Goal: Task Accomplishment & Management: Manage account settings

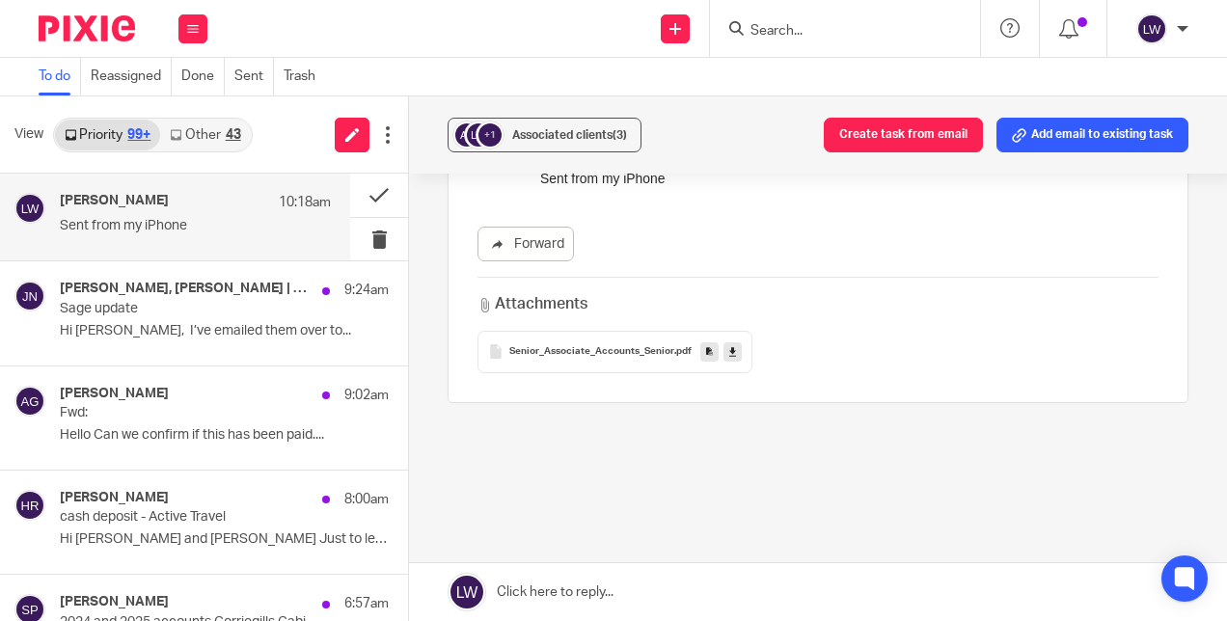
click at [255, 238] on div "Lorna Wyllie 10:18am Sent from my iPhone" at bounding box center [195, 217] width 271 height 48
click at [364, 238] on button at bounding box center [379, 239] width 58 height 43
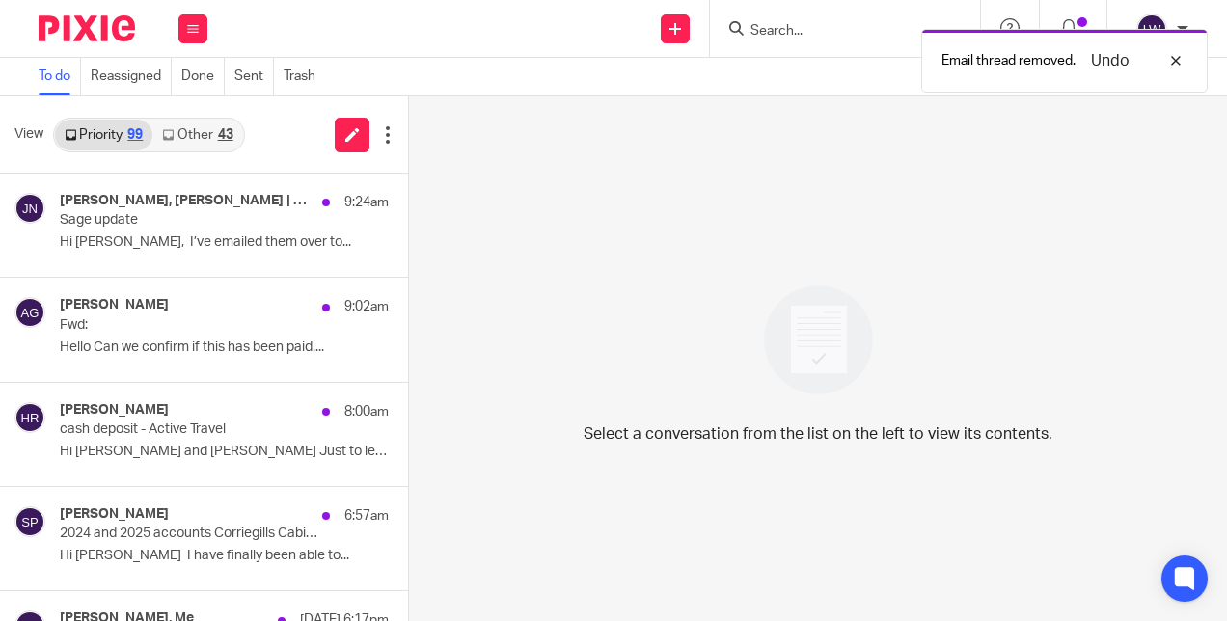
click at [210, 241] on p "Hi Sarah, I’ve emailed them over to..." at bounding box center [224, 242] width 329 height 16
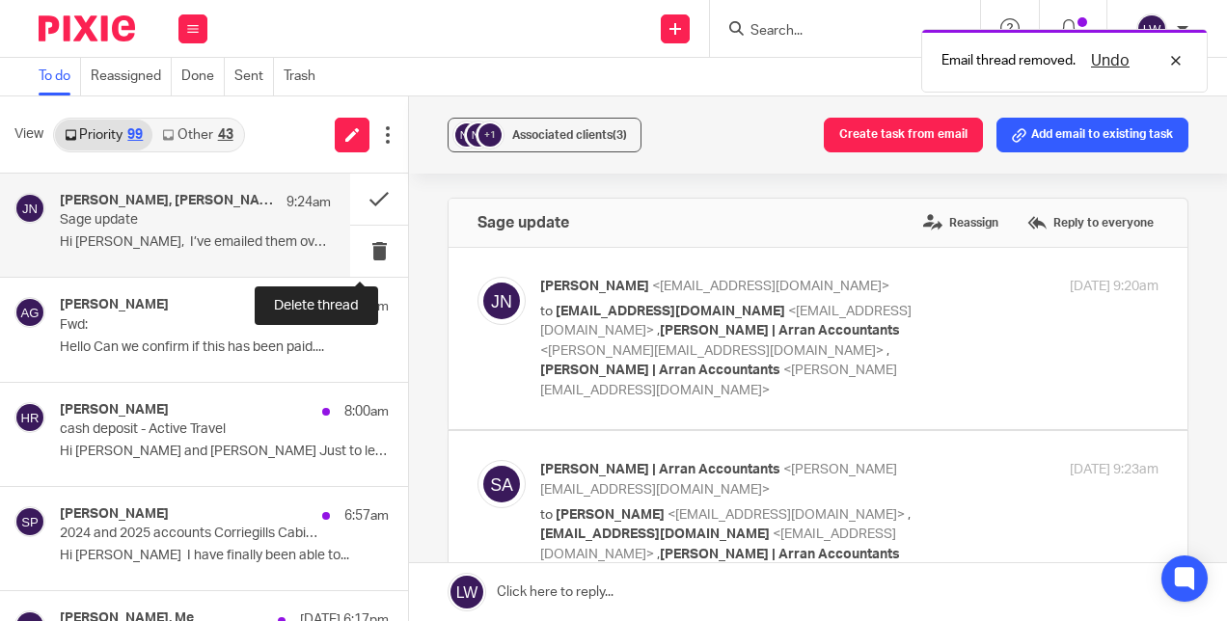
click at [369, 249] on button at bounding box center [379, 251] width 58 height 51
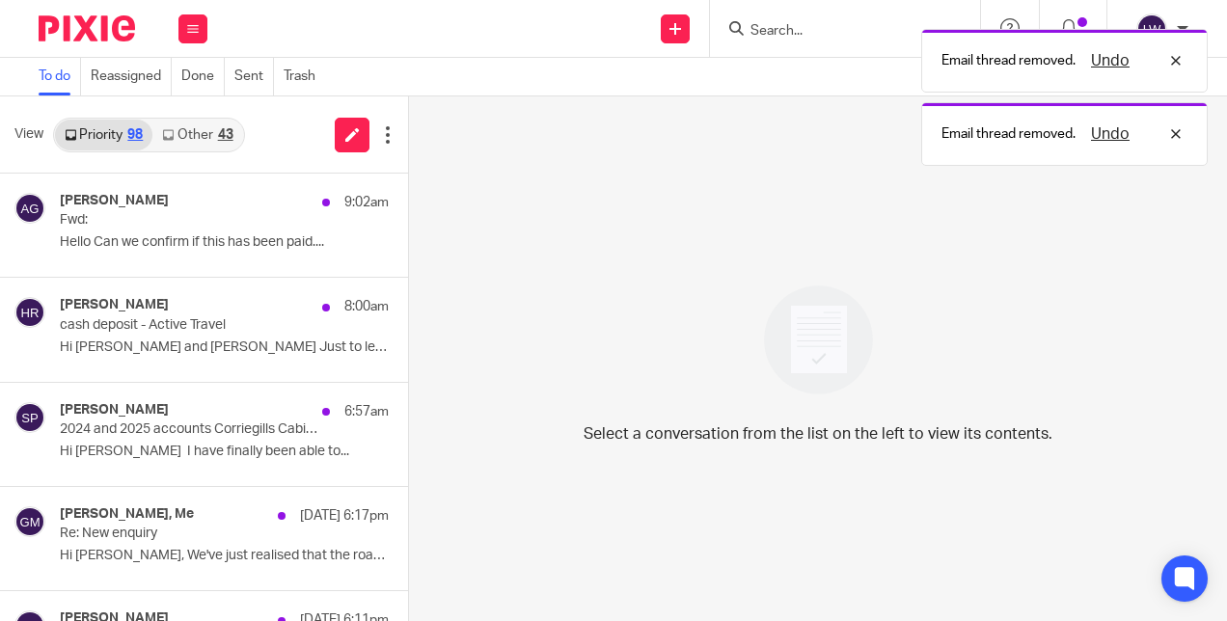
click at [193, 129] on link "Other 43" at bounding box center [197, 135] width 90 height 31
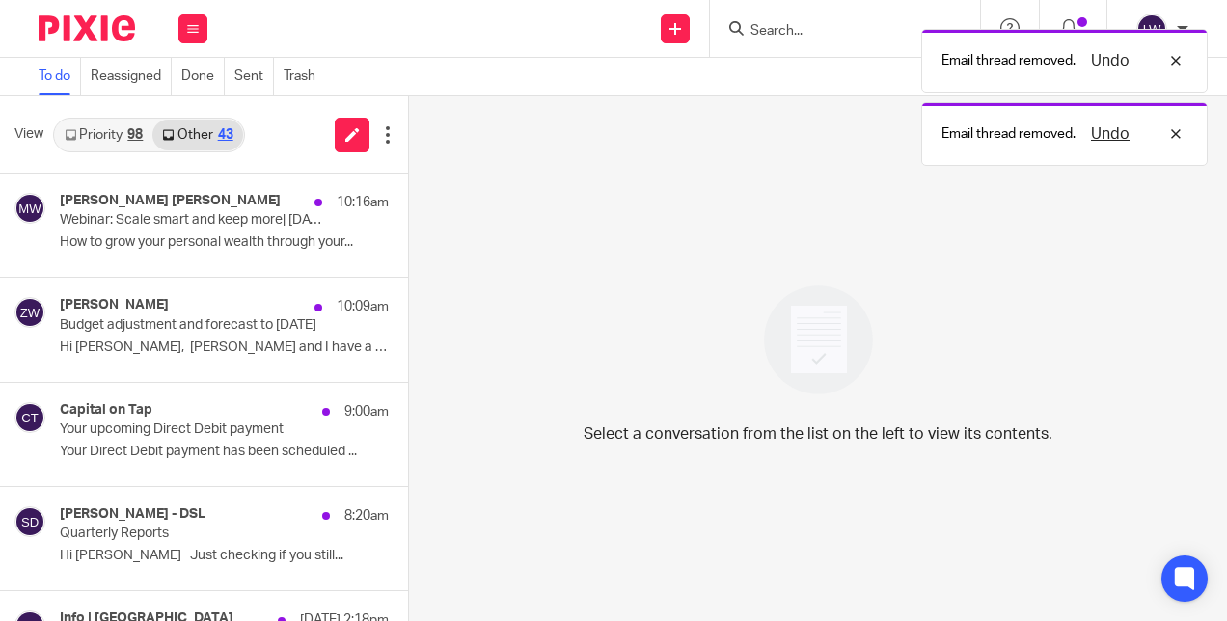
click at [222, 235] on p "How to grow your personal wealth through your..." at bounding box center [224, 242] width 329 height 16
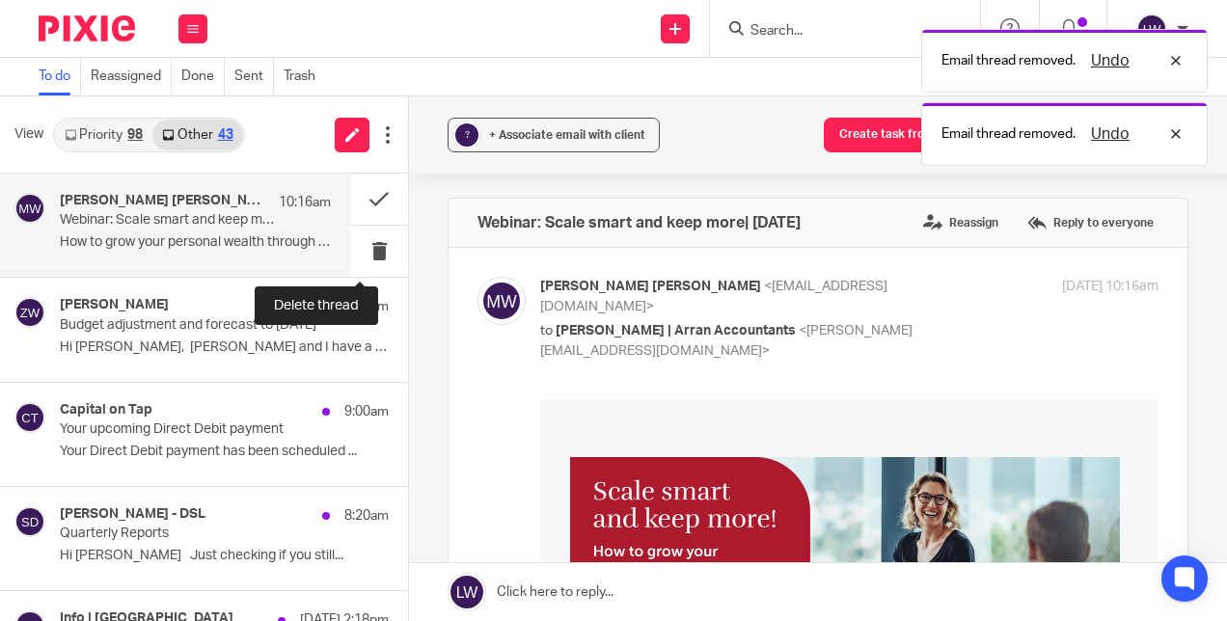
click at [362, 249] on button at bounding box center [379, 251] width 58 height 51
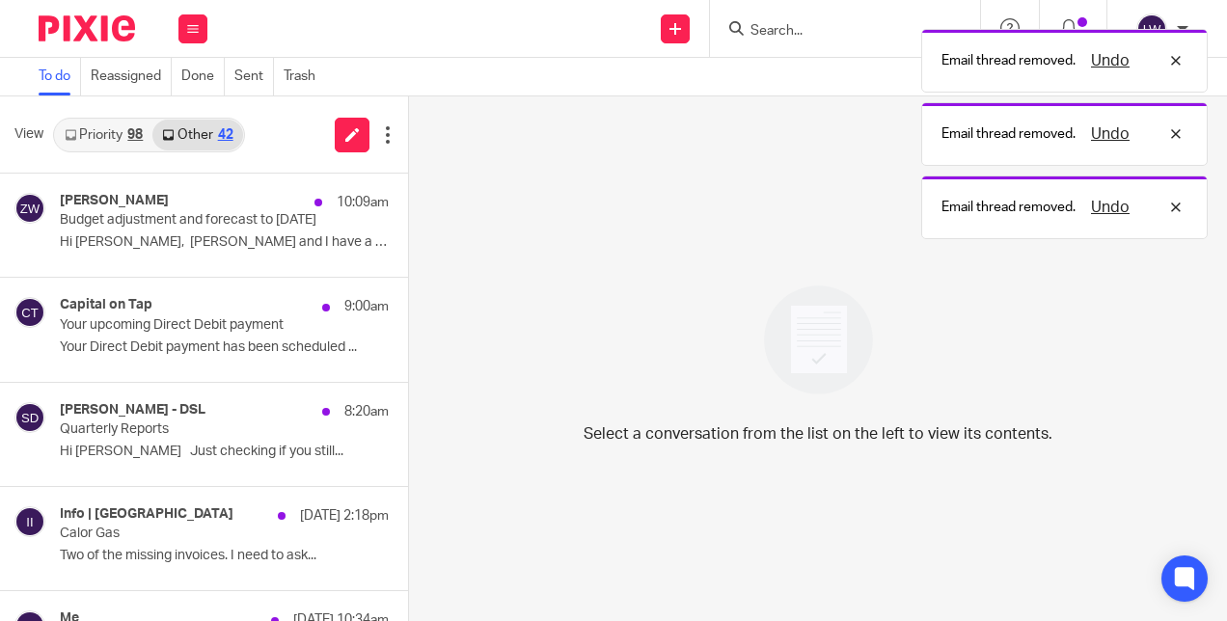
click at [243, 251] on div "Zoe Whyatt 10:09am Budget adjustment and forecast to March 27 Hi Lorna, Susan a…" at bounding box center [224, 225] width 329 height 65
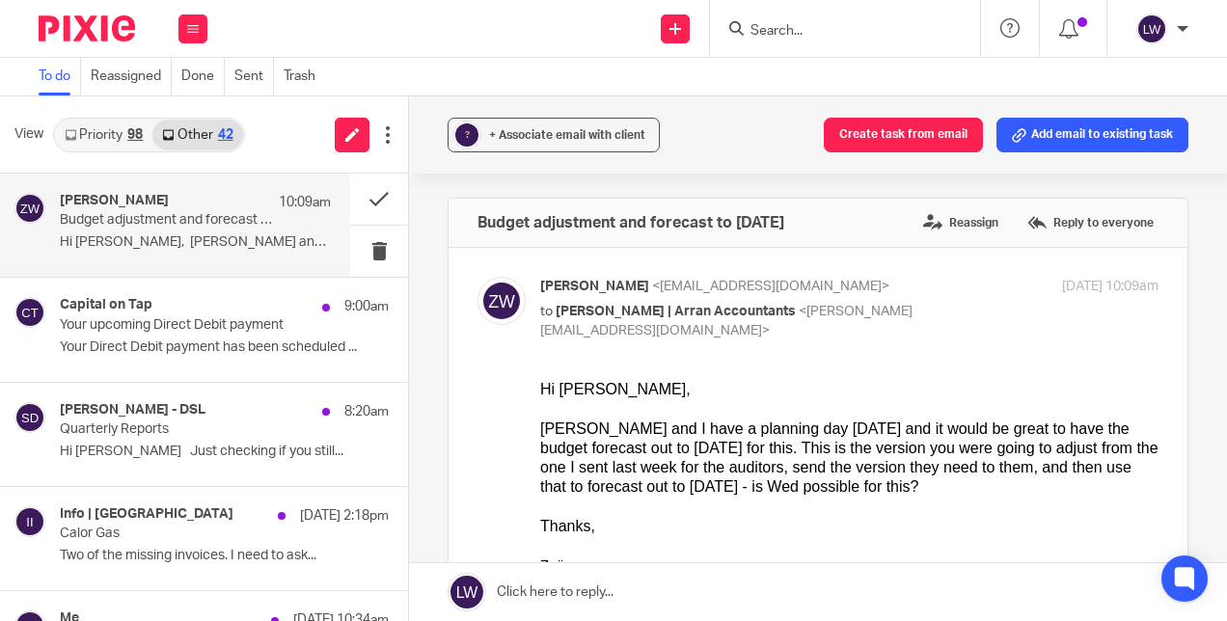
click at [165, 341] on p "Your Direct Debit payment has been scheduled ..." at bounding box center [224, 348] width 329 height 16
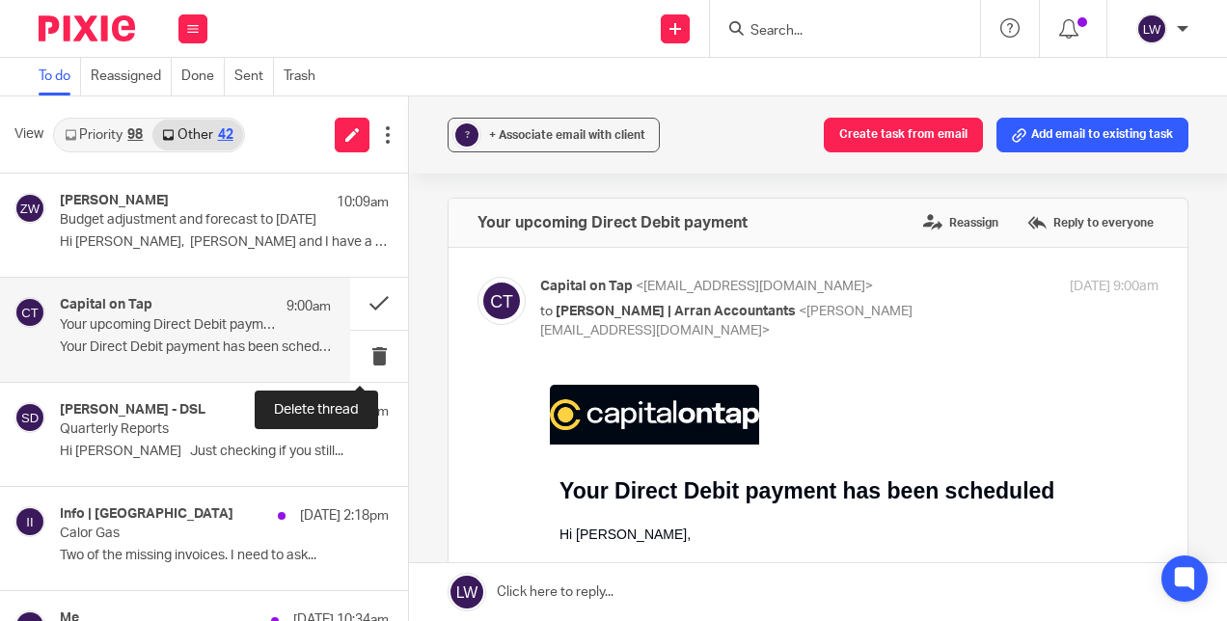
click at [361, 349] on button at bounding box center [379, 356] width 58 height 51
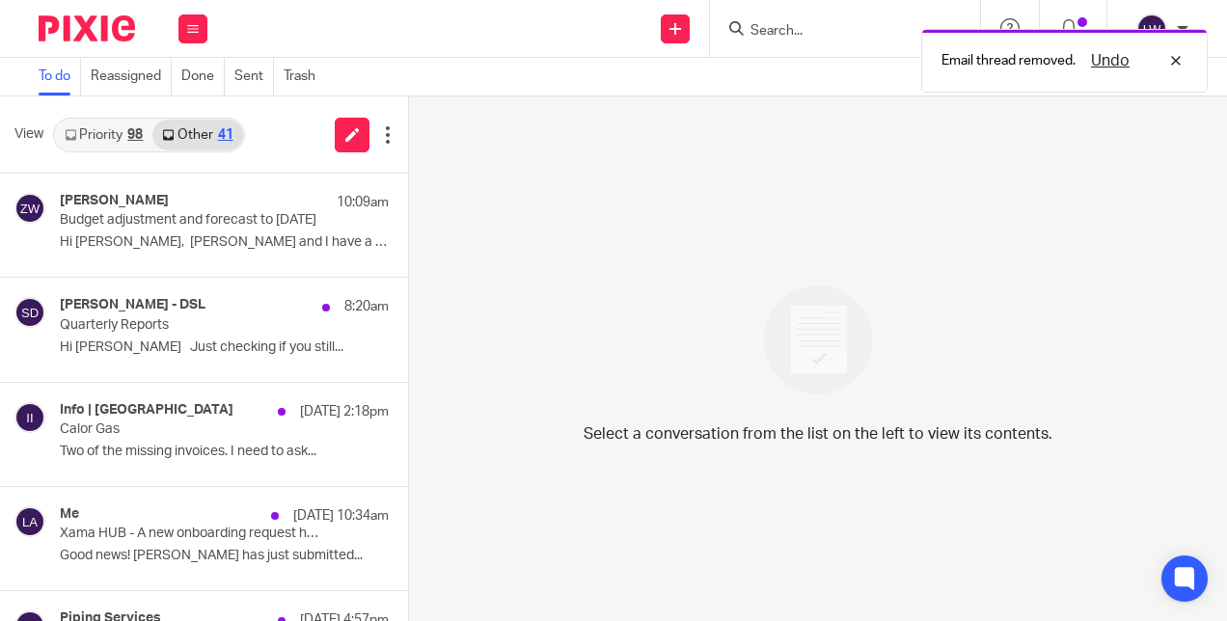
click at [182, 341] on p "Hi [PERSON_NAME] Just checking if you still..." at bounding box center [224, 348] width 329 height 16
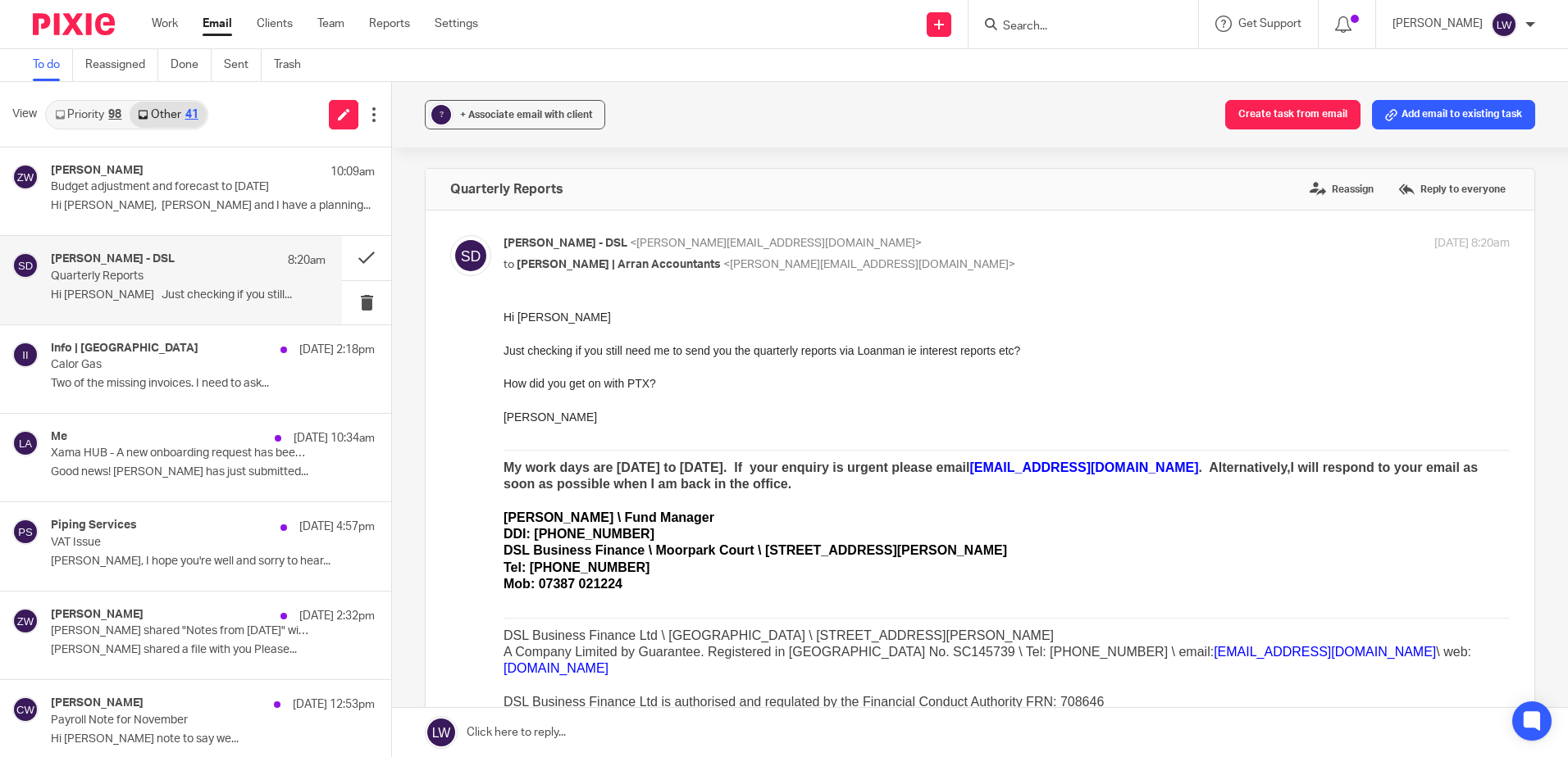
click at [100, 189] on p "Budget adjustment and forecast to [DATE]" at bounding box center [180, 187] width 259 height 14
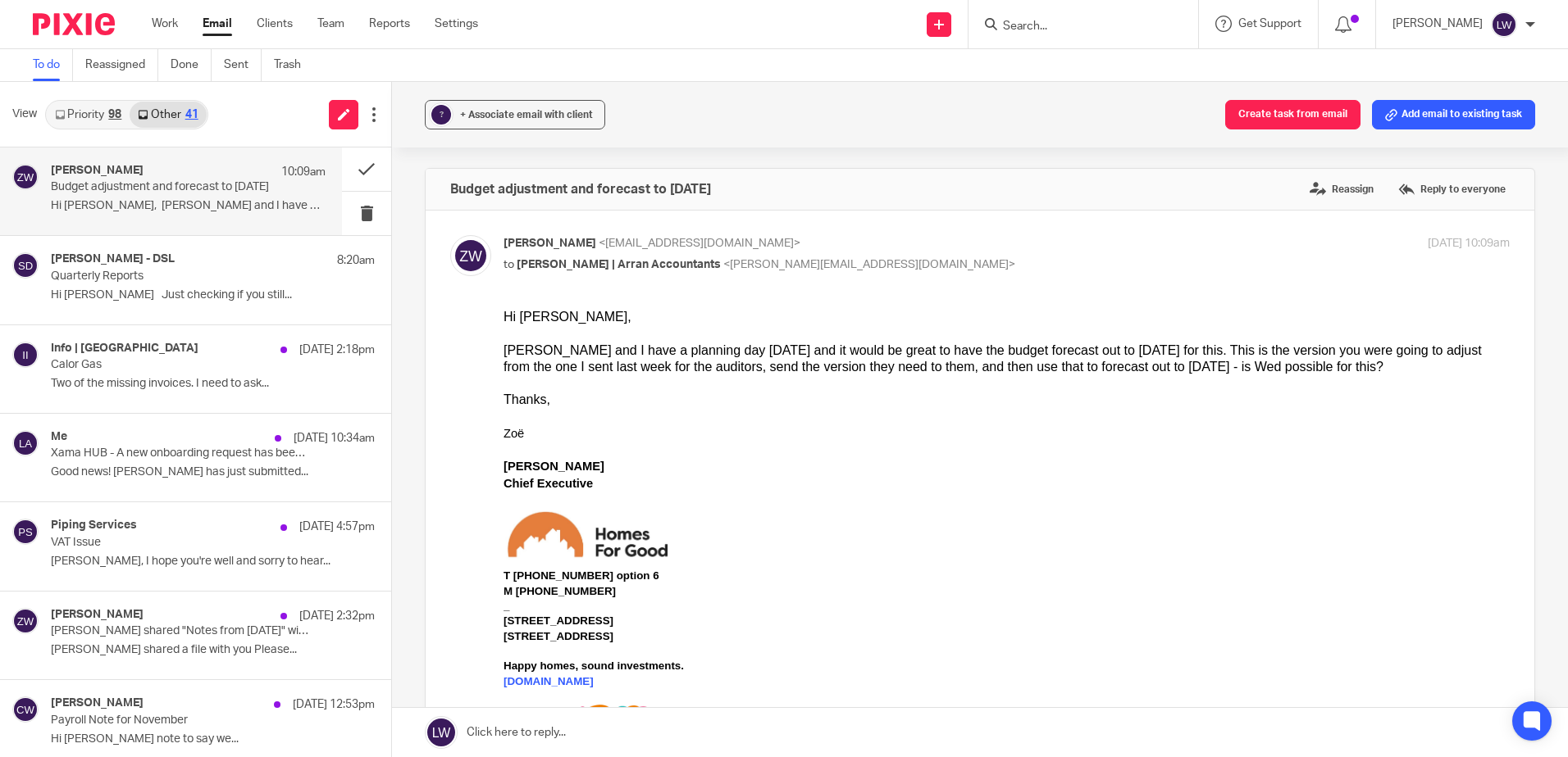
click at [70, 115] on link "Priority 98" at bounding box center [88, 115] width 82 height 26
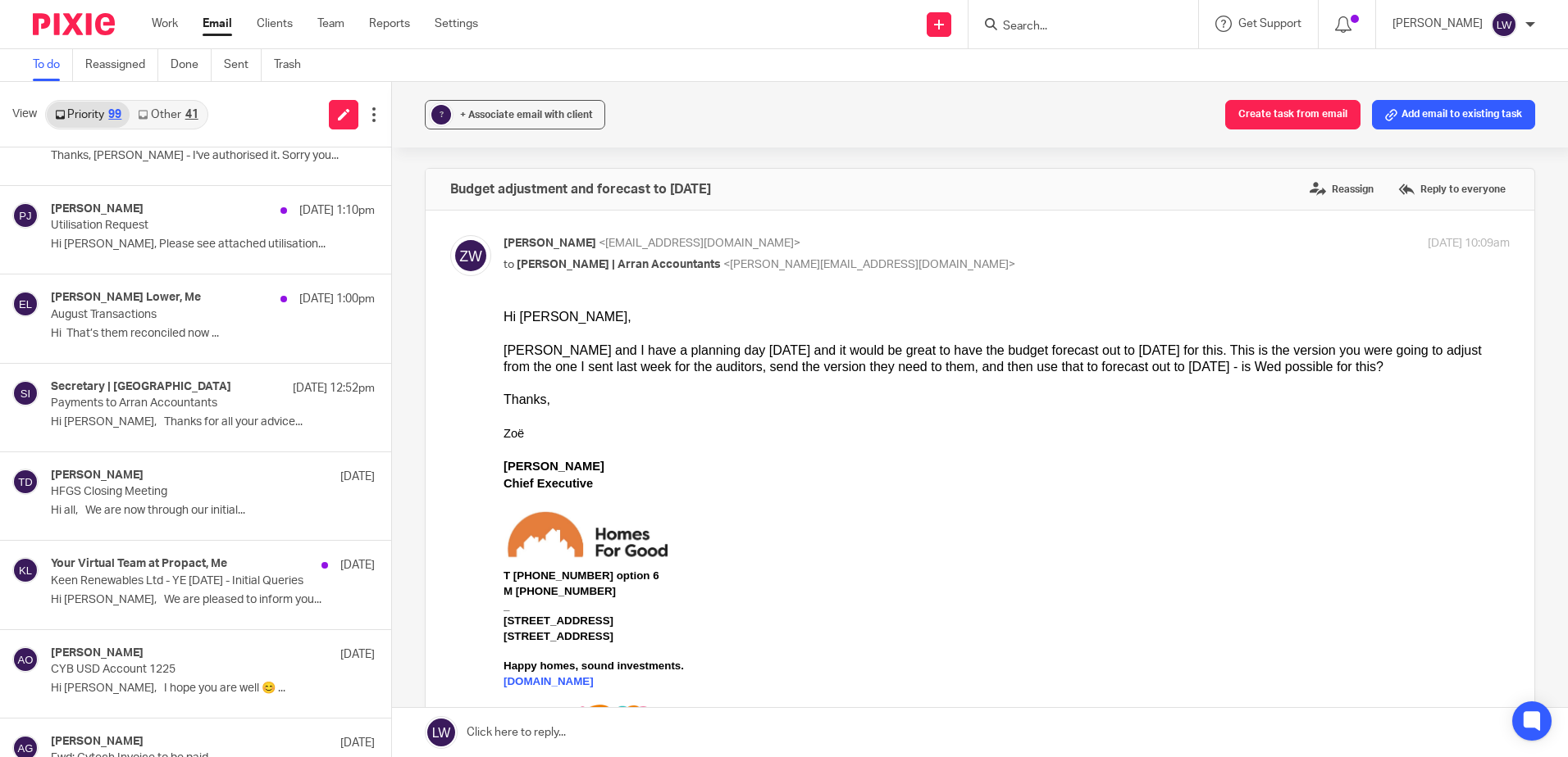
scroll to position [656, 0]
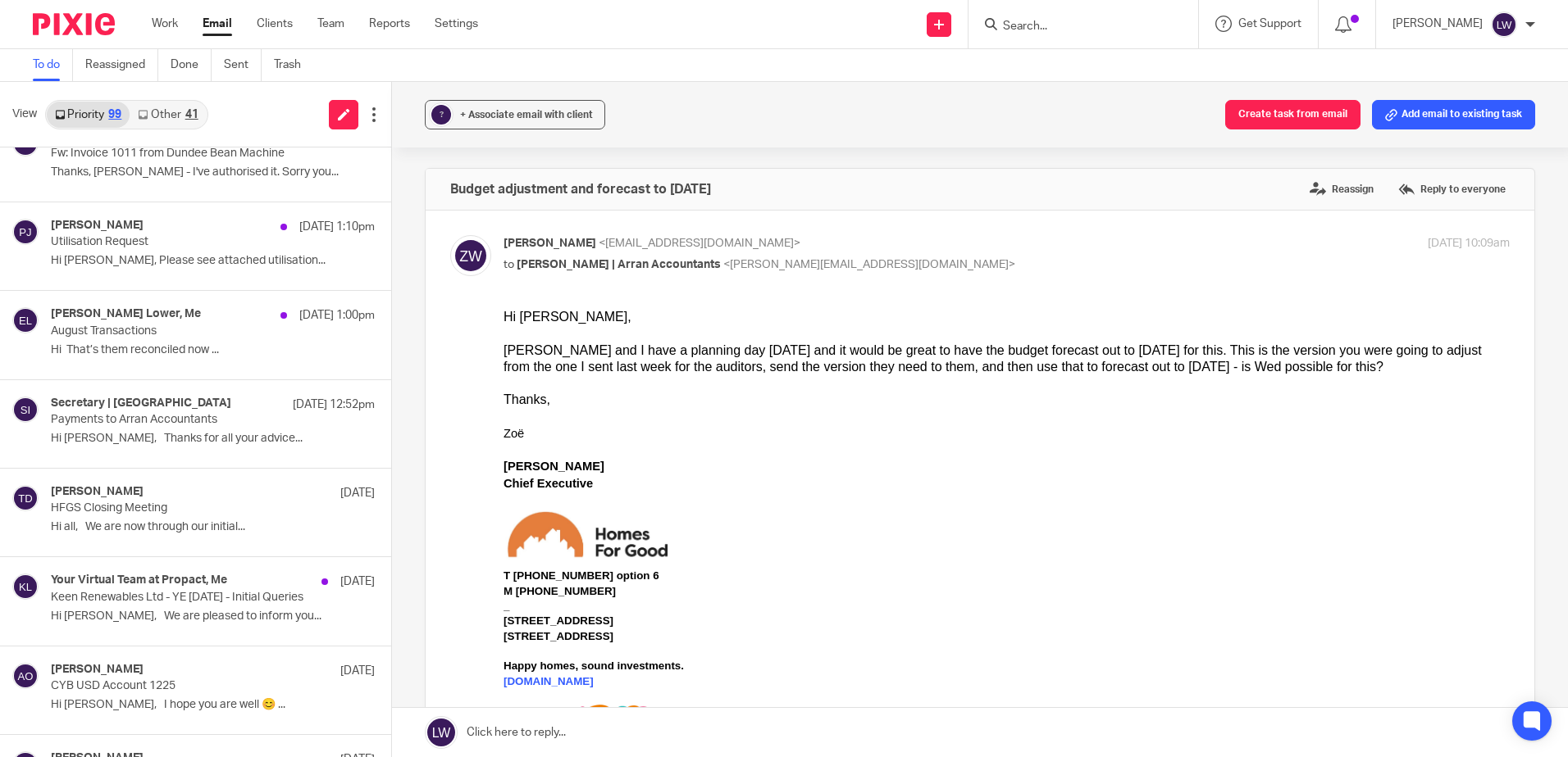
click at [182, 115] on link "Other 41" at bounding box center [167, 115] width 76 height 26
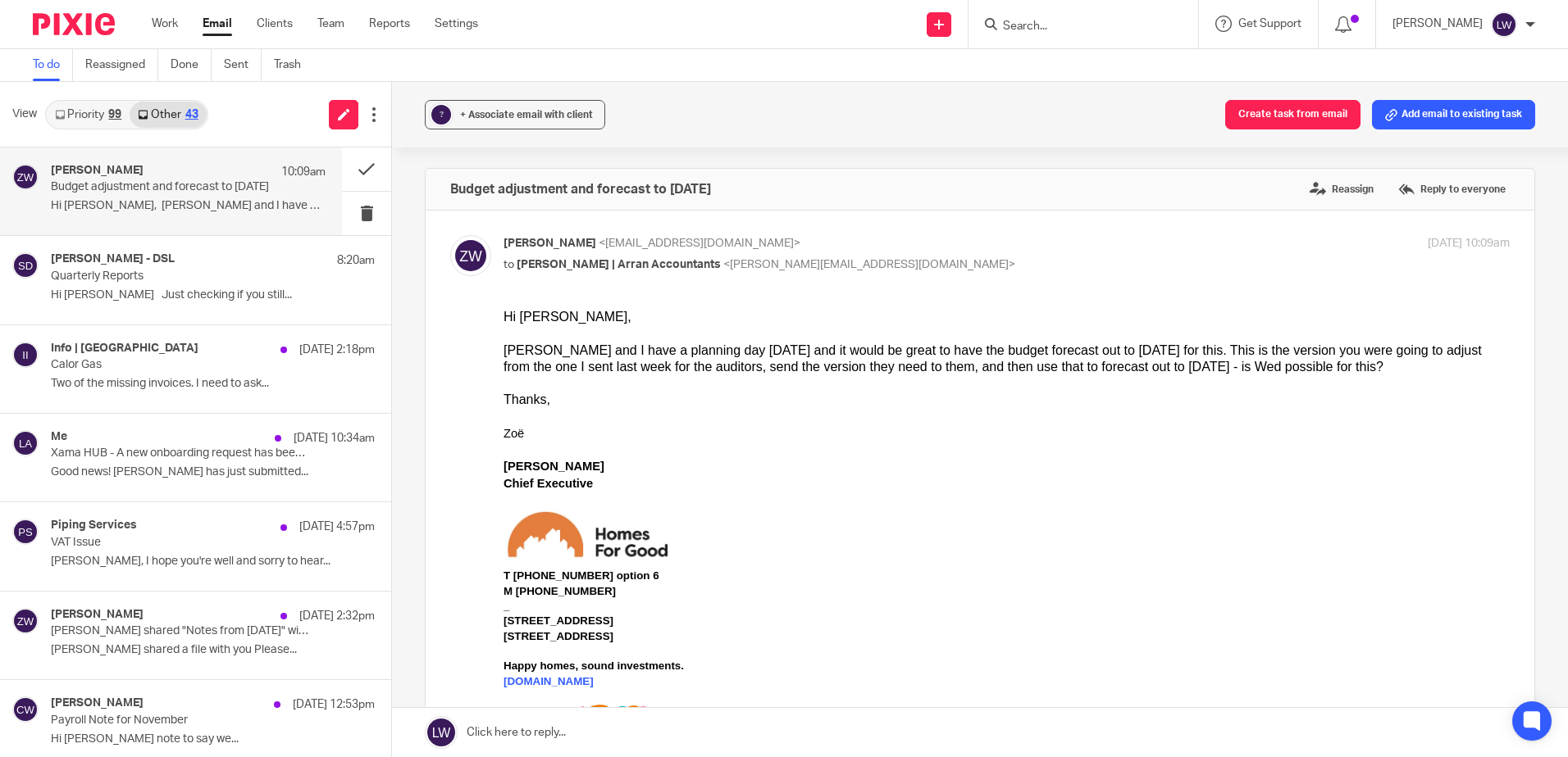
click at [211, 21] on link "Email" at bounding box center [217, 23] width 30 height 16
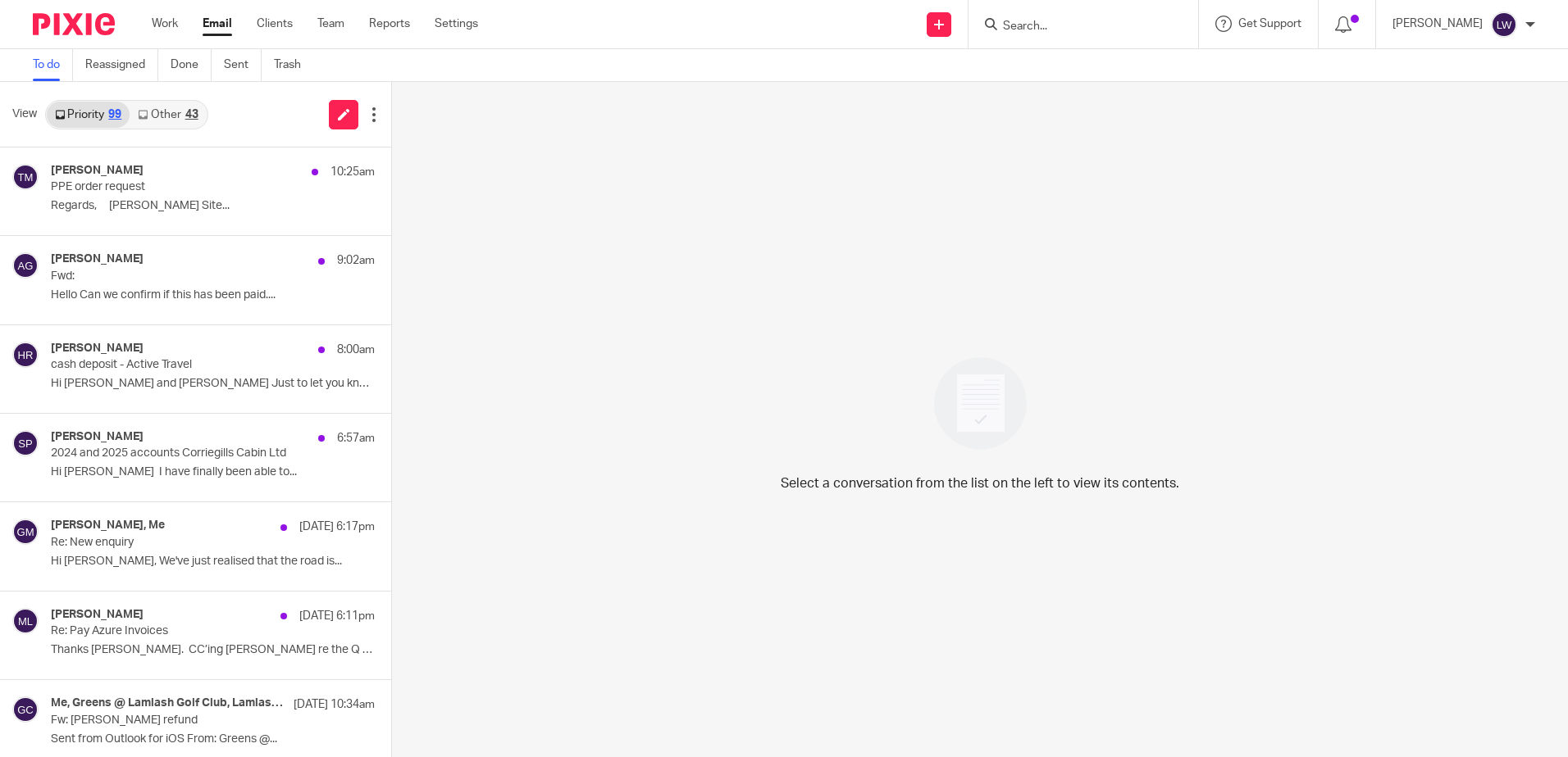
click at [197, 120] on div "43" at bounding box center [191, 115] width 13 height 12
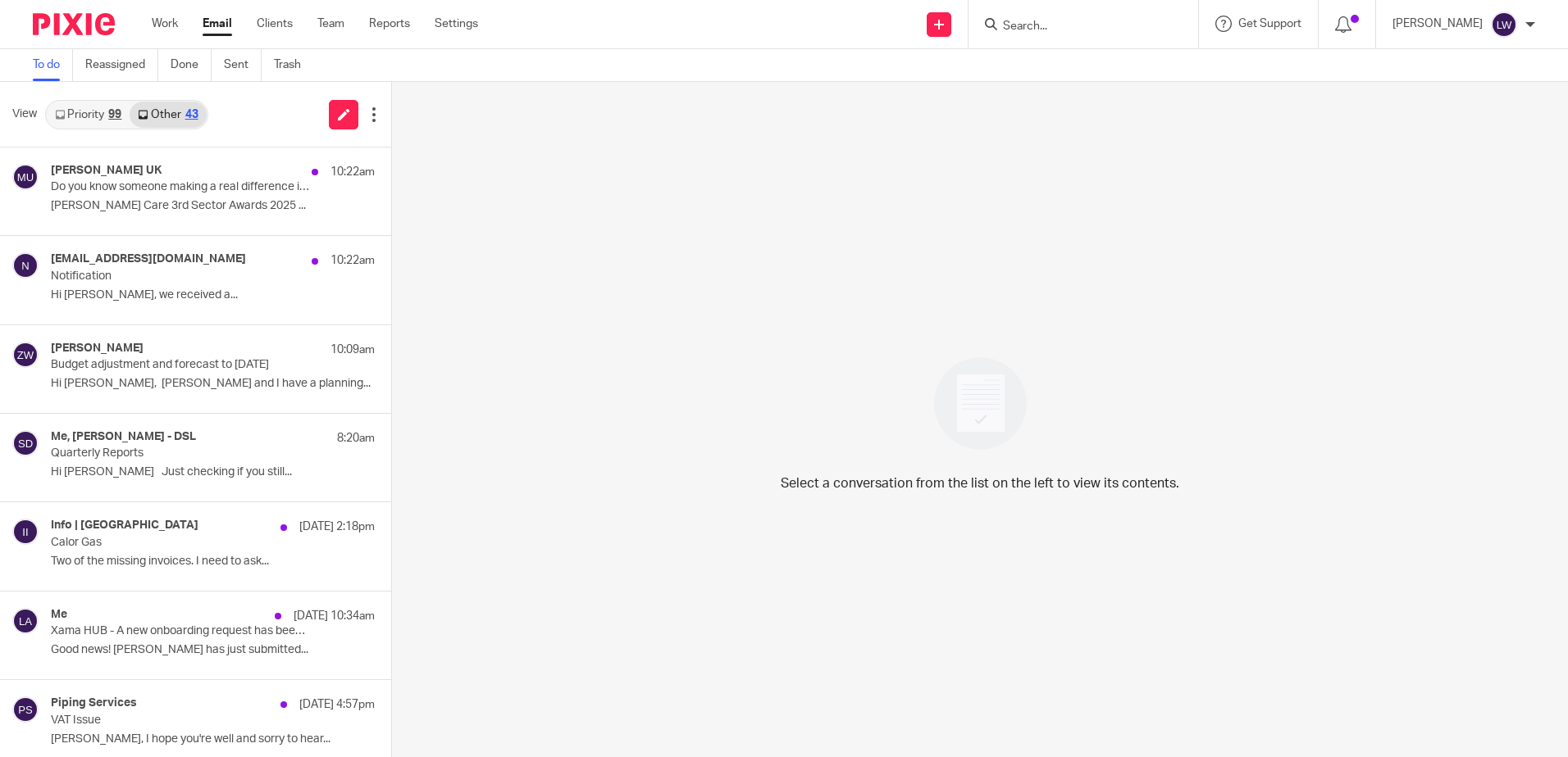
click at [42, 126] on div "View Priority 99 Other 43" at bounding box center [195, 114] width 391 height 65
click at [80, 115] on link "Priority 99" at bounding box center [88, 115] width 82 height 26
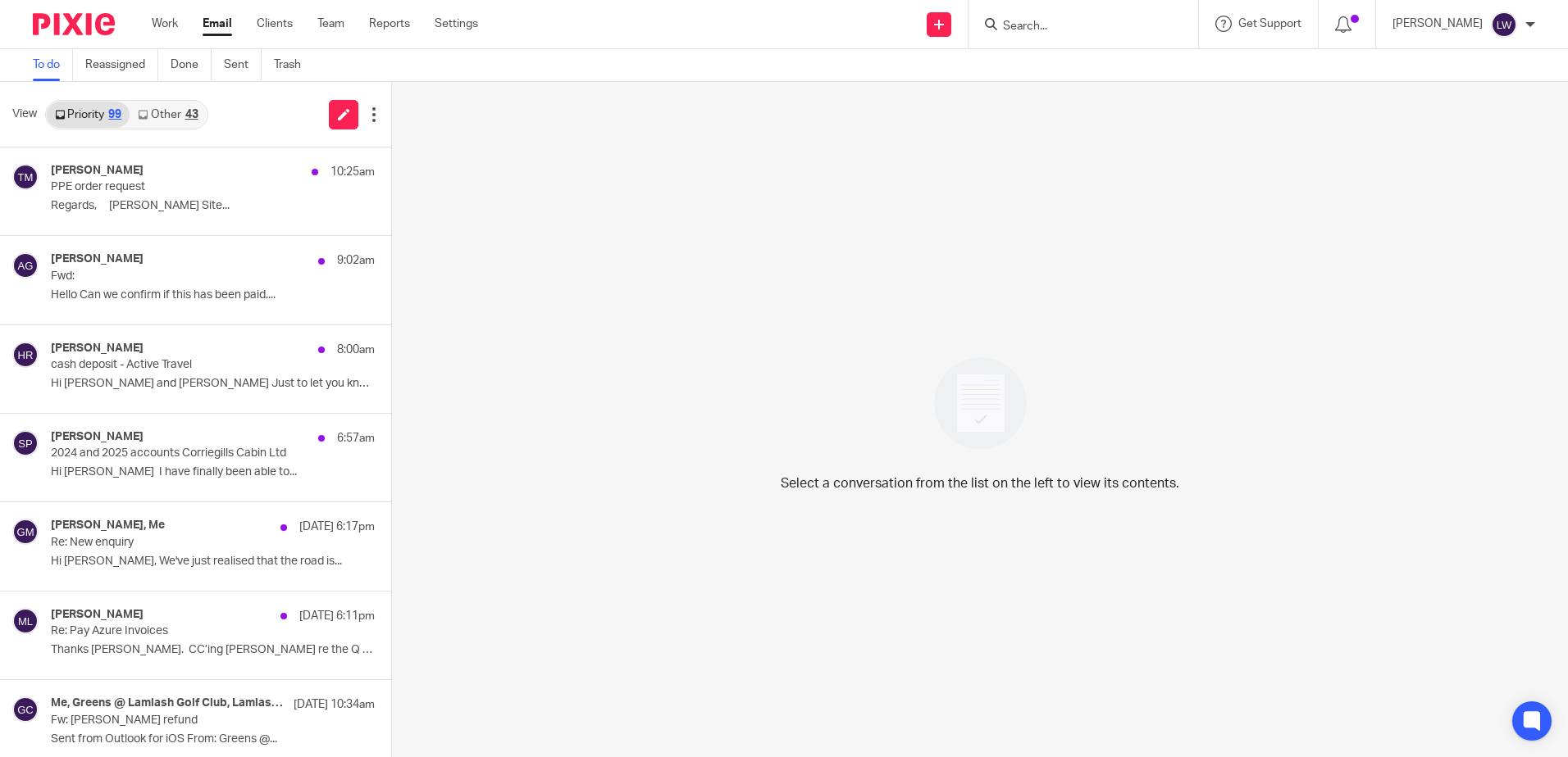
click at [122, 174] on div "Tony Malone 10:25am" at bounding box center [212, 172] width 324 height 16
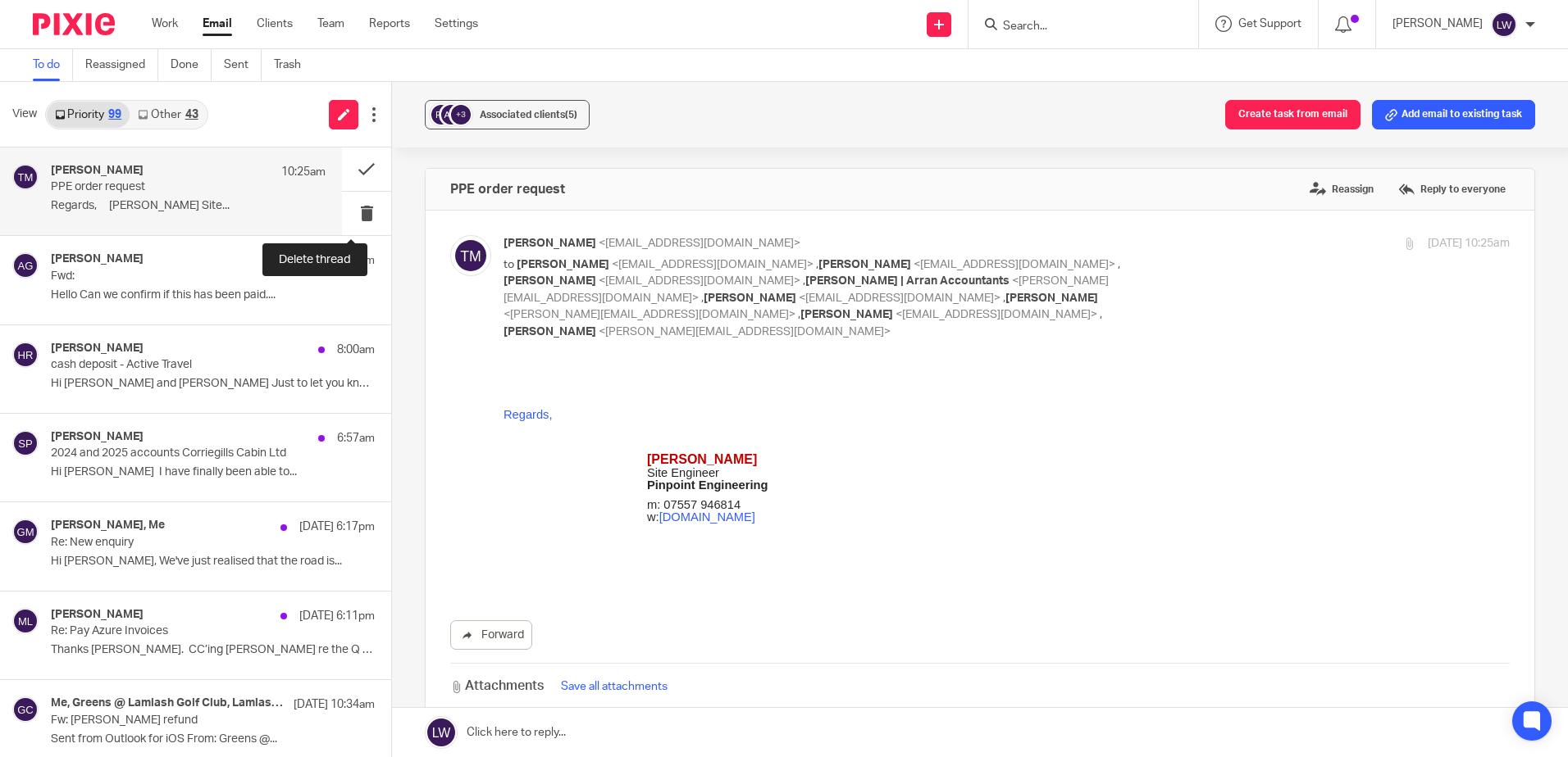
click at [359, 219] on button at bounding box center [366, 213] width 49 height 43
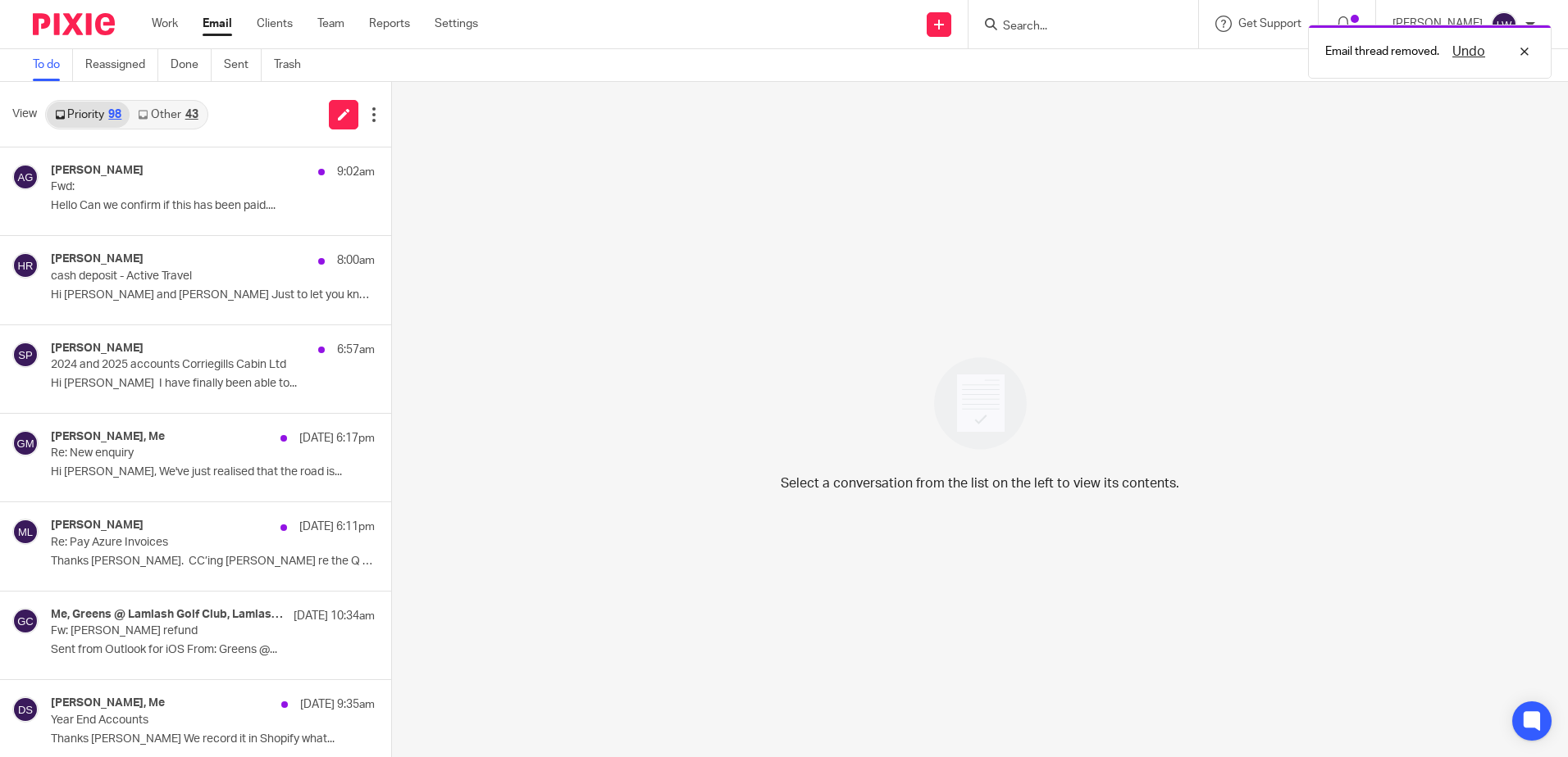
click at [185, 110] on div "43" at bounding box center [191, 115] width 13 height 12
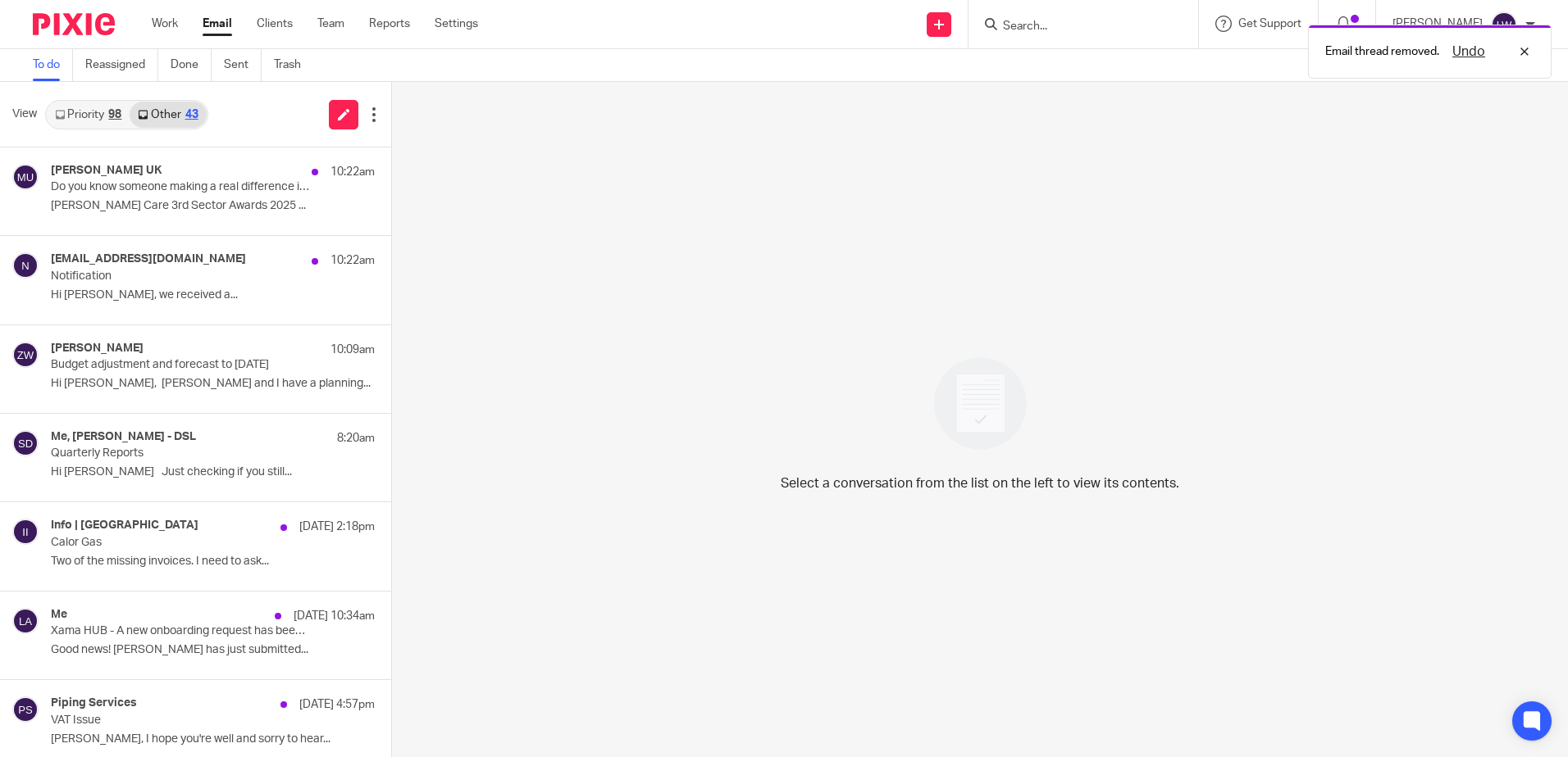
click at [201, 191] on p "Do you know someone making a real difference in the not-for-profit sector?" at bounding box center [180, 187] width 259 height 14
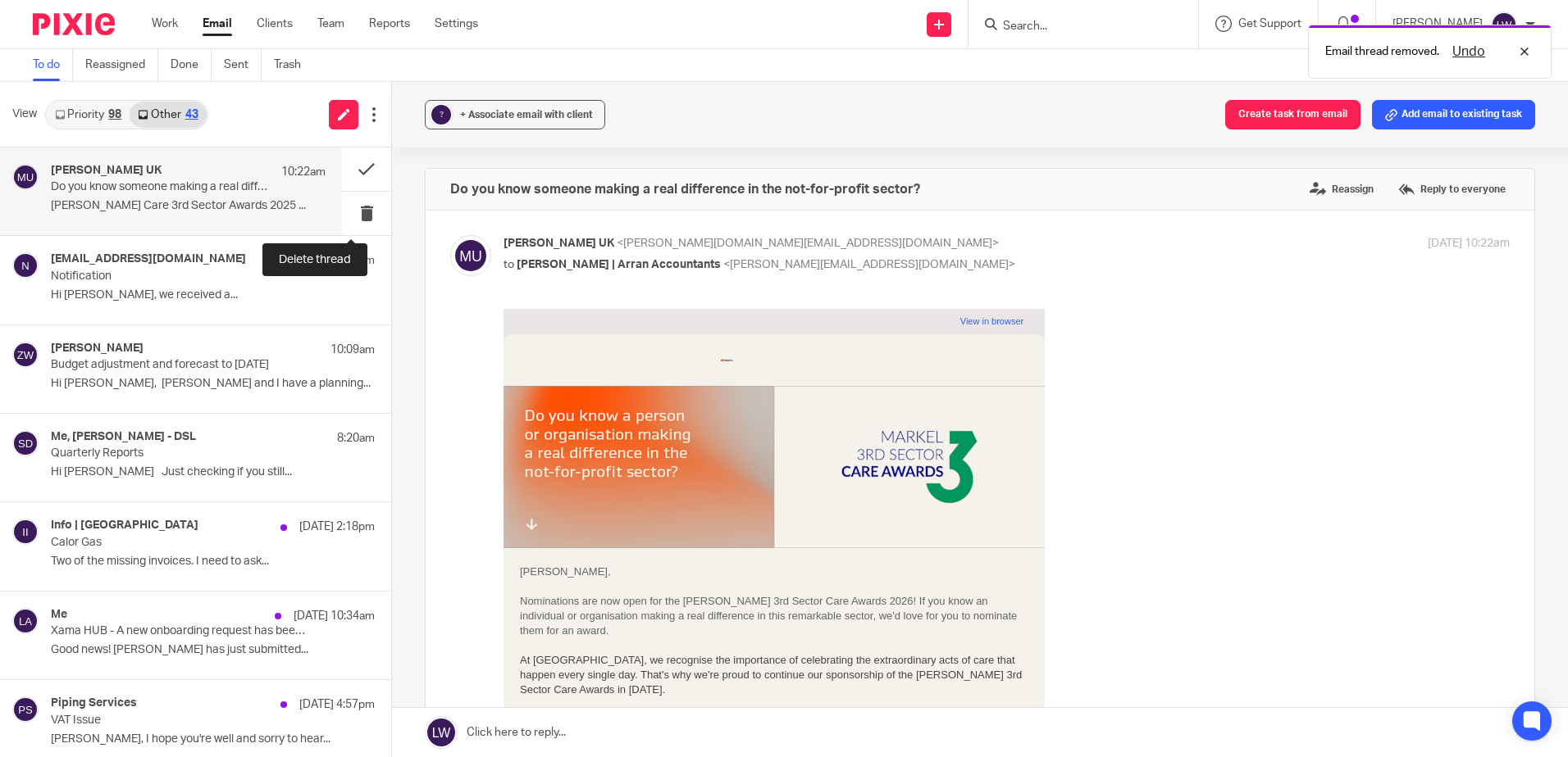
drag, startPoint x: 359, startPoint y: 212, endPoint x: 257, endPoint y: 206, distance: 102.2
click at [359, 213] on button at bounding box center [366, 213] width 49 height 43
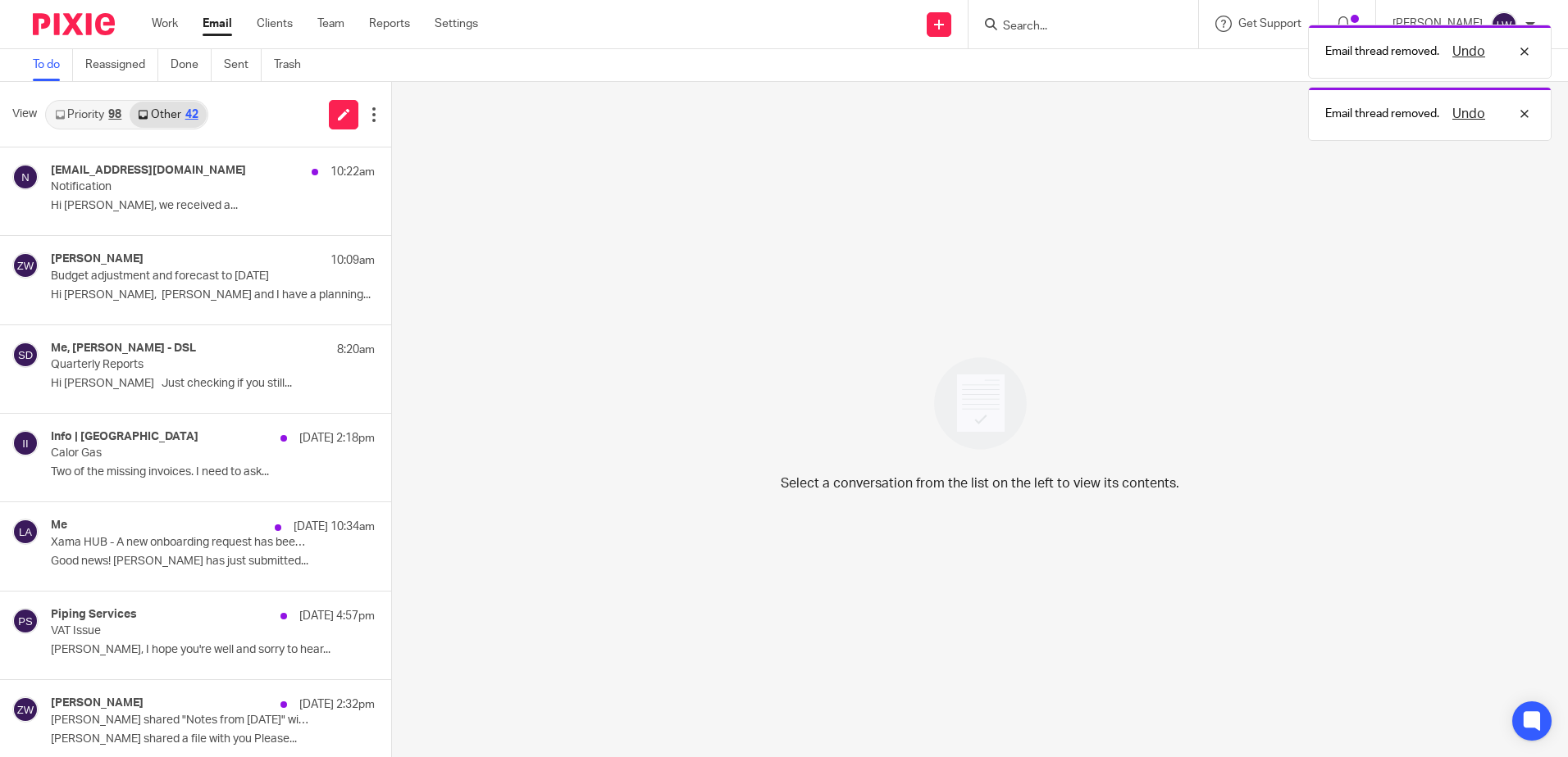
click at [201, 189] on p "Notification" at bounding box center [180, 187] width 259 height 14
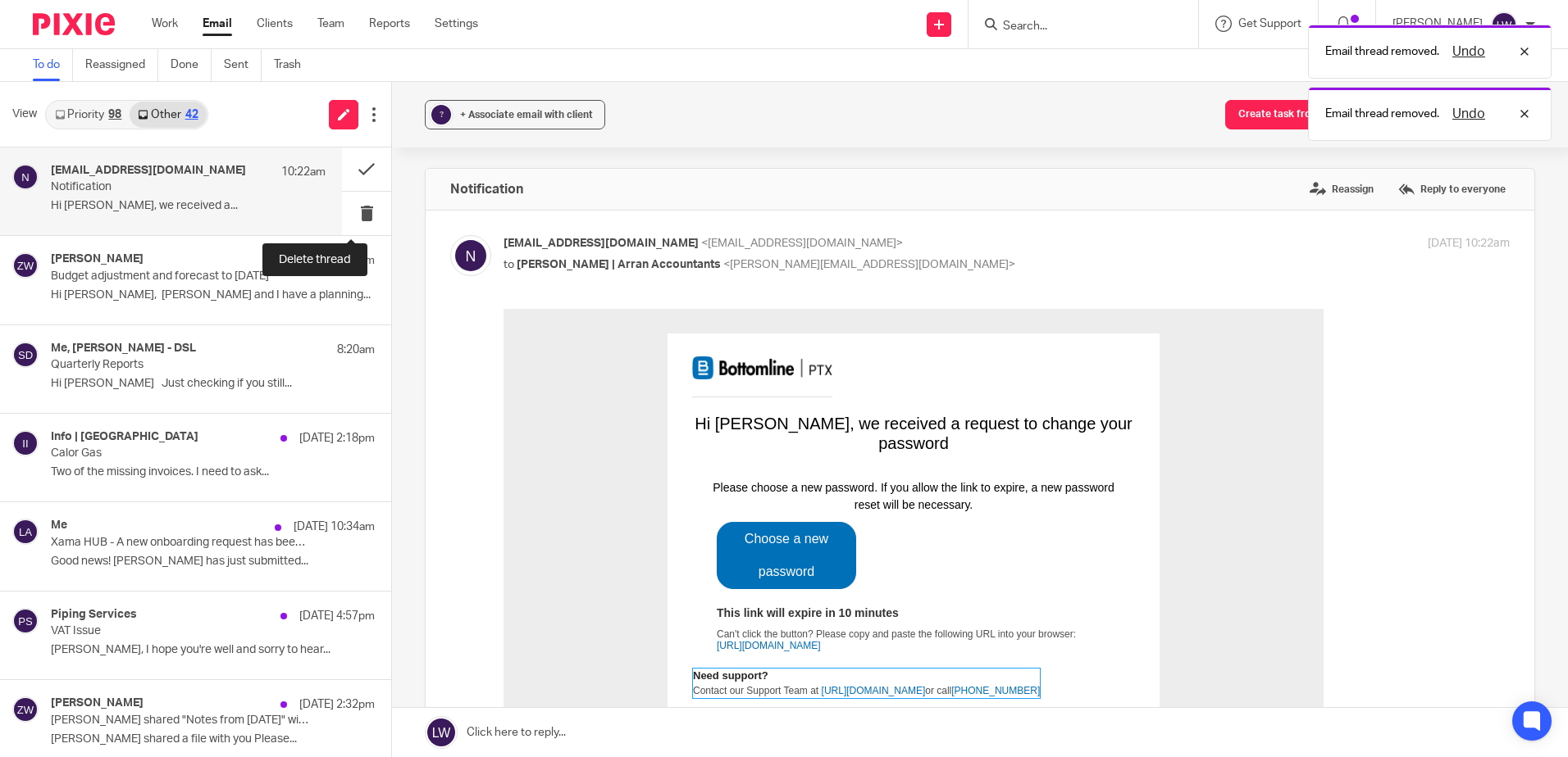
click at [353, 215] on button at bounding box center [366, 213] width 49 height 43
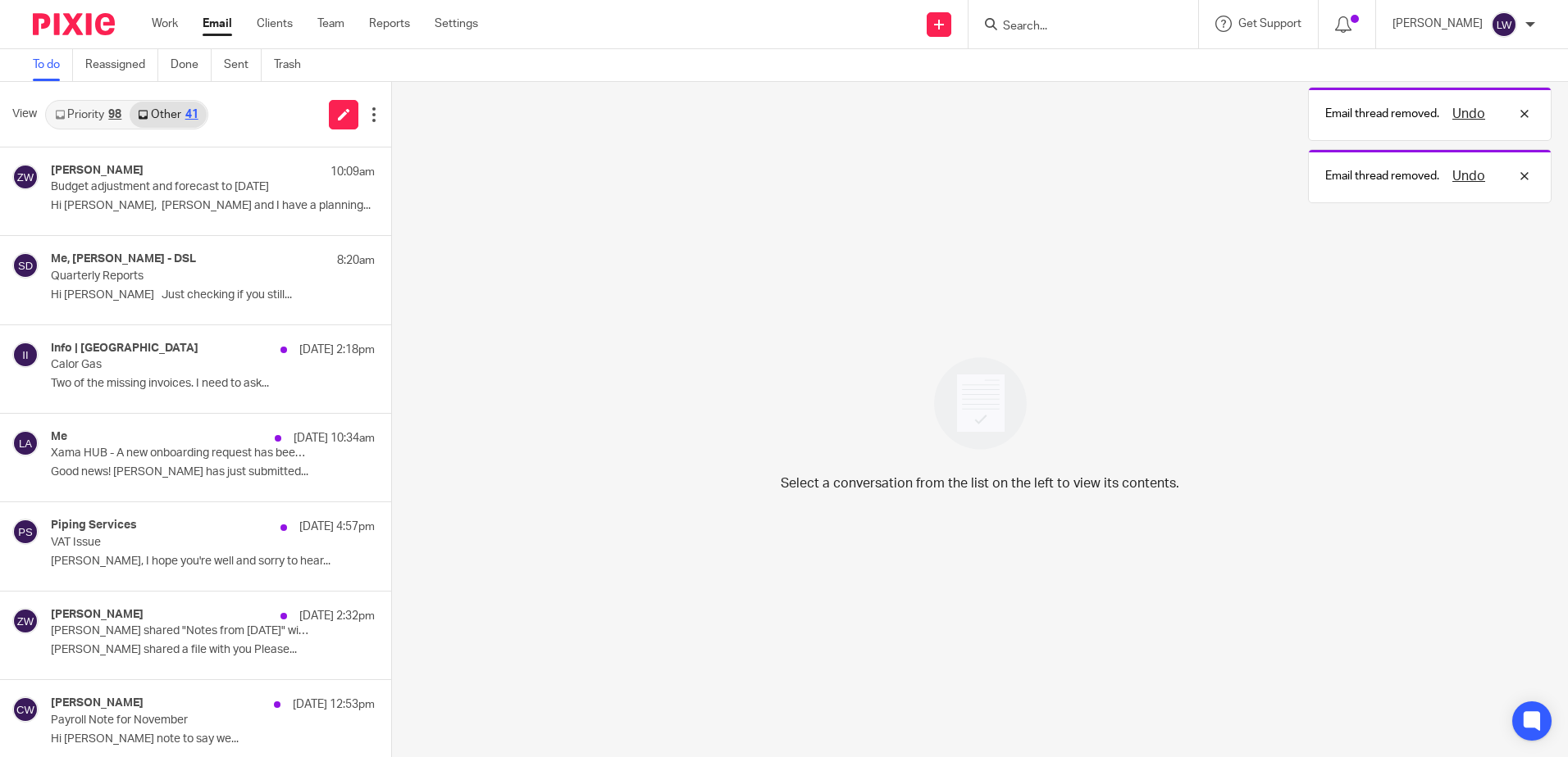
click at [176, 284] on div "Me, Sandra McLean - DSL 8:20am Quarterly Reports Hi Lorna Just checking if you …" at bounding box center [212, 280] width 324 height 55
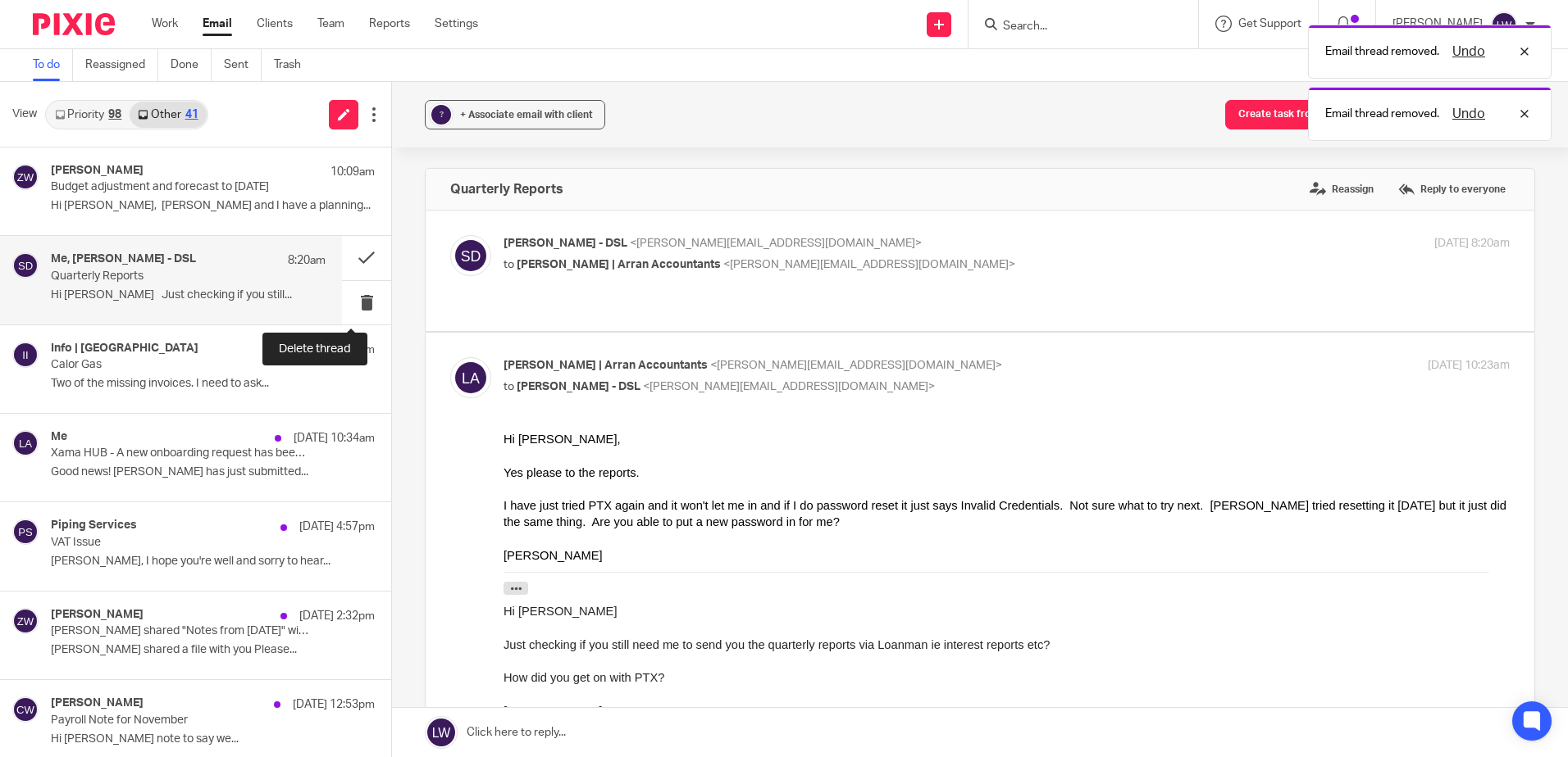
click at [357, 301] on button at bounding box center [366, 302] width 49 height 43
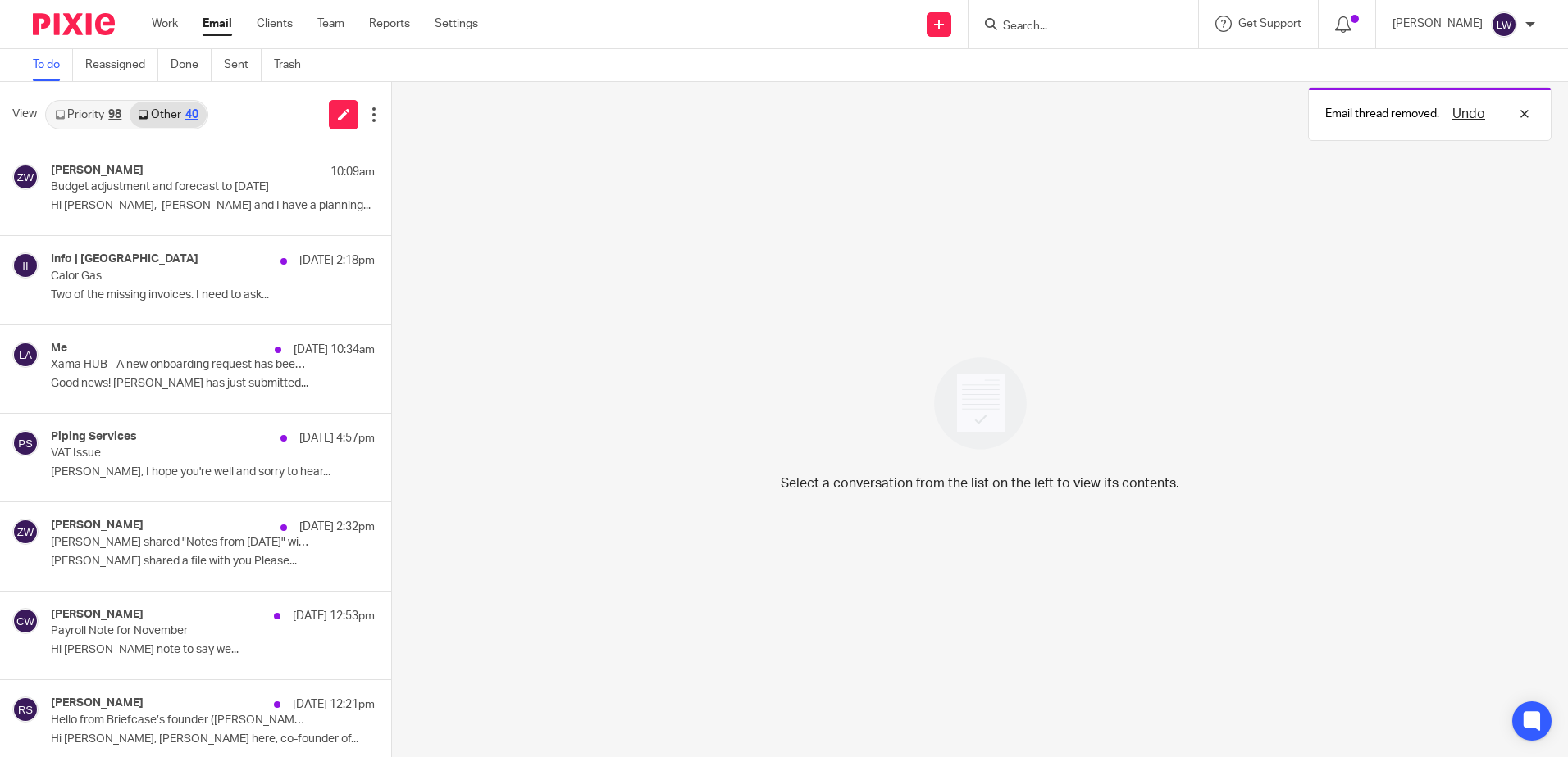
click at [136, 370] on p "Xama HUB - A new onboarding request has been returned" at bounding box center [180, 365] width 259 height 14
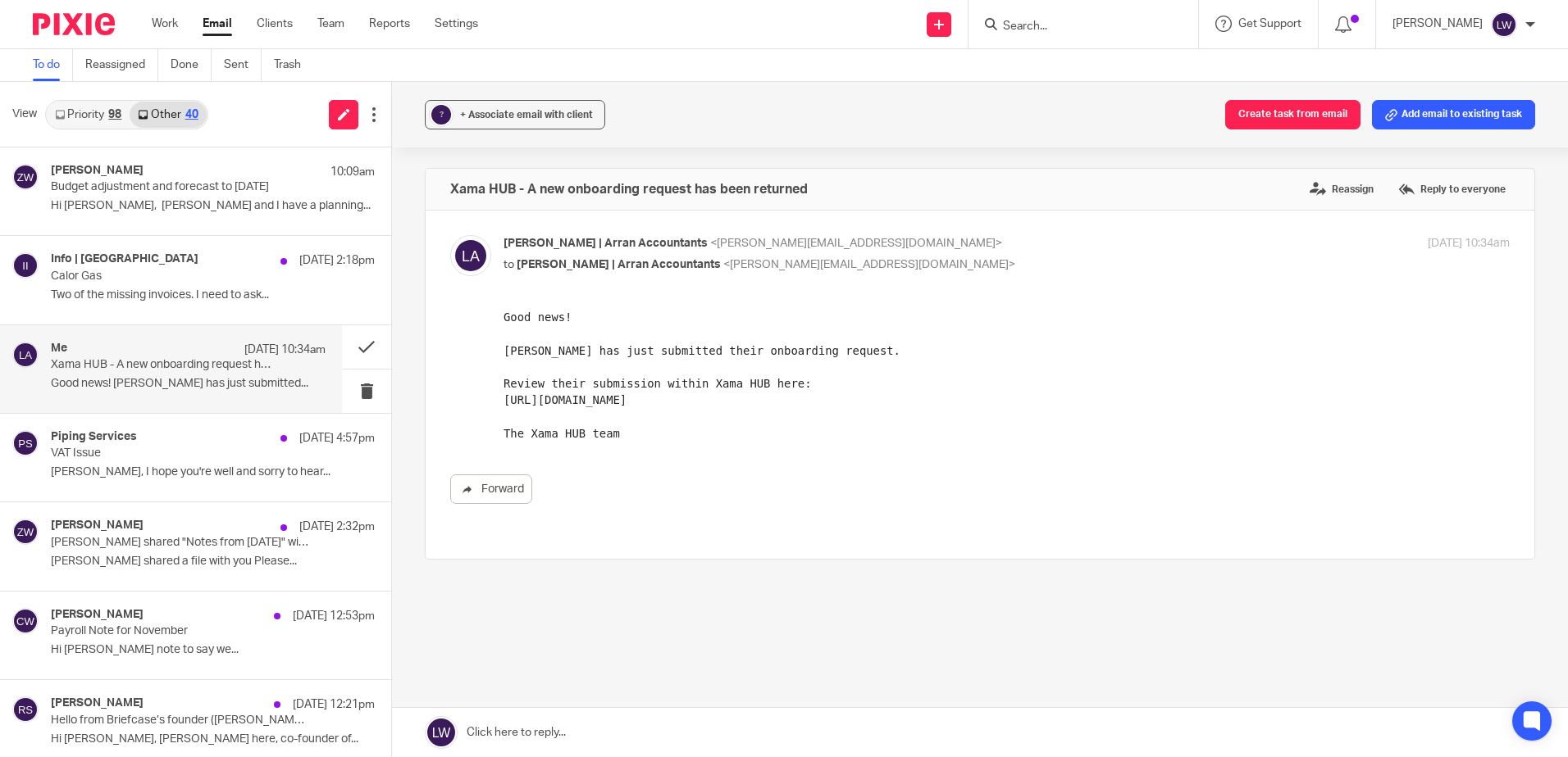
click at [235, 369] on p "Xama HUB - A new onboarding request has been returned" at bounding box center [161, 365] width 220 height 14
click at [351, 391] on button at bounding box center [366, 391] width 49 height 43
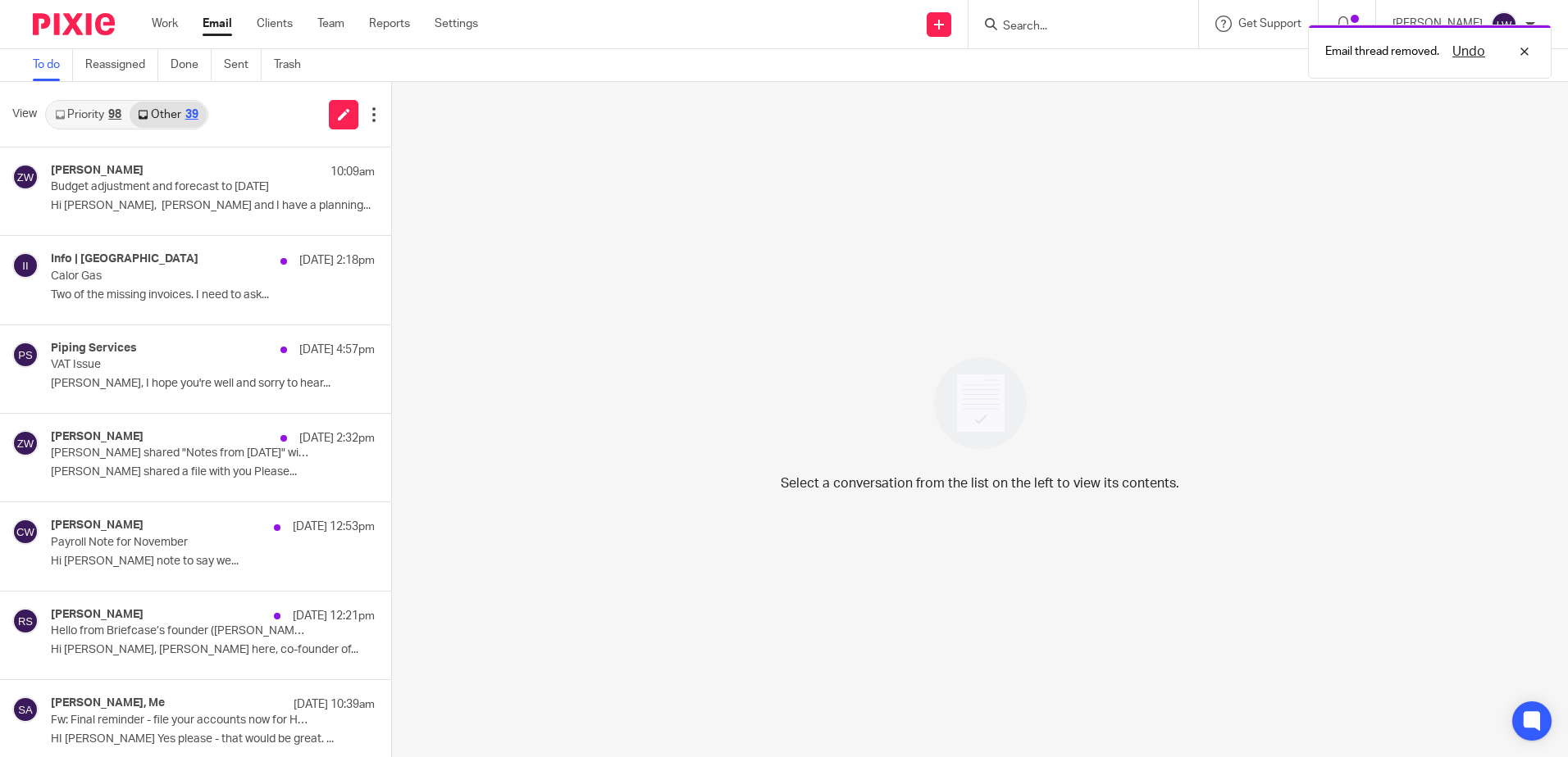
click at [105, 461] on div "Zoe Whyatt 10 Oct 2:32pm Zoe Whyatt shared "Notes from 10th October" with you Z…" at bounding box center [212, 457] width 324 height 55
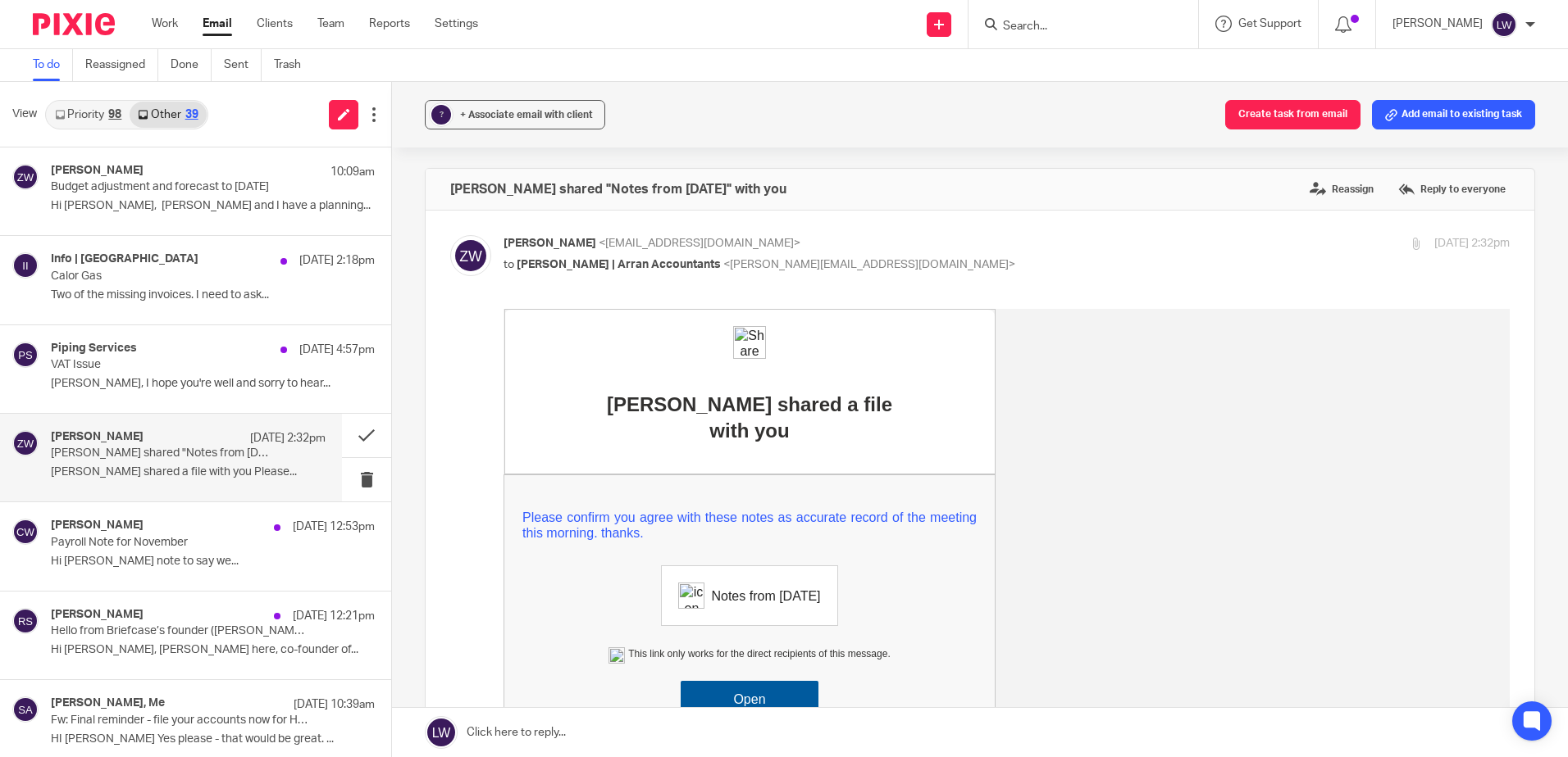
click at [767, 681] on link "Open" at bounding box center [750, 700] width 138 height 37
click at [206, 24] on link "Email" at bounding box center [217, 23] width 30 height 16
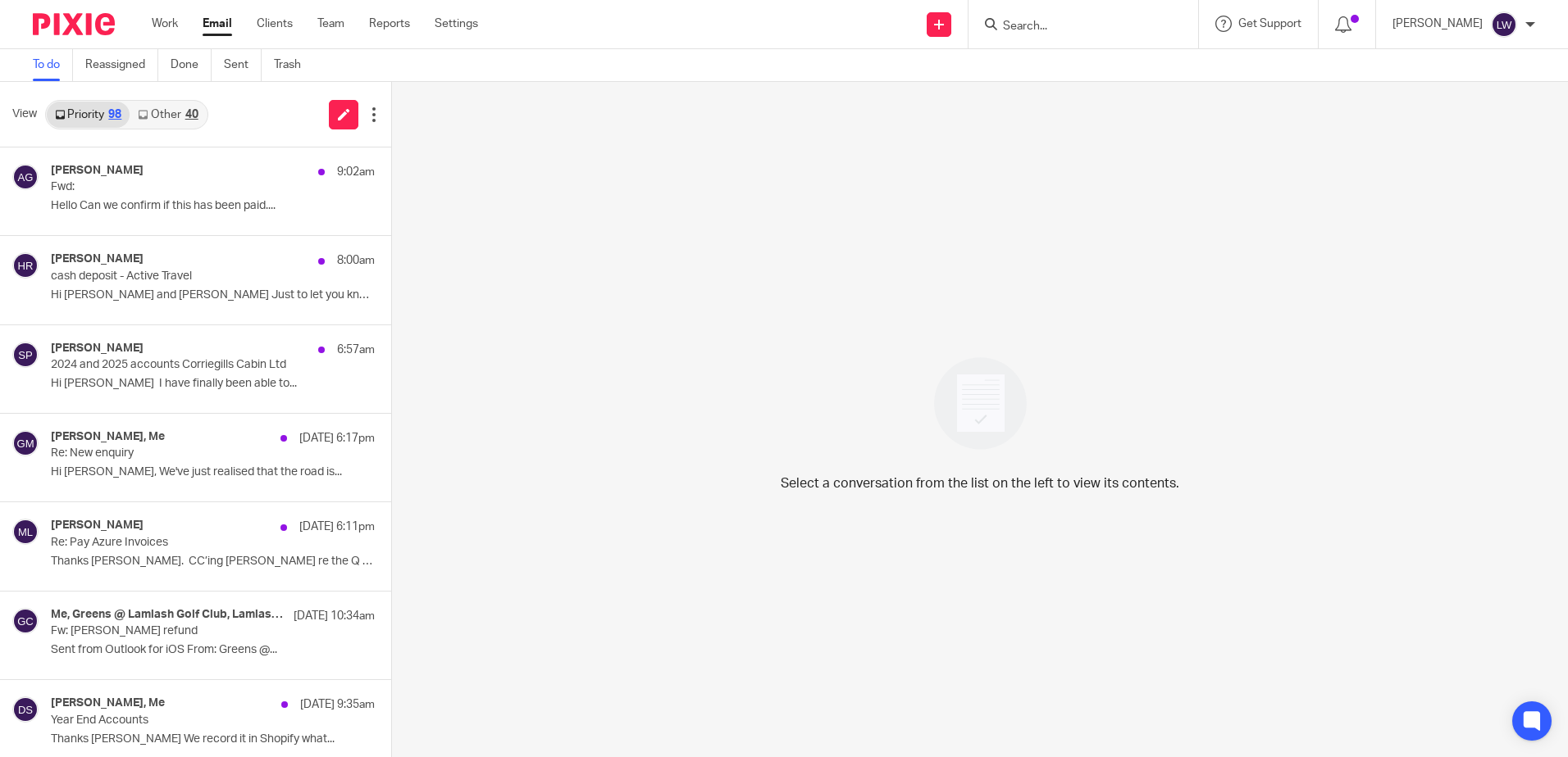
click at [174, 114] on link "Other 40" at bounding box center [167, 115] width 76 height 26
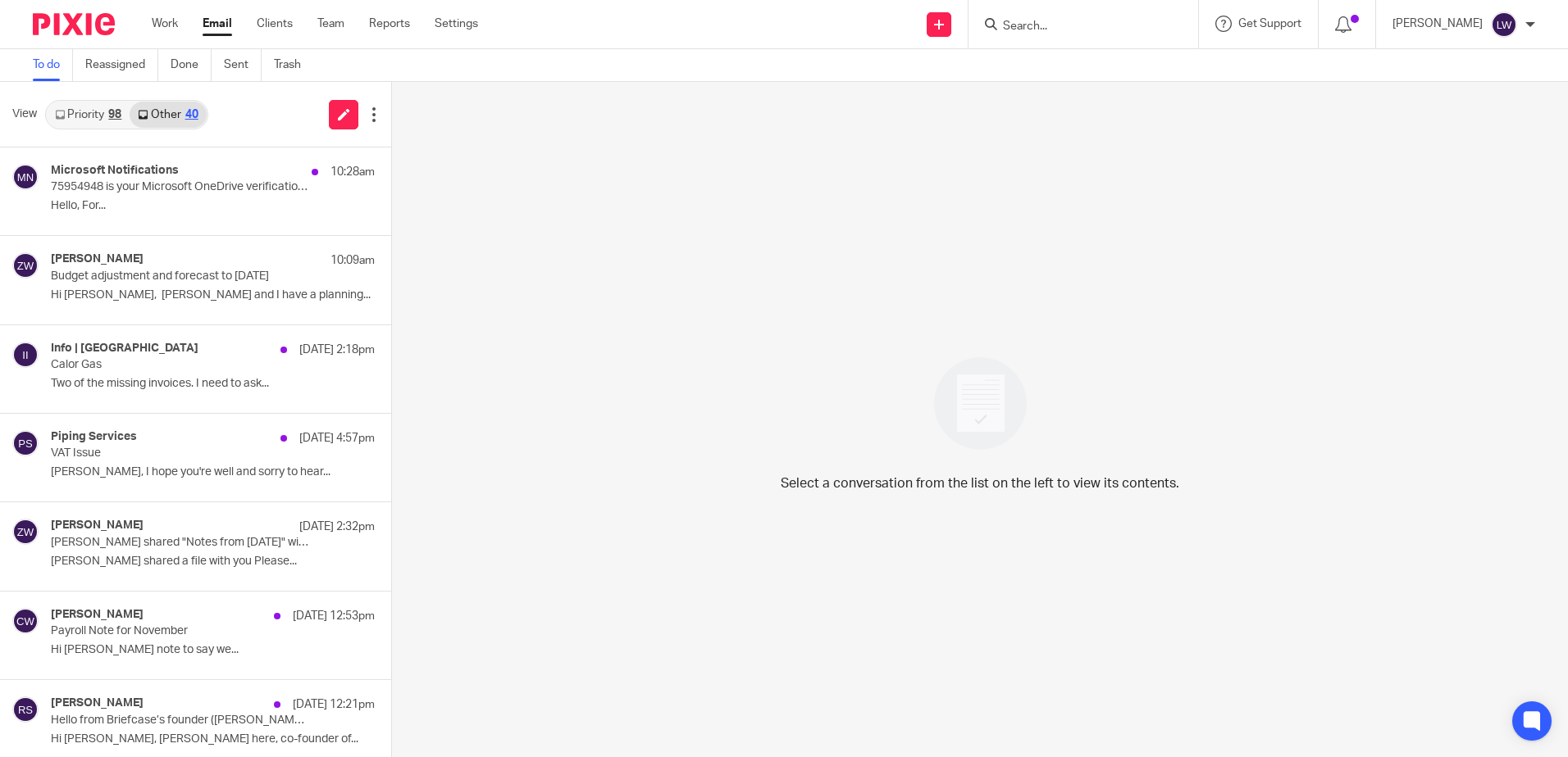
drag, startPoint x: 144, startPoint y: 194, endPoint x: 153, endPoint y: 200, distance: 10.8
click at [144, 194] on p "75954948 is your Microsoft OneDrive verification code." at bounding box center [180, 187] width 259 height 14
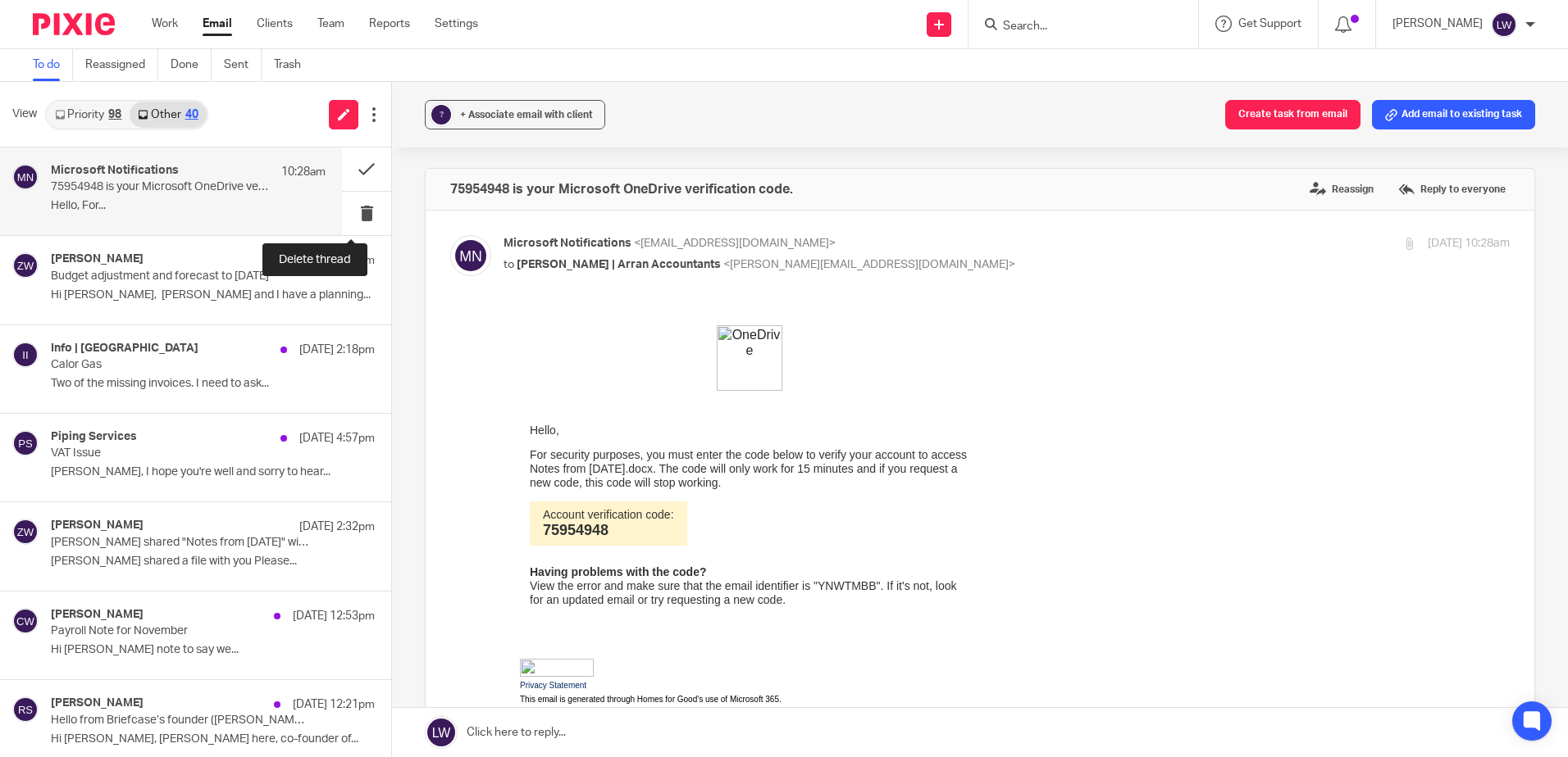
click at [355, 204] on button at bounding box center [366, 213] width 49 height 43
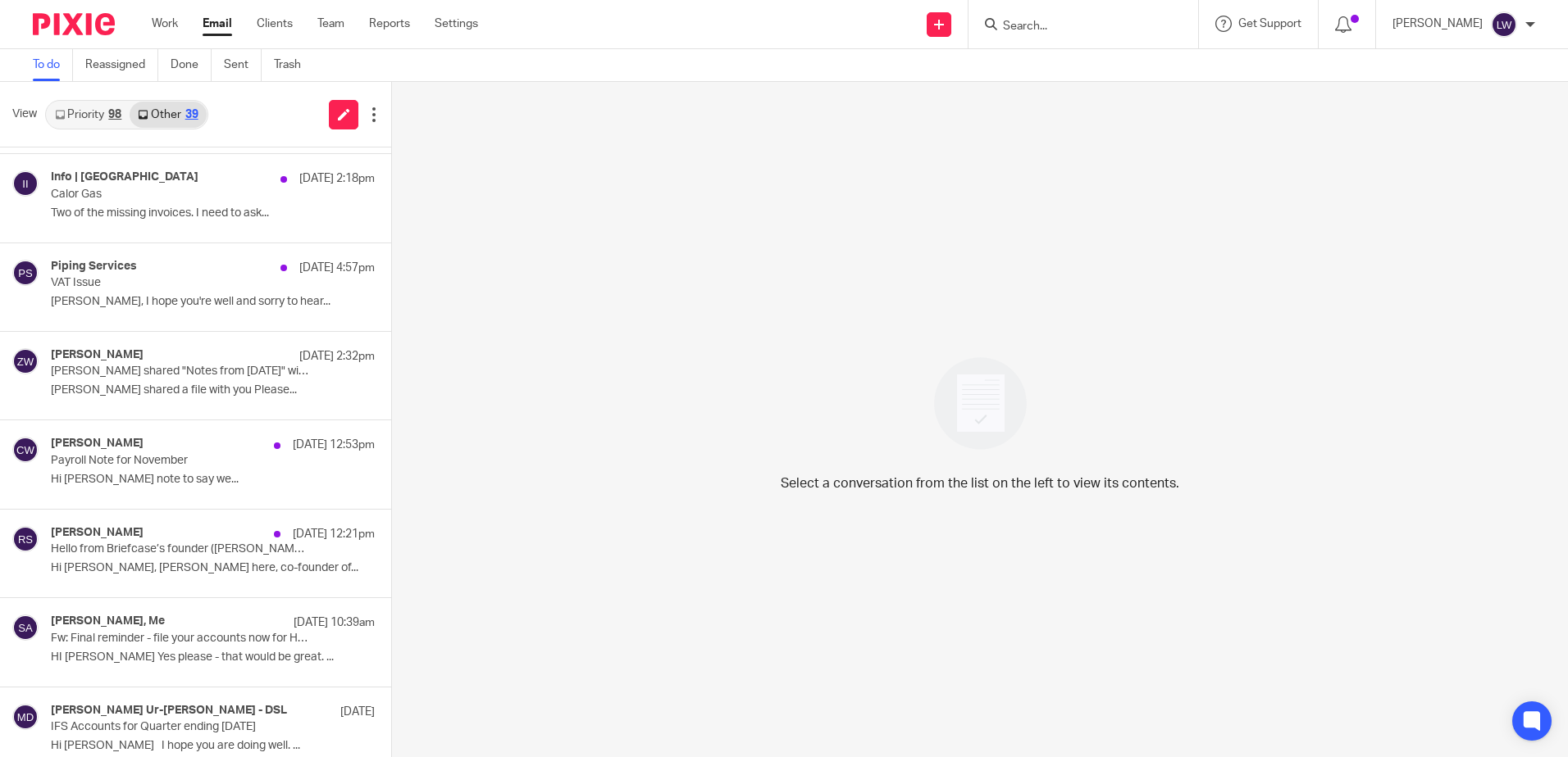
scroll to position [164, 0]
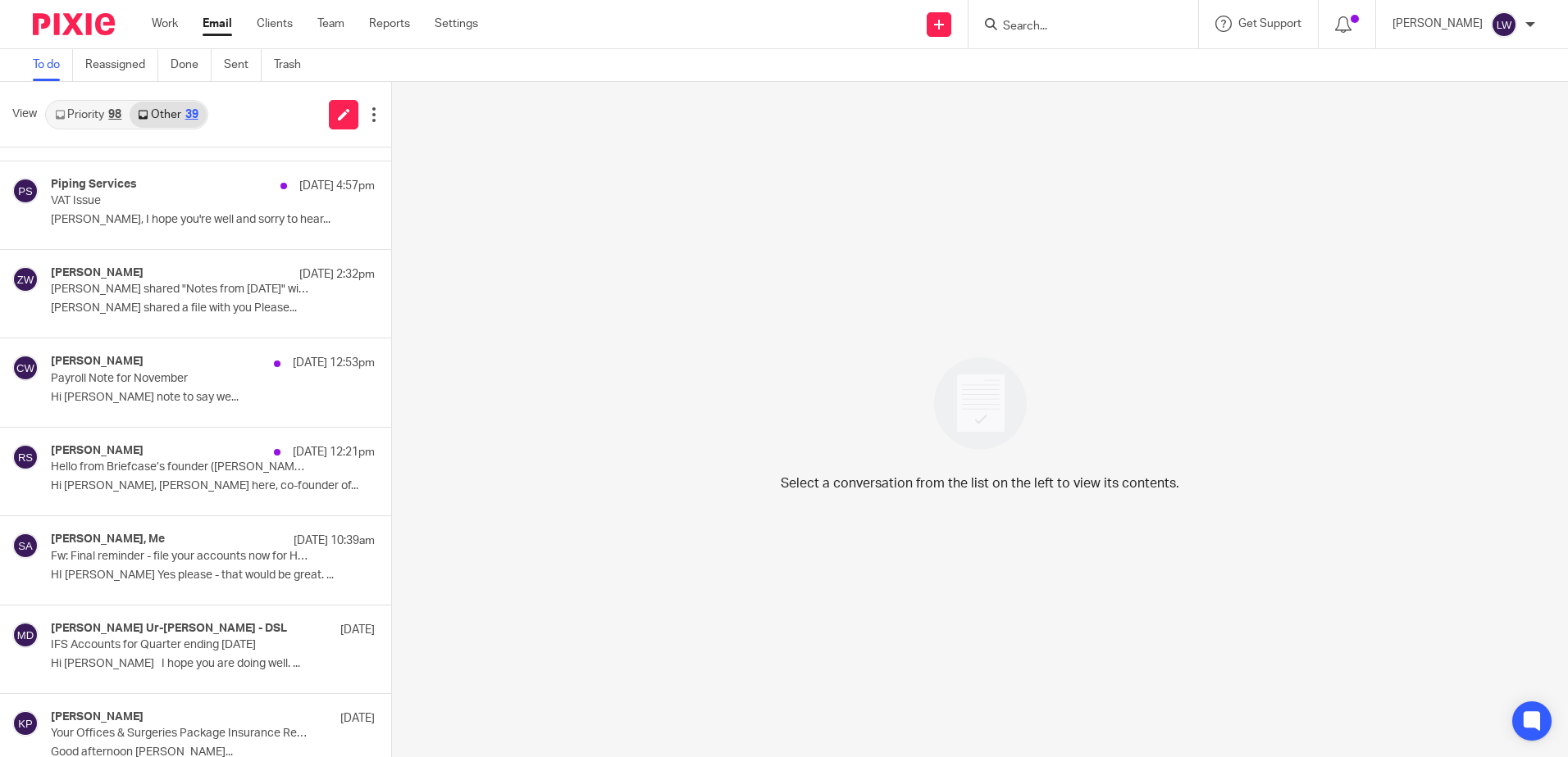
click at [154, 116] on link "Other 39" at bounding box center [167, 115] width 76 height 26
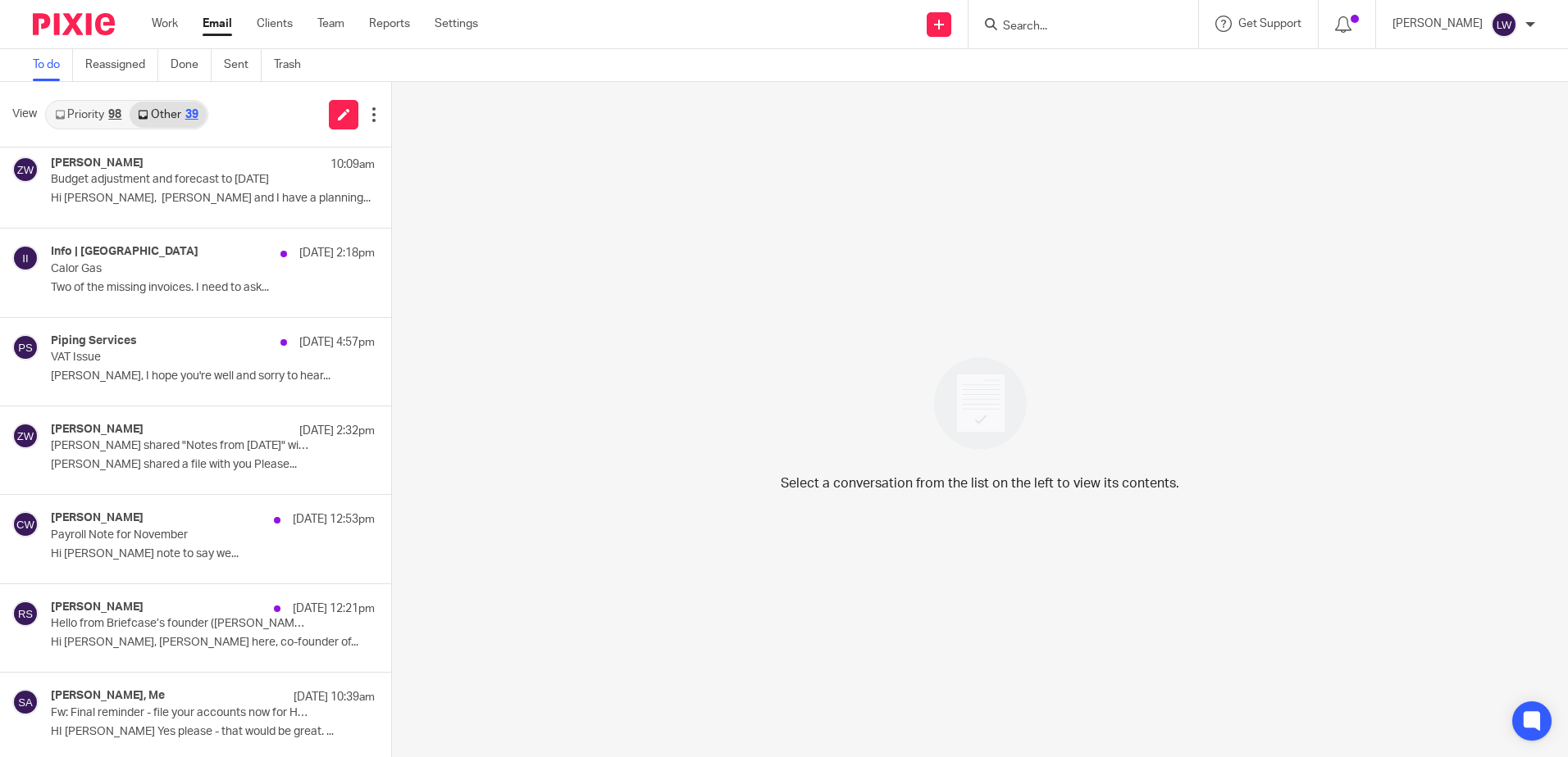
scroll to position [0, 0]
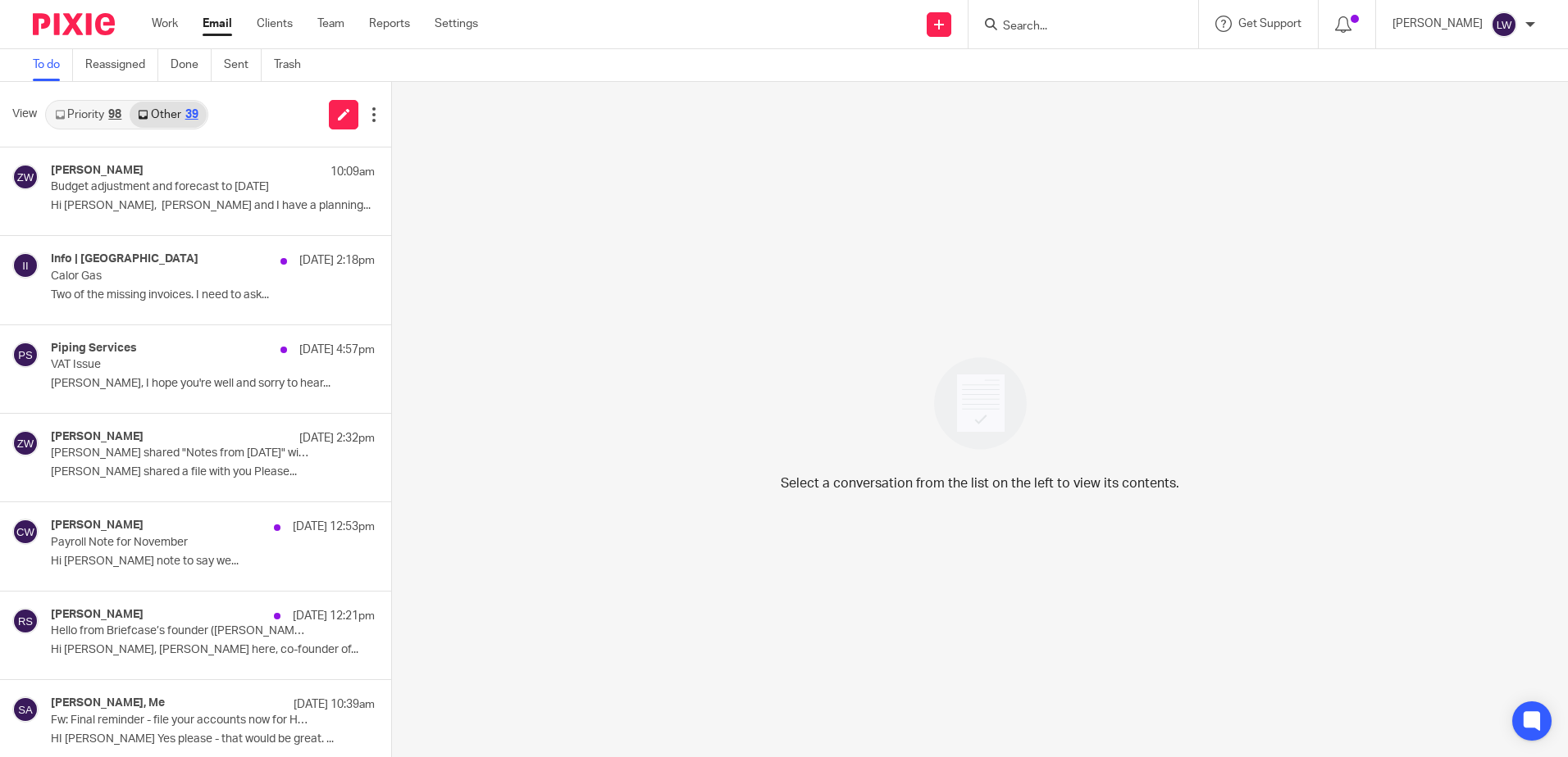
click at [82, 112] on link "Priority 98" at bounding box center [88, 115] width 82 height 26
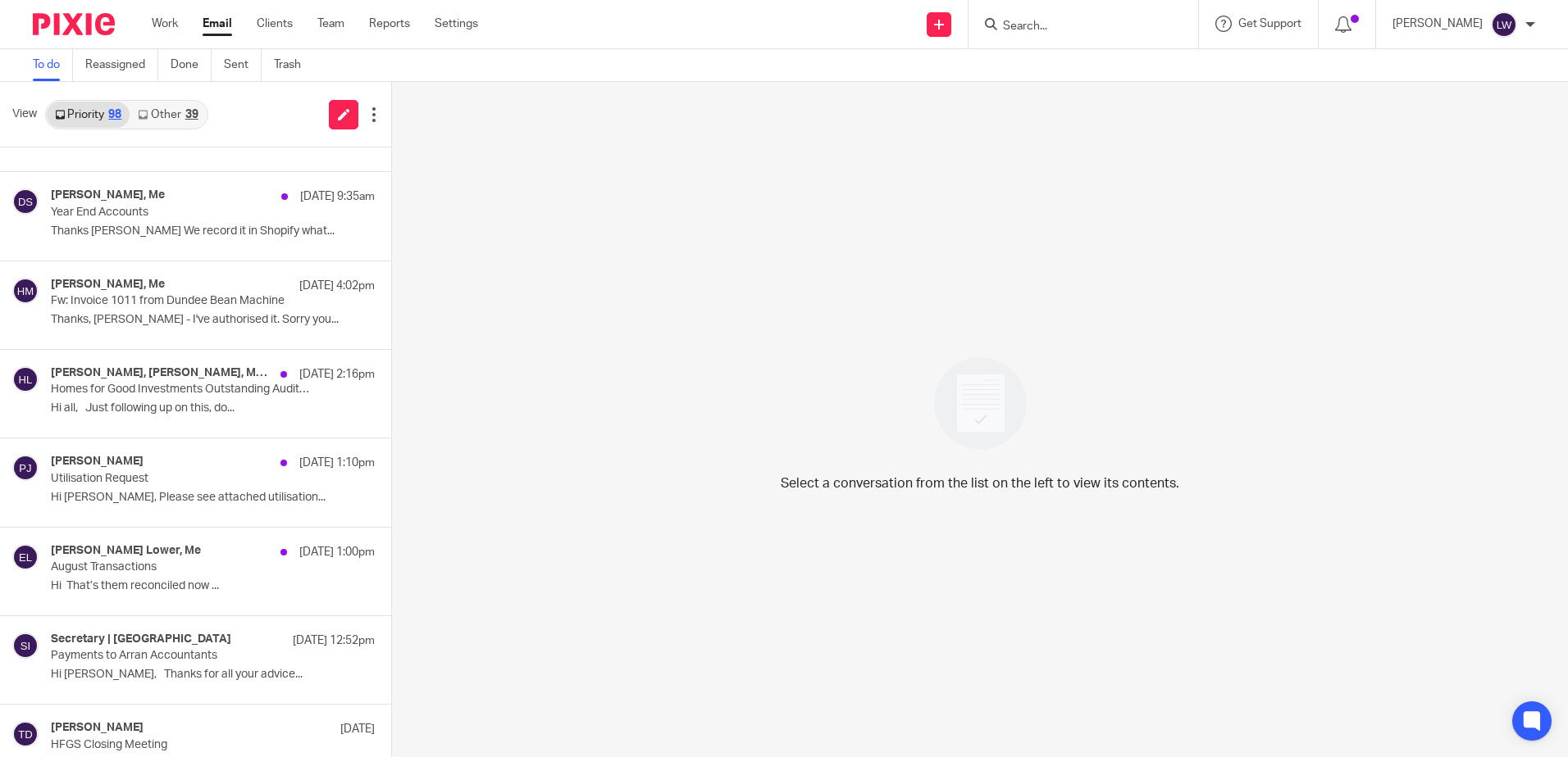
scroll to position [492, 0]
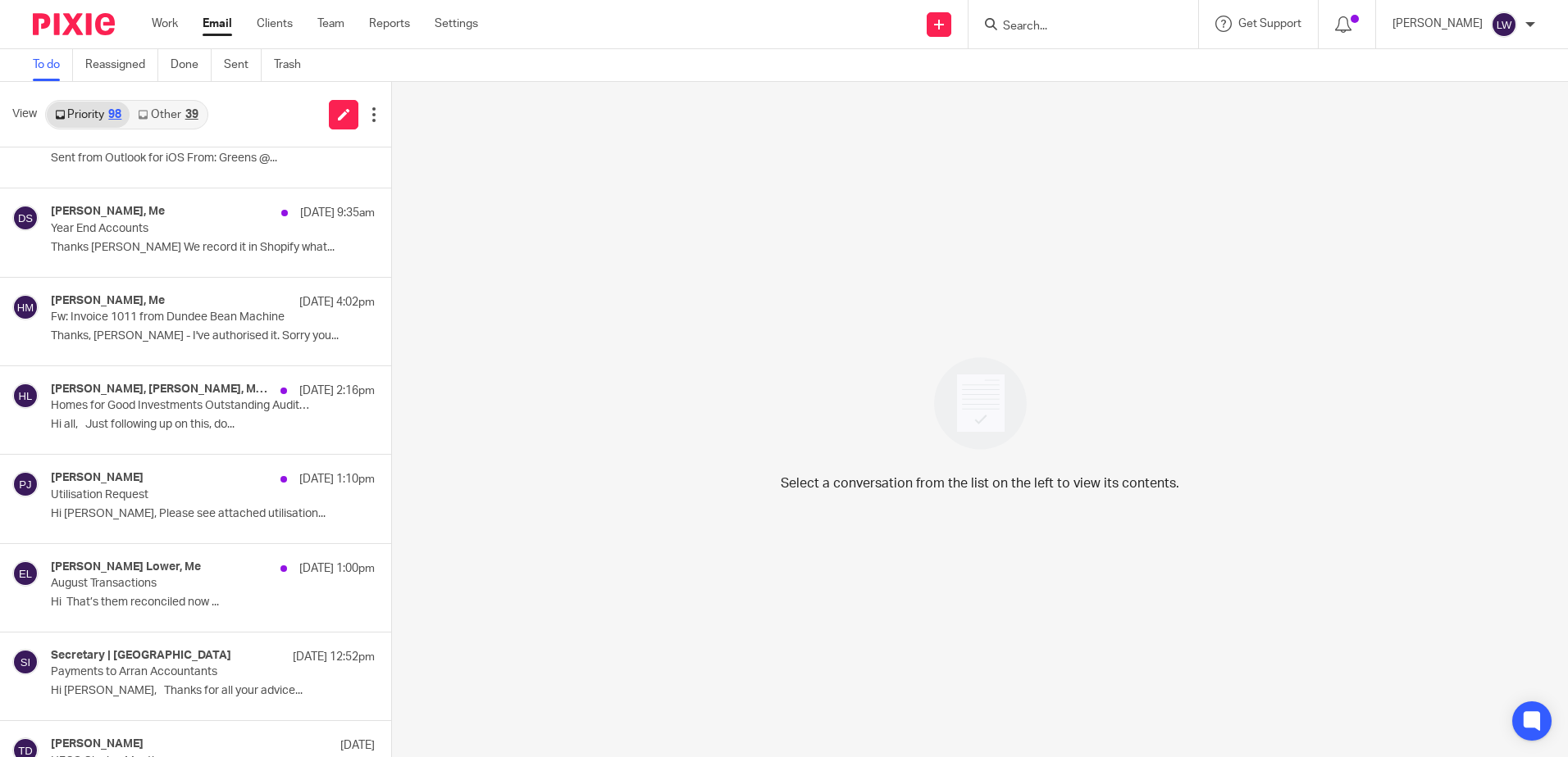
click at [173, 110] on link "Other 39" at bounding box center [167, 115] width 76 height 26
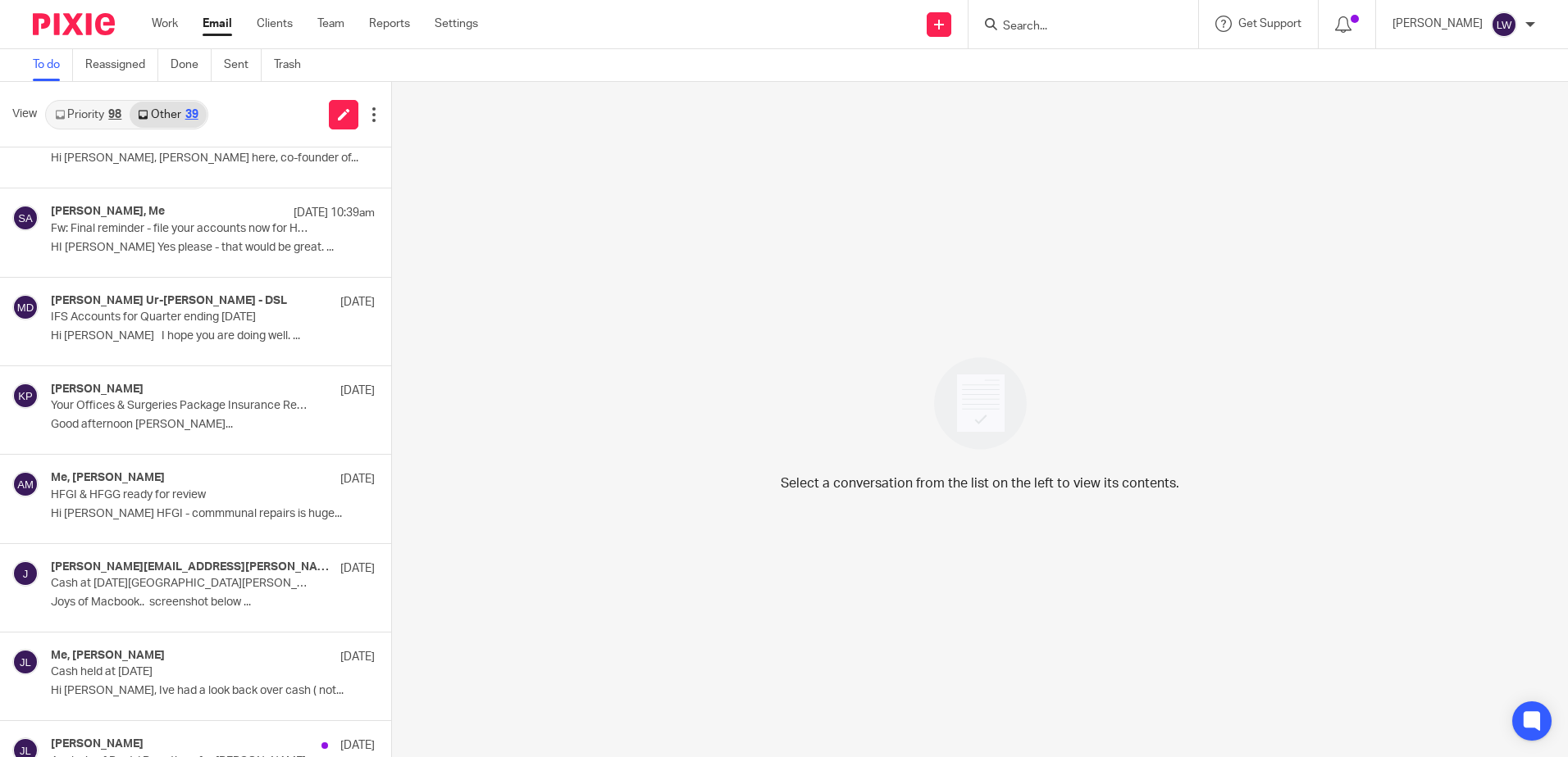
scroll to position [0, 0]
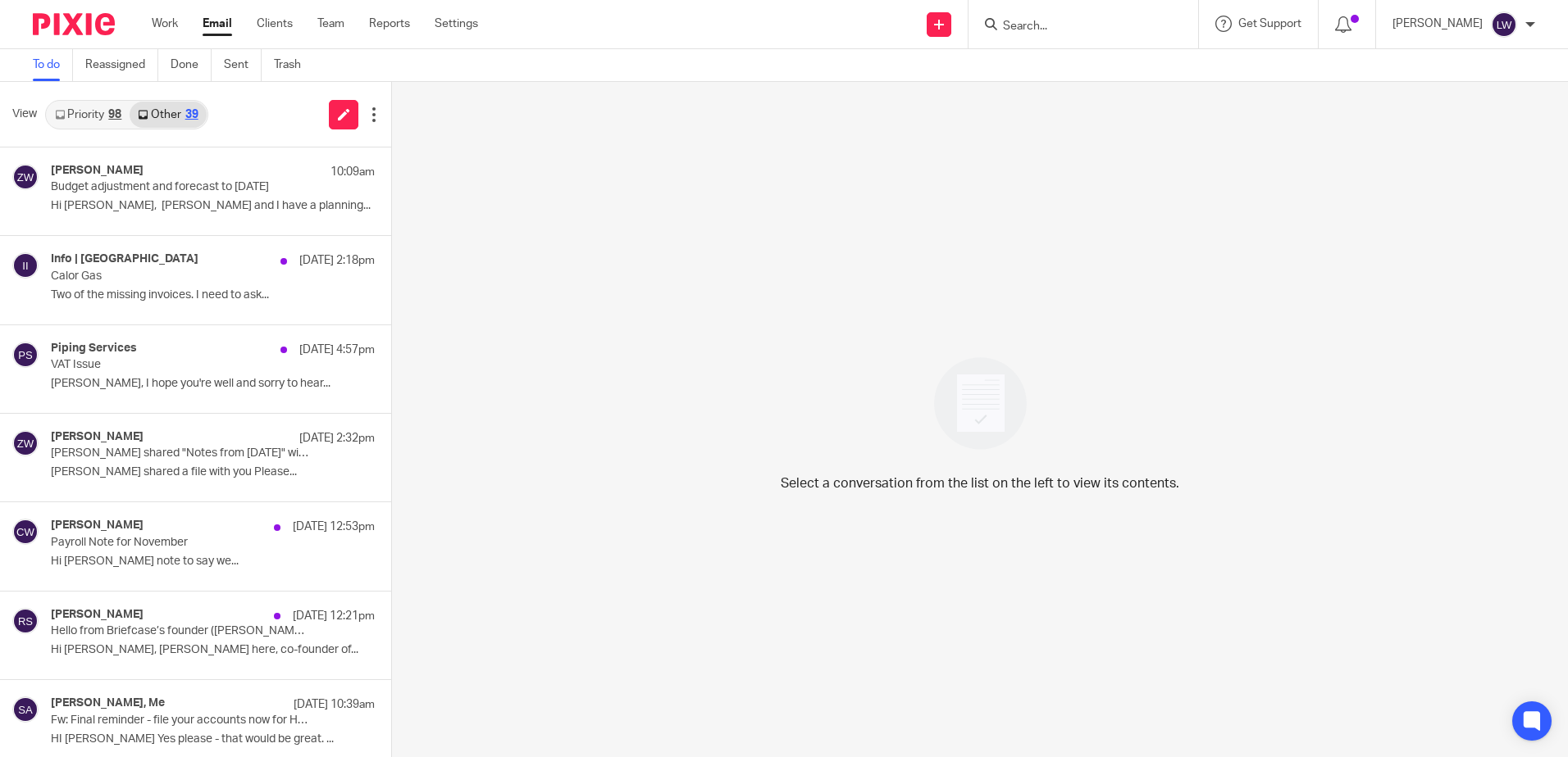
click at [144, 449] on p "[PERSON_NAME] shared "Notes from [DATE]" with you" at bounding box center [180, 454] width 259 height 14
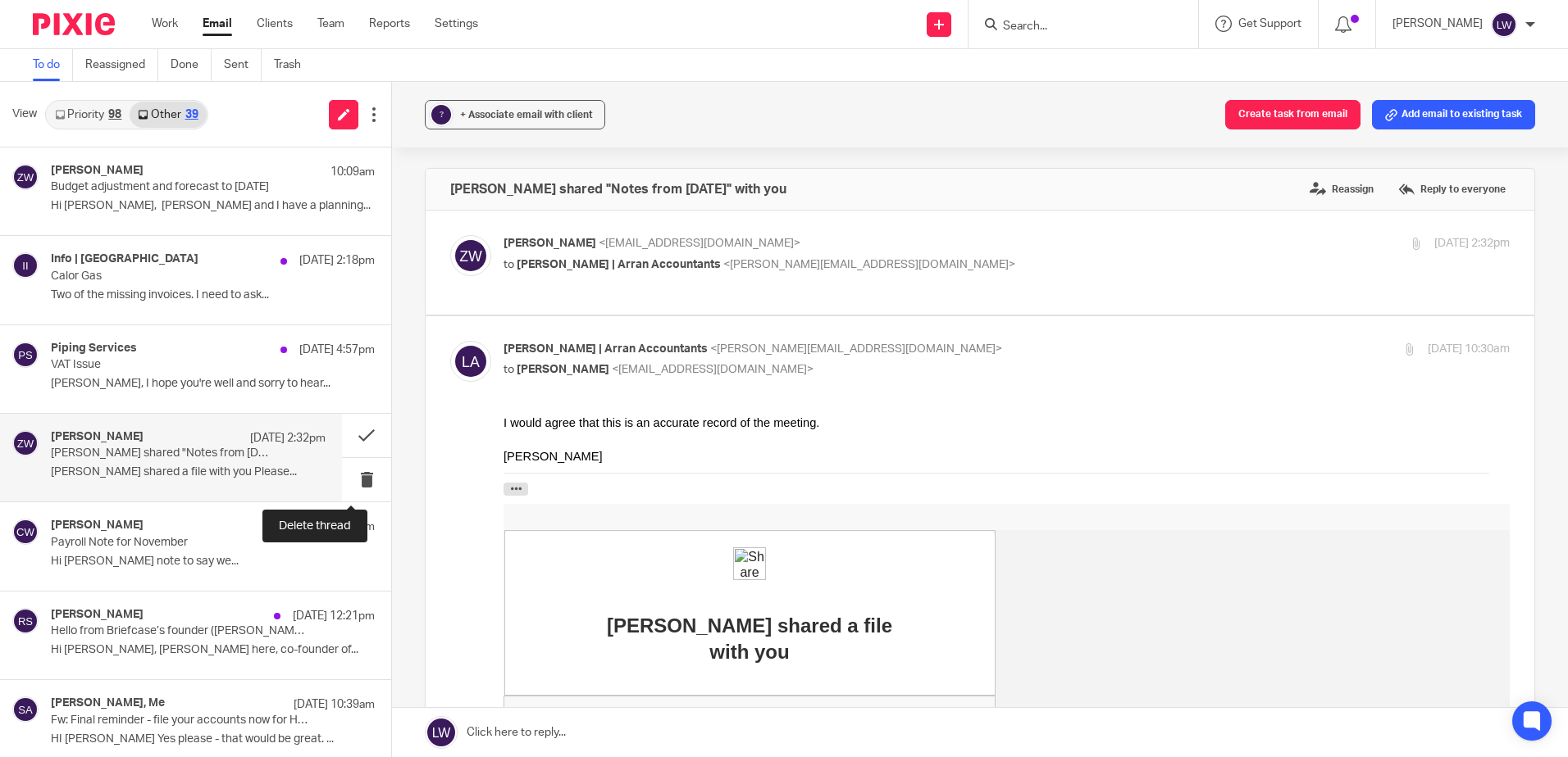
click at [354, 477] on button at bounding box center [366, 479] width 49 height 43
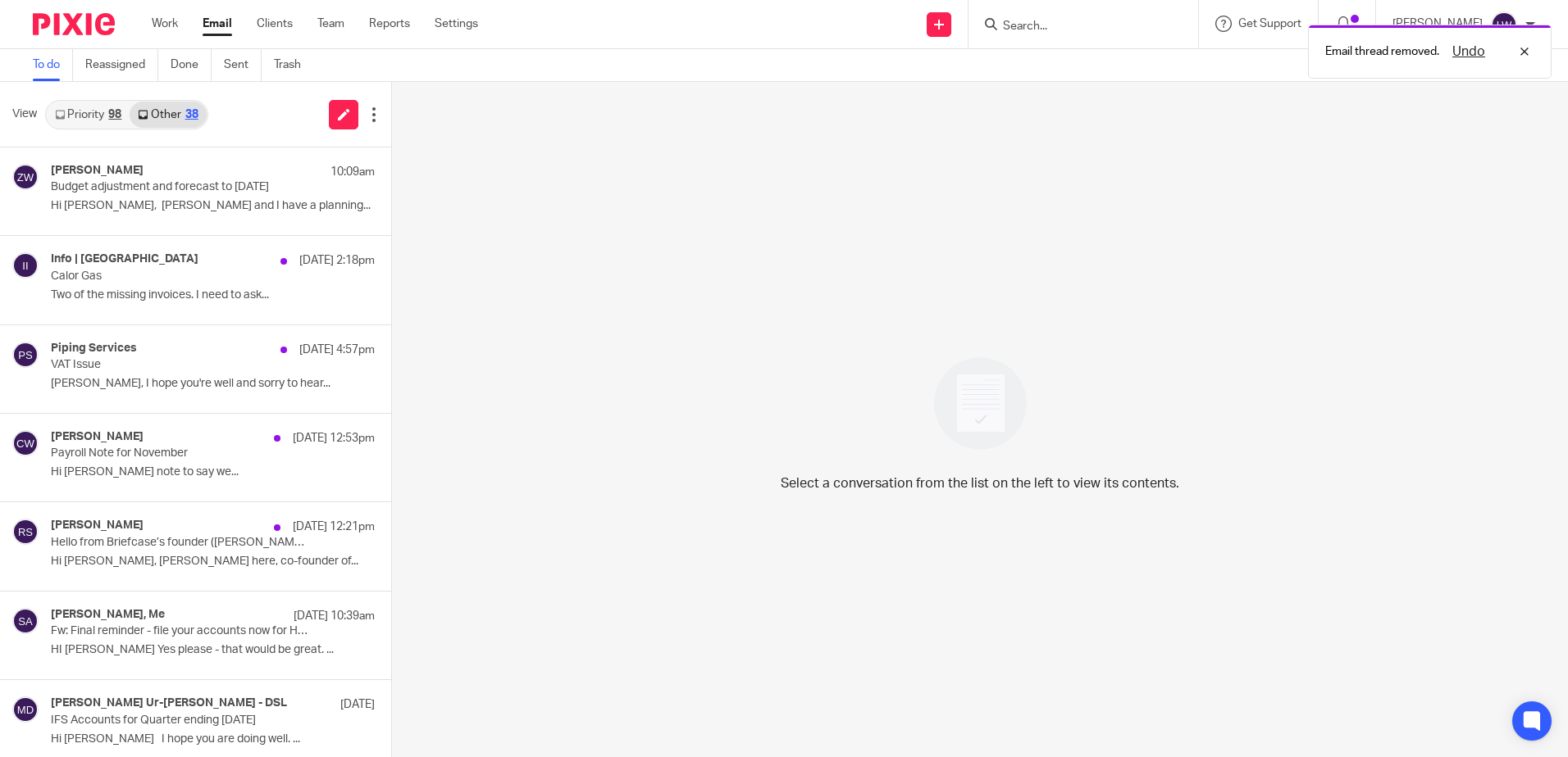
click at [96, 477] on p "Hi [PERSON_NAME] note to say we..." at bounding box center [212, 472] width 324 height 14
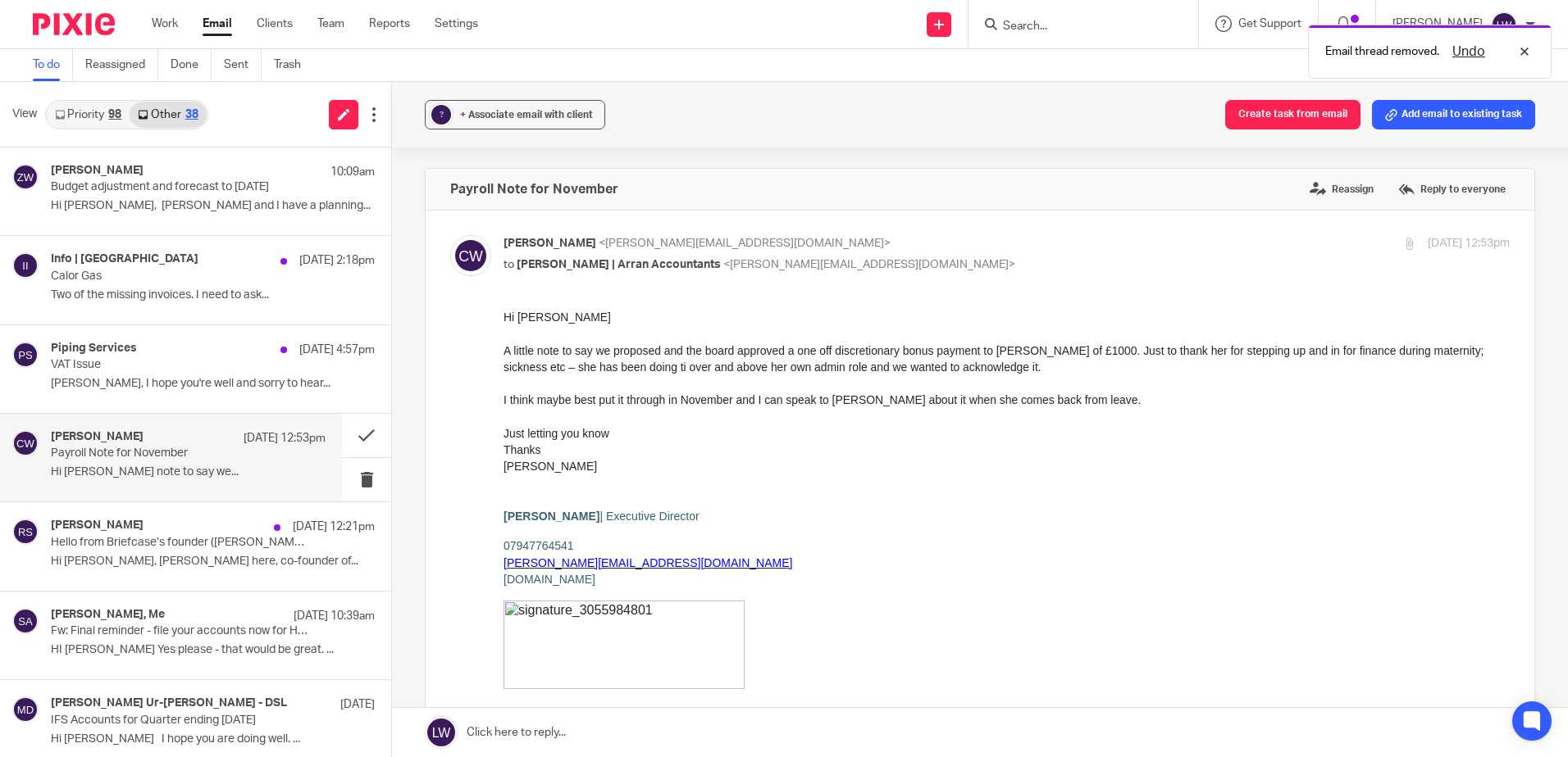
click at [530, 109] on div "+ Associate email with client" at bounding box center [526, 114] width 133 height 16
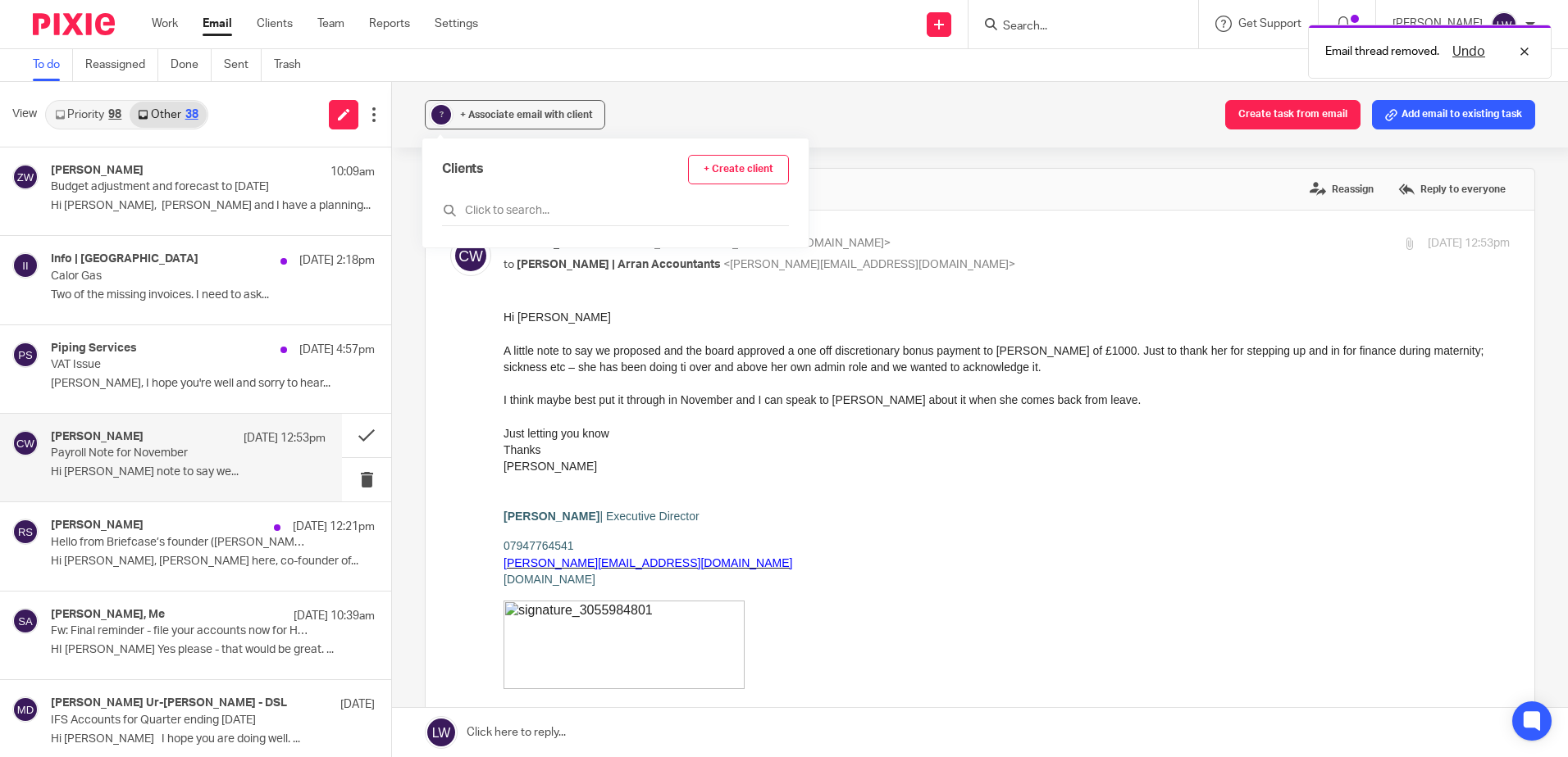
click at [524, 214] on input "text" at bounding box center [615, 210] width 347 height 16
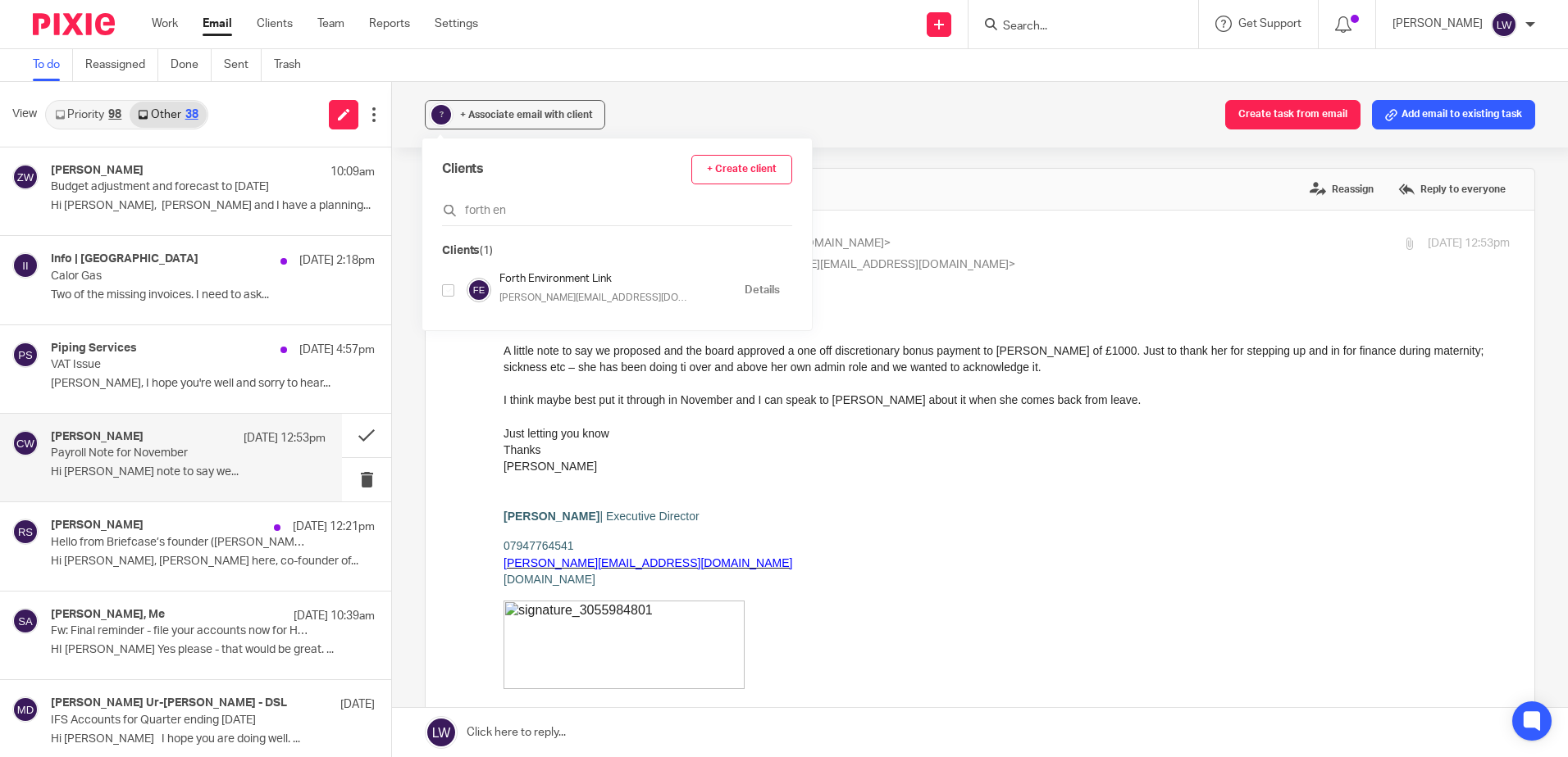
type input "forth en"
click at [450, 290] on input "checkbox" at bounding box center [448, 291] width 12 height 12
checkbox input "true"
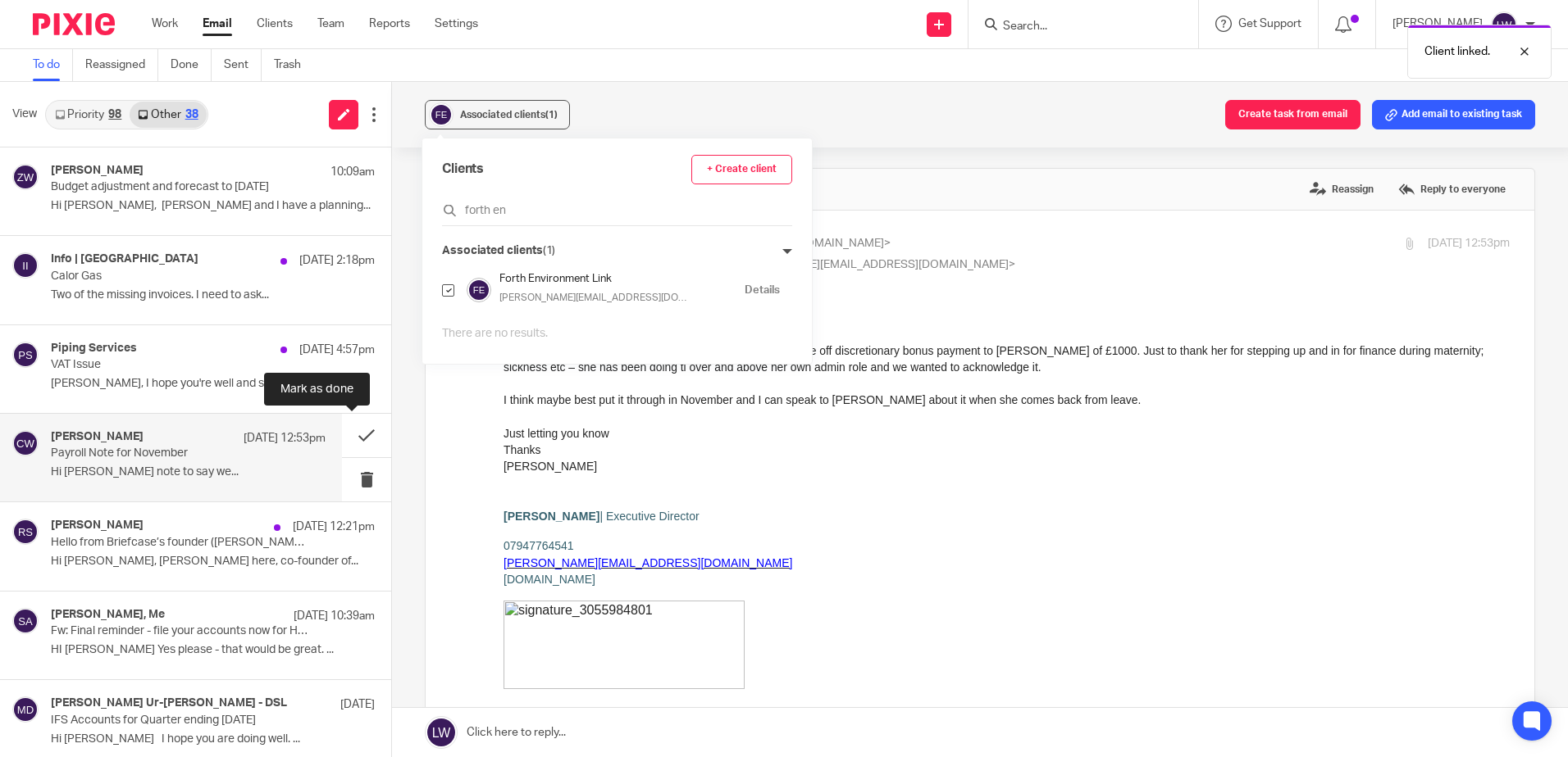
click at [352, 428] on button at bounding box center [366, 435] width 49 height 43
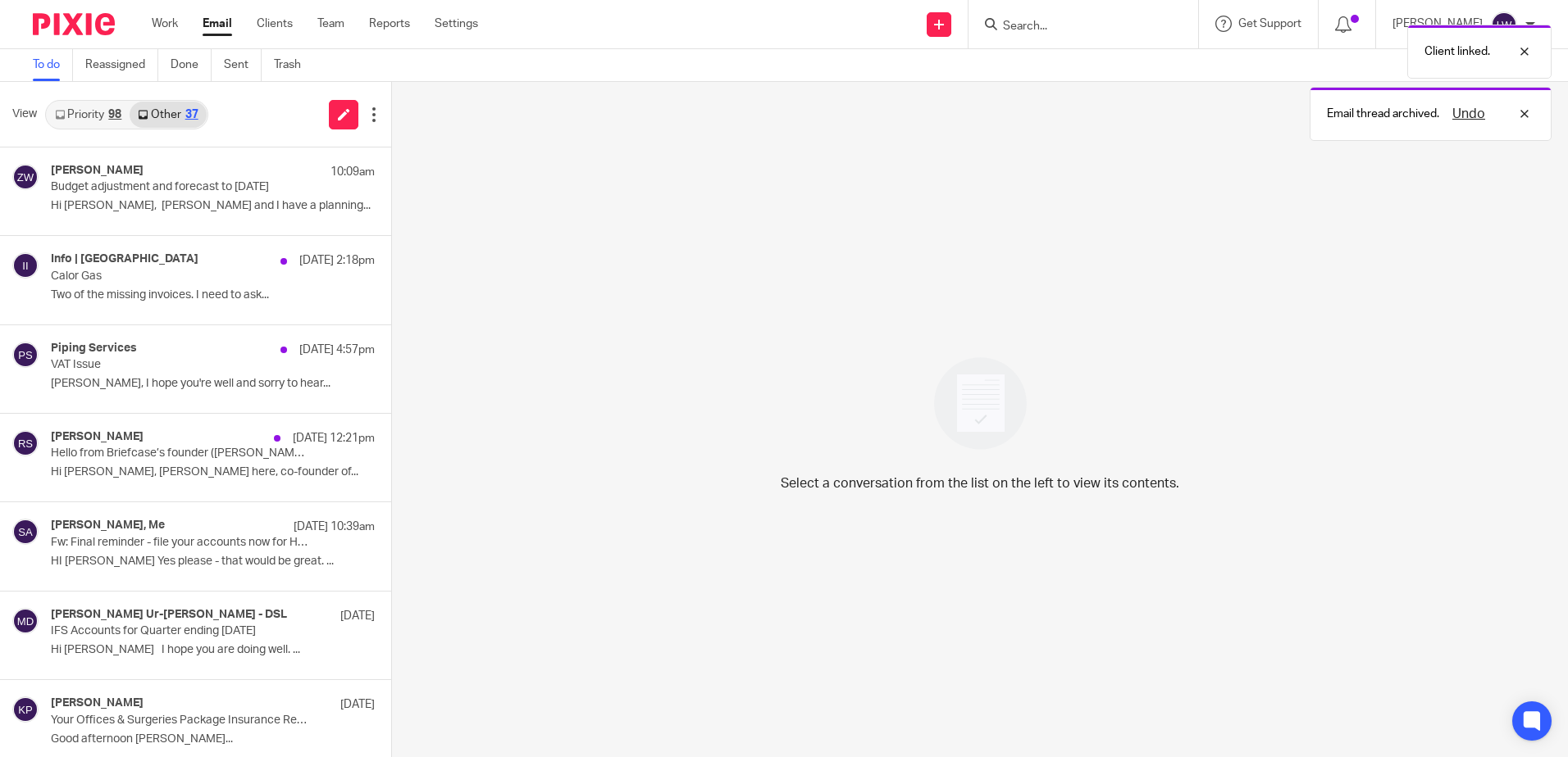
click at [106, 472] on p "Hi [PERSON_NAME], [PERSON_NAME] here, co-founder of..." at bounding box center [212, 472] width 324 height 14
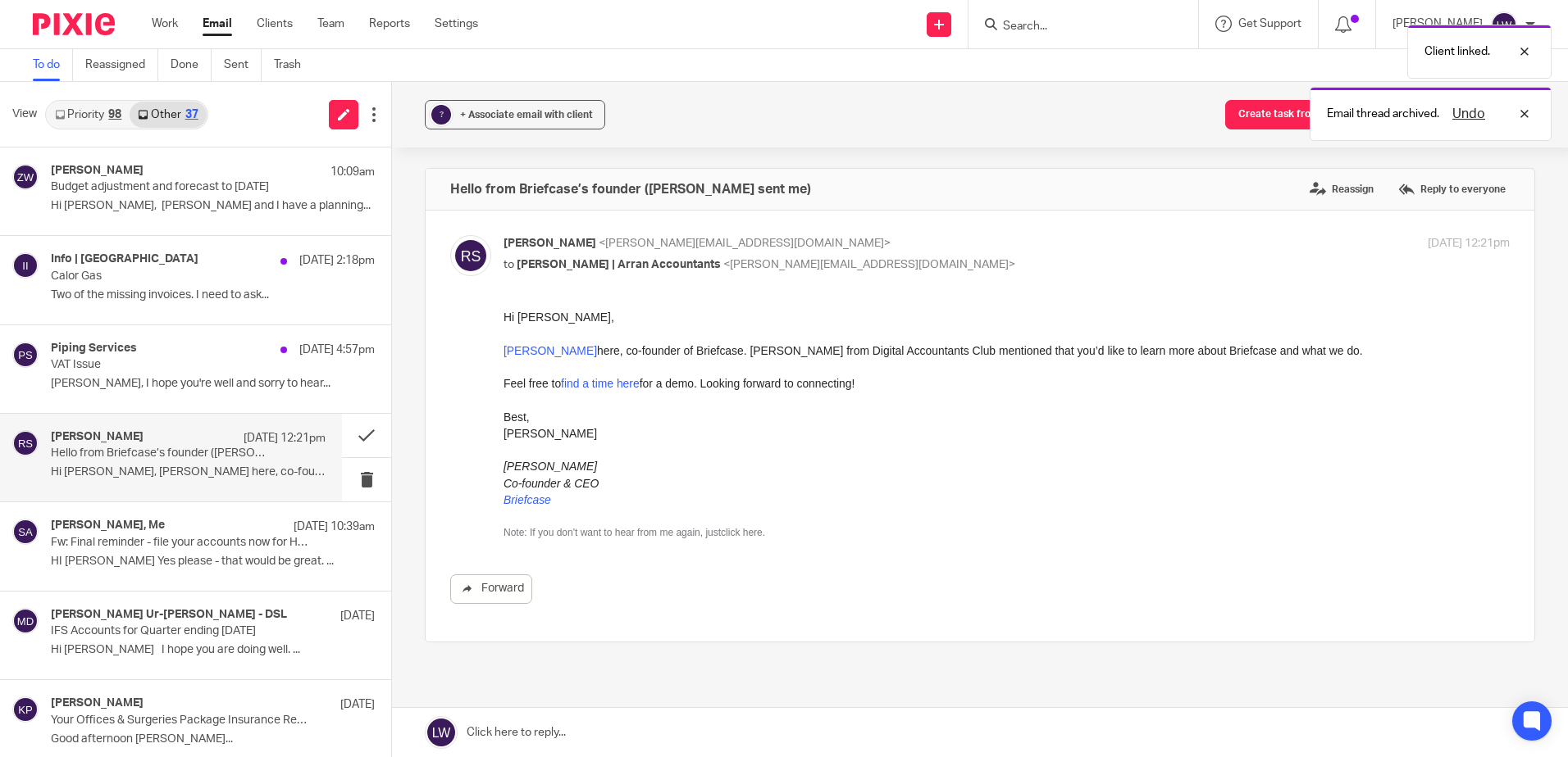
scroll to position [82, 0]
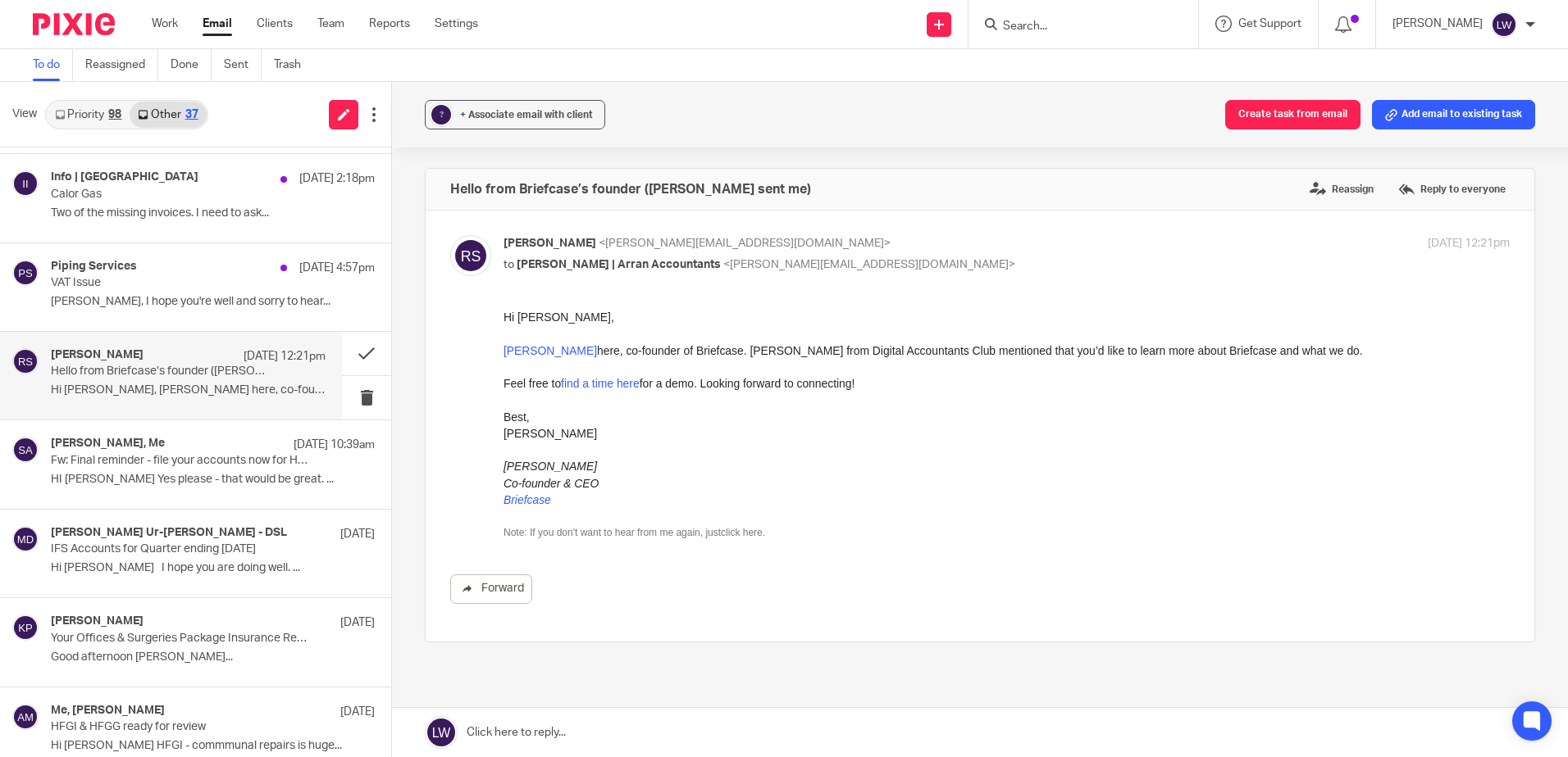
click at [101, 116] on link "Priority 98" at bounding box center [88, 115] width 82 height 26
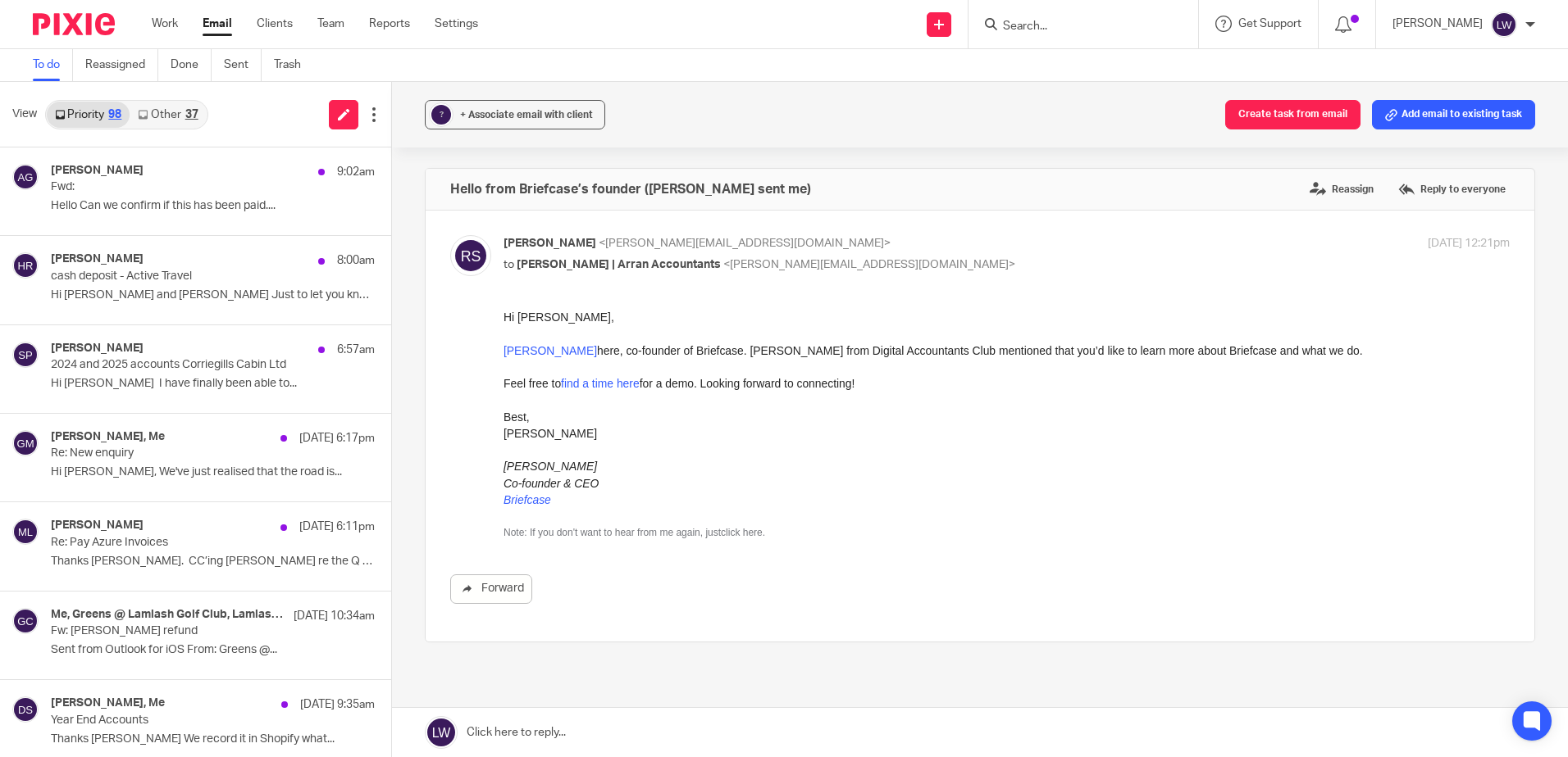
click at [178, 113] on link "Other 37" at bounding box center [167, 115] width 76 height 26
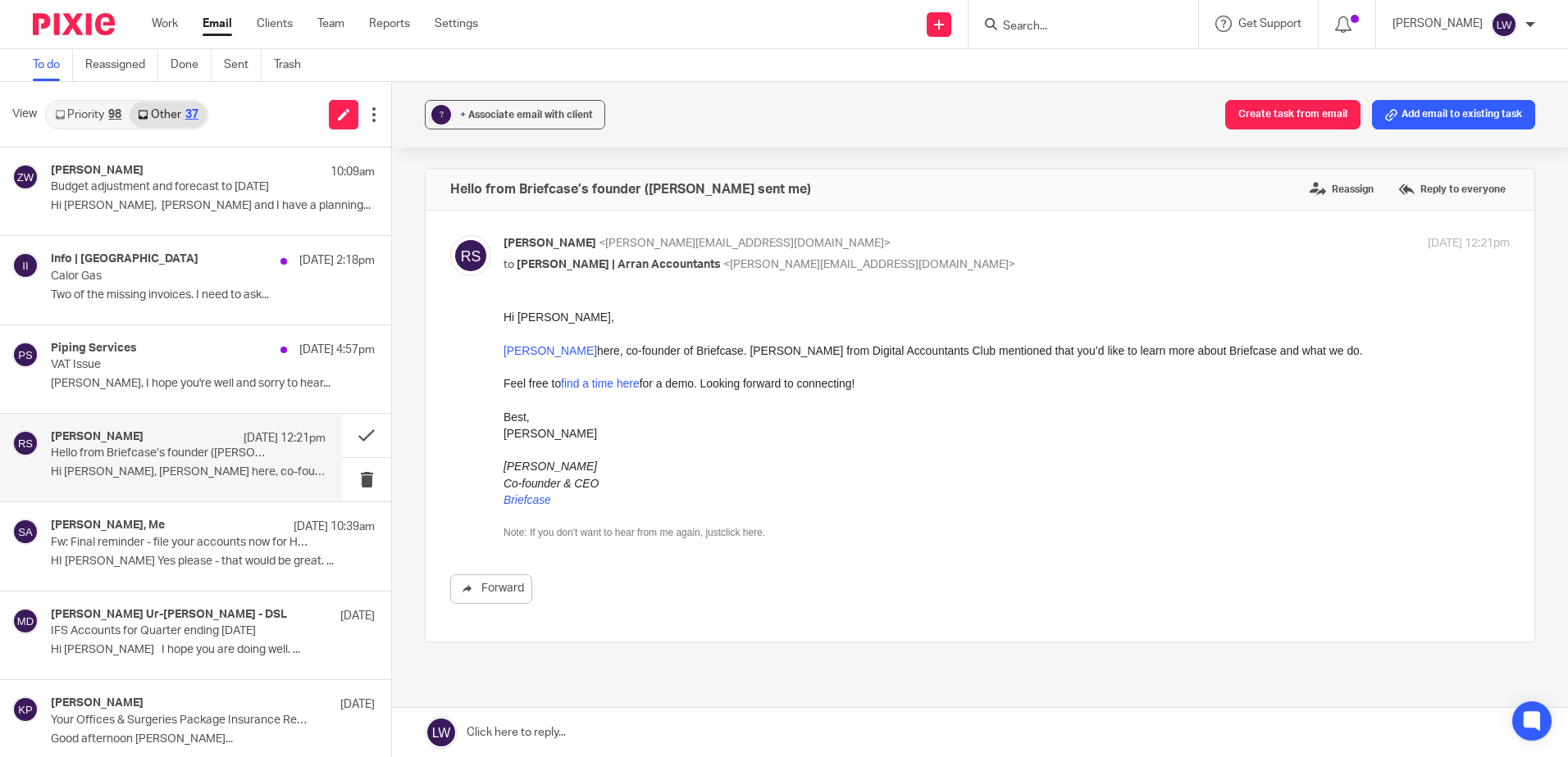
click at [218, 20] on link "Email" at bounding box center [217, 23] width 30 height 16
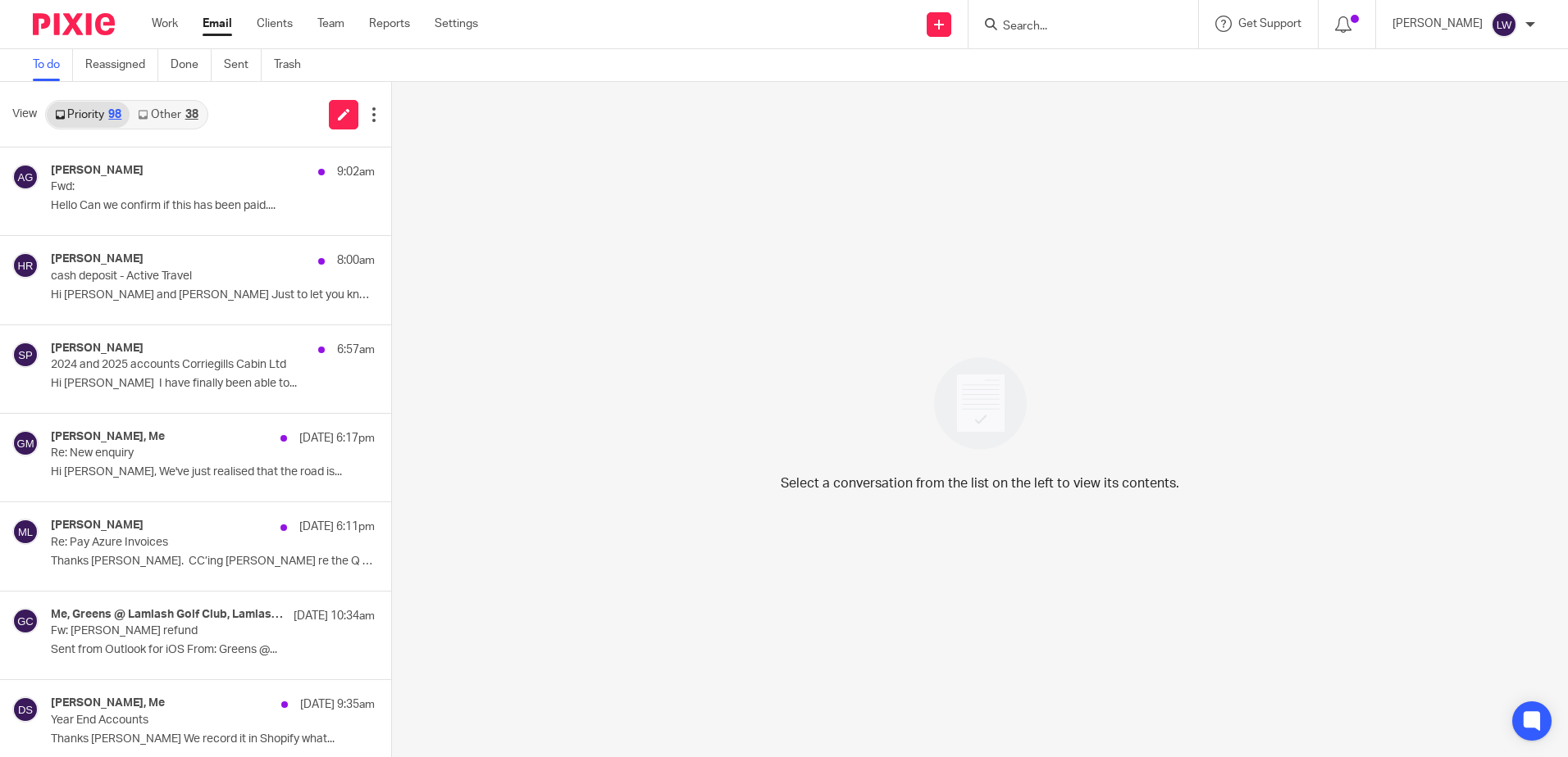
click at [177, 105] on link "Other 38" at bounding box center [167, 115] width 76 height 26
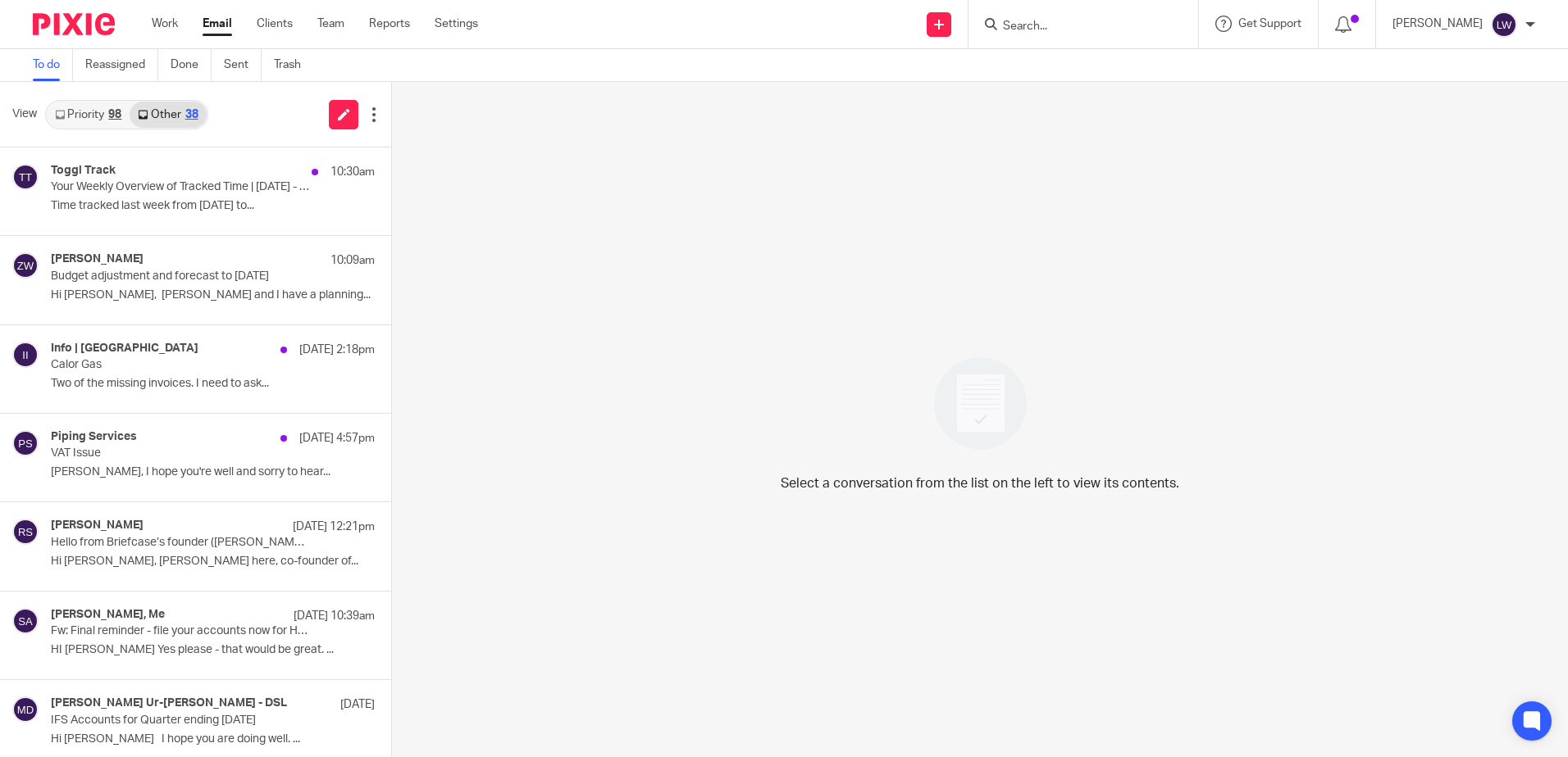
click at [167, 189] on p "Your Weekly Overview of Tracked Time | 10/06/2025 - 10/12/2025" at bounding box center [180, 187] width 259 height 14
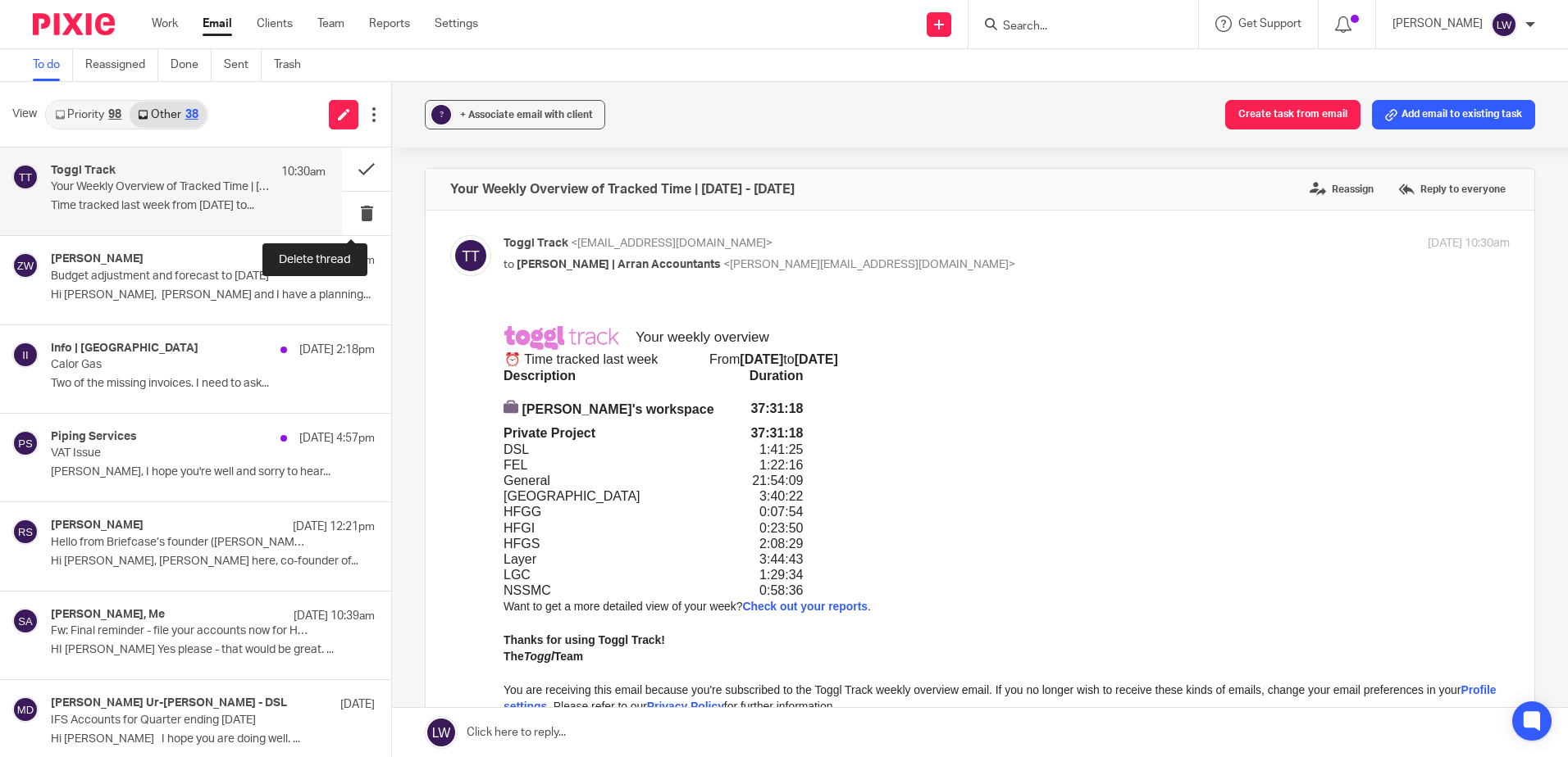
click at [355, 211] on button at bounding box center [366, 213] width 49 height 43
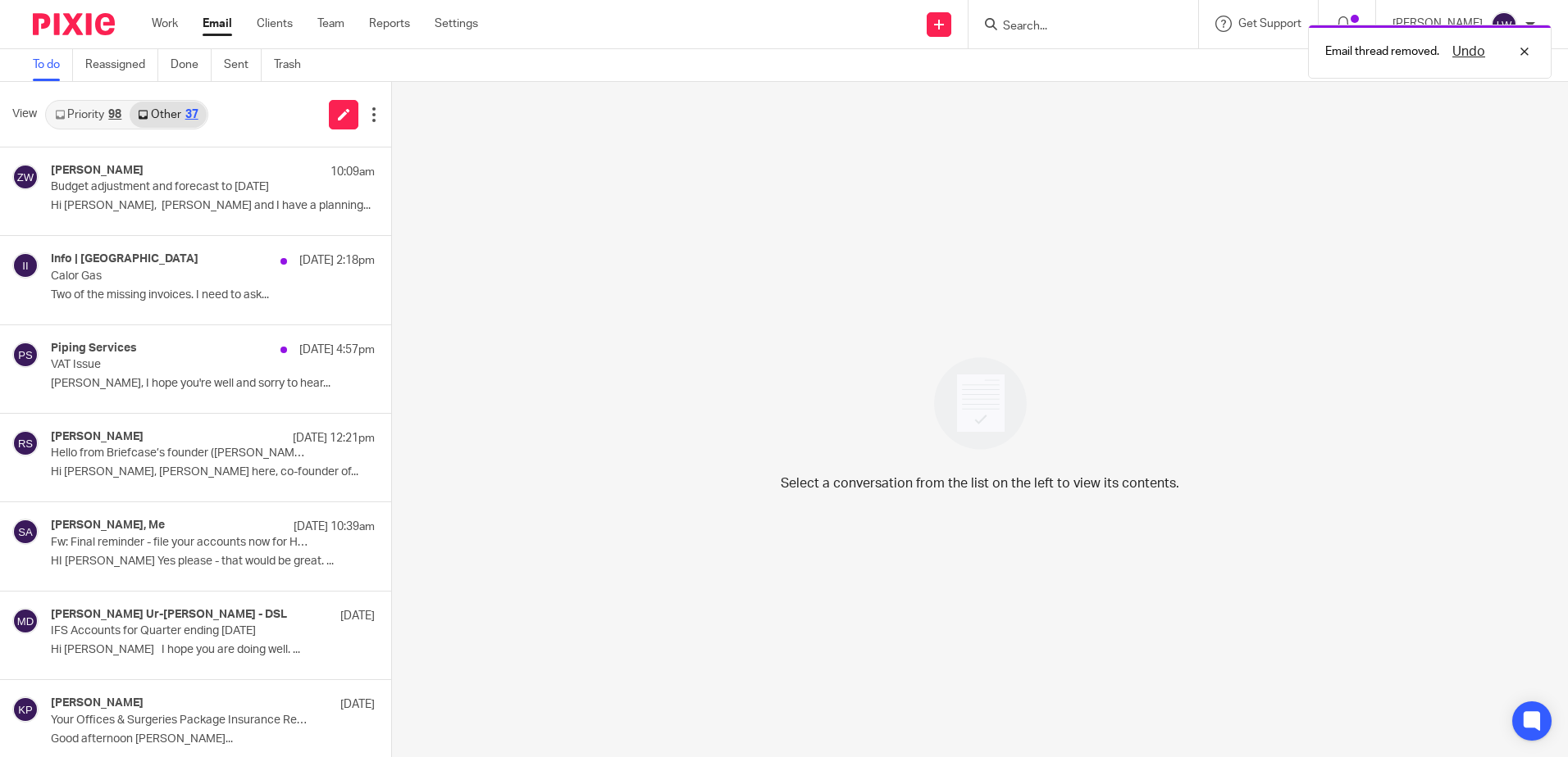
click at [120, 206] on p "Hi [PERSON_NAME], [PERSON_NAME] and I have a planning..." at bounding box center [212, 206] width 324 height 14
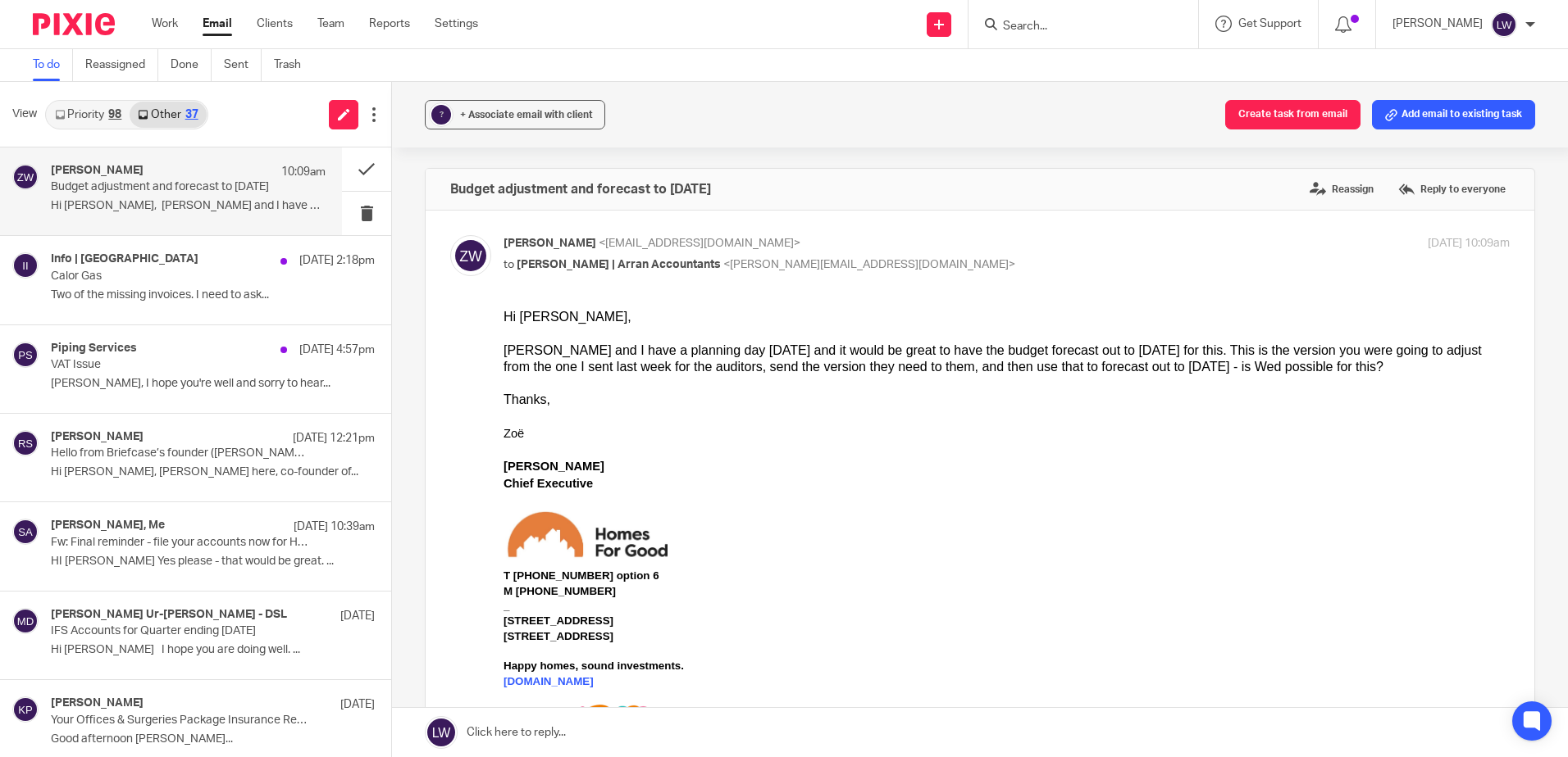
click at [1068, 30] on input "Search" at bounding box center [1075, 26] width 148 height 14
click at [1063, 14] on form at bounding box center [1088, 24] width 174 height 20
click at [92, 116] on link "Priority 98" at bounding box center [88, 115] width 82 height 26
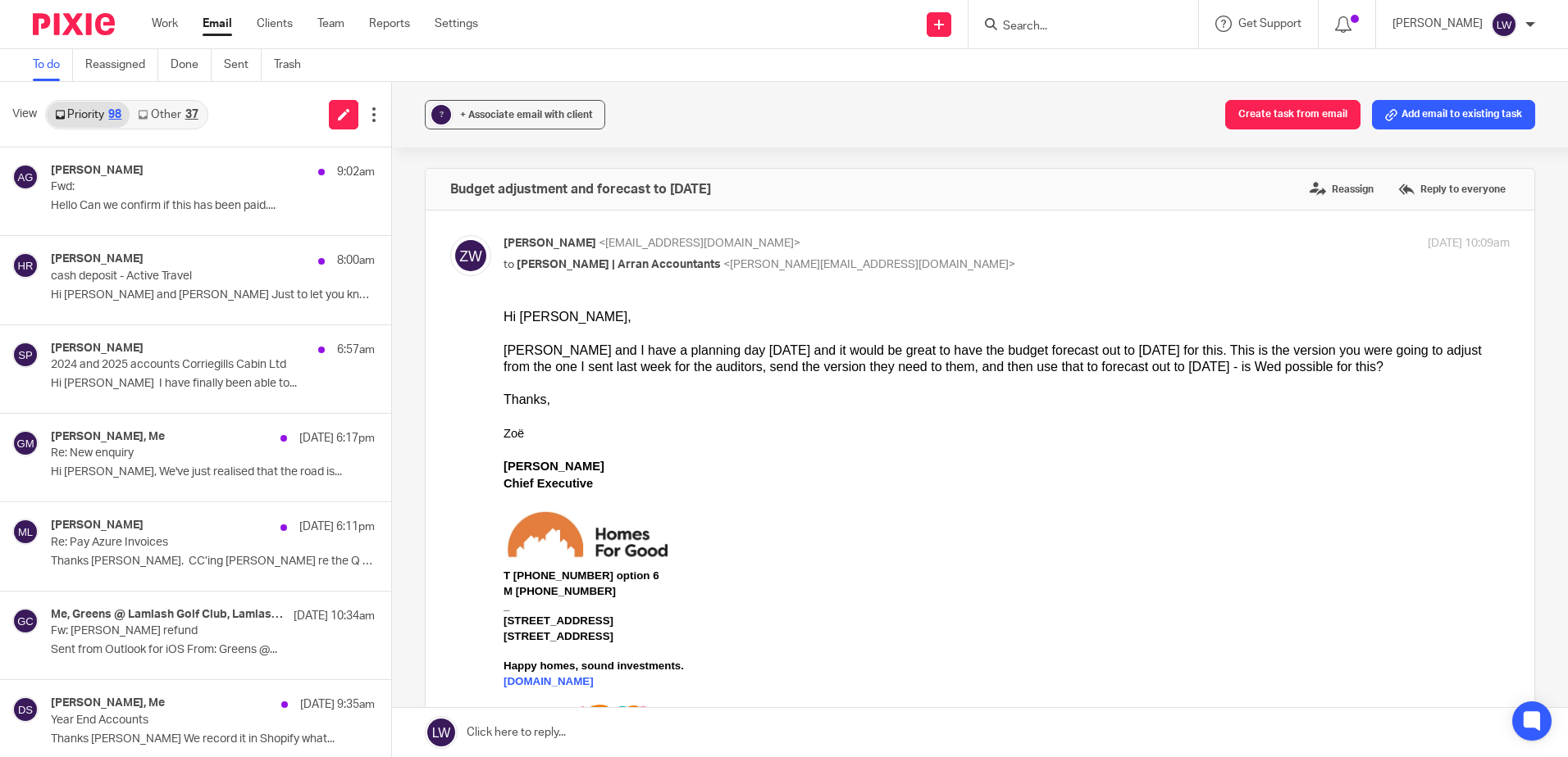
click at [164, 105] on link "Other 37" at bounding box center [167, 115] width 76 height 26
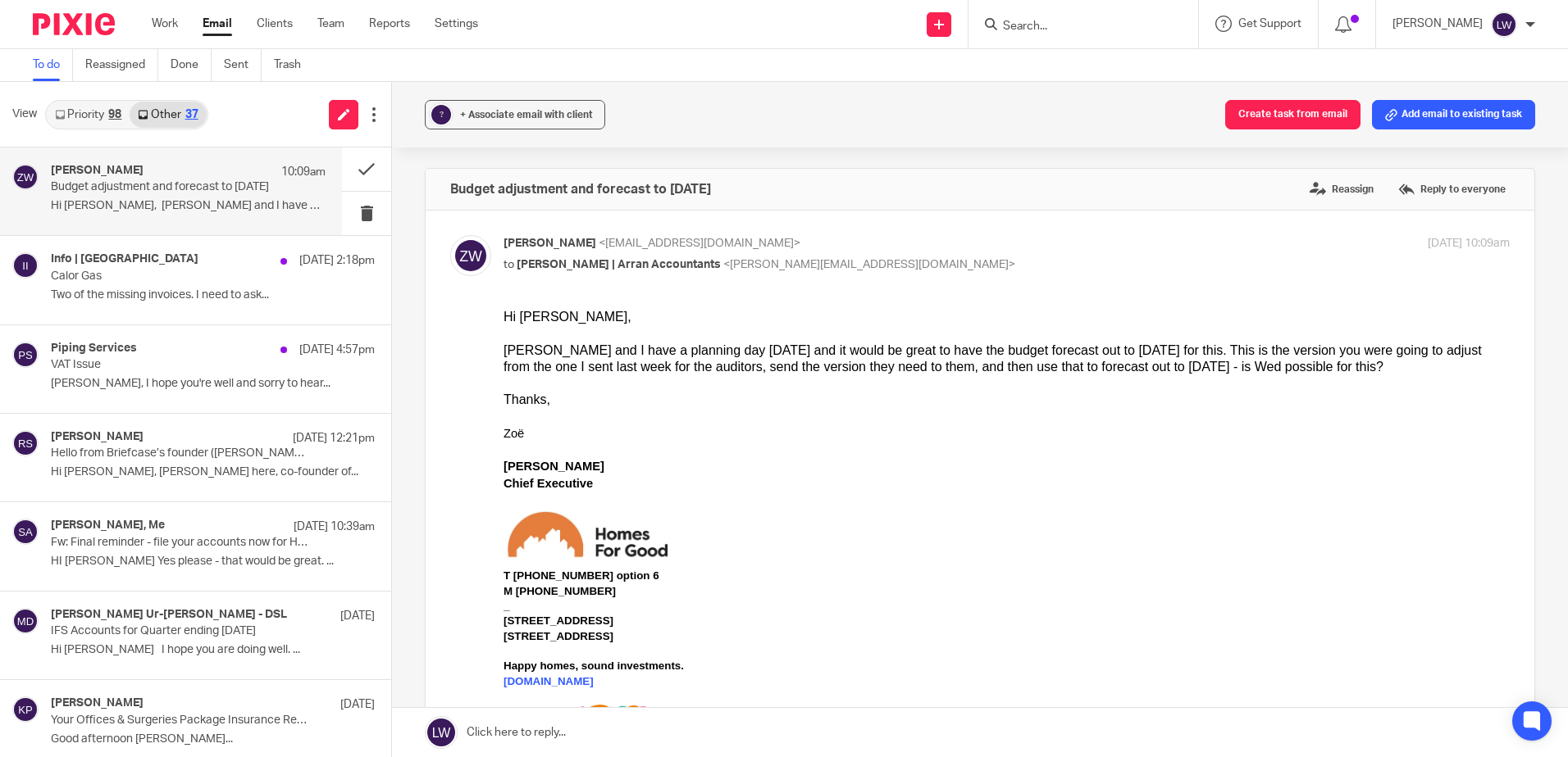
click at [1039, 28] on input "Search" at bounding box center [1075, 26] width 148 height 14
type input "butcher"
click at [1082, 88] on link at bounding box center [1136, 71] width 277 height 37
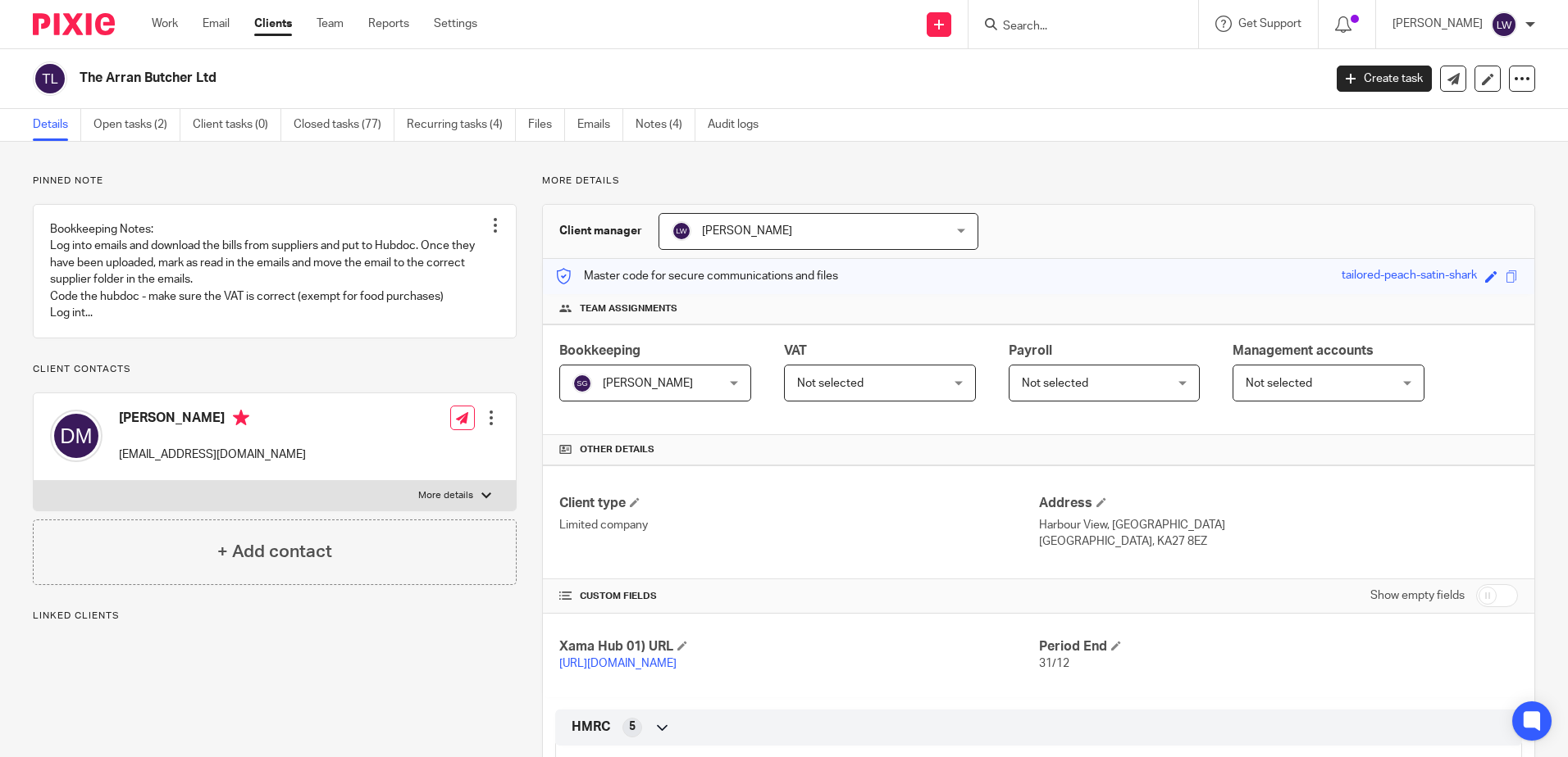
click at [310, 261] on link at bounding box center [275, 271] width 482 height 133
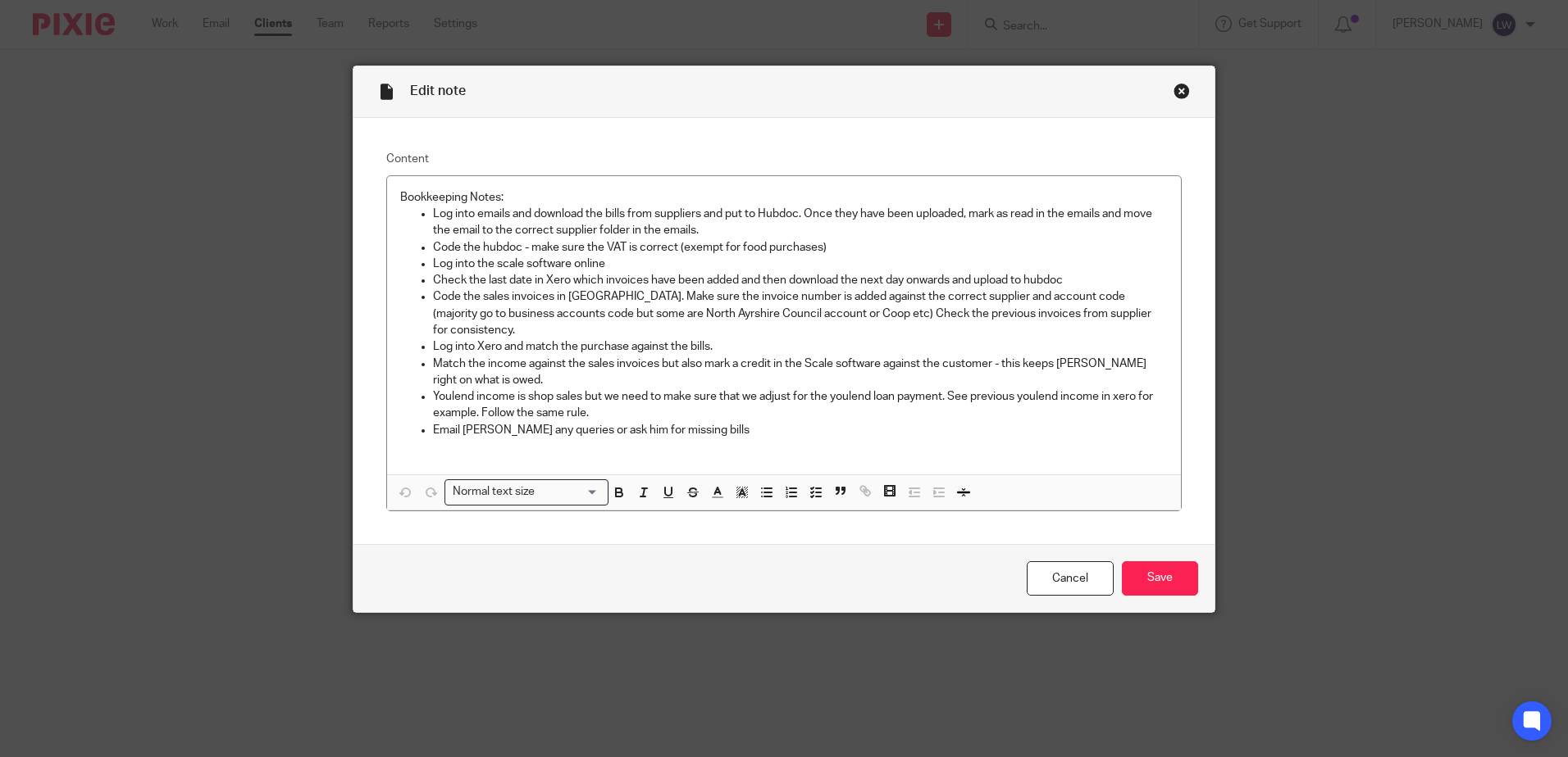
click at [1174, 90] on div "Close this dialog window" at bounding box center [1181, 90] width 16 height 16
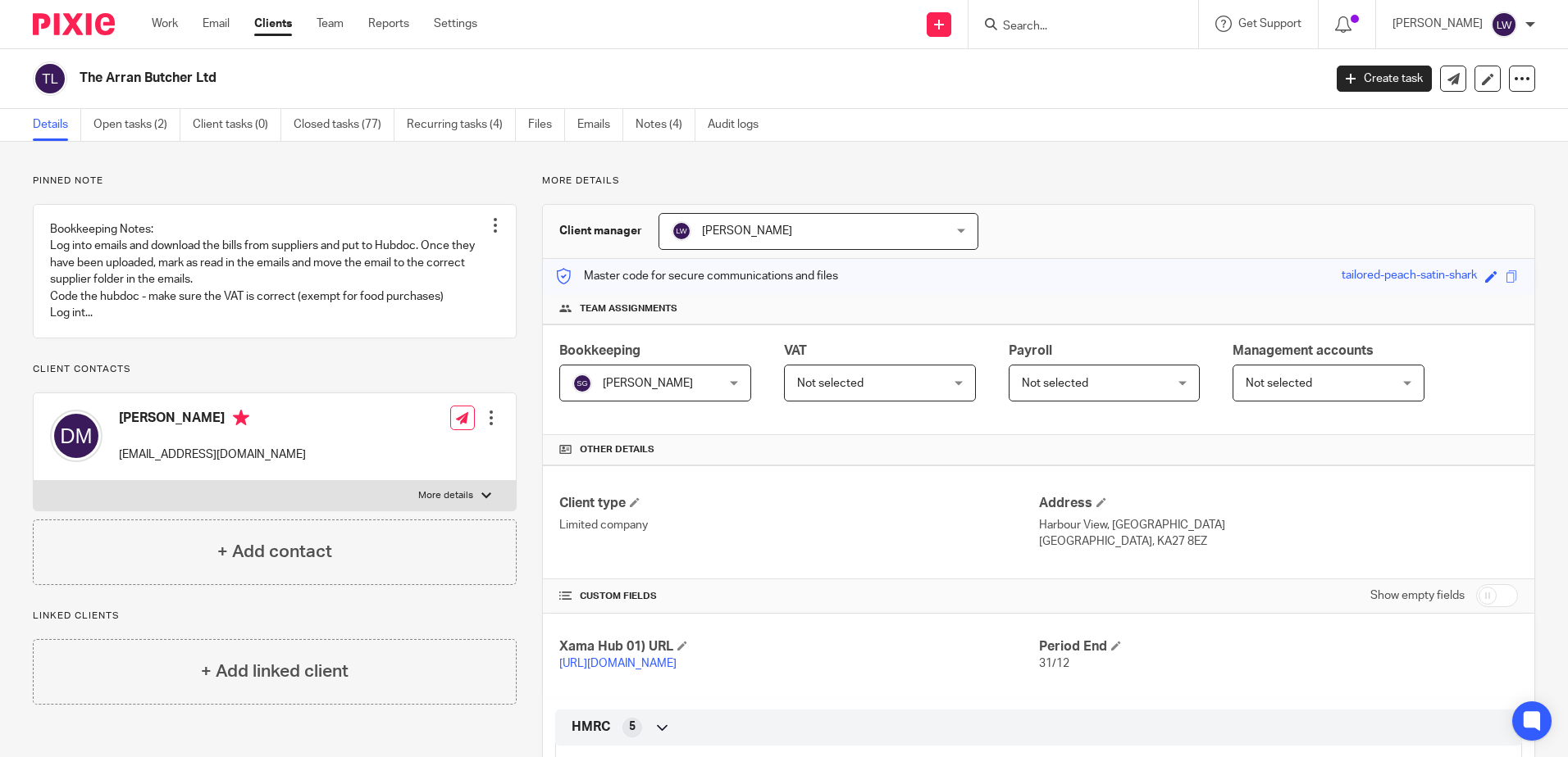
click at [673, 121] on link "Notes (4)" at bounding box center [665, 125] width 59 height 32
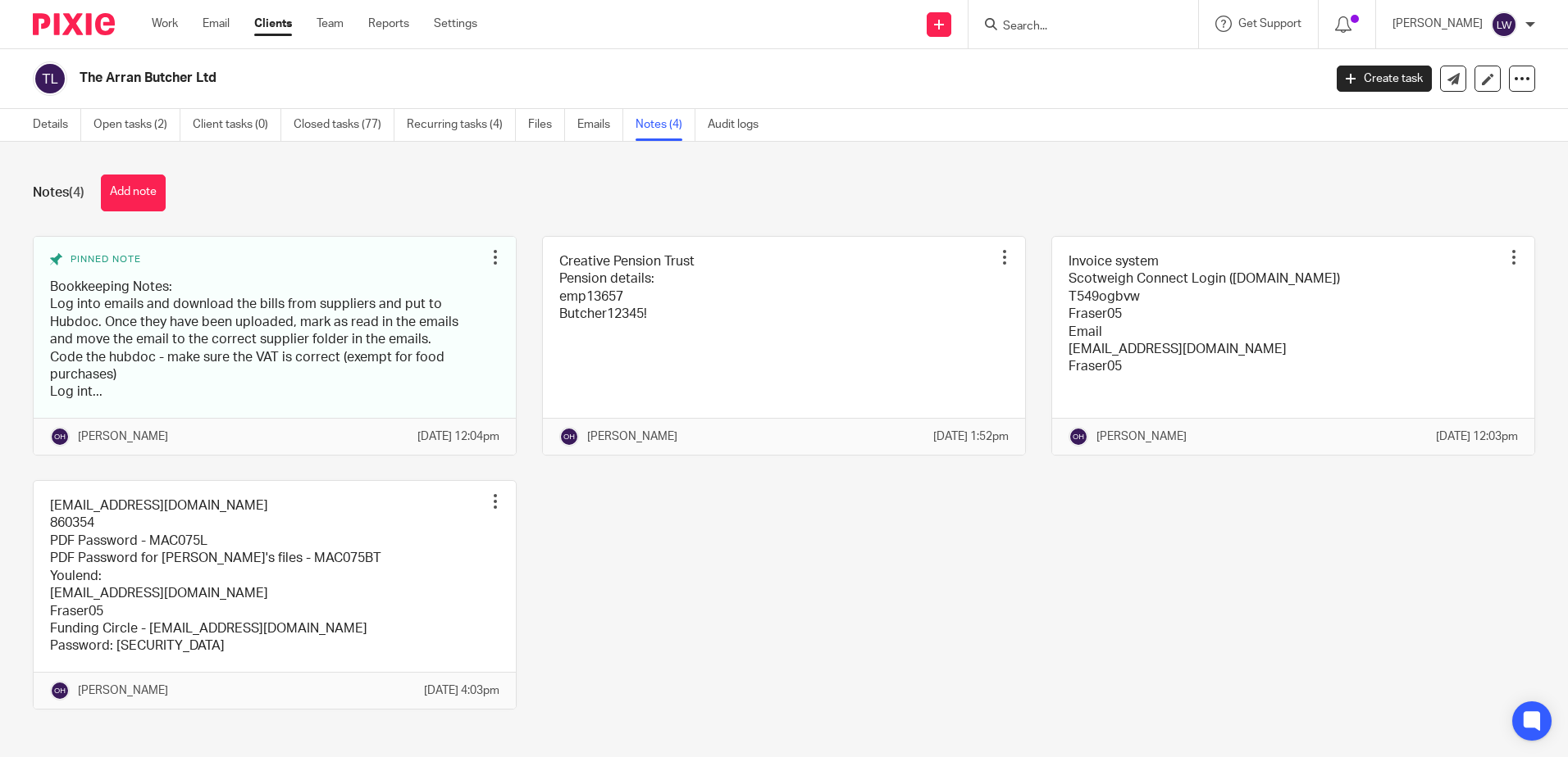
click at [220, 14] on div "Work Email Clients Team Reports Settings Work Email Clients Team Reports Settin…" at bounding box center [318, 24] width 366 height 48
click at [224, 32] on link "Email" at bounding box center [216, 23] width 27 height 16
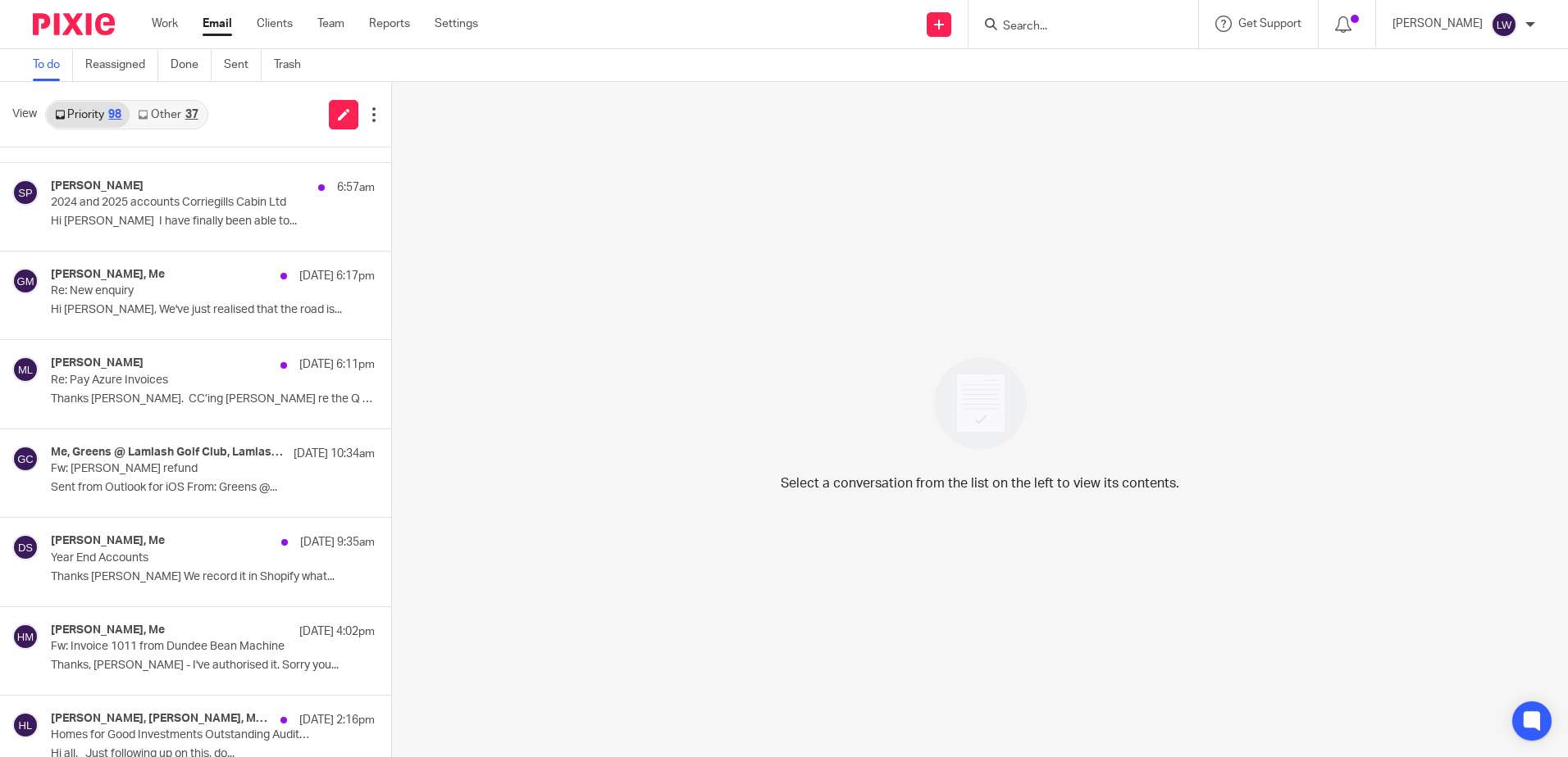
scroll to position [164, 0]
click at [116, 460] on div "Me, Greens @ Lamlash Golf Club, Lamlash Golf Club Finance 11 Oct 10:34am" at bounding box center [212, 452] width 324 height 16
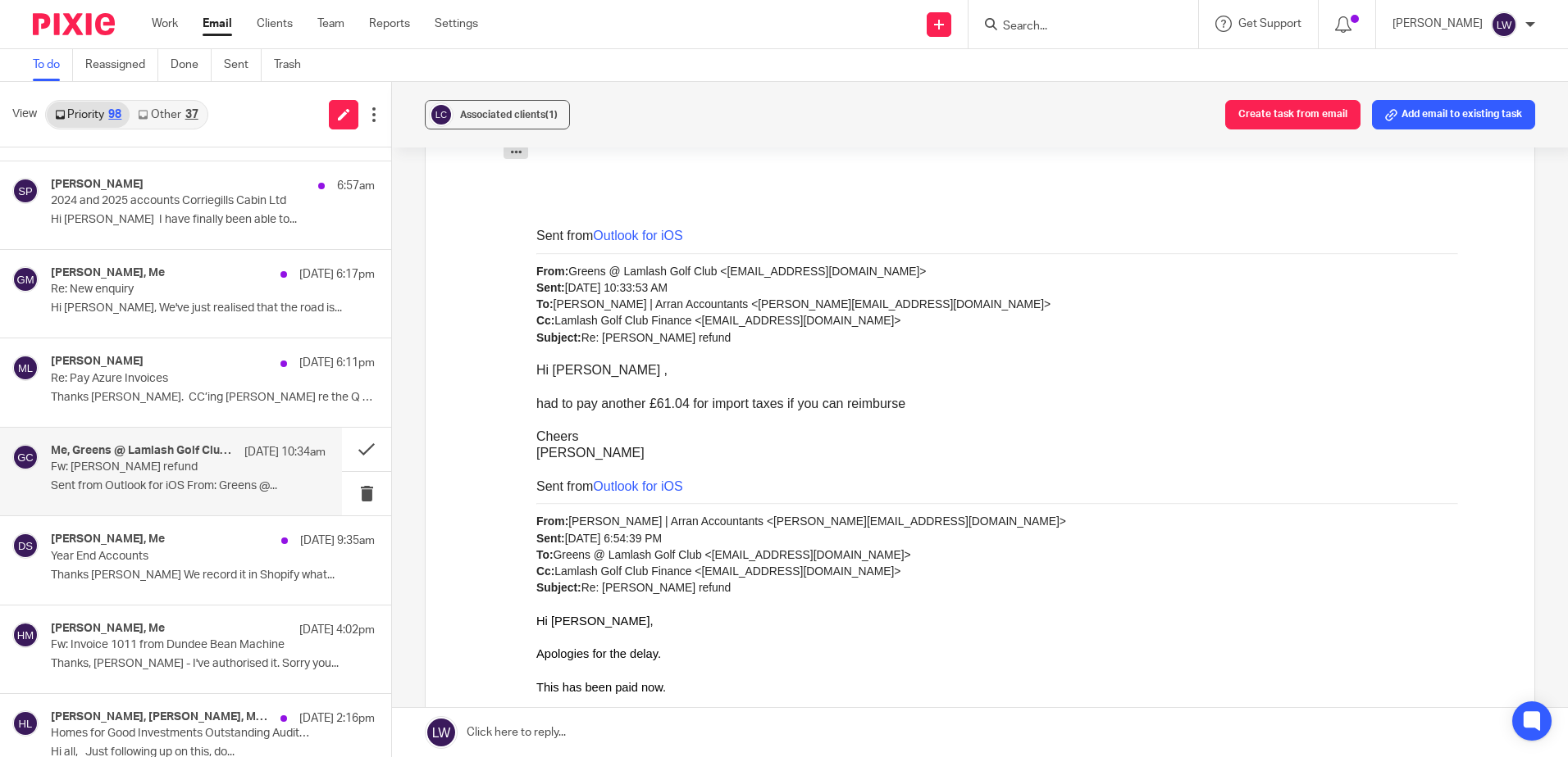
scroll to position [1476, 0]
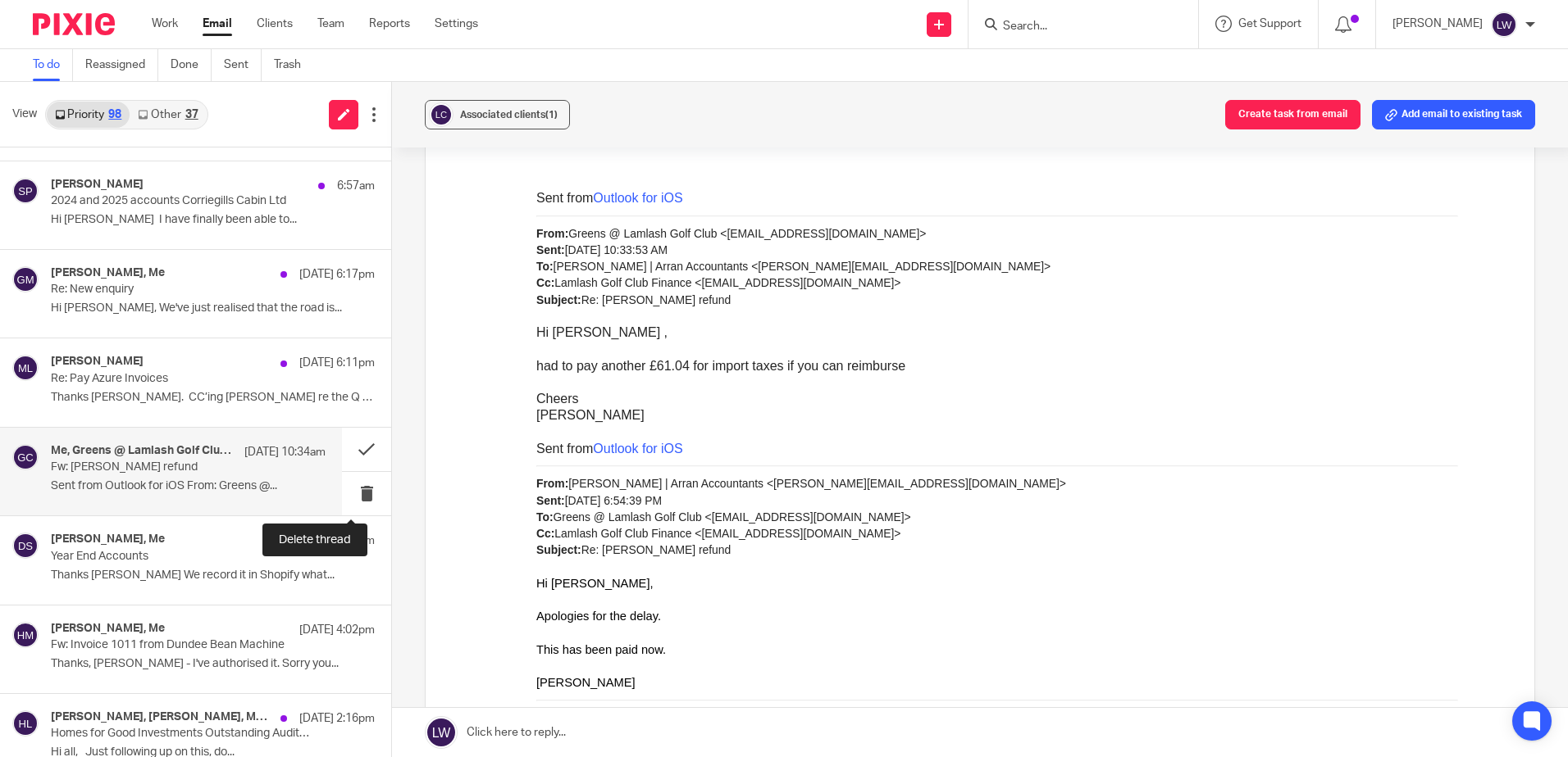
click at [349, 494] on button at bounding box center [366, 494] width 49 height 43
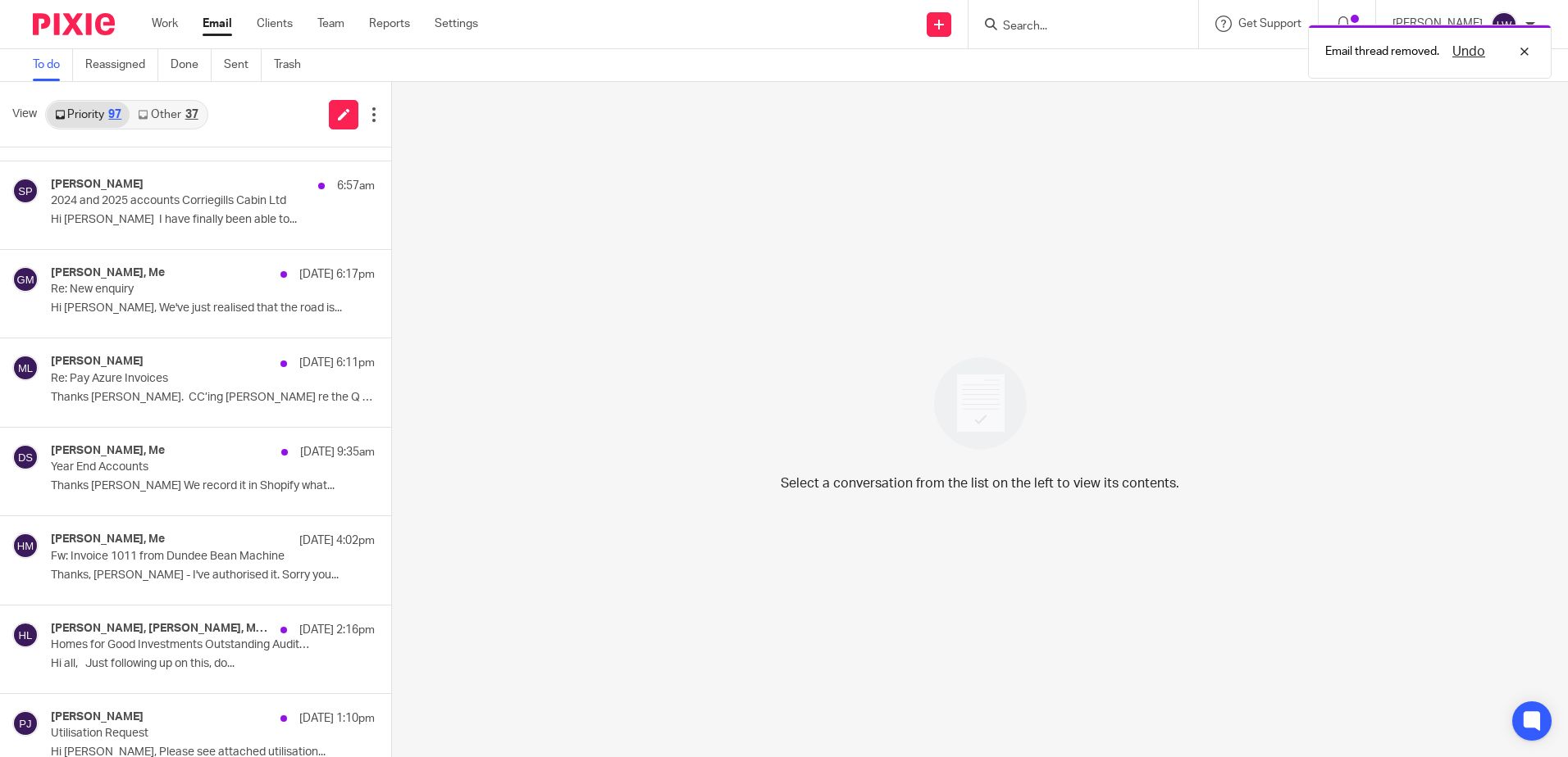
click at [185, 105] on link "Other 37" at bounding box center [167, 115] width 76 height 26
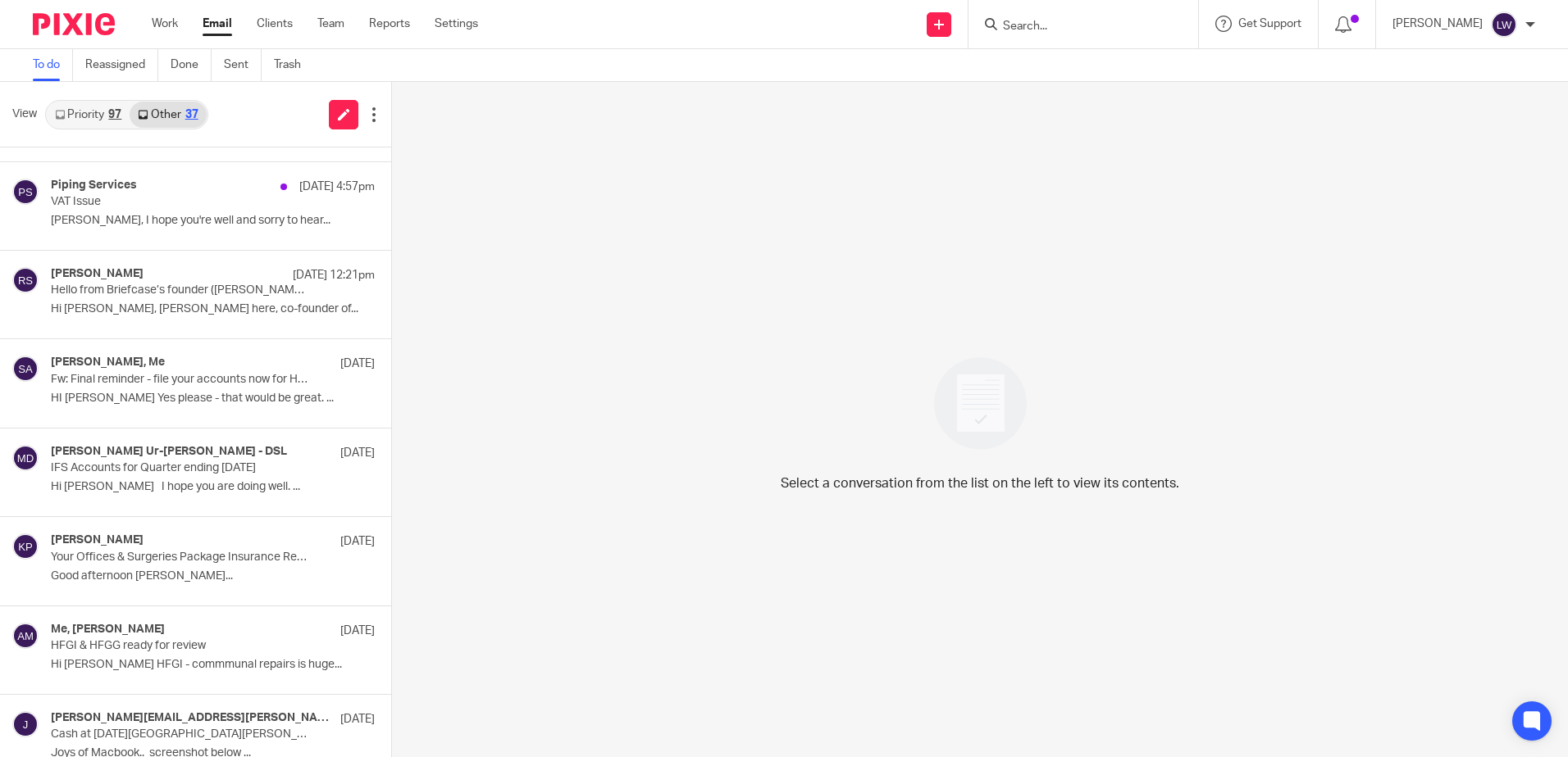
scroll to position [164, 0]
click at [1122, 23] on input "Search" at bounding box center [1075, 26] width 148 height 14
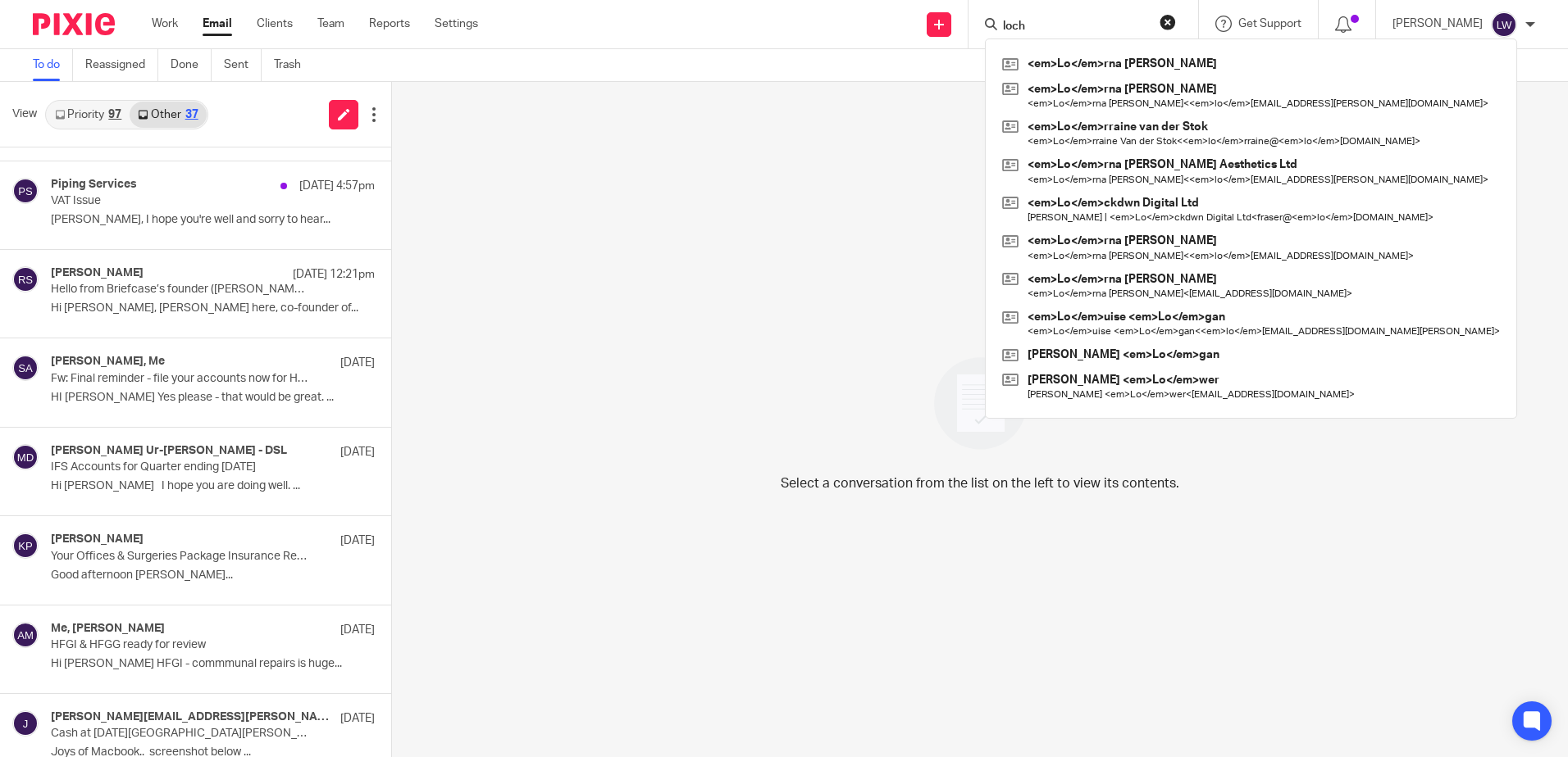
type input "loch"
click button "submit" at bounding box center [0, 0] width 0 height 0
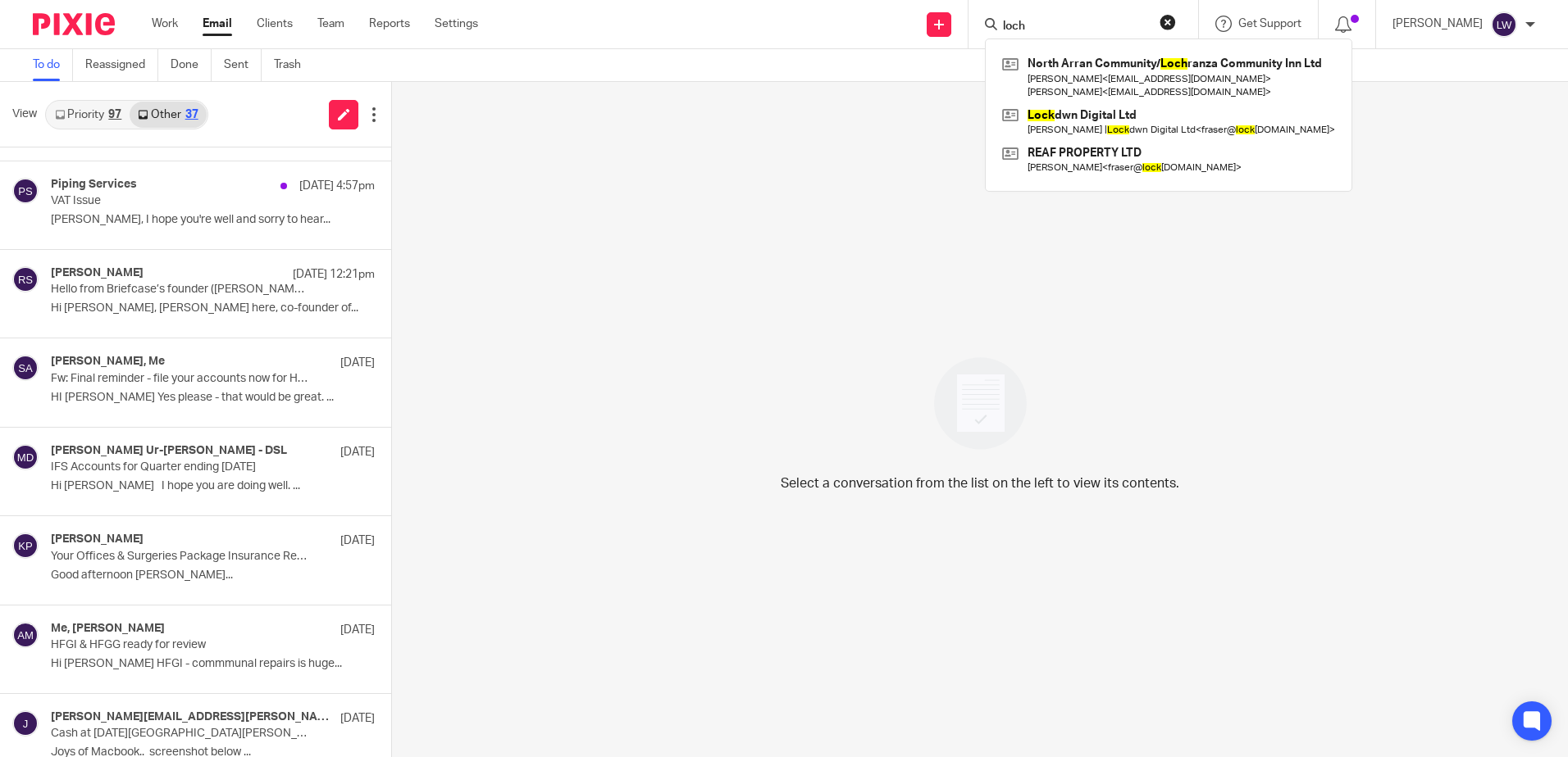
click at [1155, 71] on link at bounding box center [1168, 77] width 341 height 51
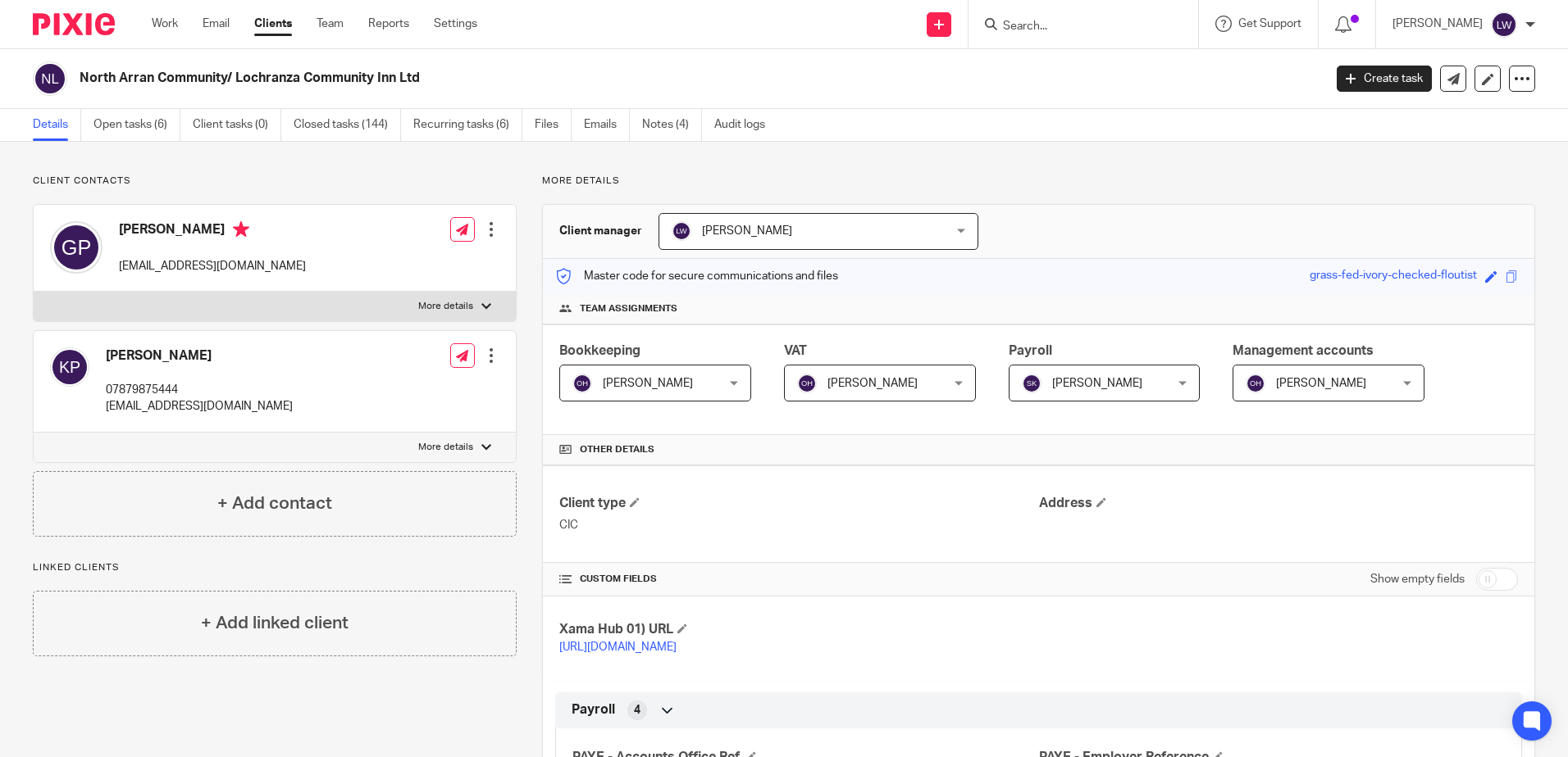
click at [594, 122] on link "Emails" at bounding box center [607, 125] width 46 height 32
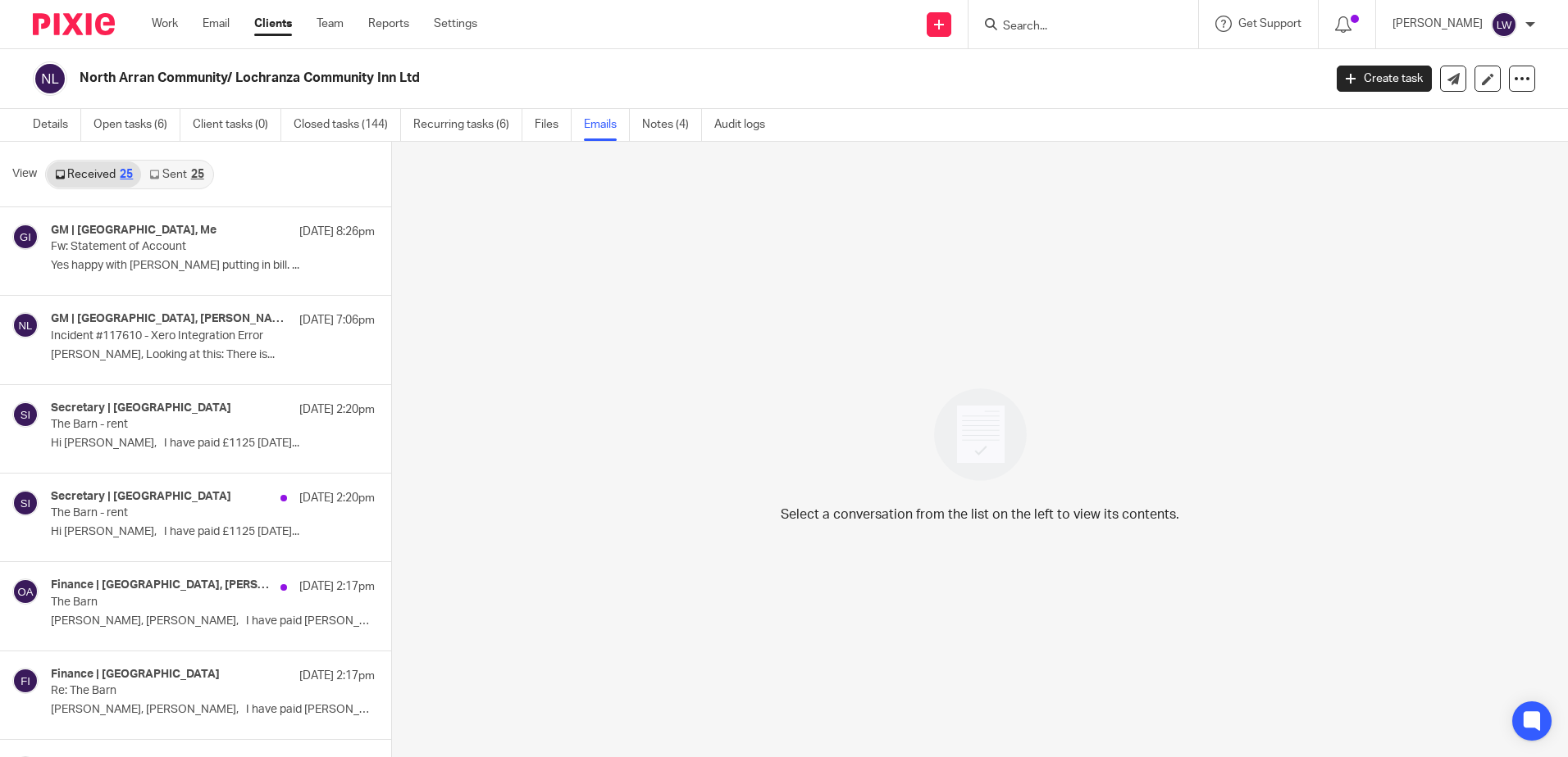
click at [145, 258] on div "GM | Lochranza Country Inn, Me 12 Oct 8:26pm Fw: Statement of Account Yes happy…" at bounding box center [212, 251] width 324 height 55
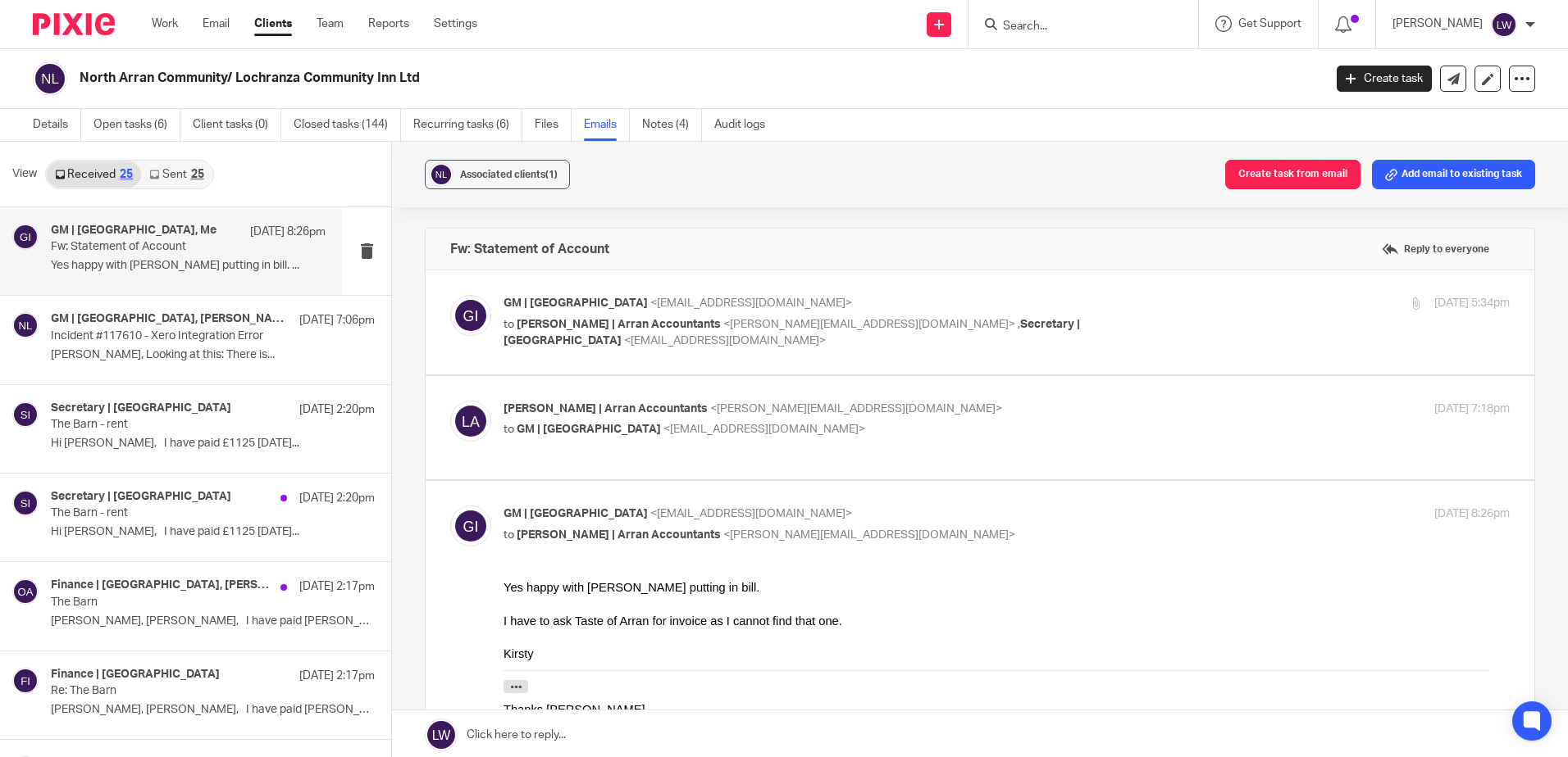
click at [149, 349] on p "Yvonne, Looking at this: There is..." at bounding box center [212, 355] width 324 height 14
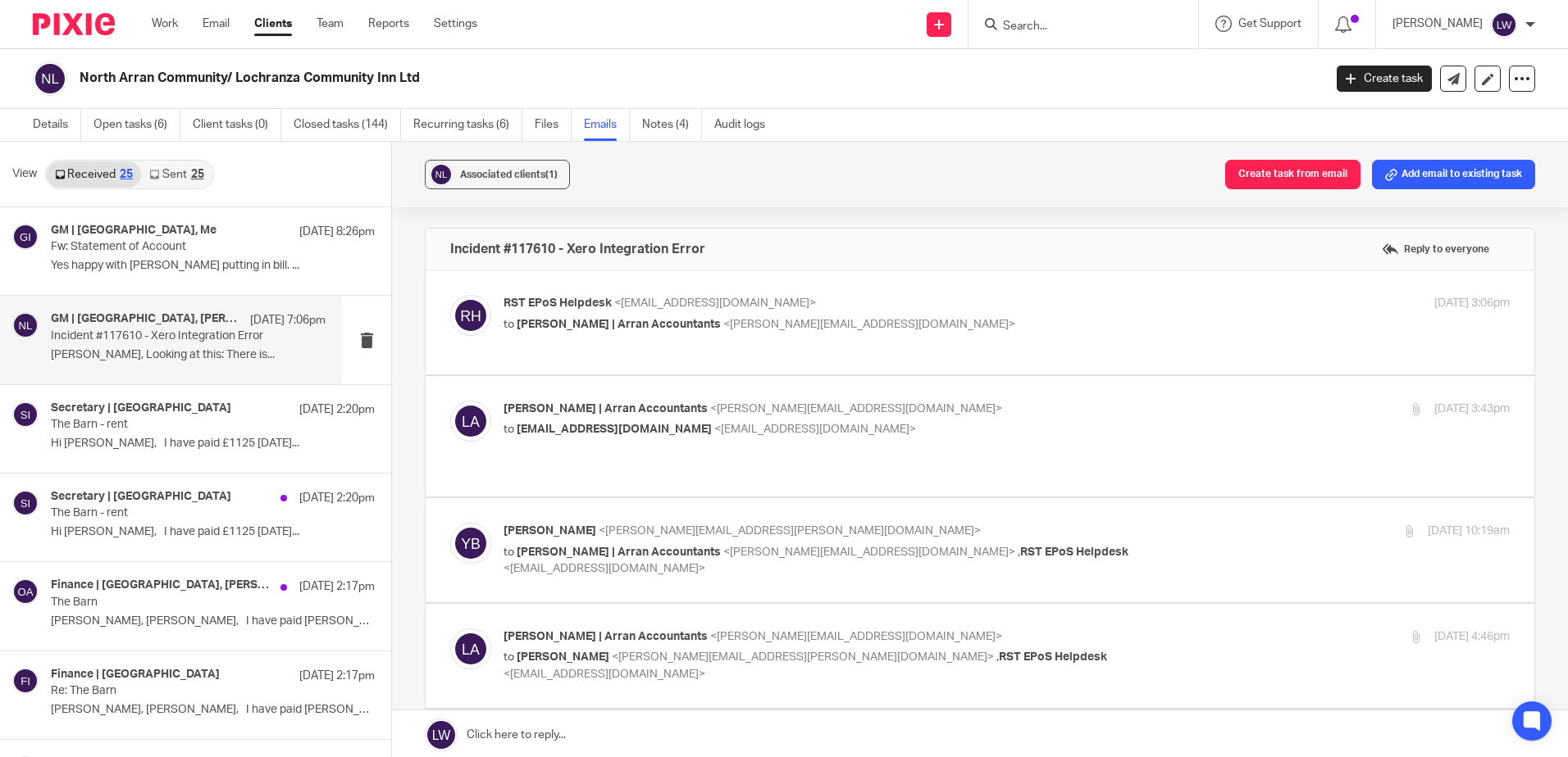
click at [133, 428] on p "The Barn - rent" at bounding box center [180, 425] width 259 height 14
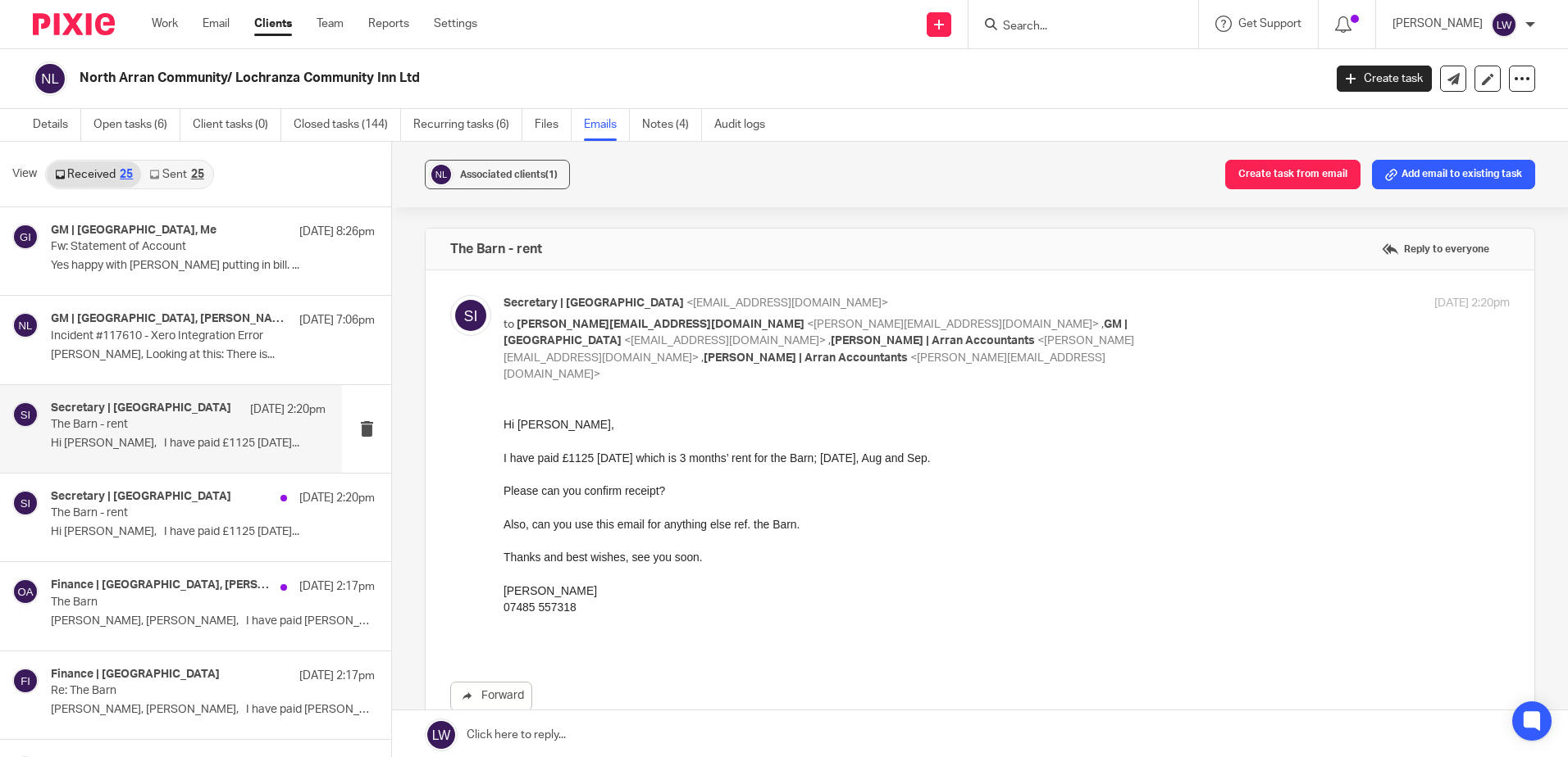
click at [212, 19] on link "Email" at bounding box center [216, 23] width 27 height 16
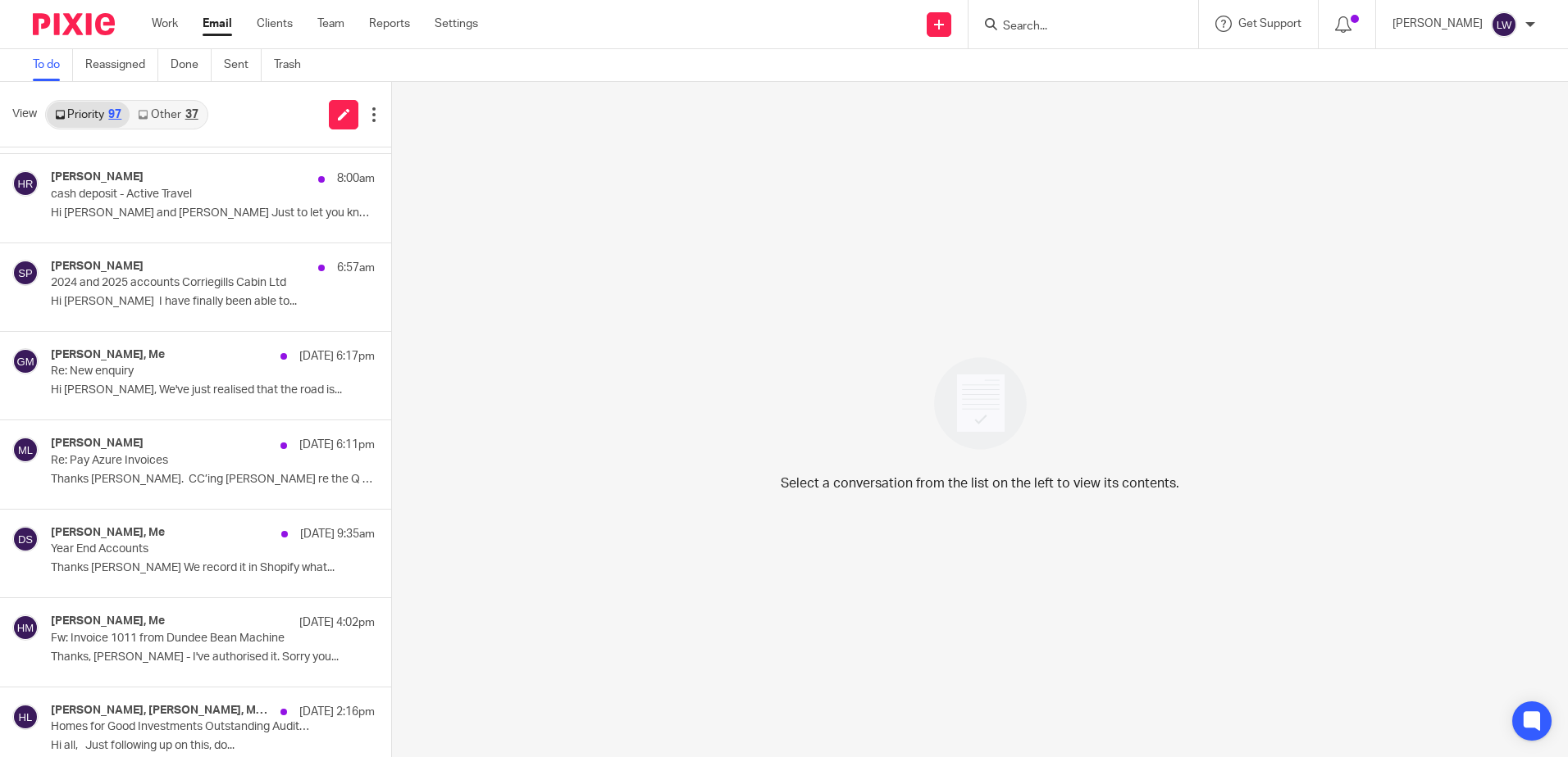
scroll to position [164, 0]
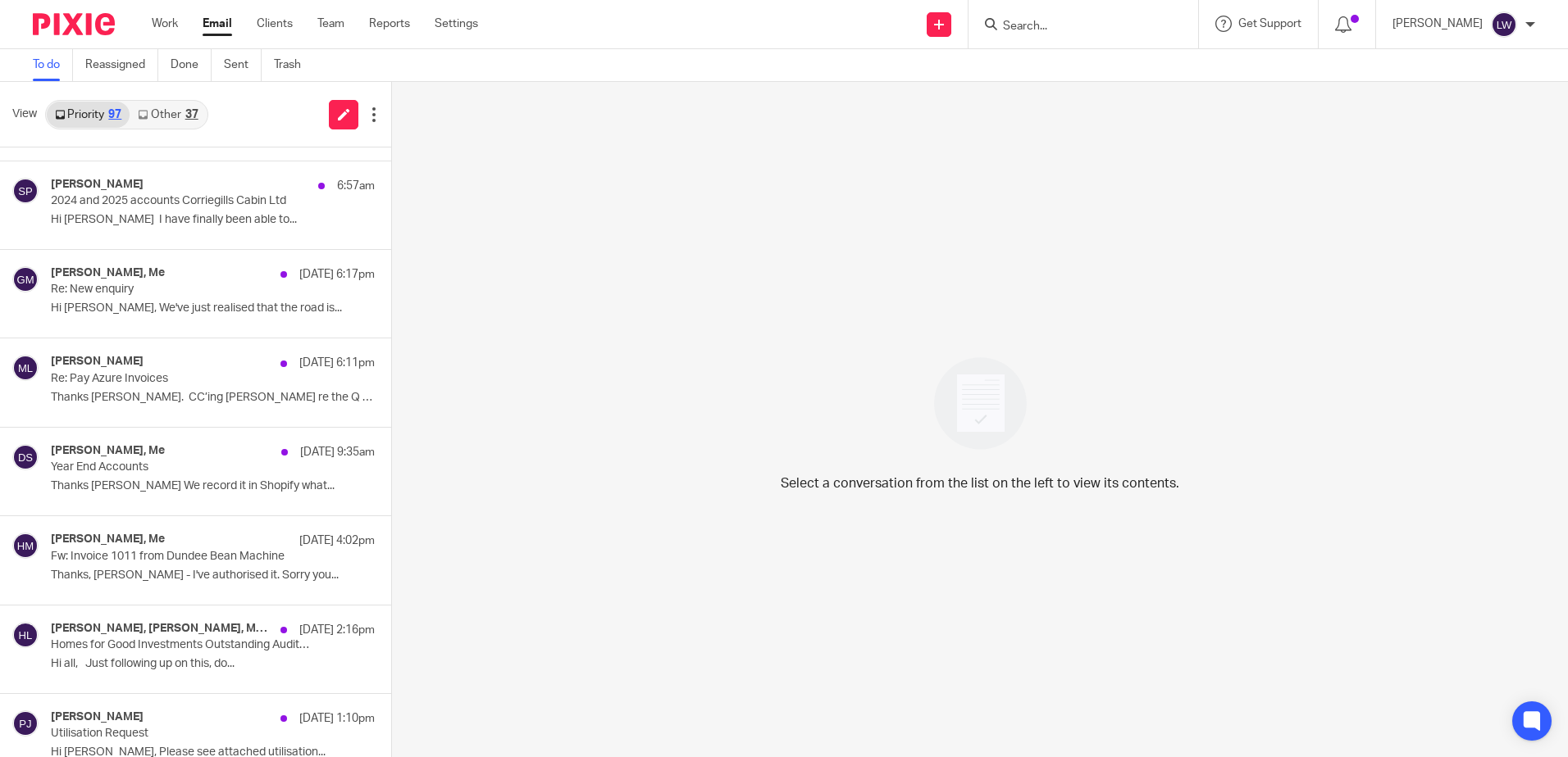
click at [161, 105] on link "Other 37" at bounding box center [167, 115] width 76 height 26
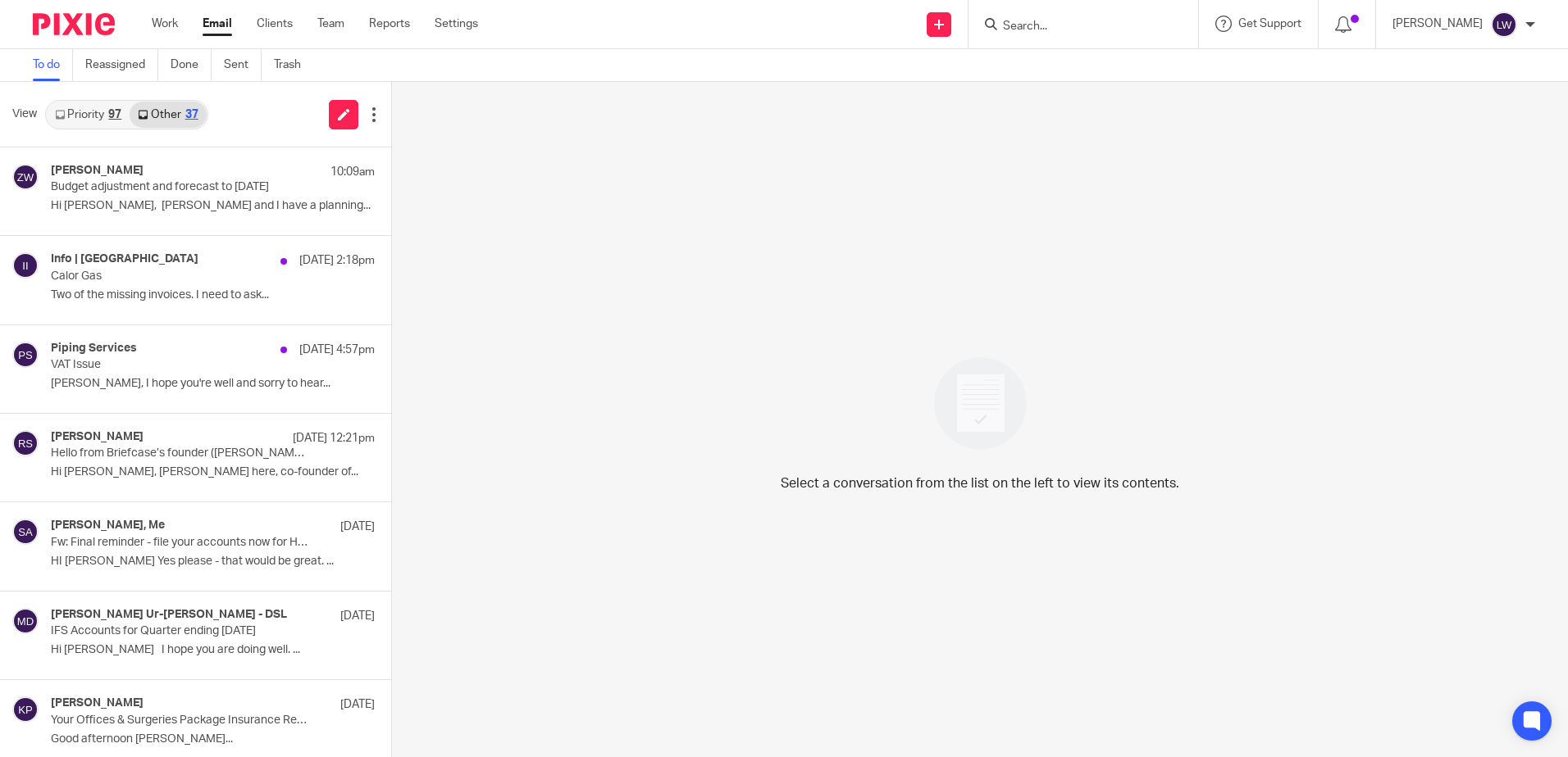
click at [194, 290] on p "Two of the missing invoices. I need to ask..." at bounding box center [212, 296] width 324 height 14
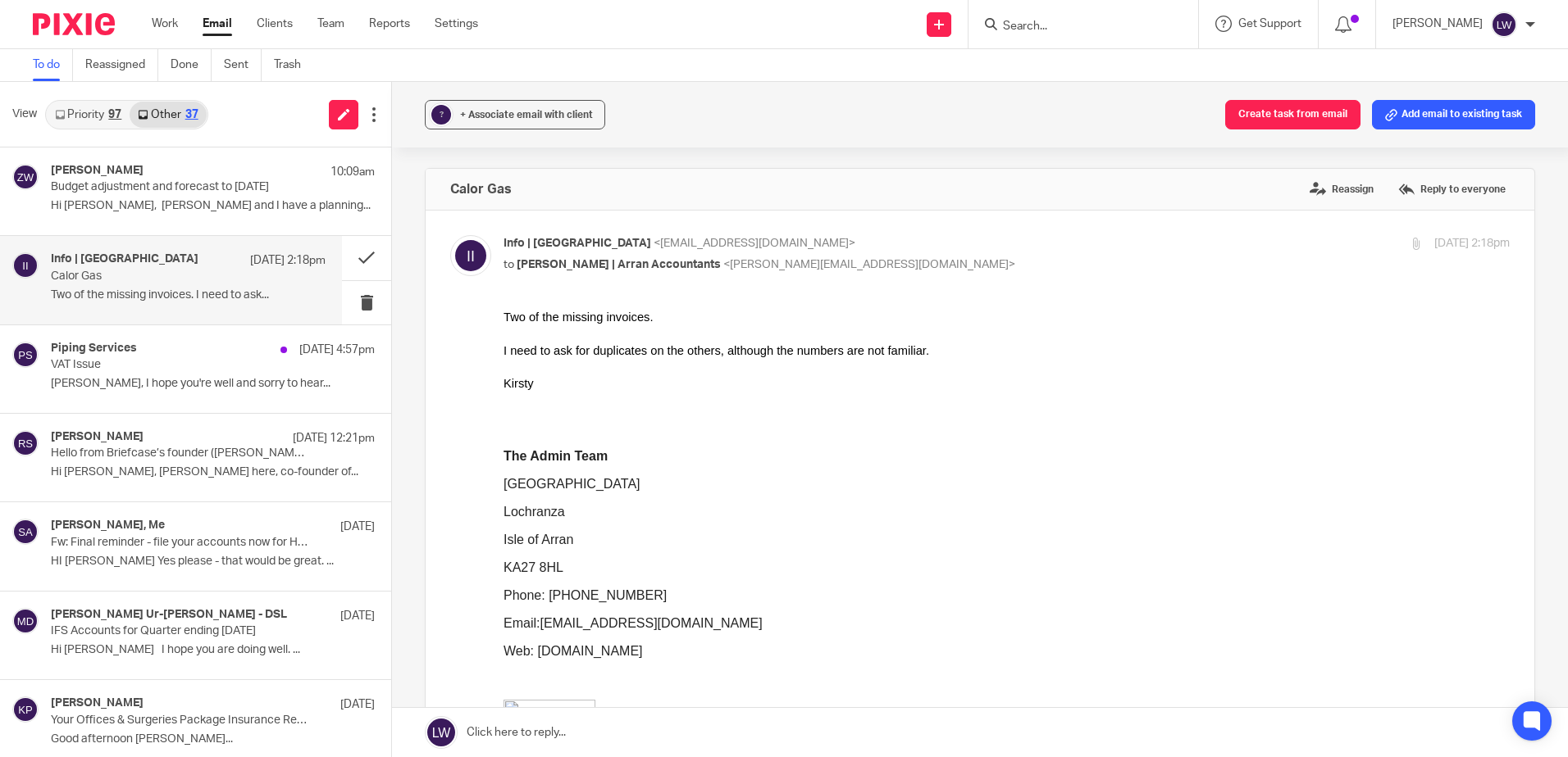
click at [570, 105] on button "? + Associate email with client" at bounding box center [515, 115] width 180 height 30
click at [531, 211] on input "text" at bounding box center [615, 210] width 347 height 16
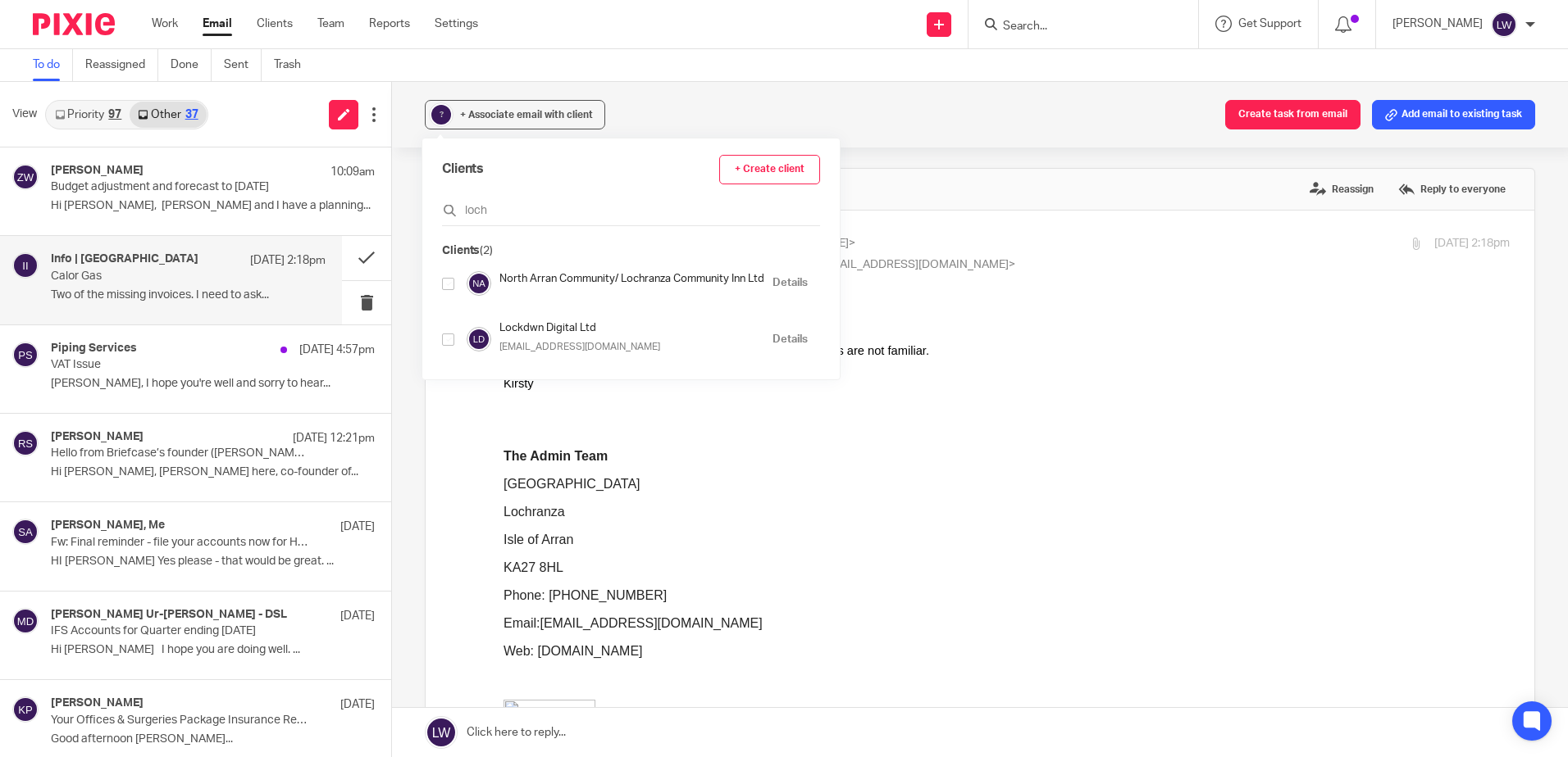
type input "loch"
click at [453, 280] on input "checkbox" at bounding box center [448, 284] width 12 height 12
checkbox input "true"
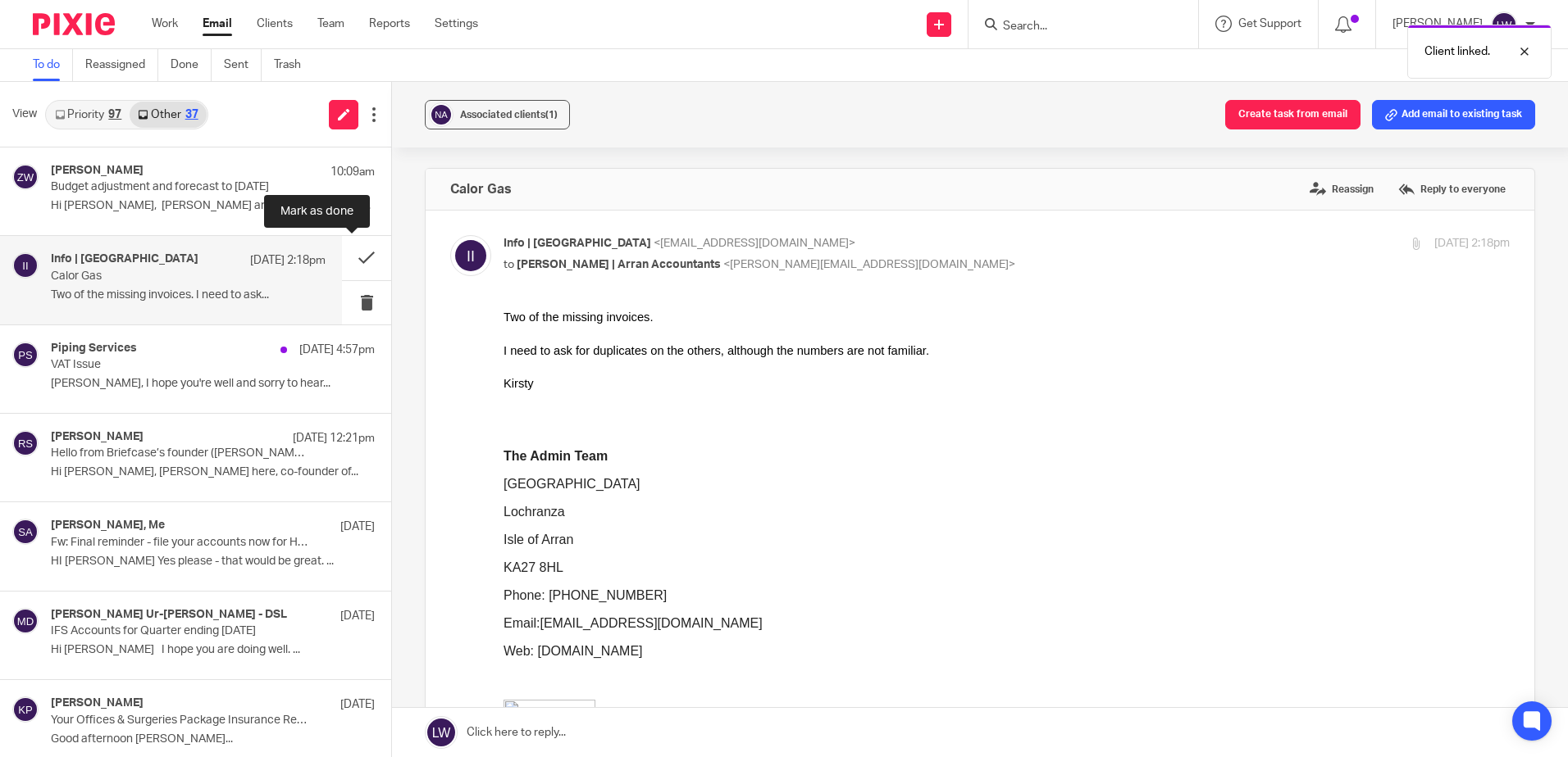
drag, startPoint x: 348, startPoint y: 251, endPoint x: 70, endPoint y: 277, distance: 279.2
click at [348, 251] on button at bounding box center [366, 257] width 49 height 43
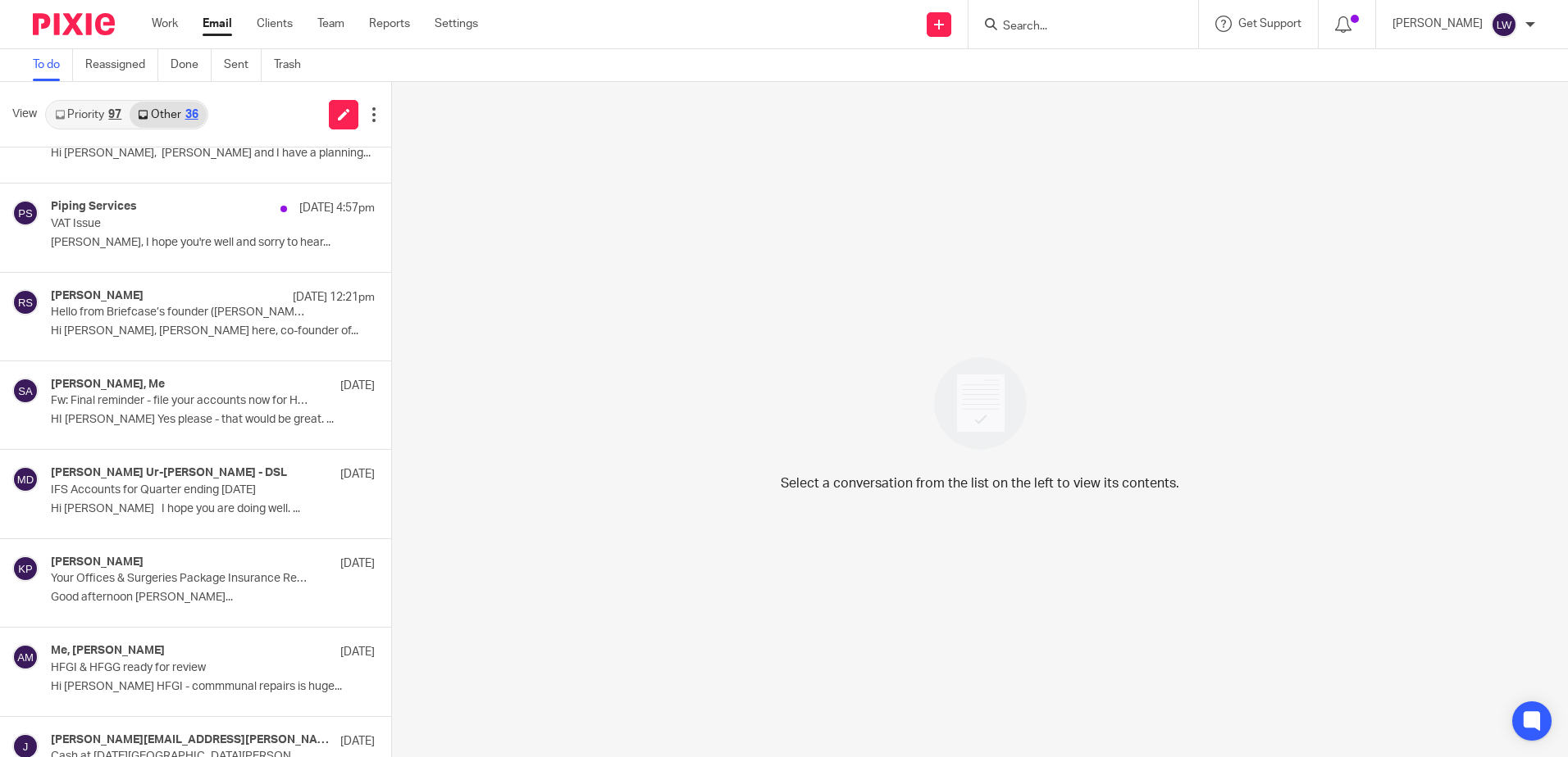
scroll to position [82, 0]
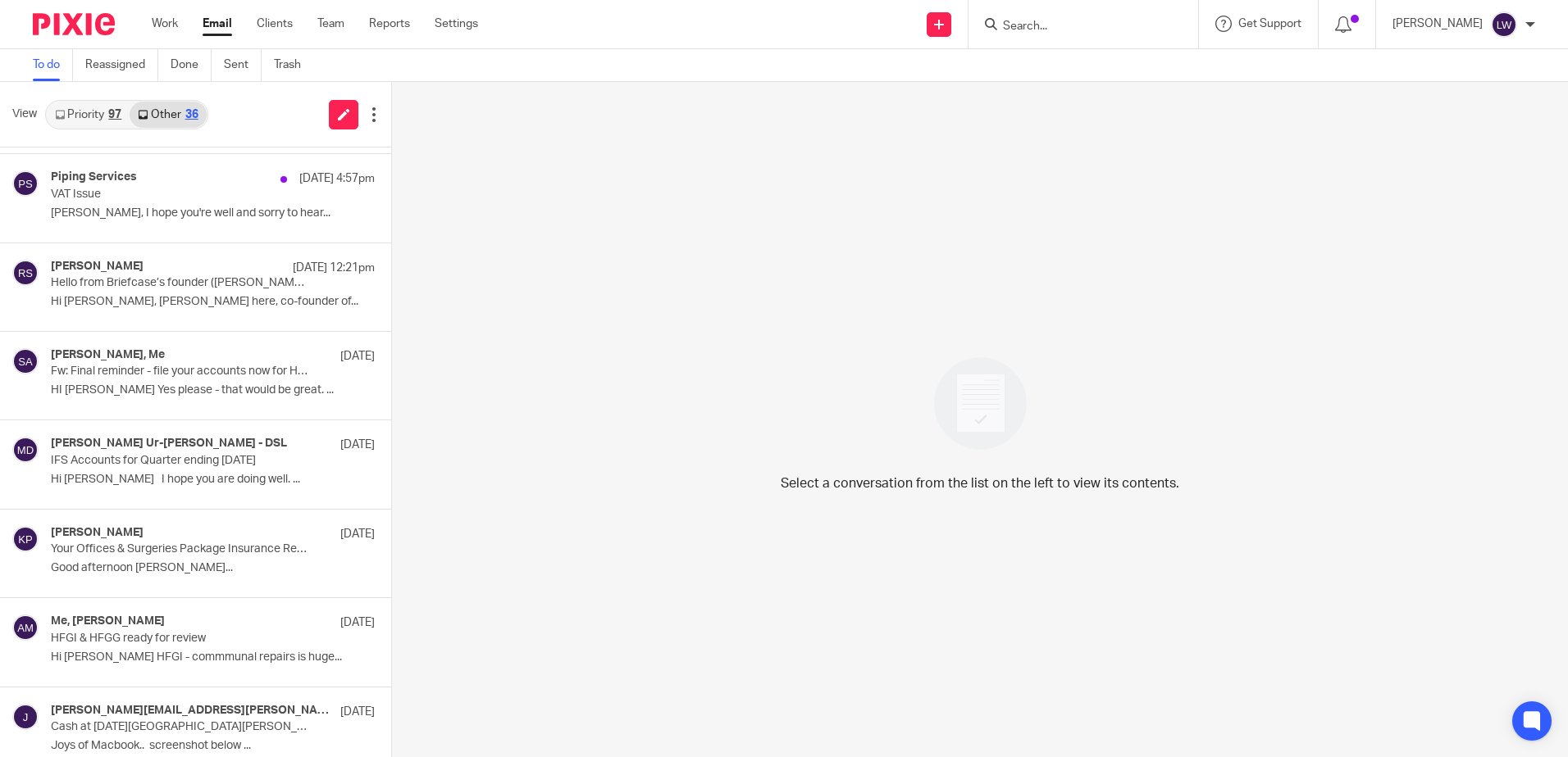
click at [93, 100] on div "Priority 97 Other 36" at bounding box center [127, 115] width 163 height 30
click at [93, 103] on link "Priority 97" at bounding box center [88, 115] width 82 height 26
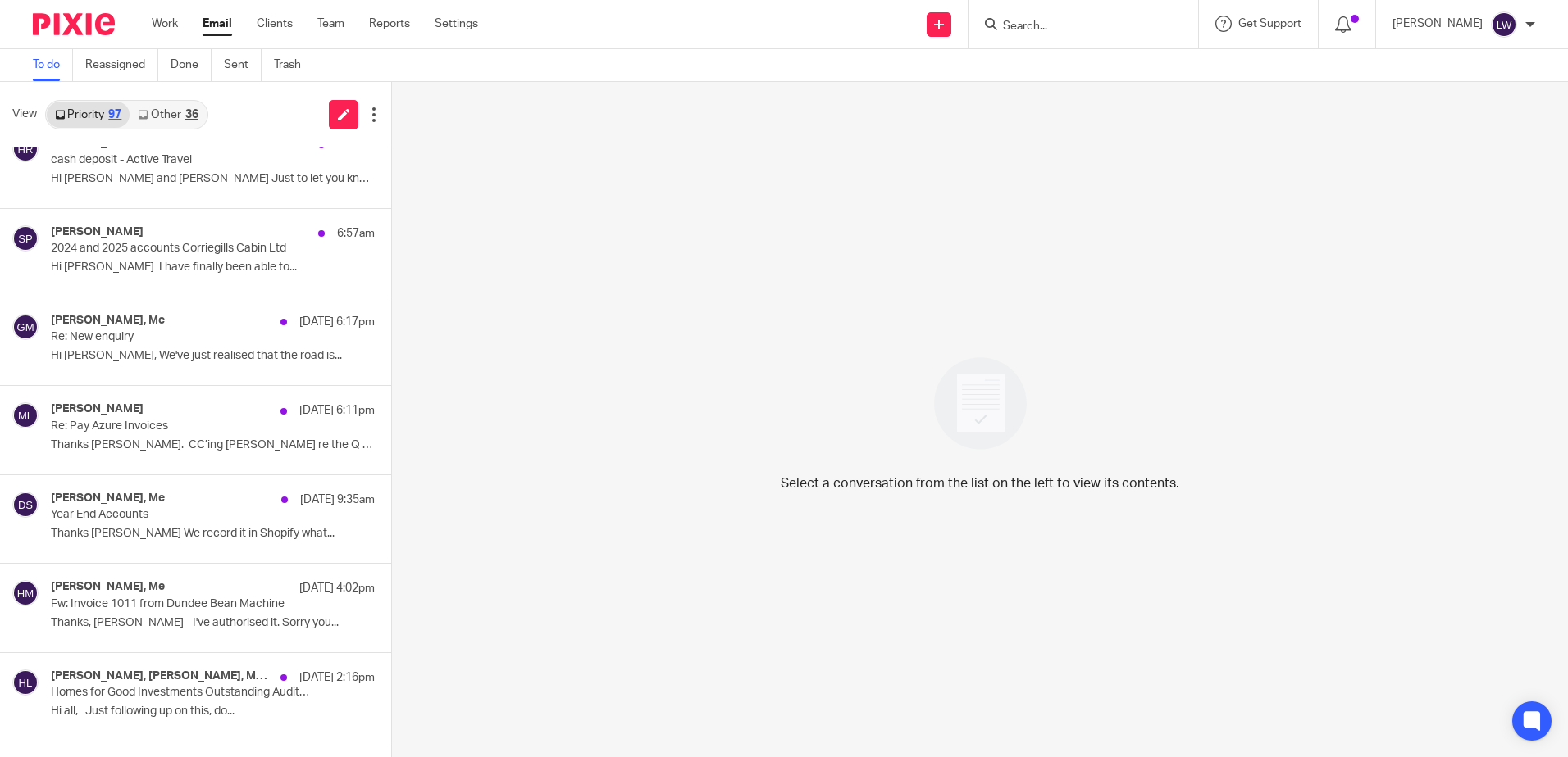
scroll to position [0, 0]
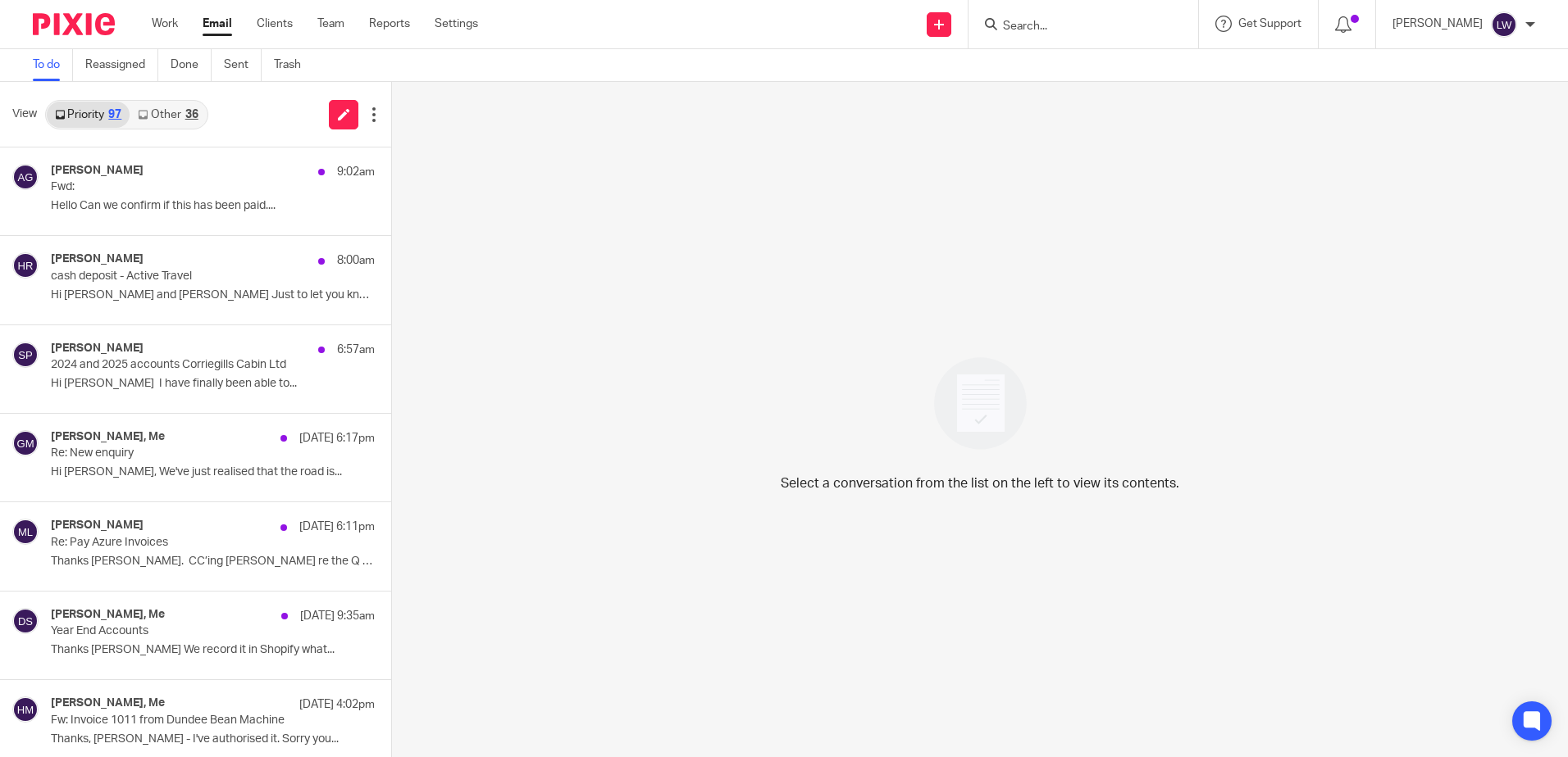
click at [183, 113] on link "Other 36" at bounding box center [167, 115] width 76 height 26
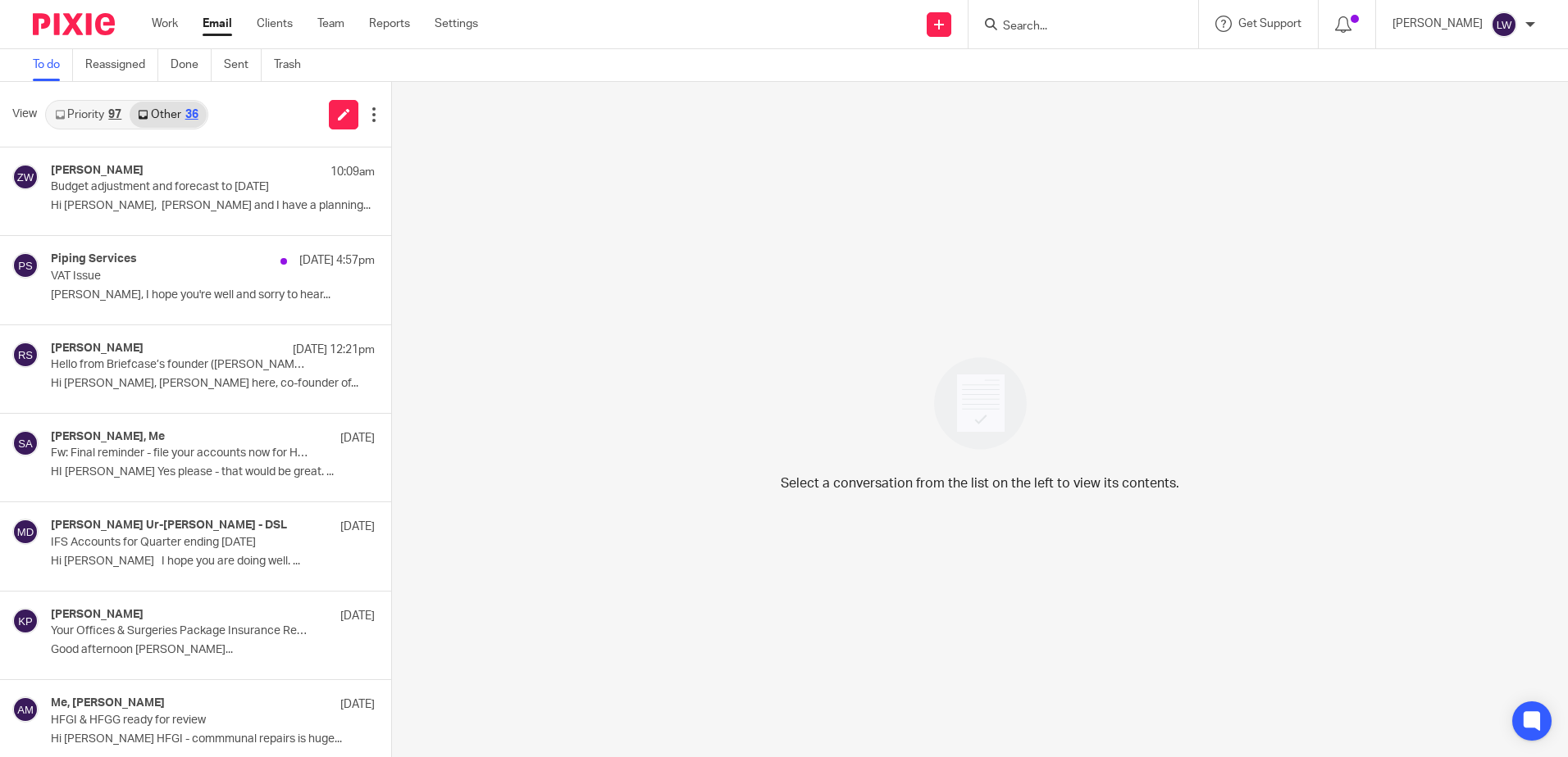
click at [100, 108] on link "Priority 97" at bounding box center [88, 115] width 82 height 26
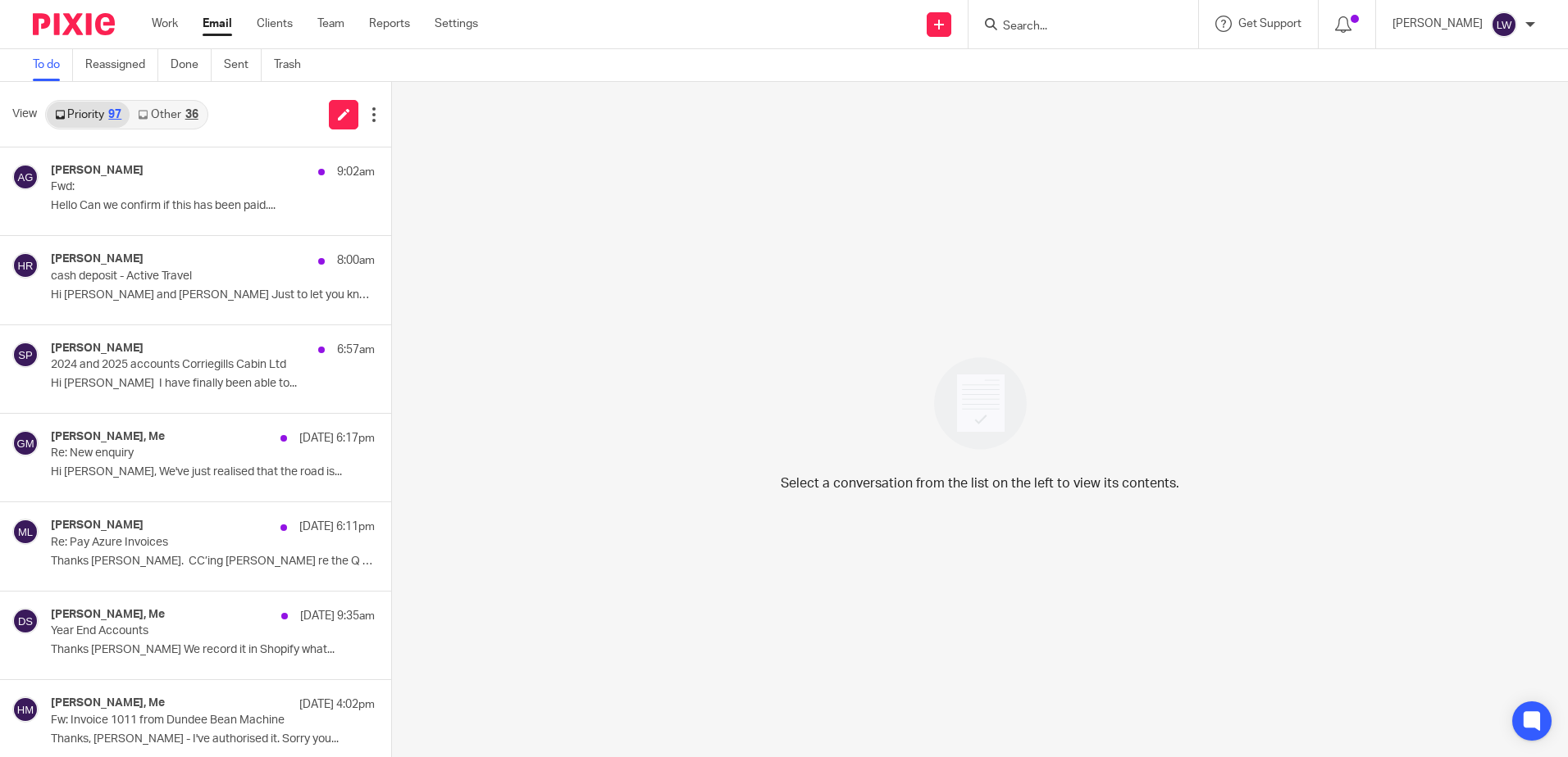
click at [156, 297] on p "Hi Hilary and Lorna Just to let you know..." at bounding box center [212, 296] width 324 height 14
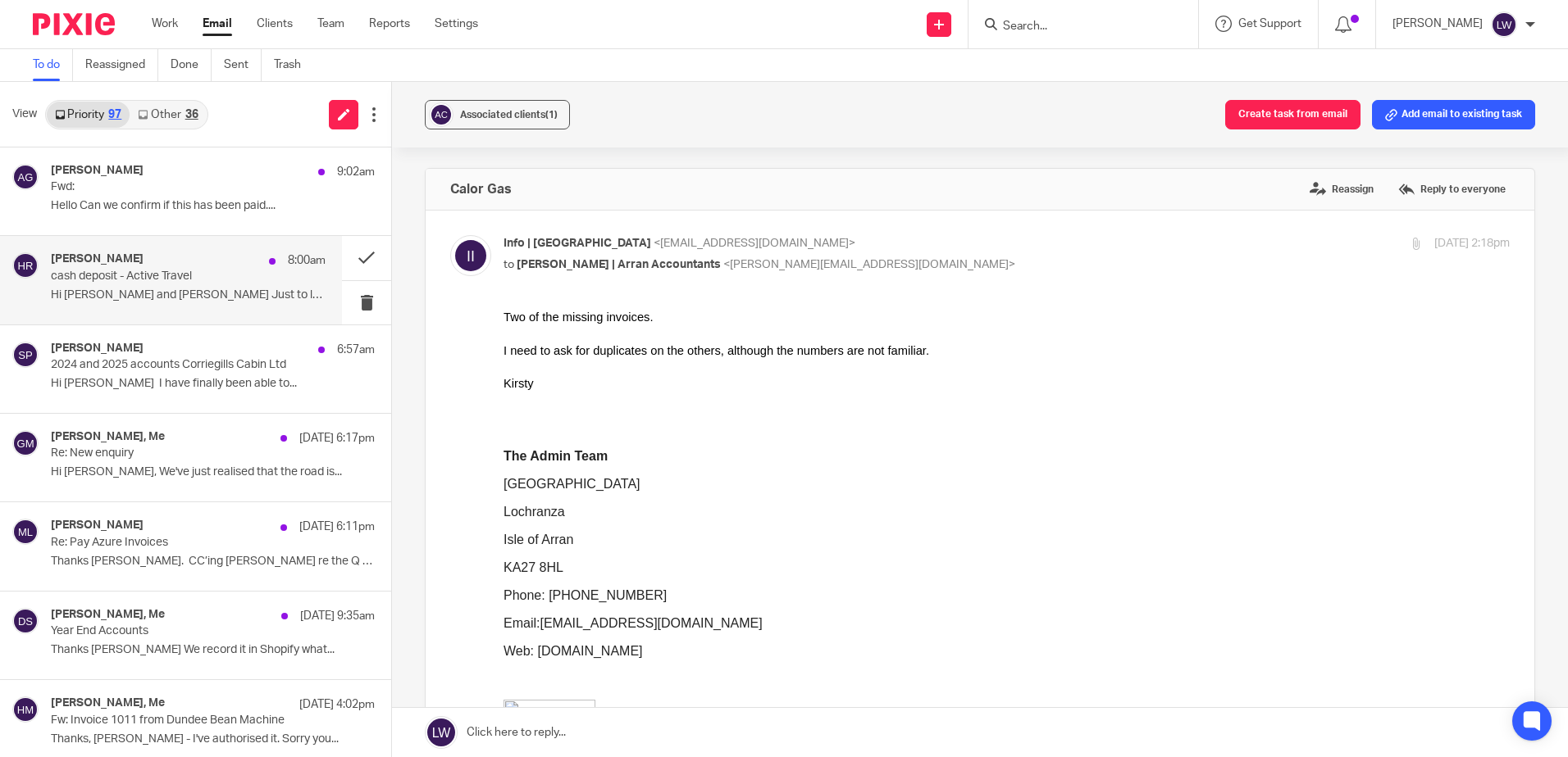
click at [511, 110] on span "Associated clients (1)" at bounding box center [508, 115] width 98 height 10
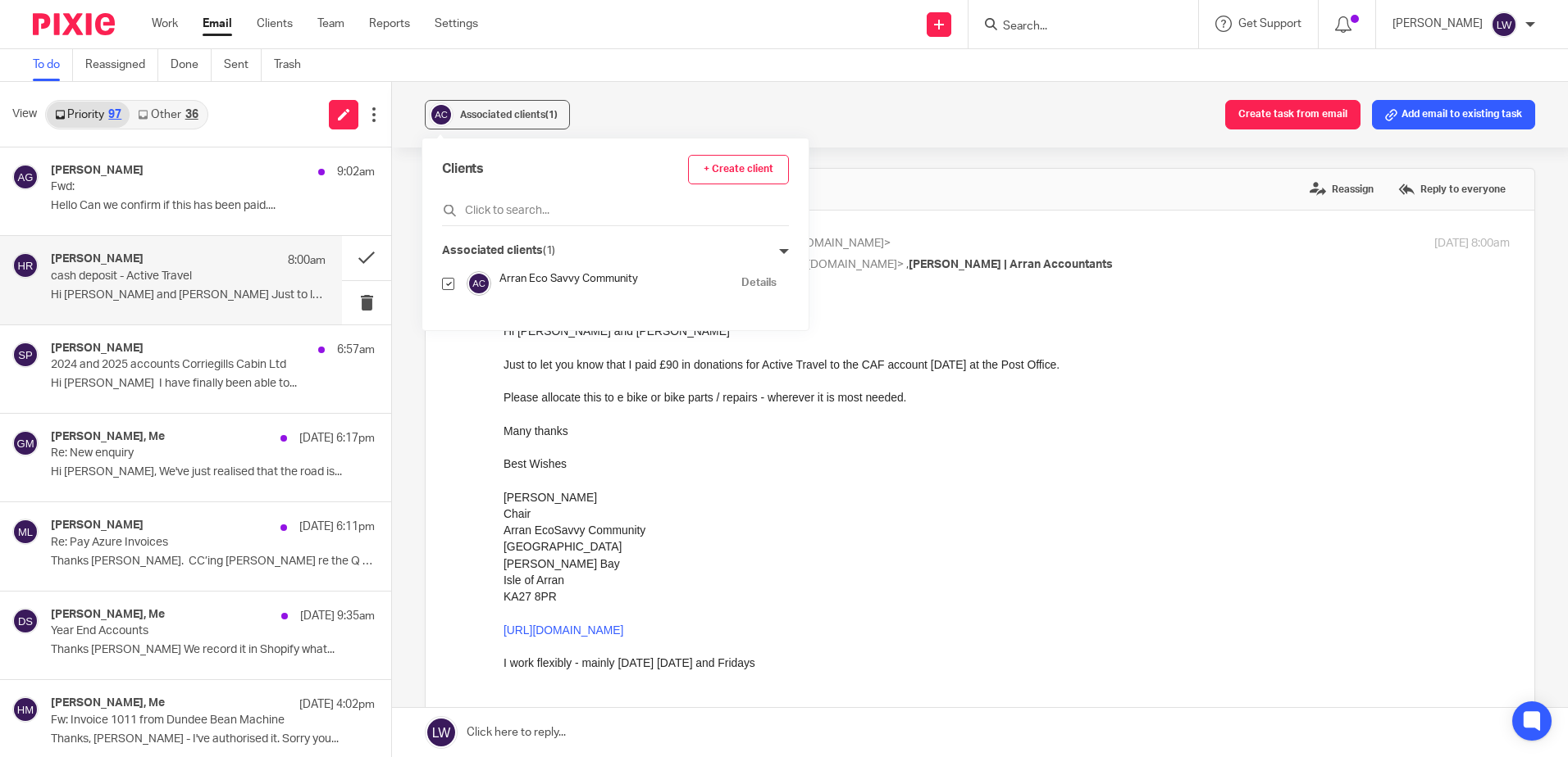
click at [654, 107] on div "Associated clients (1) Create task from email Add email to existing task" at bounding box center [979, 114] width 1175 height 65
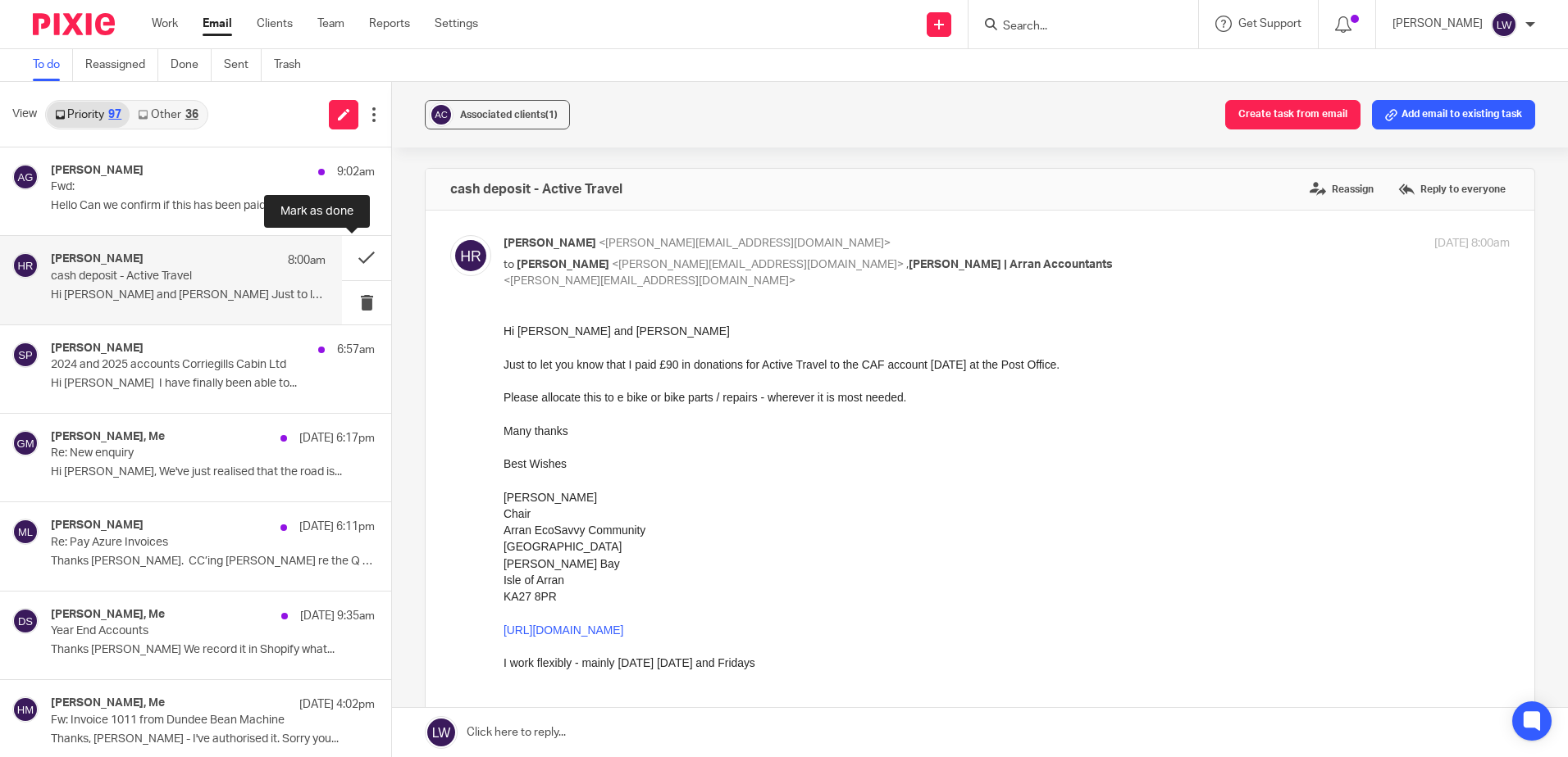
click at [349, 254] on button at bounding box center [366, 257] width 49 height 43
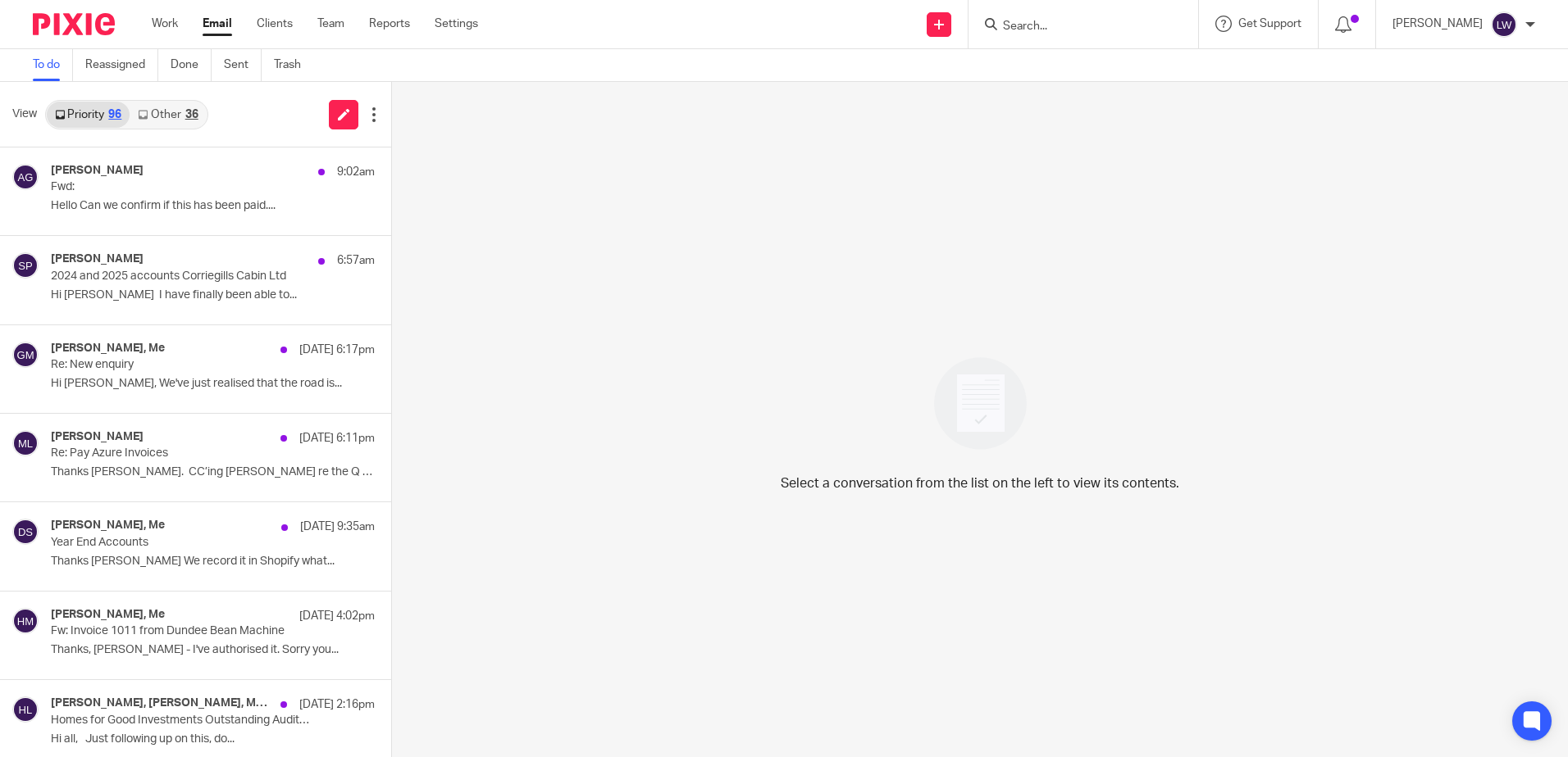
click at [170, 379] on p "Hi Lorna, We've just realised that the road is..." at bounding box center [212, 384] width 324 height 14
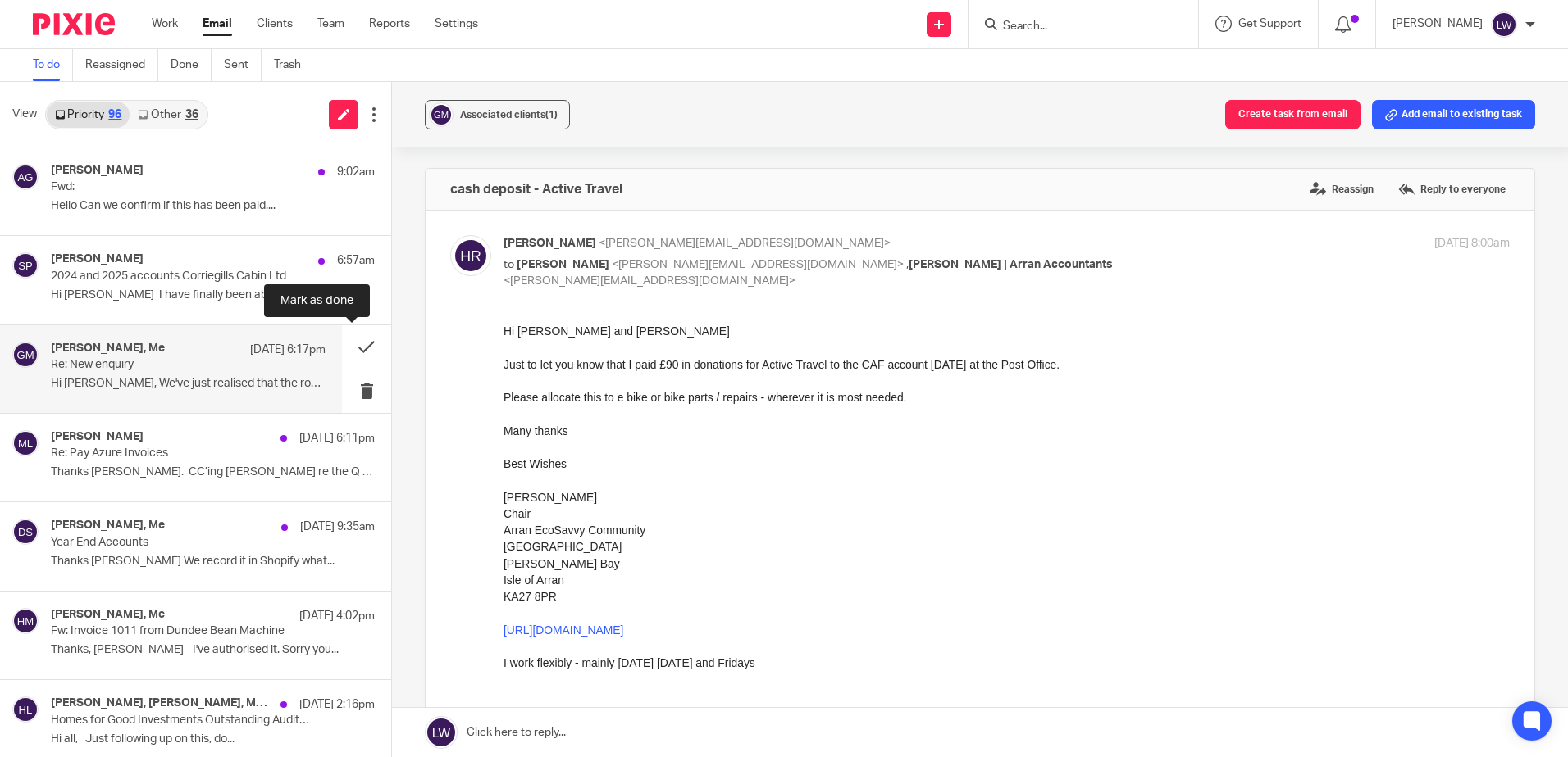
click at [344, 347] on button at bounding box center [366, 347] width 49 height 43
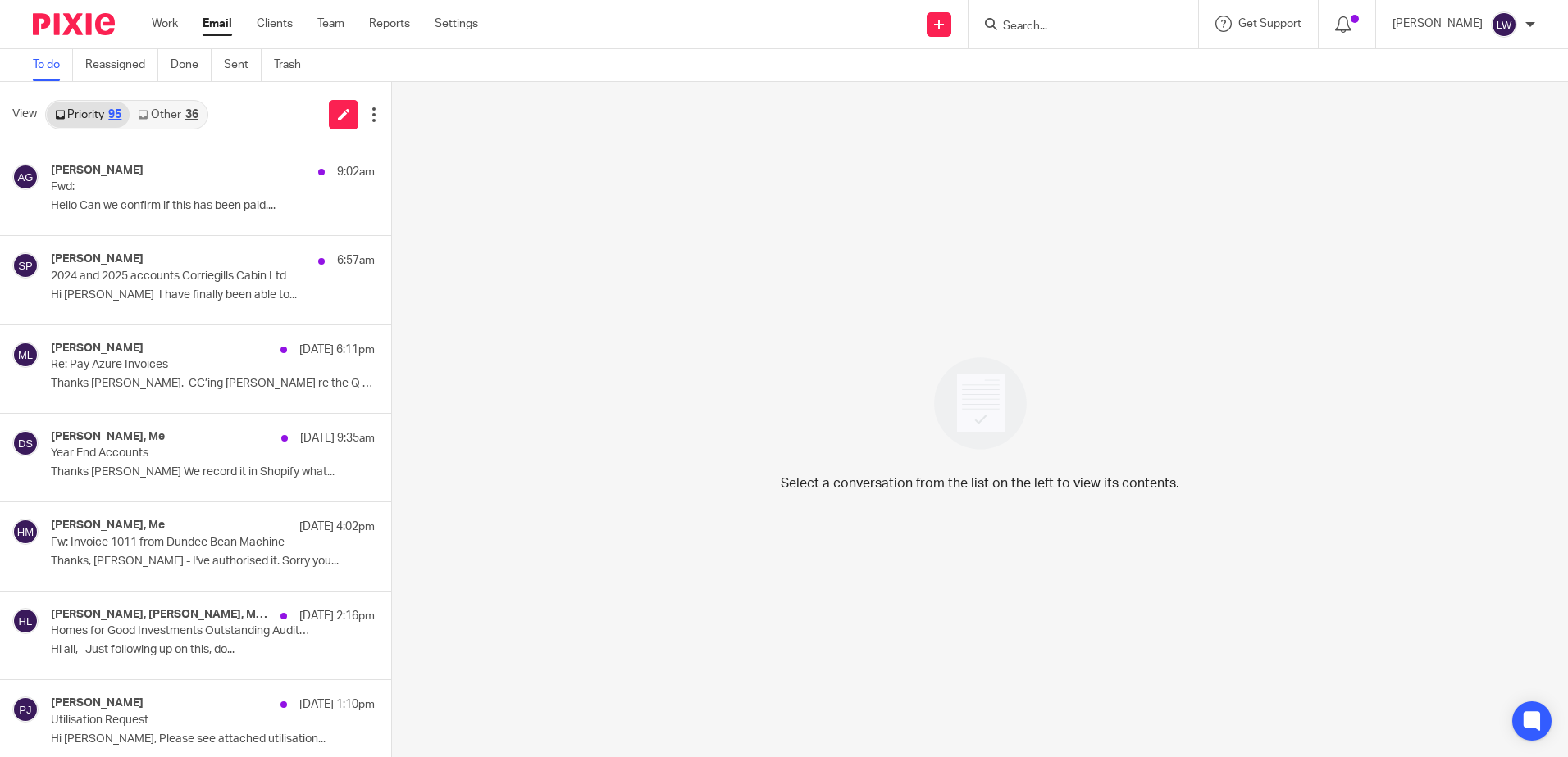
click at [167, 116] on link "Other 36" at bounding box center [167, 115] width 76 height 26
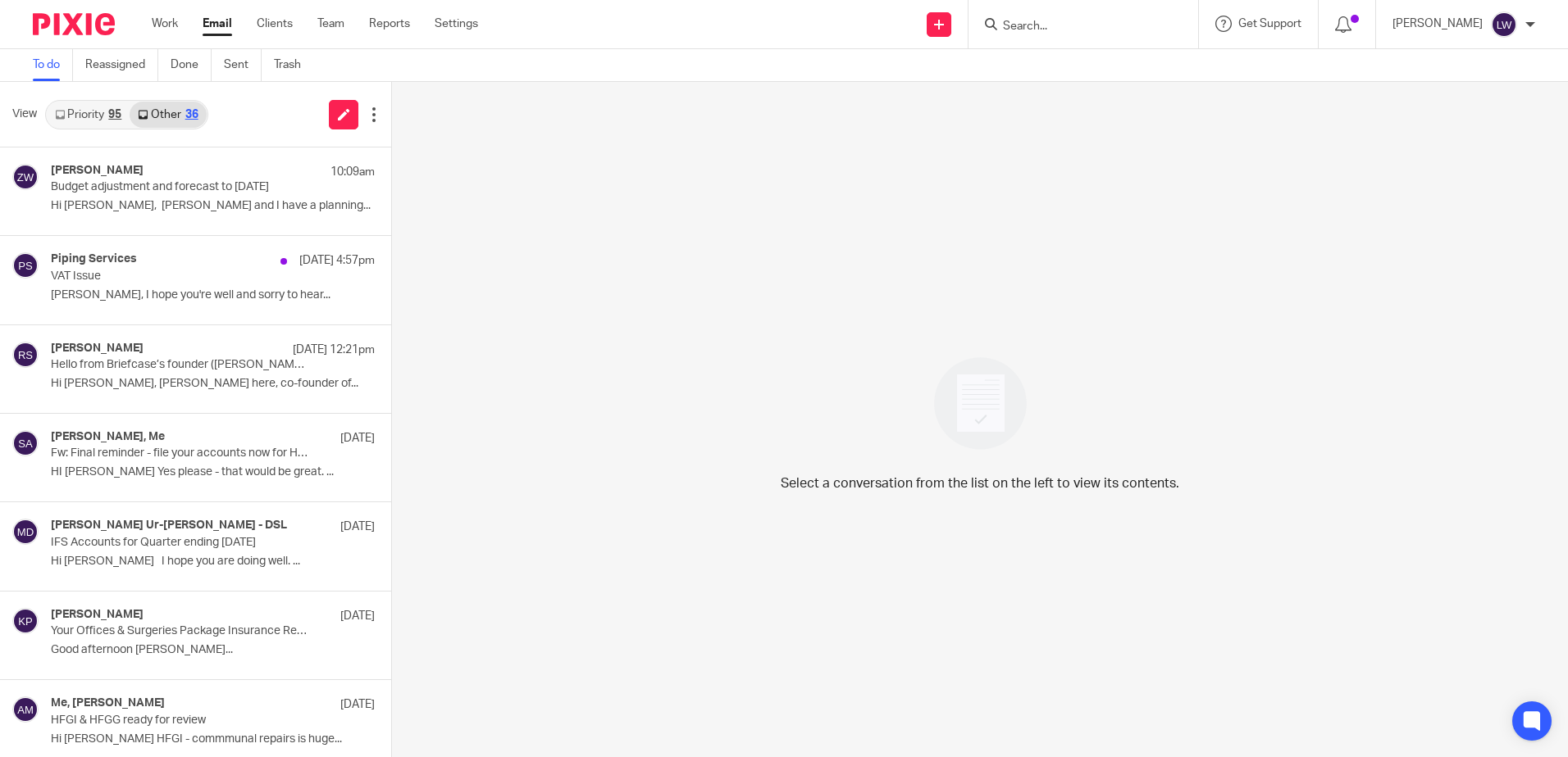
click at [62, 115] on icon at bounding box center [60, 115] width 10 height 10
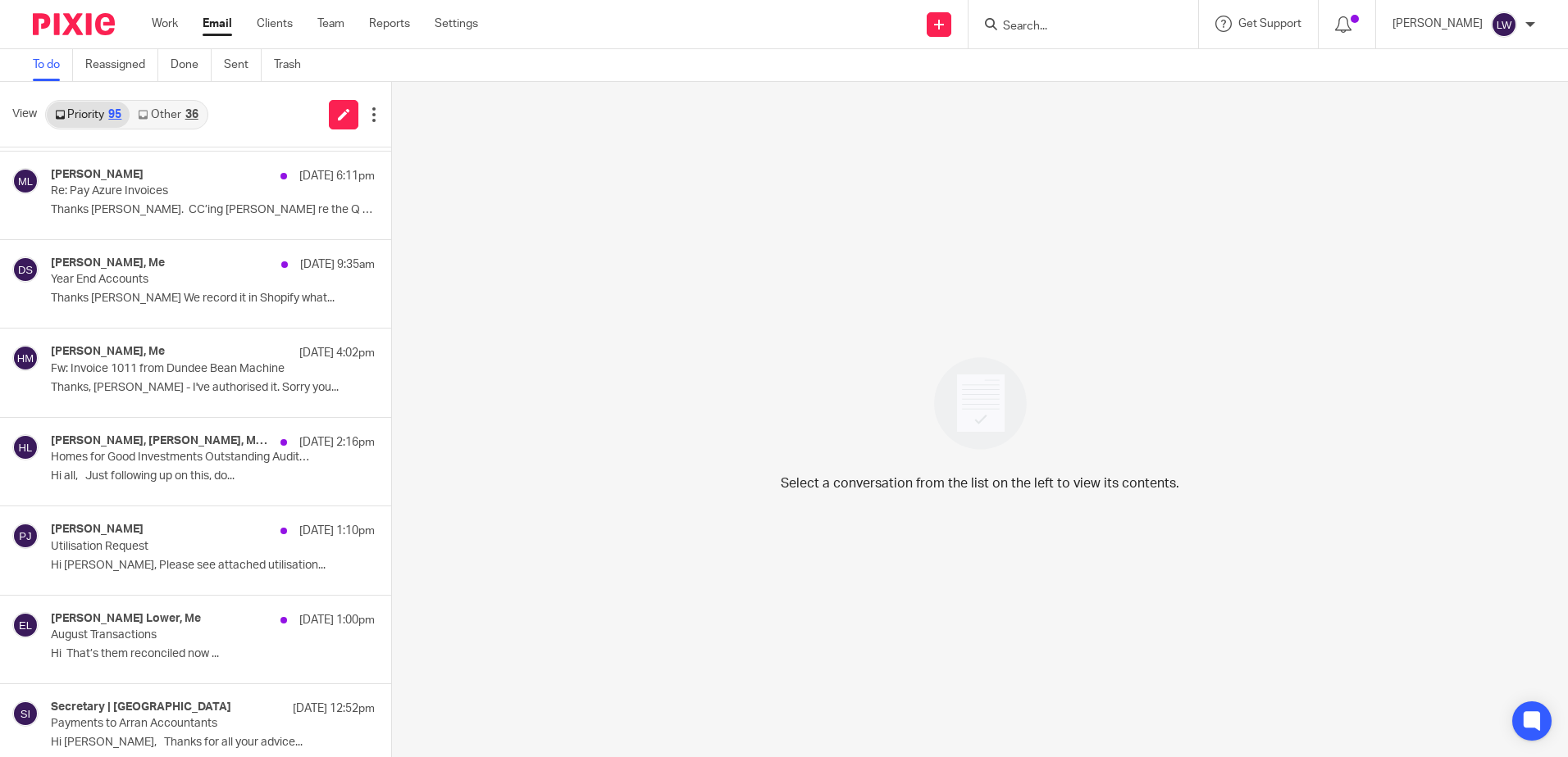
scroll to position [164, 0]
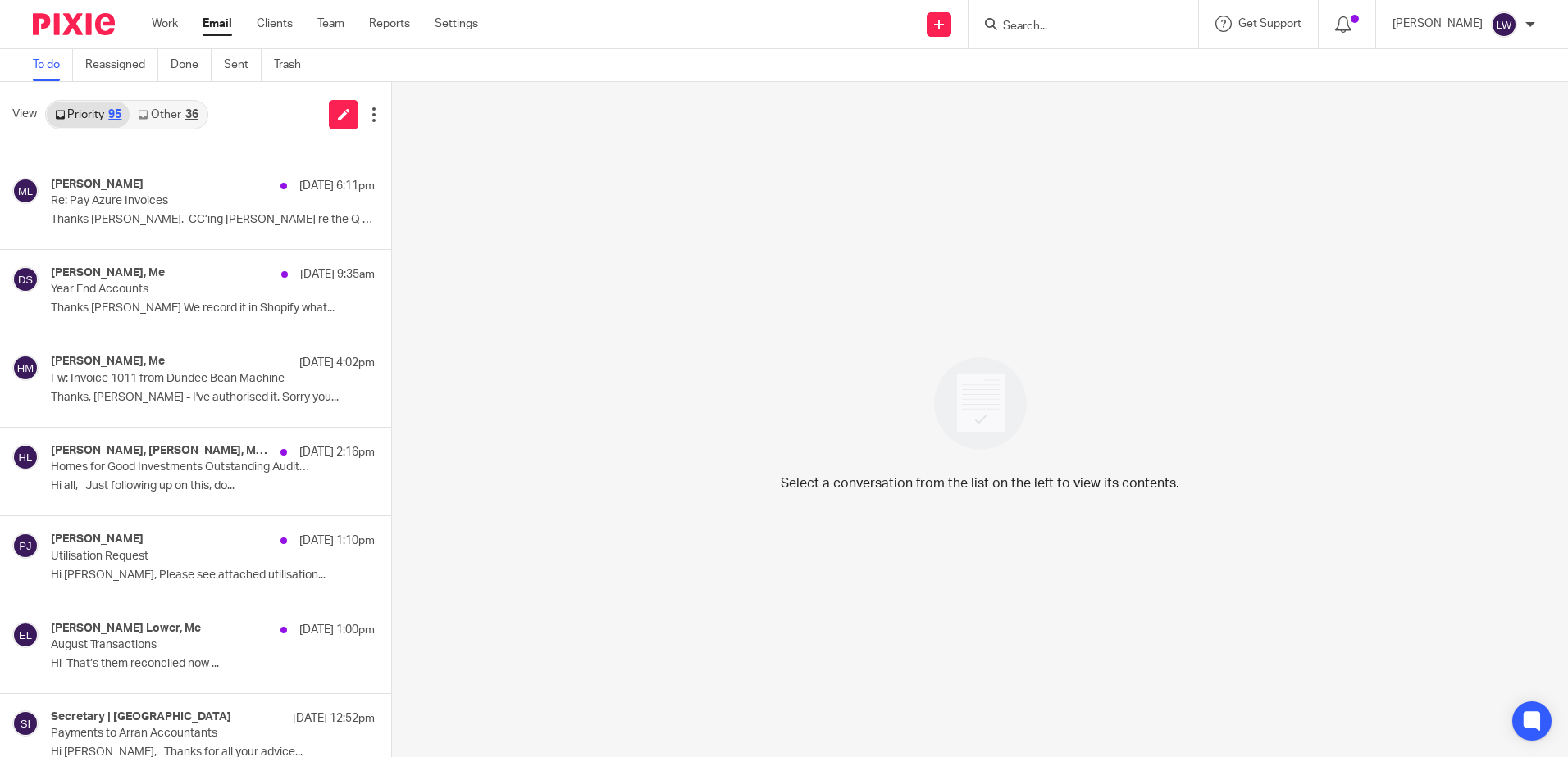
click at [167, 105] on link "Other 36" at bounding box center [167, 115] width 76 height 26
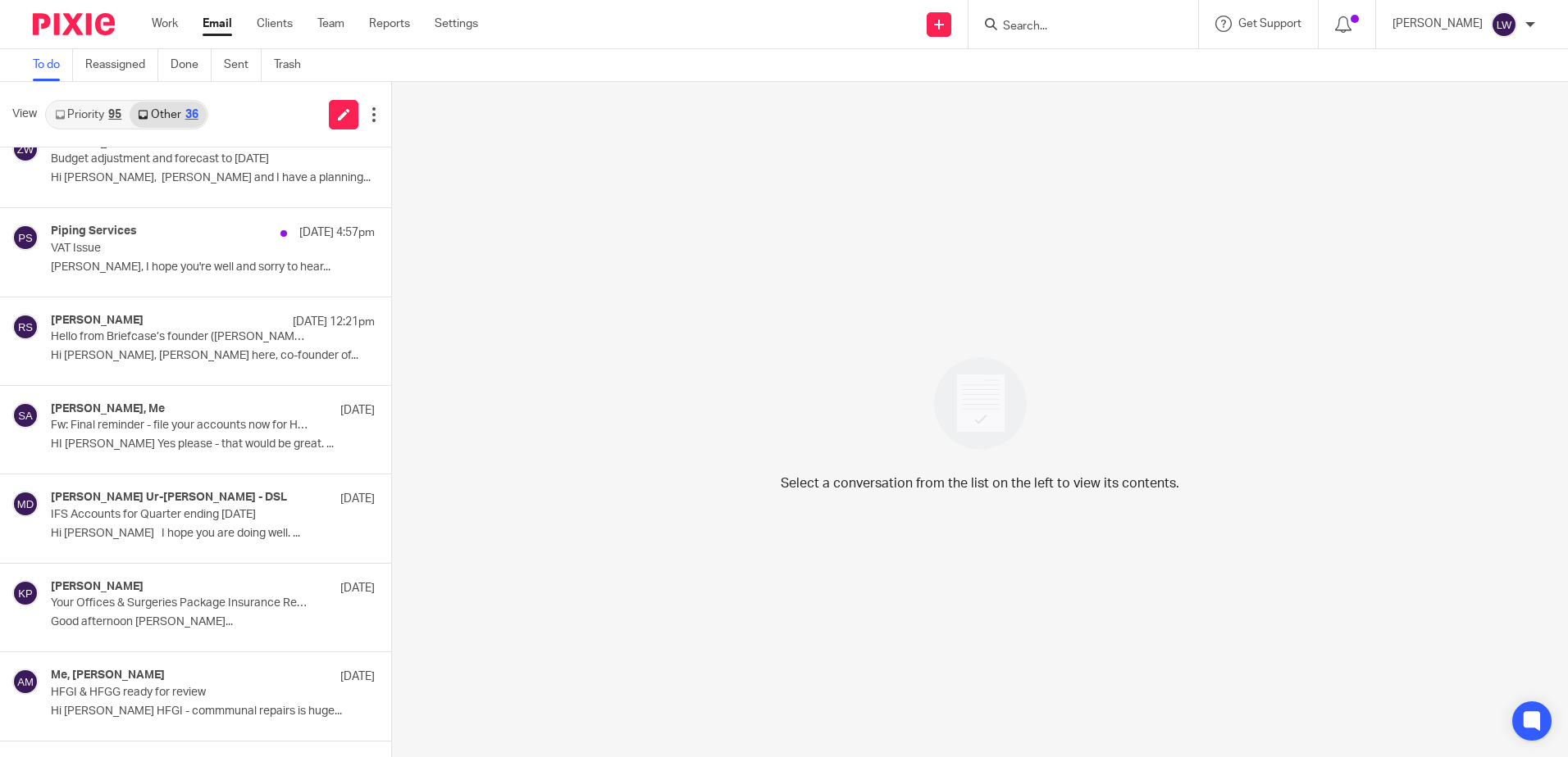
scroll to position [0, 0]
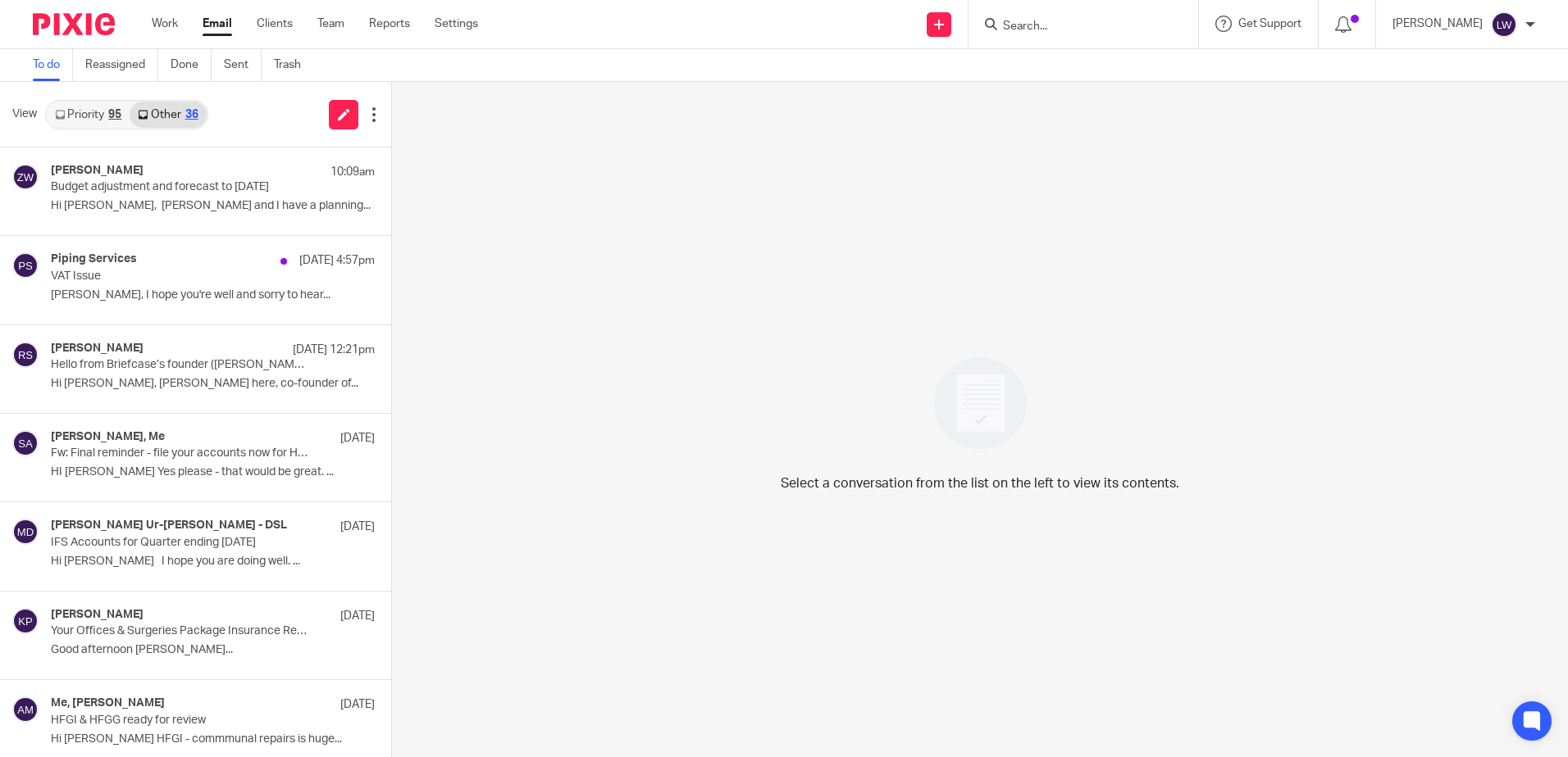
click at [172, 270] on p "VAT Issue" at bounding box center [180, 276] width 259 height 14
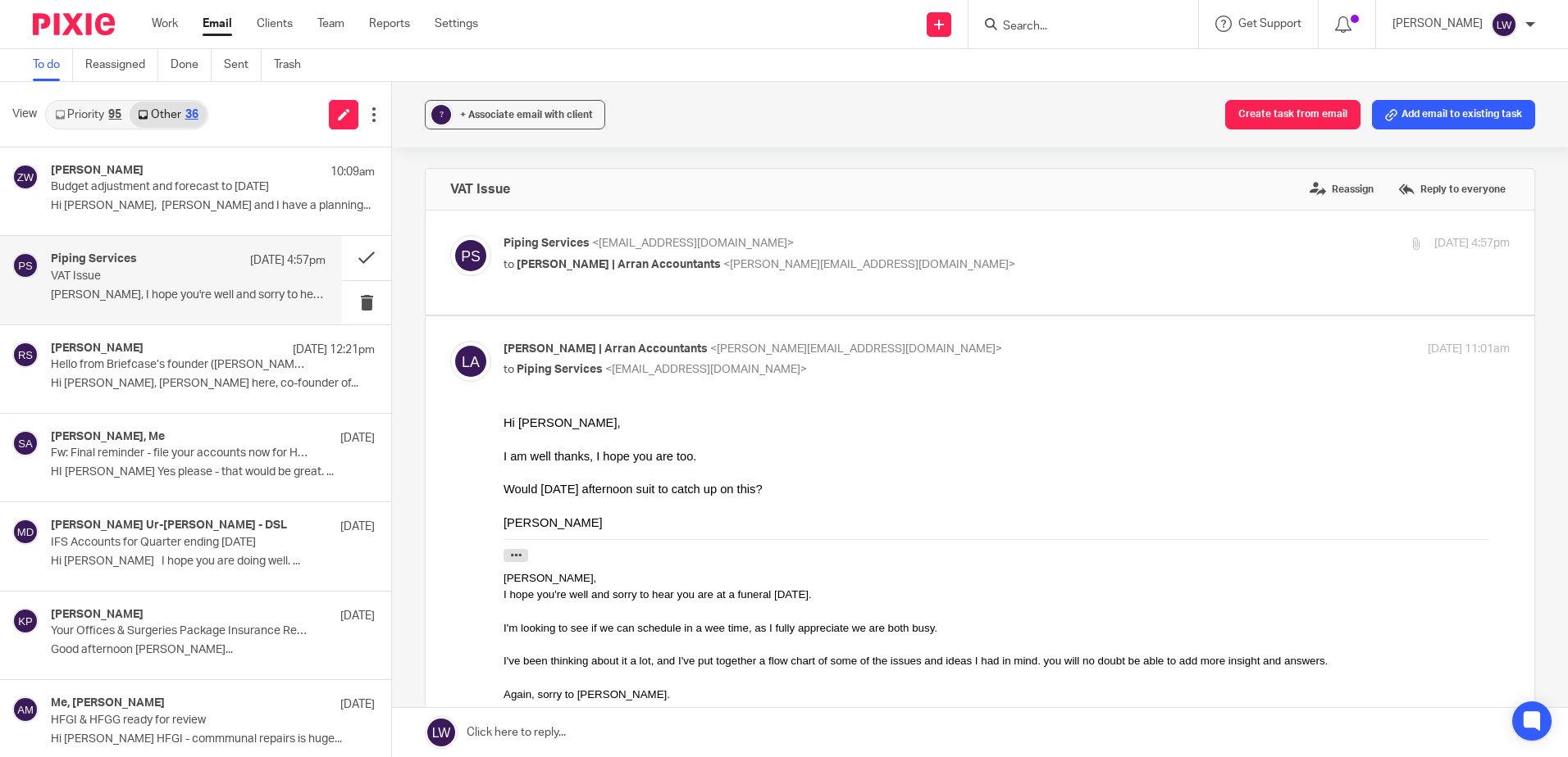
click at [492, 101] on button "? + Associate email with client" at bounding box center [515, 115] width 180 height 30
click at [504, 213] on input "text" at bounding box center [615, 210] width 347 height 16
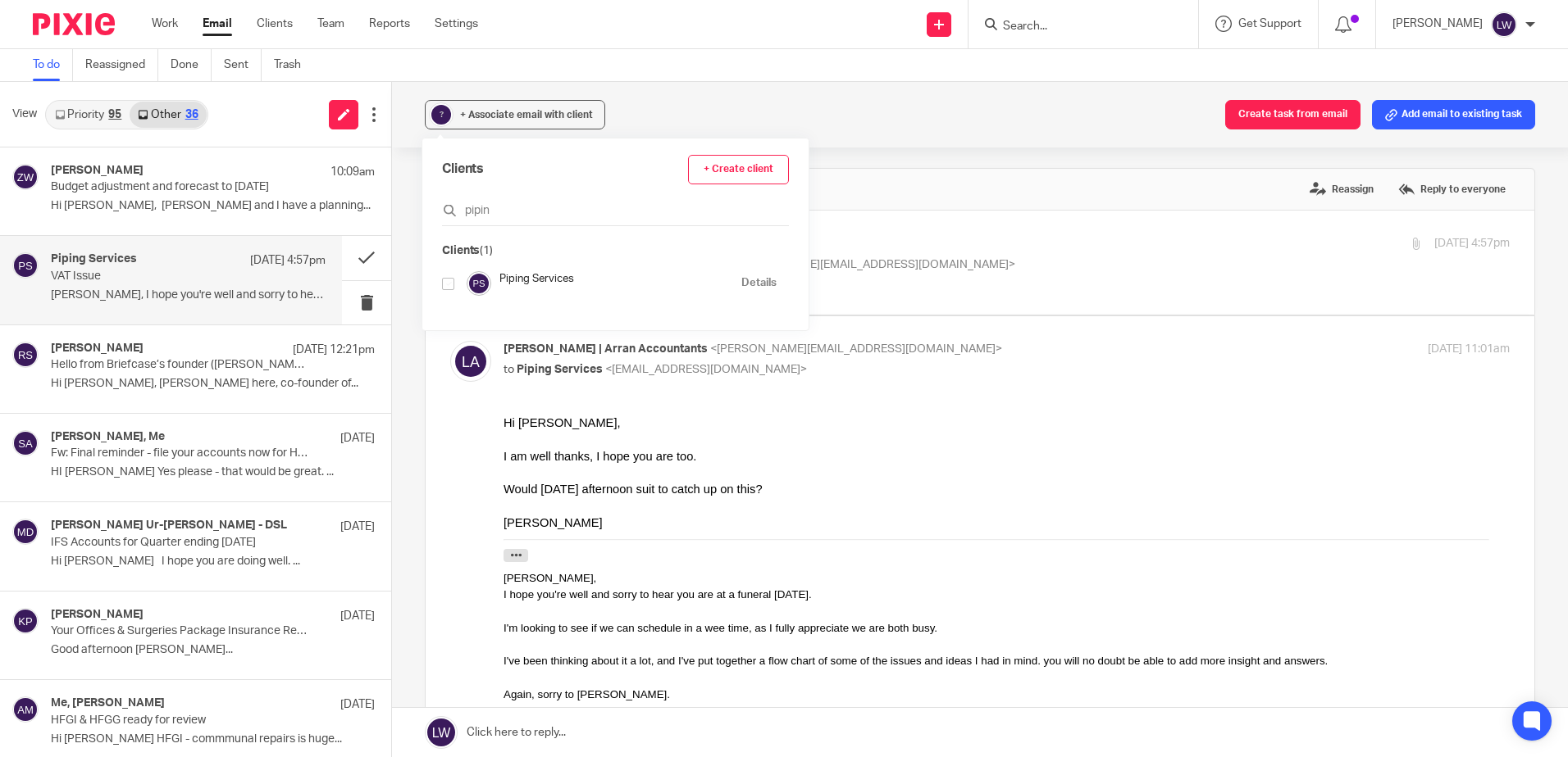
type input "pipin"
click at [447, 282] on input "checkbox" at bounding box center [448, 284] width 12 height 12
checkbox input "true"
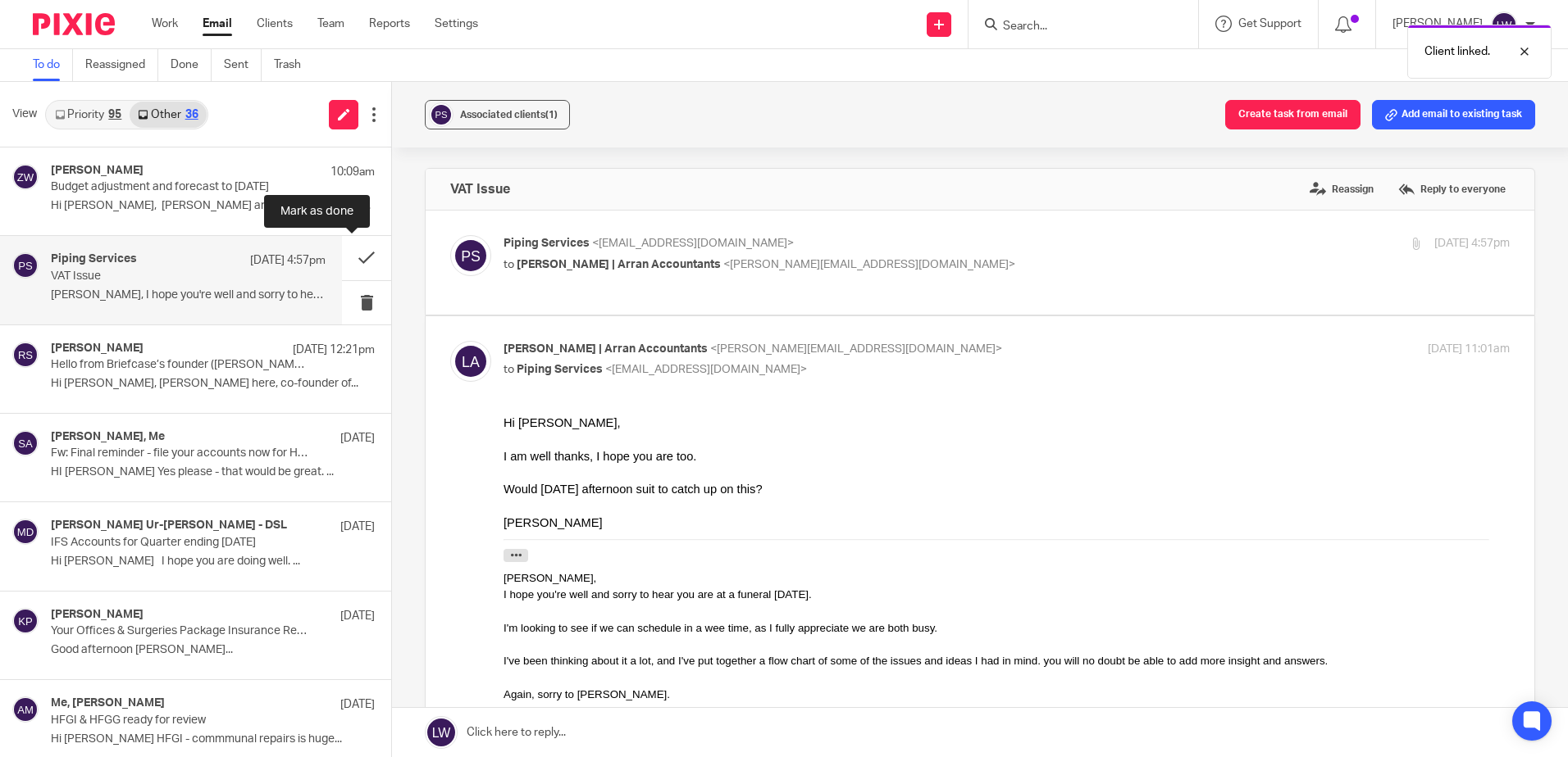
click at [348, 257] on button at bounding box center [366, 257] width 49 height 43
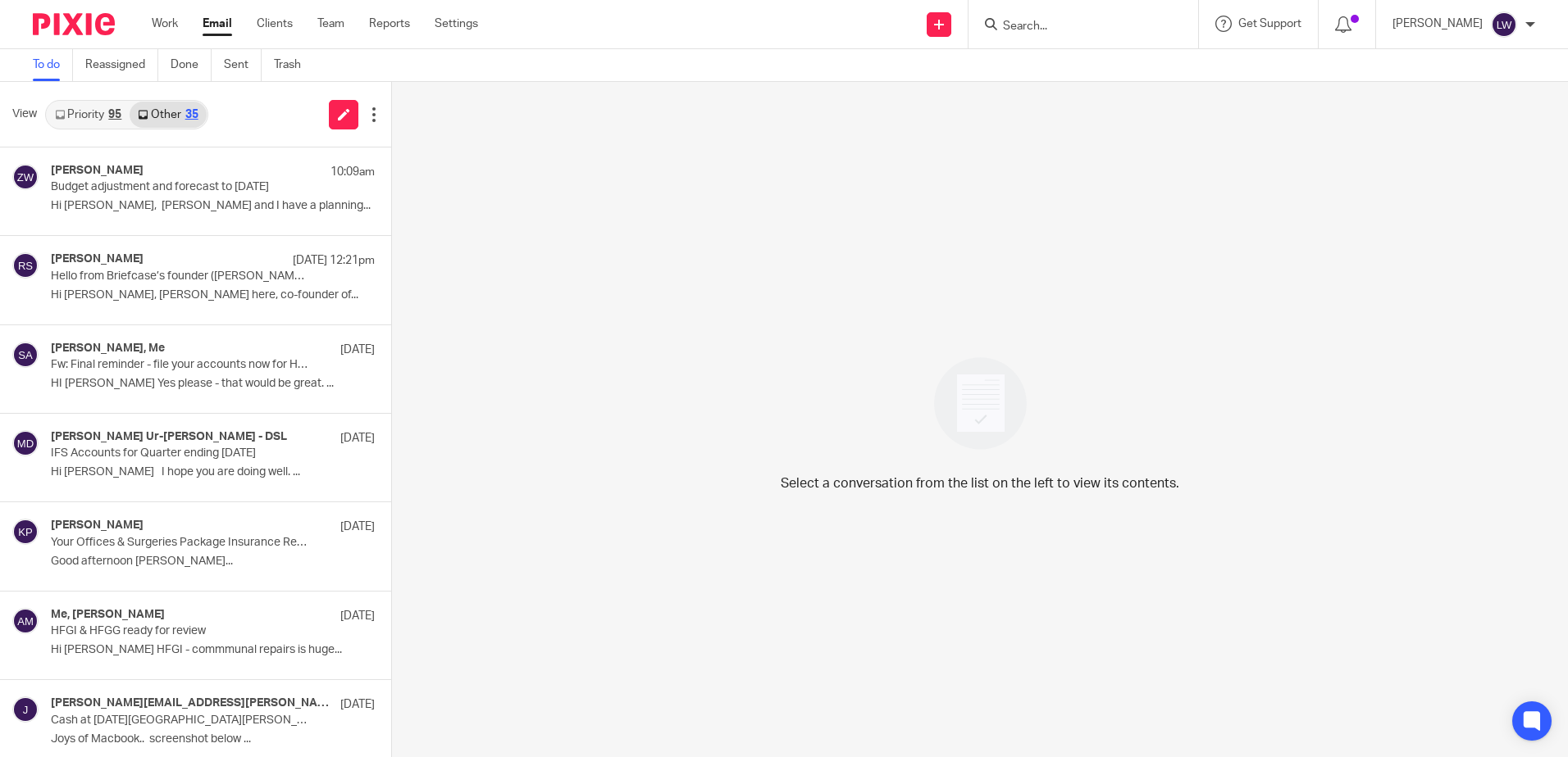
click at [217, 23] on link "Email" at bounding box center [217, 23] width 30 height 16
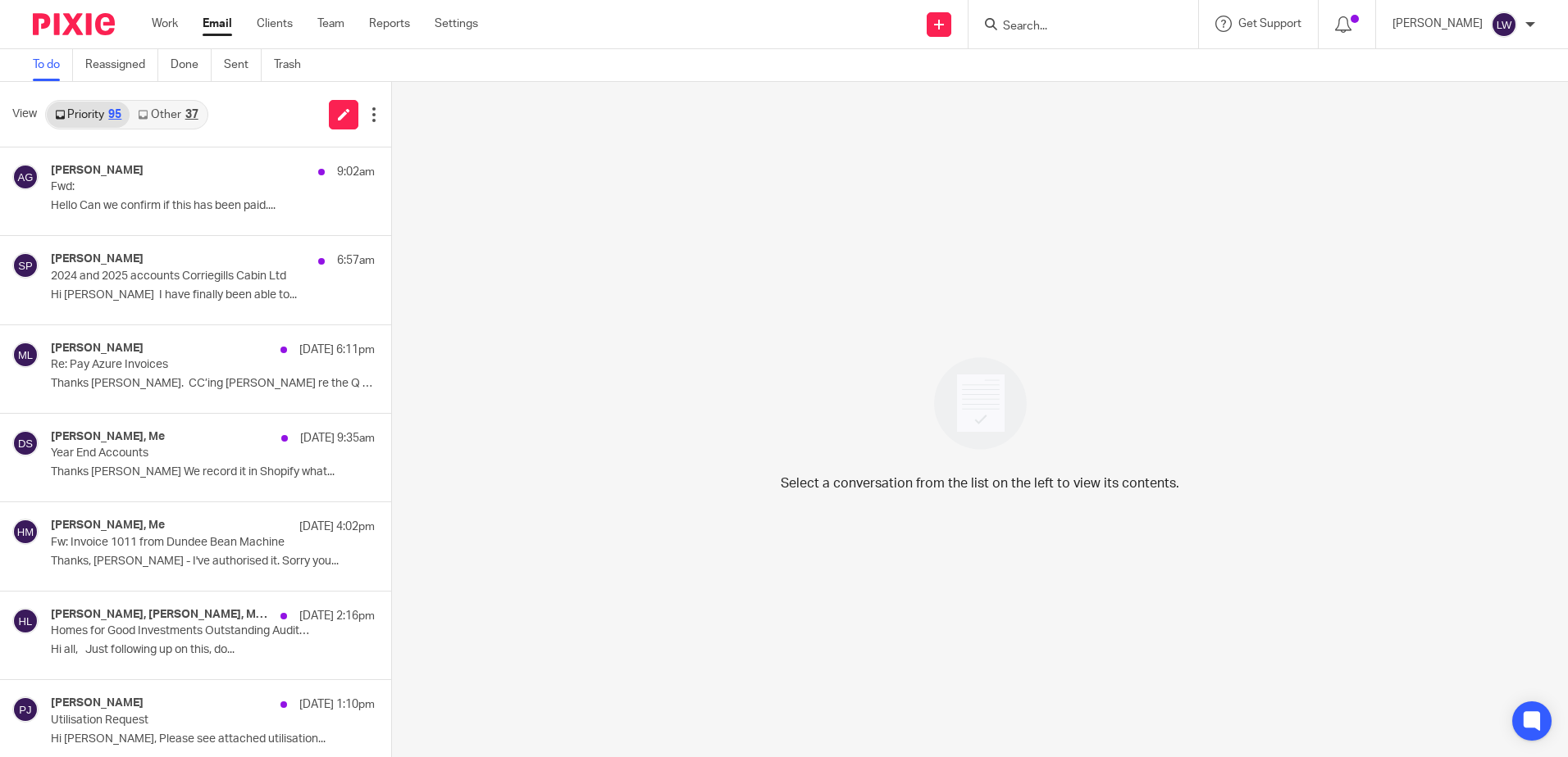
click at [173, 113] on link "Other 37" at bounding box center [167, 115] width 76 height 26
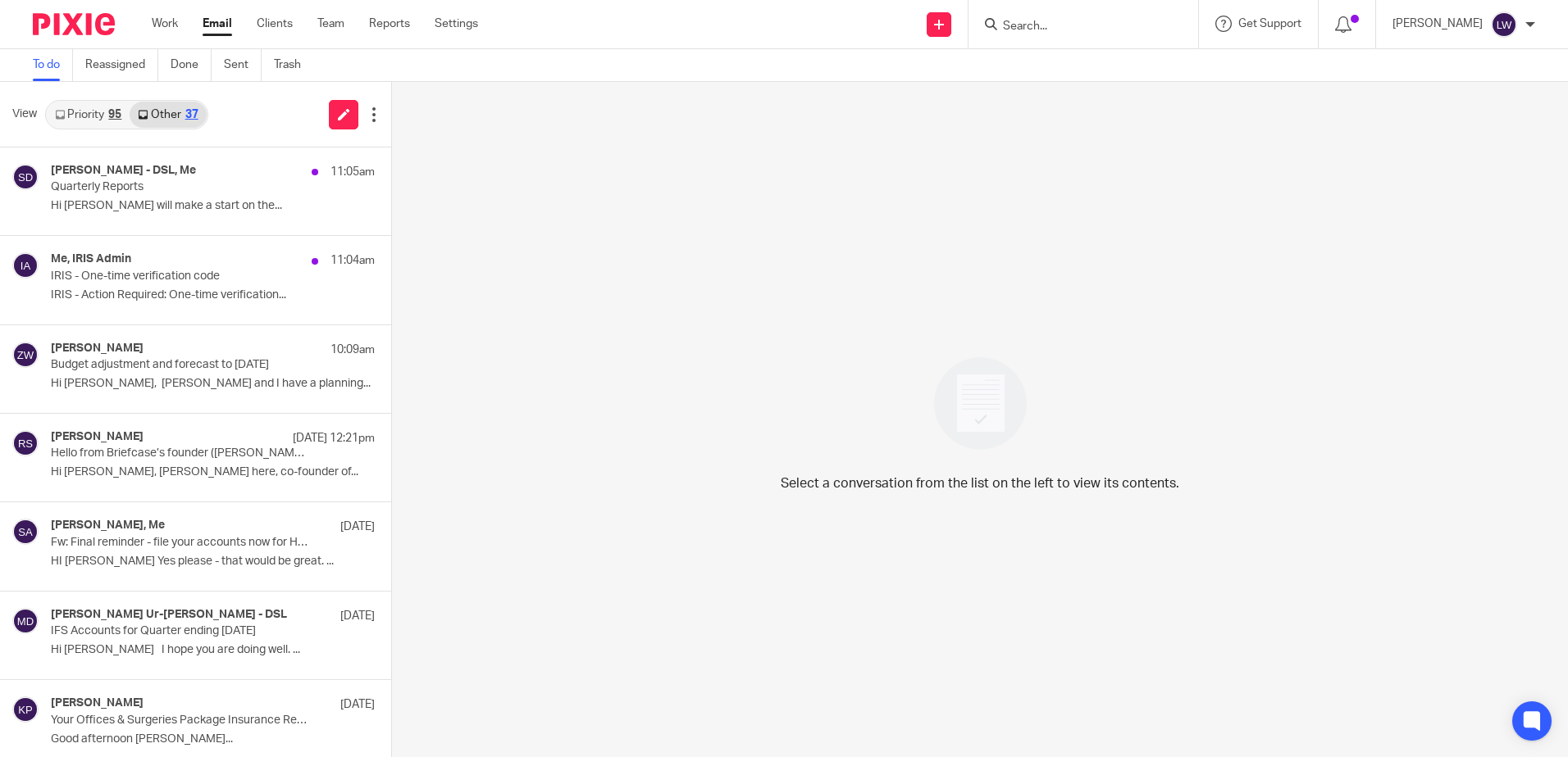
click at [147, 193] on p "Quarterly Reports" at bounding box center [180, 187] width 259 height 14
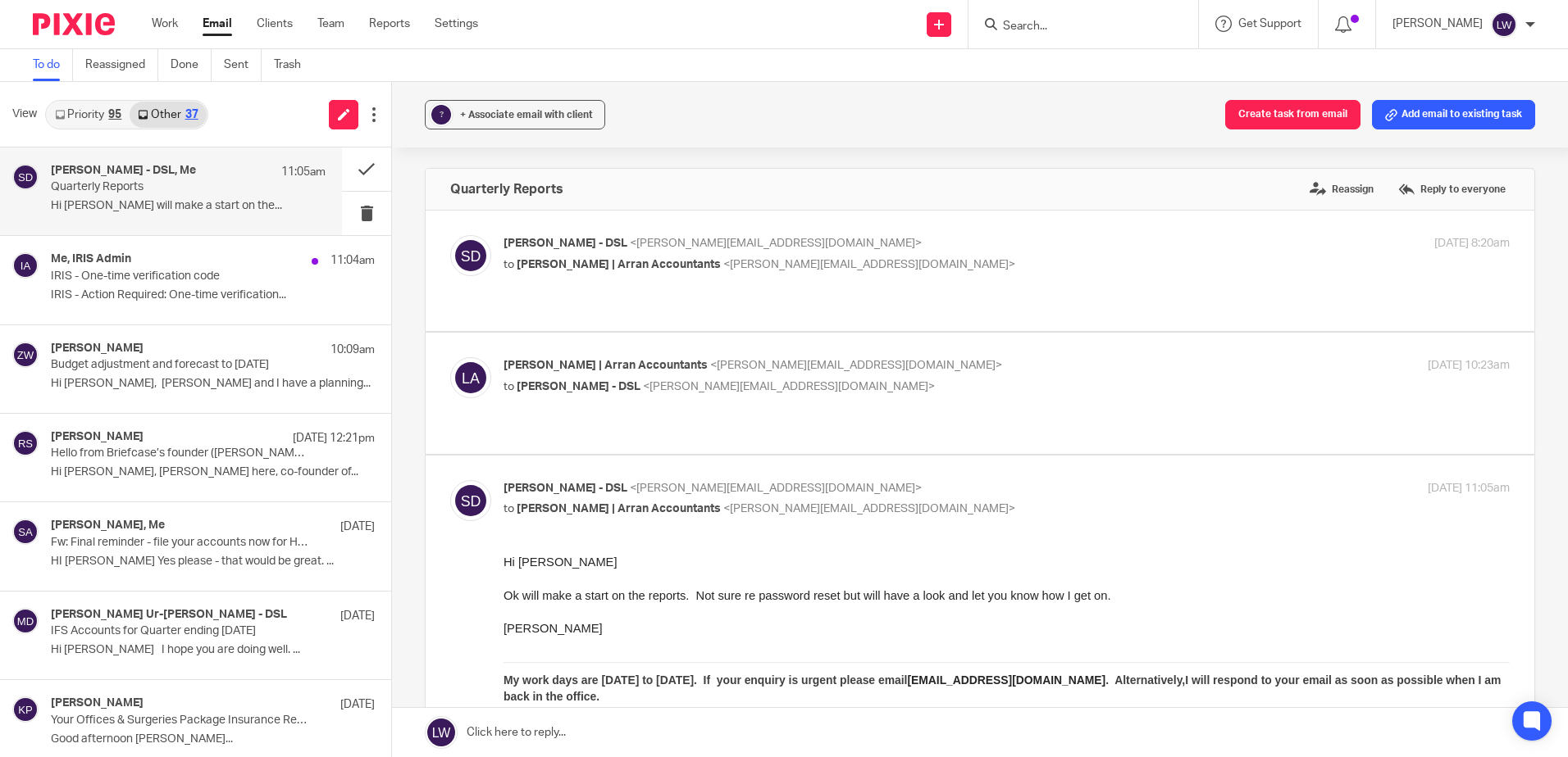
click at [134, 274] on p "IRIS - One-time verification code" at bounding box center [180, 276] width 259 height 14
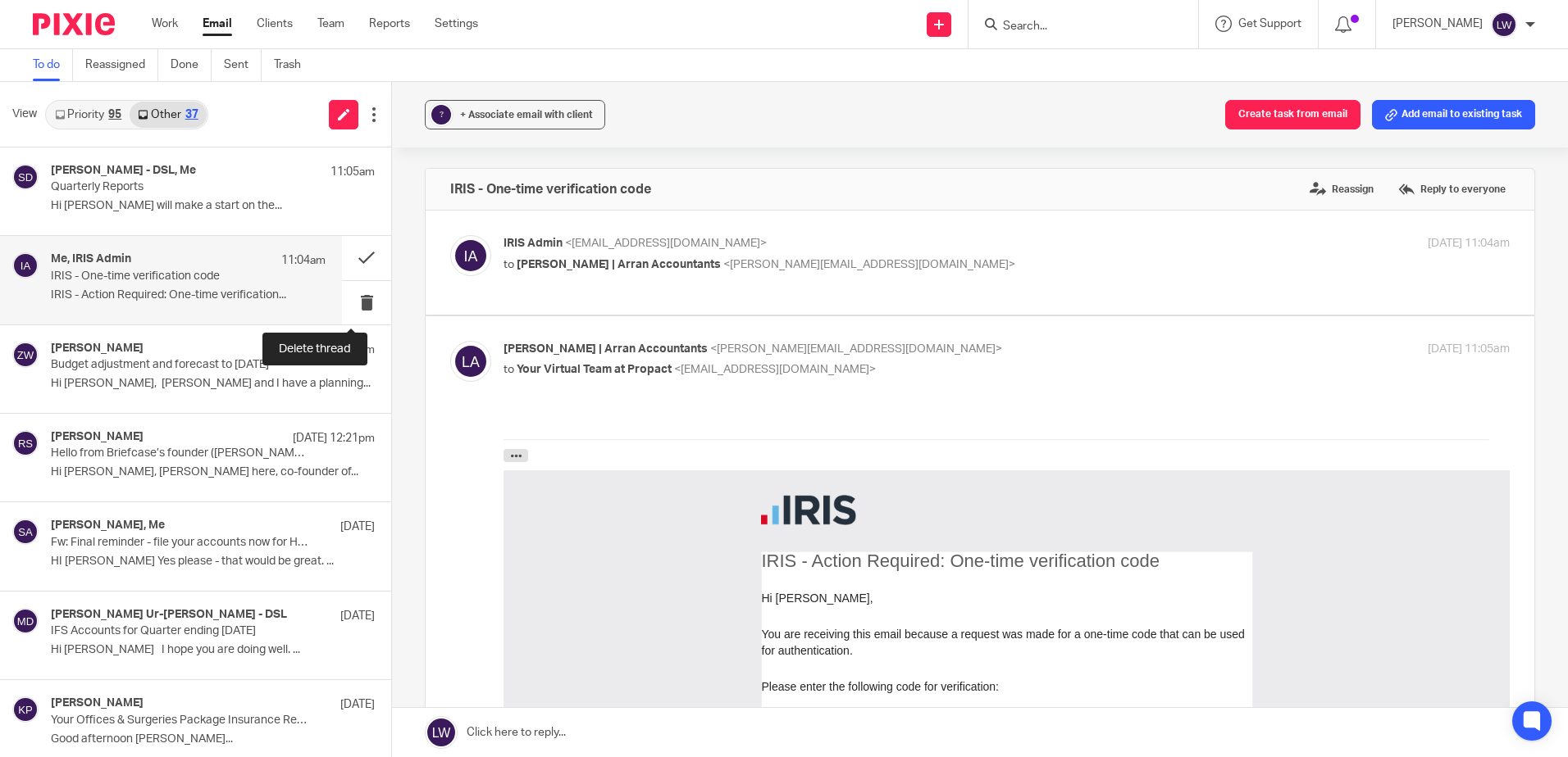
click at [348, 308] on button at bounding box center [366, 302] width 49 height 43
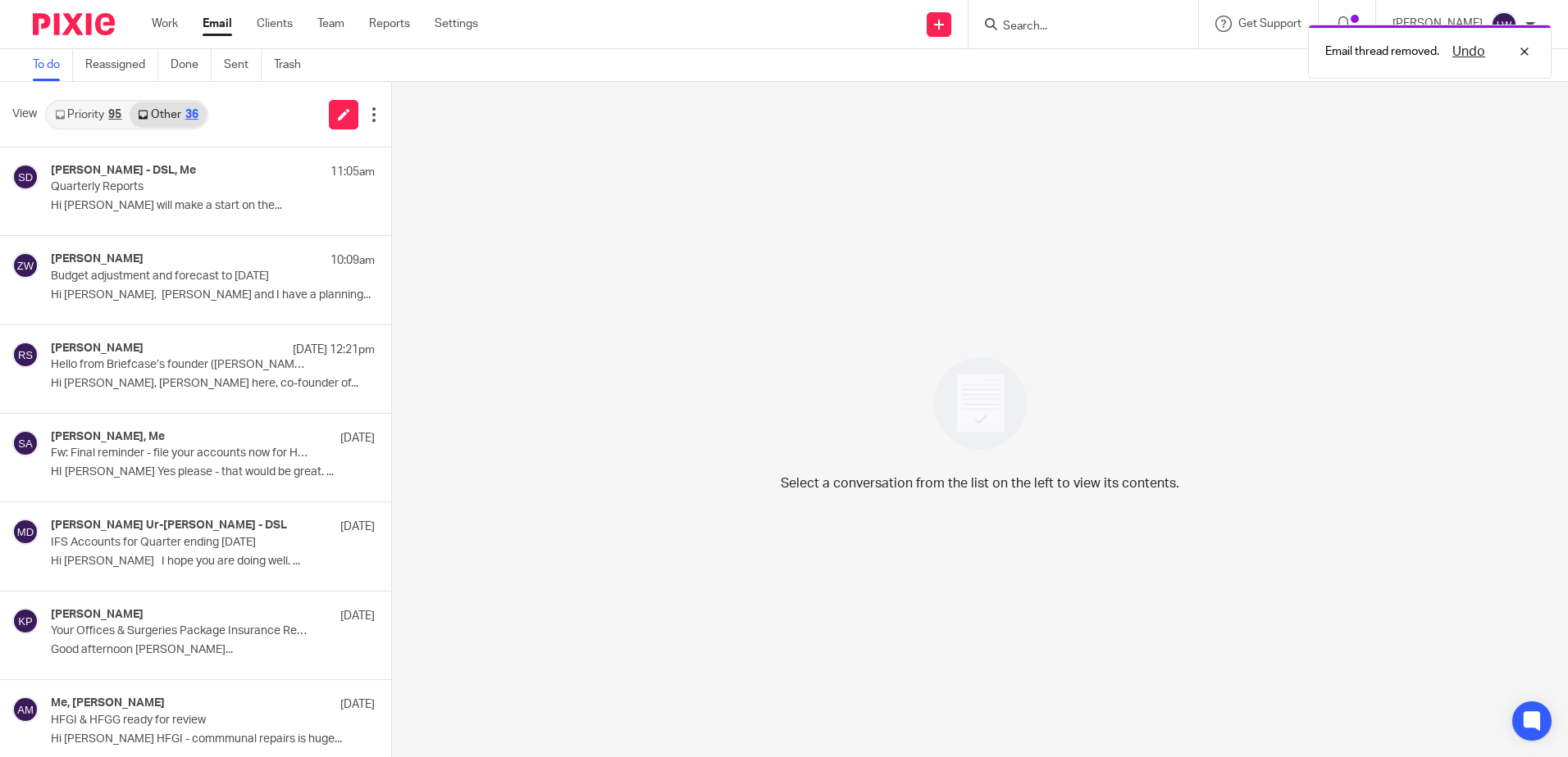
click at [89, 183] on p "Quarterly Reports" at bounding box center [180, 187] width 259 height 14
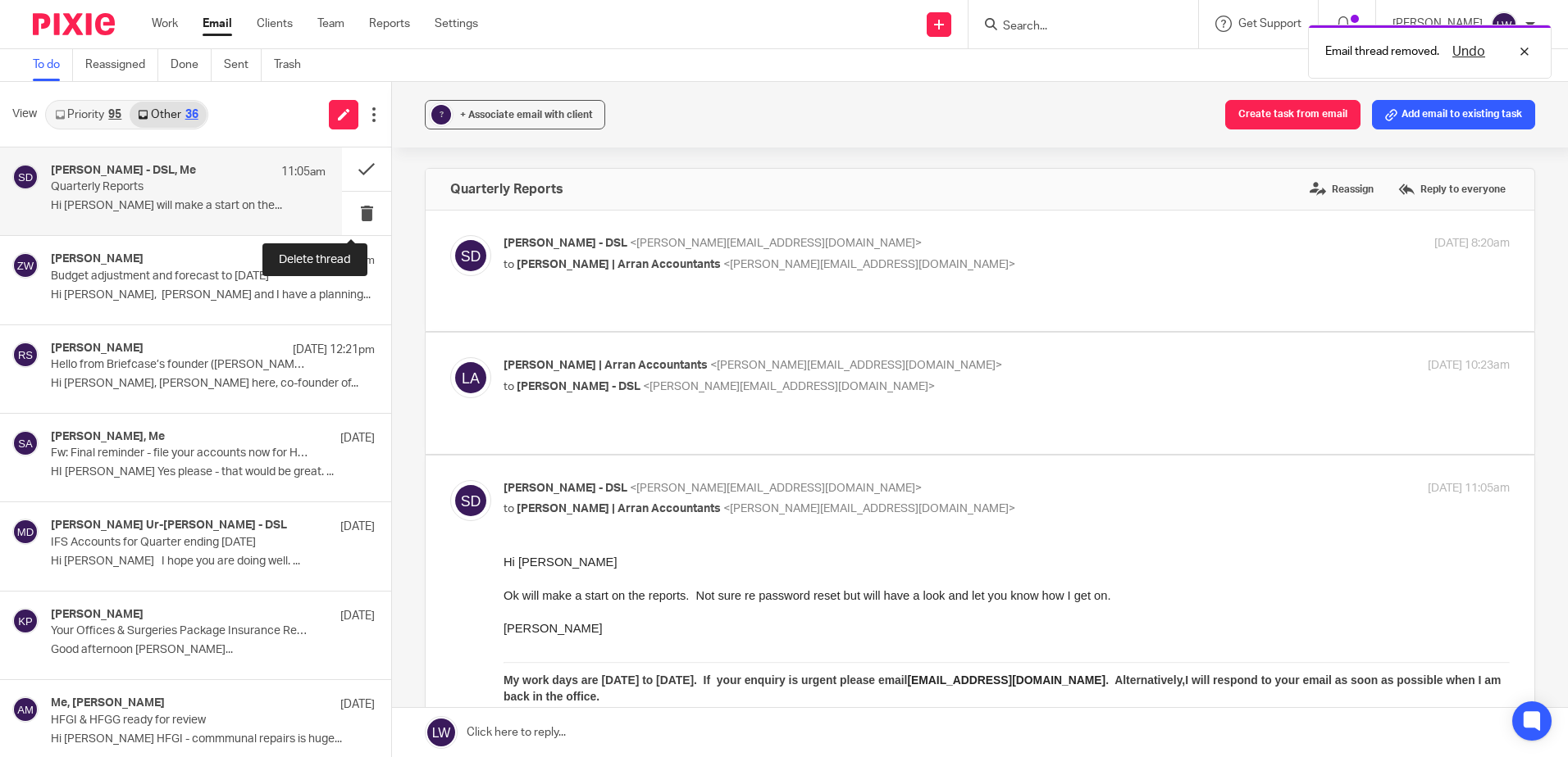
click at [346, 212] on button at bounding box center [366, 213] width 49 height 43
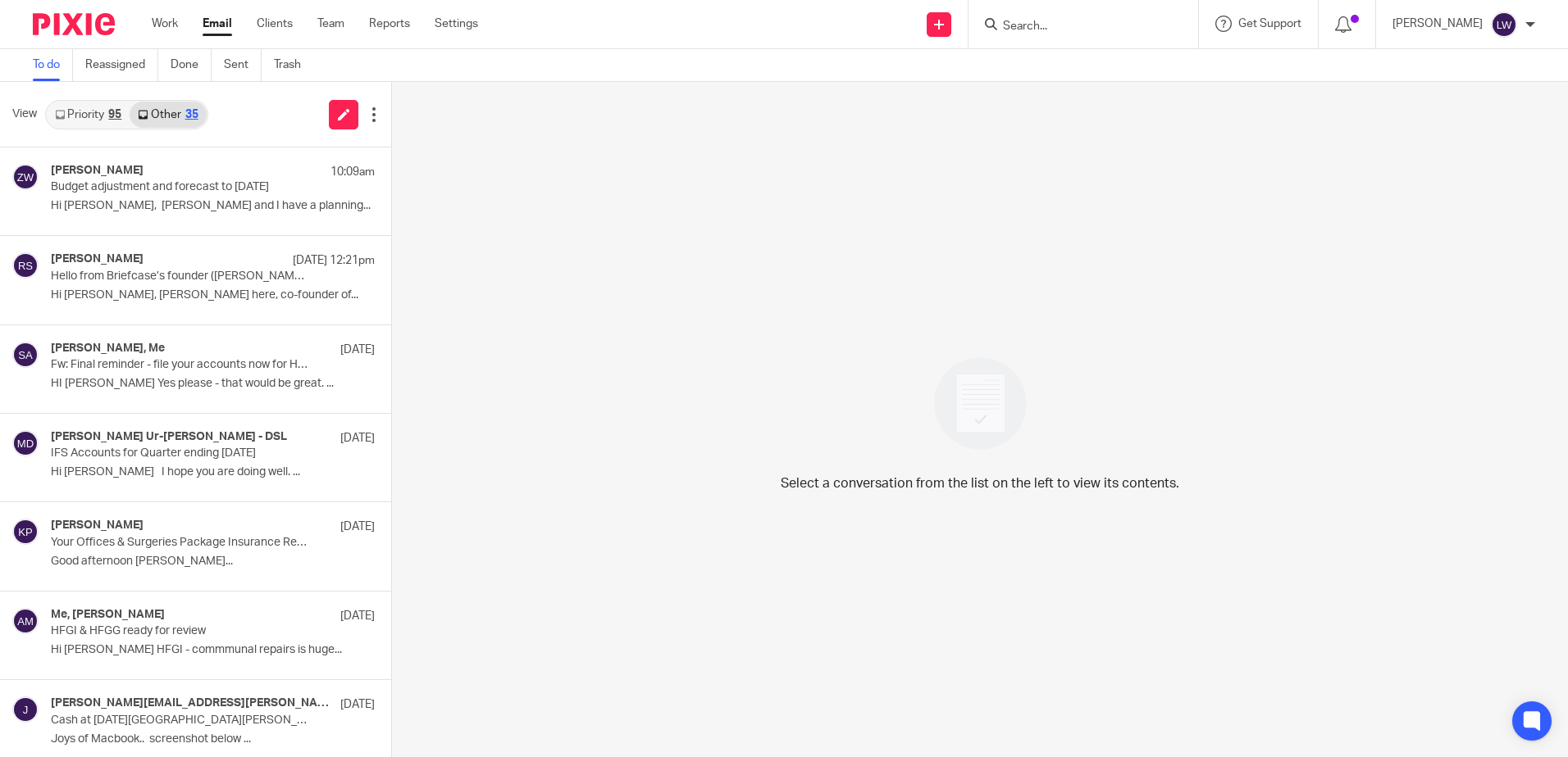
click at [89, 111] on link "Priority 95" at bounding box center [88, 115] width 82 height 26
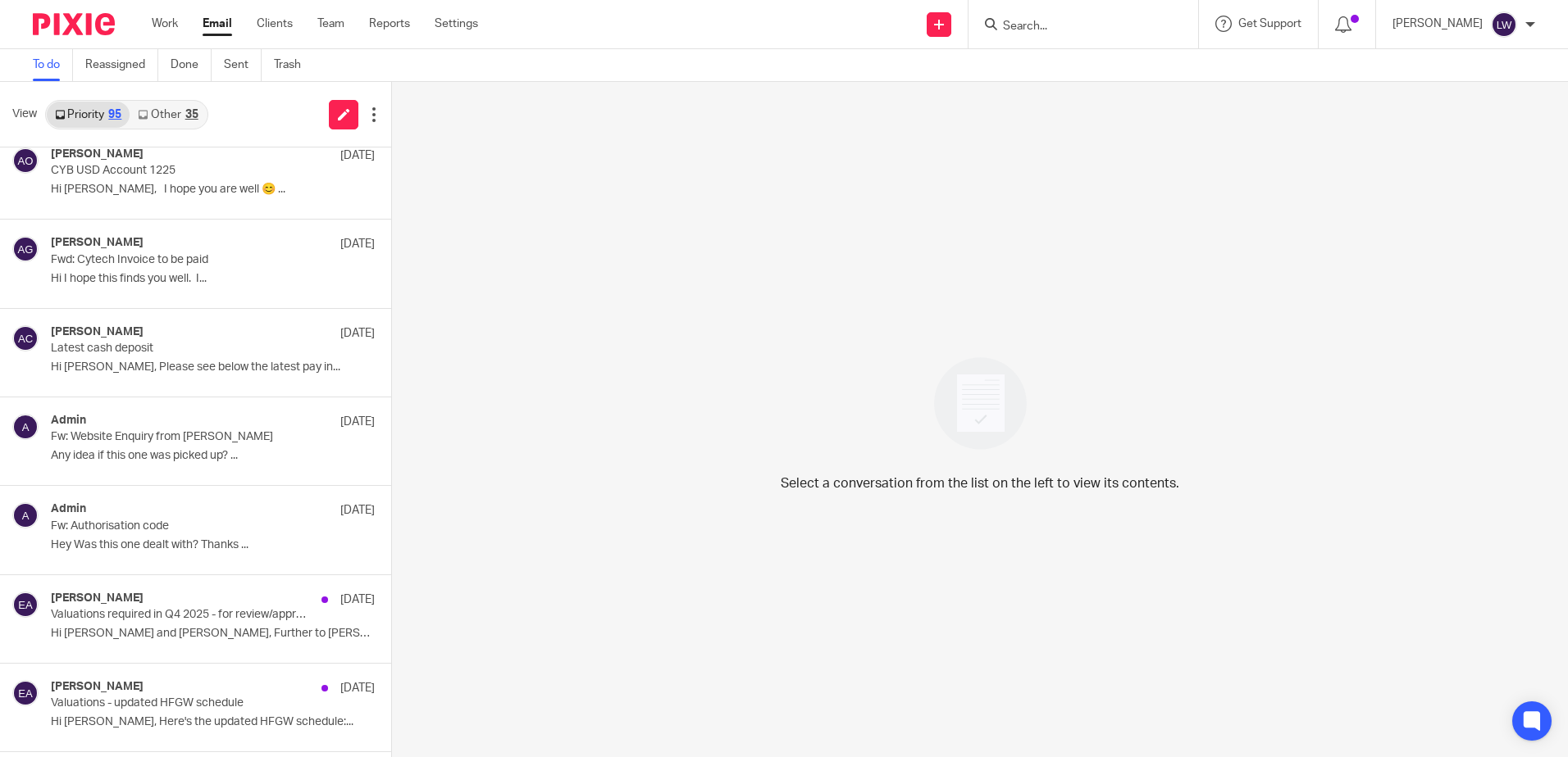
scroll to position [892, 0]
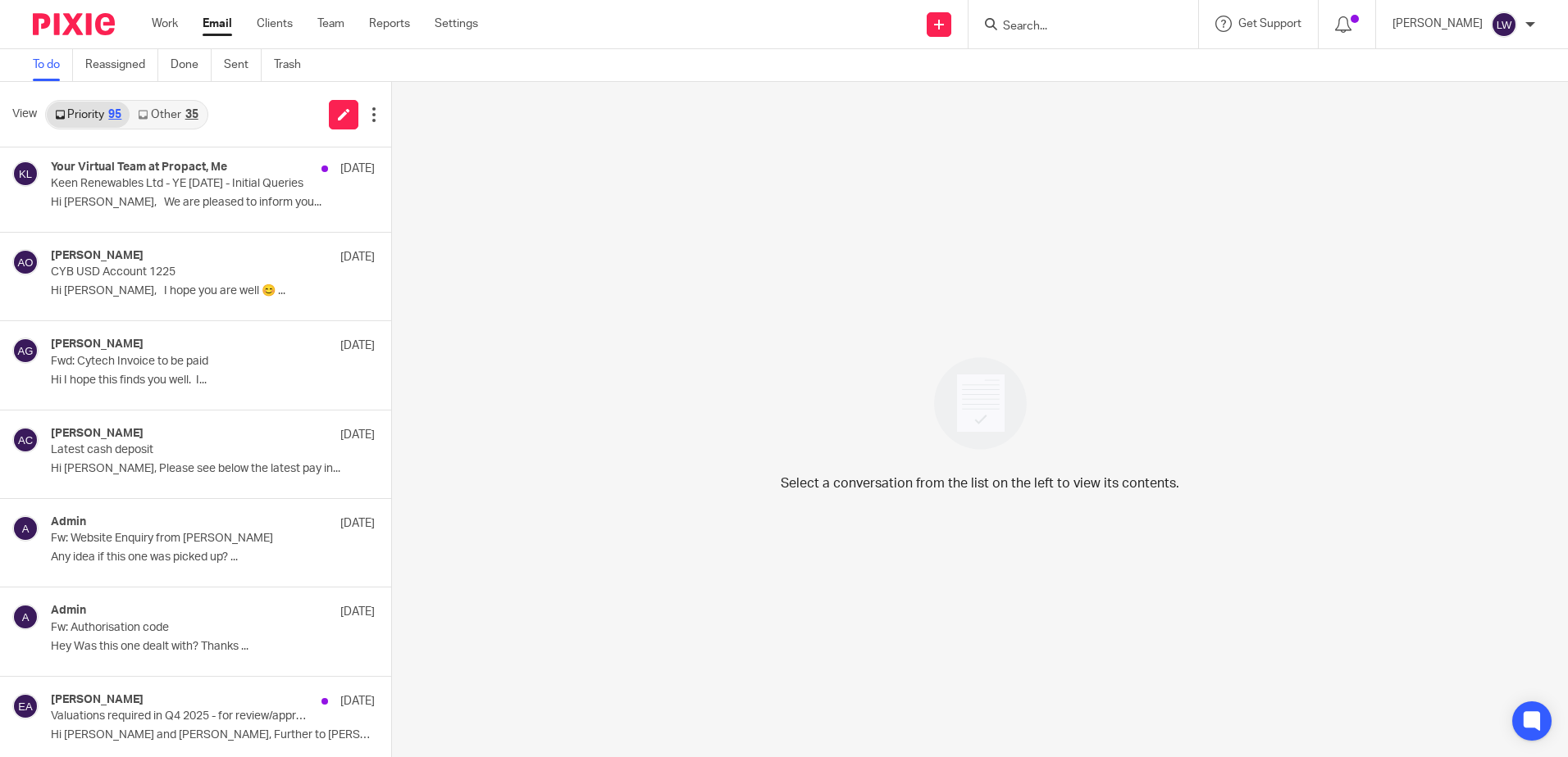
click at [146, 364] on p "Fwd: Cytech Invoice to be paid" at bounding box center [180, 362] width 259 height 14
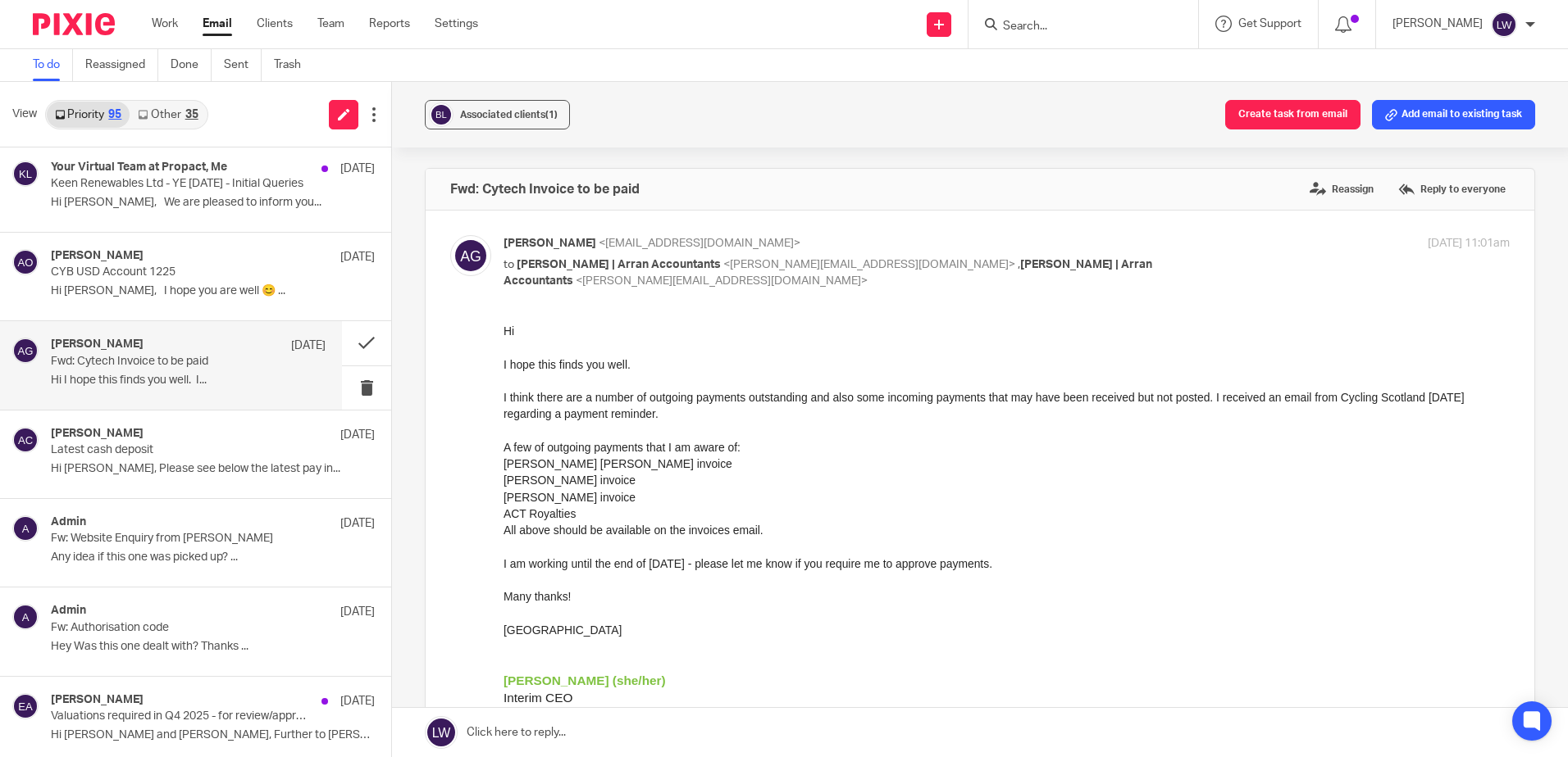
scroll to position [0, 0]
click at [353, 386] on button at bounding box center [366, 387] width 49 height 43
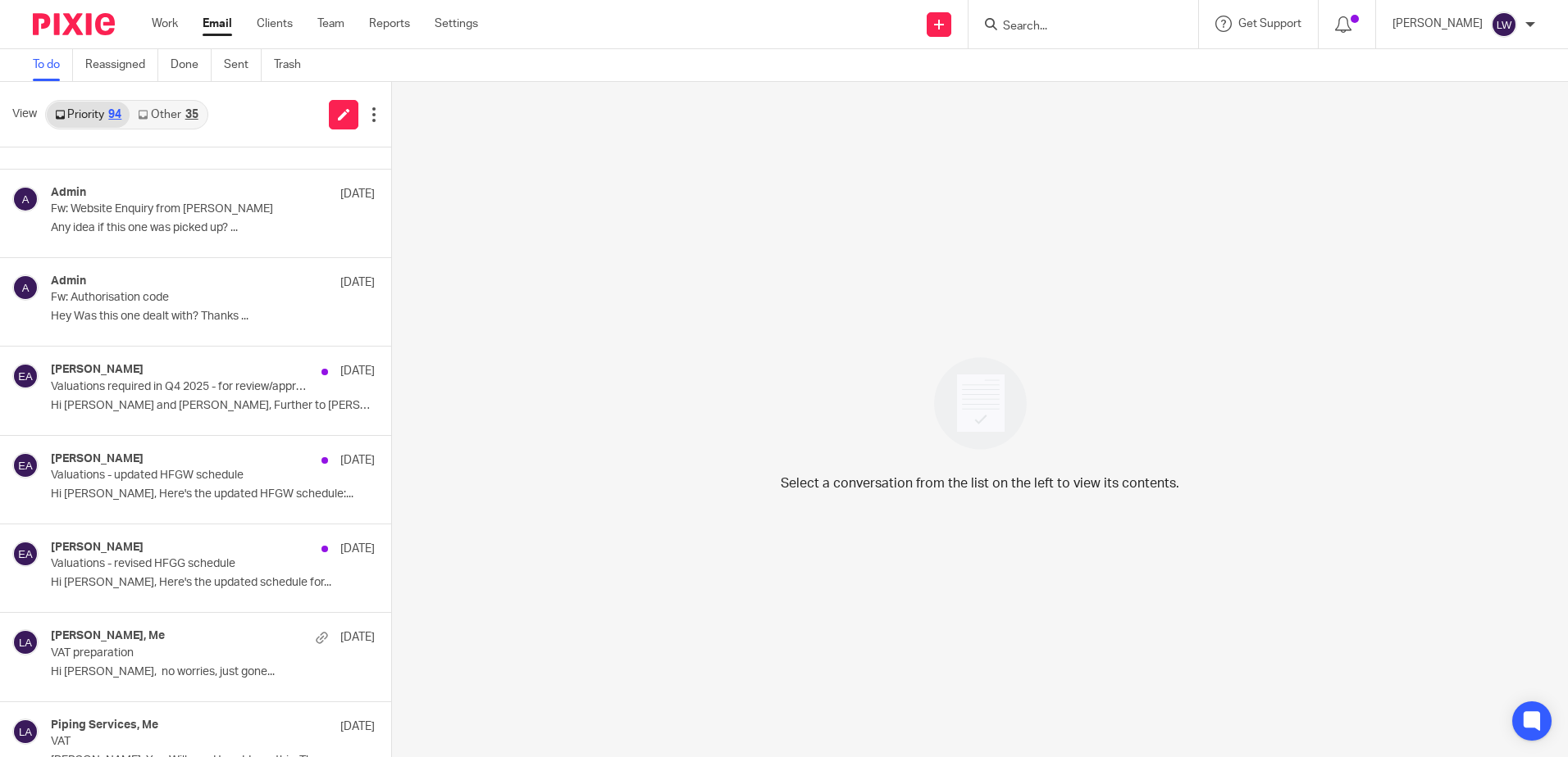
scroll to position [1220, 0]
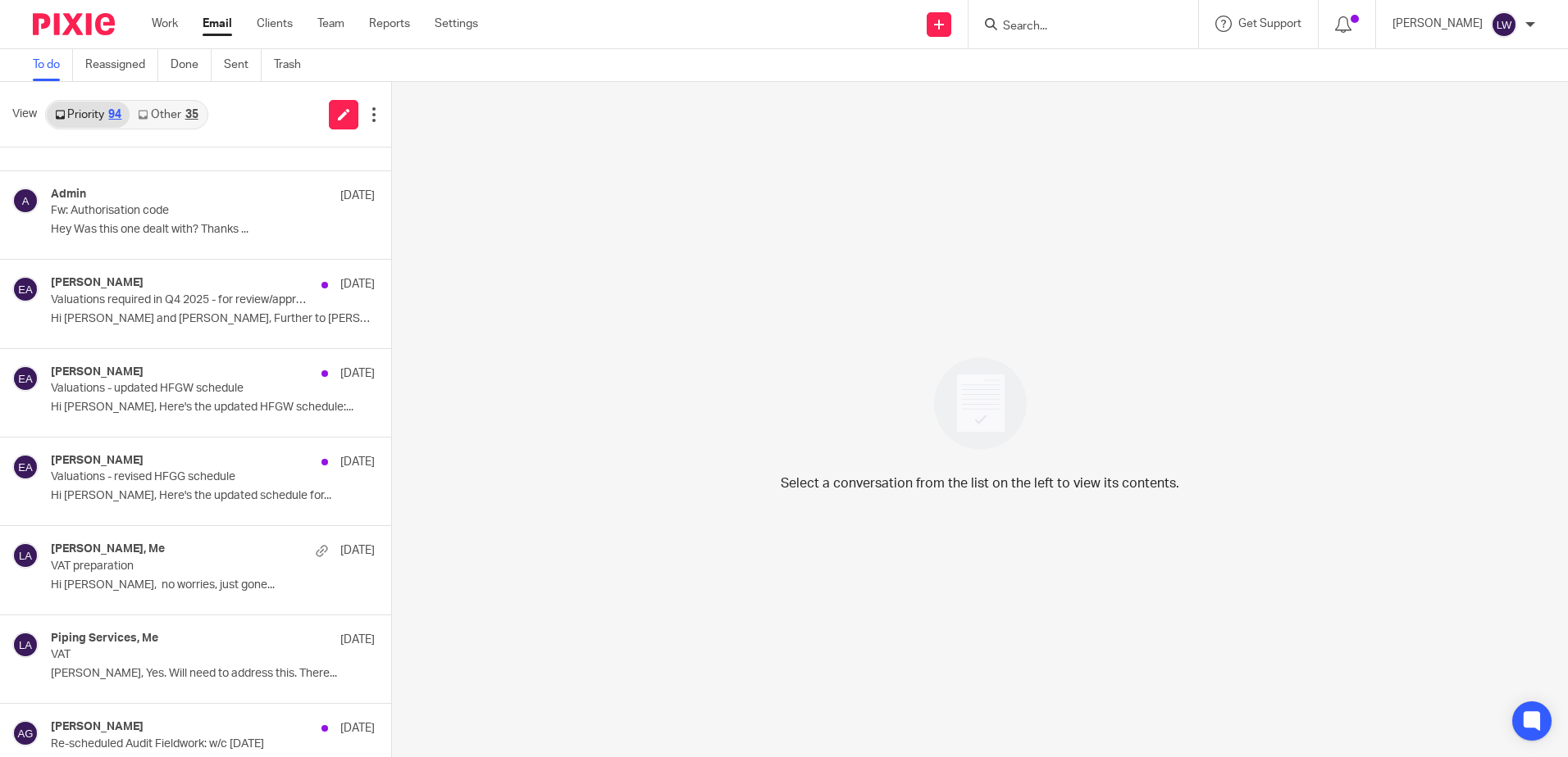
click at [171, 105] on link "Other 35" at bounding box center [167, 115] width 76 height 26
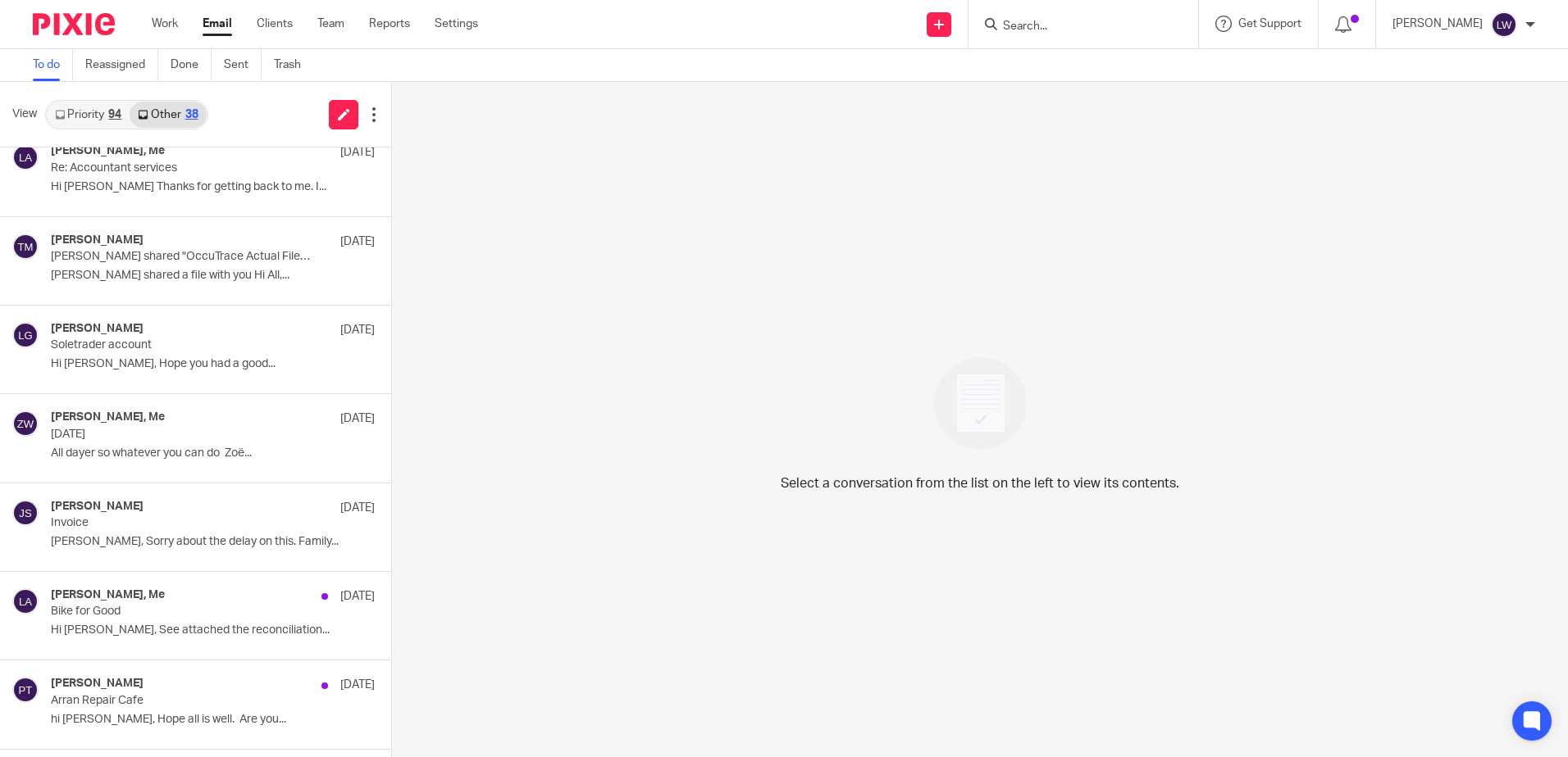
scroll to position [820, 0]
click at [97, 116] on link "Priority 94" at bounding box center [88, 115] width 82 height 26
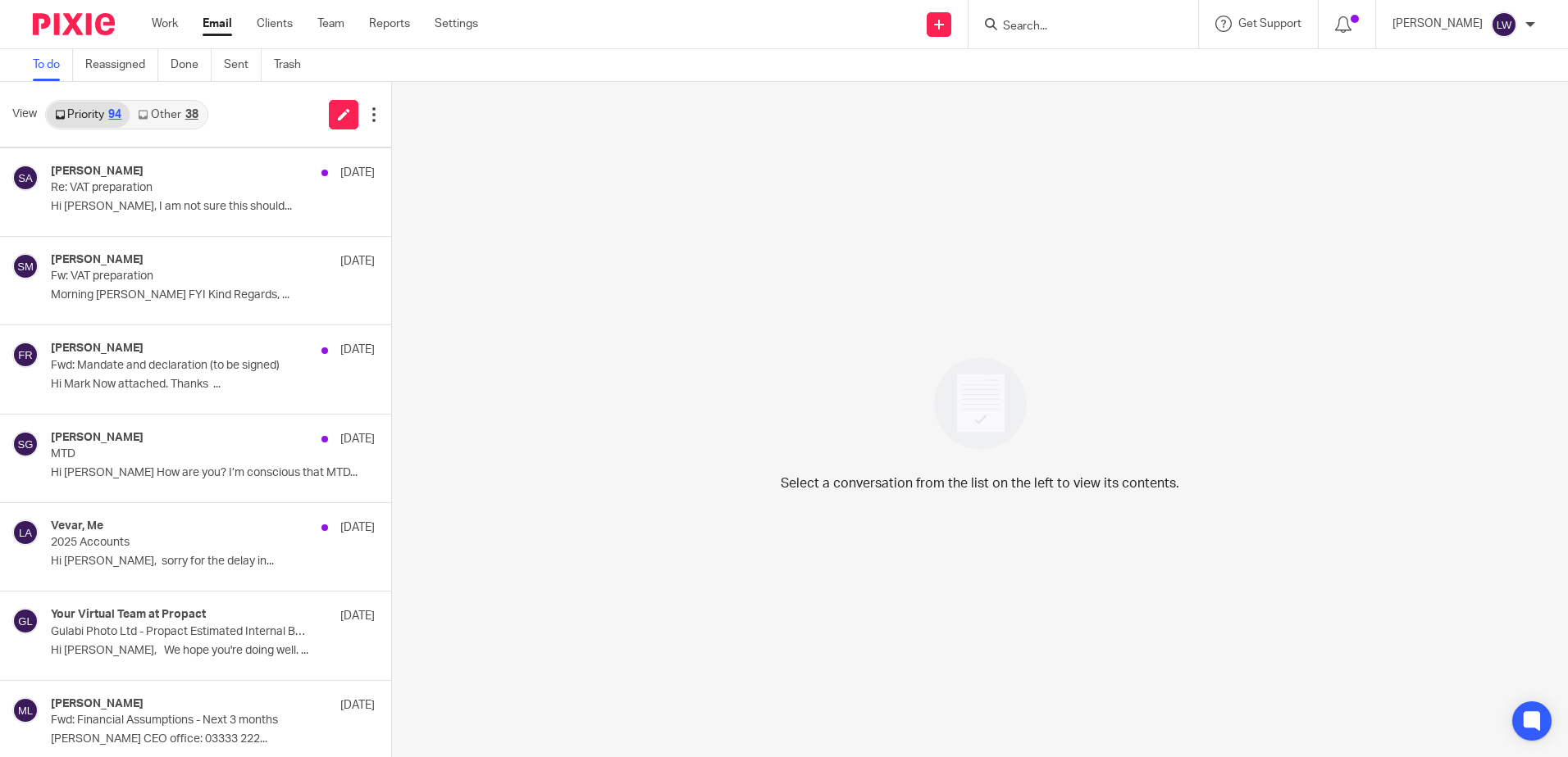
scroll to position [2213, 0]
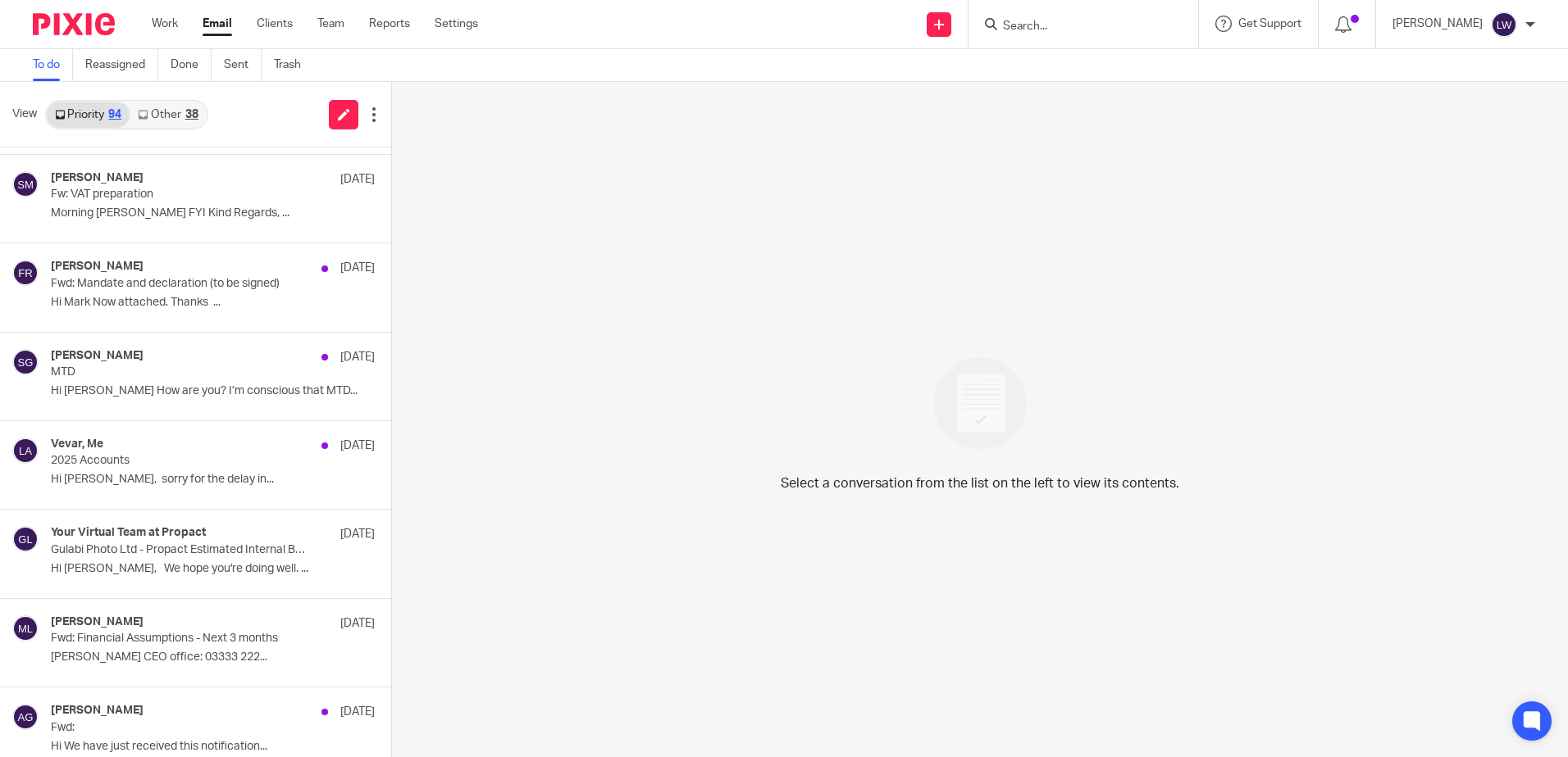
click at [181, 268] on div "Fraser Ralston 6 Oct" at bounding box center [212, 268] width 324 height 16
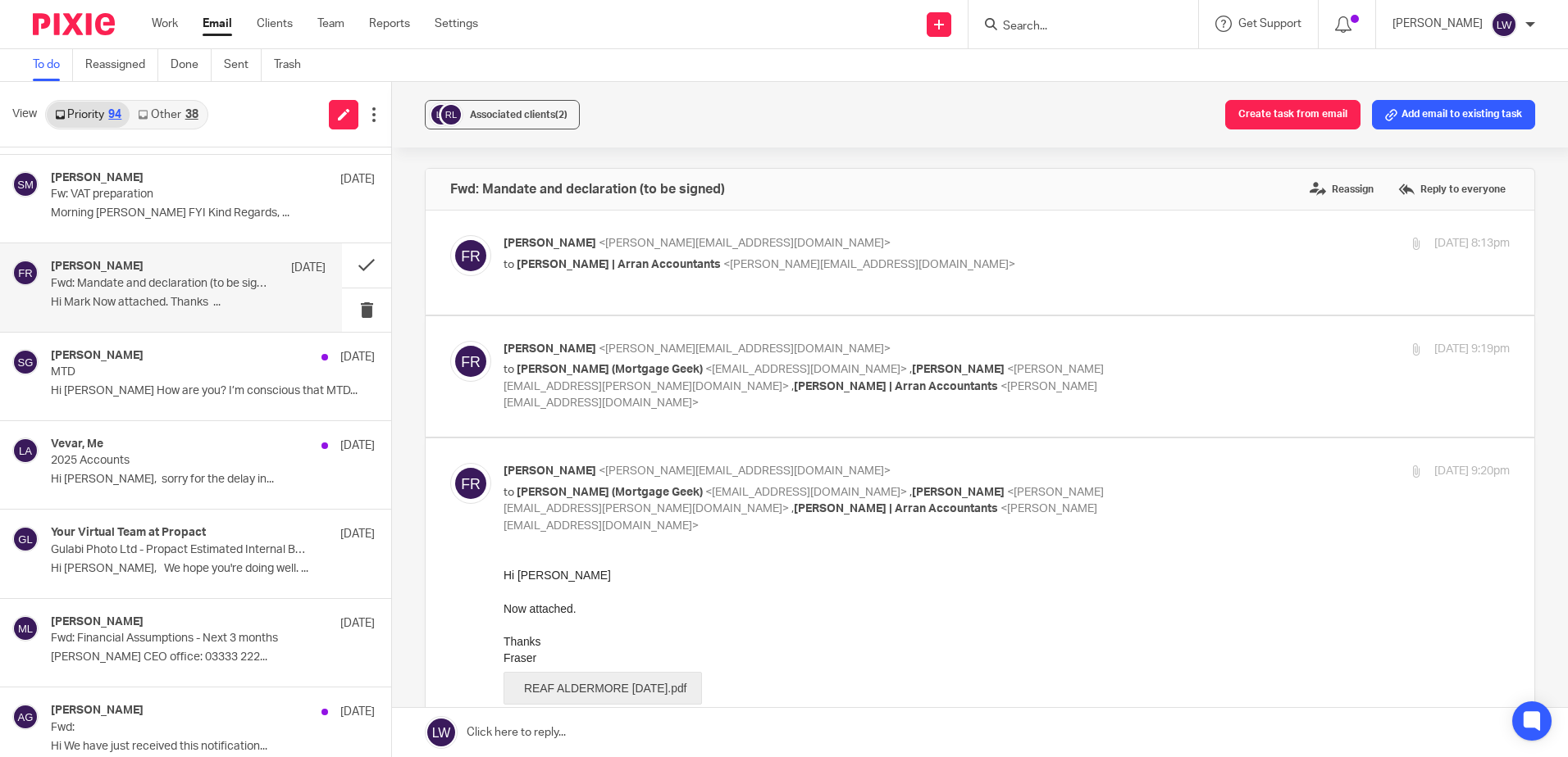
scroll to position [0, 0]
click at [501, 91] on div "Associated clients (2) Create task from email Add email to existing task" at bounding box center [979, 114] width 1175 height 65
click at [514, 107] on div "Associated clients (2)" at bounding box center [518, 114] width 98 height 16
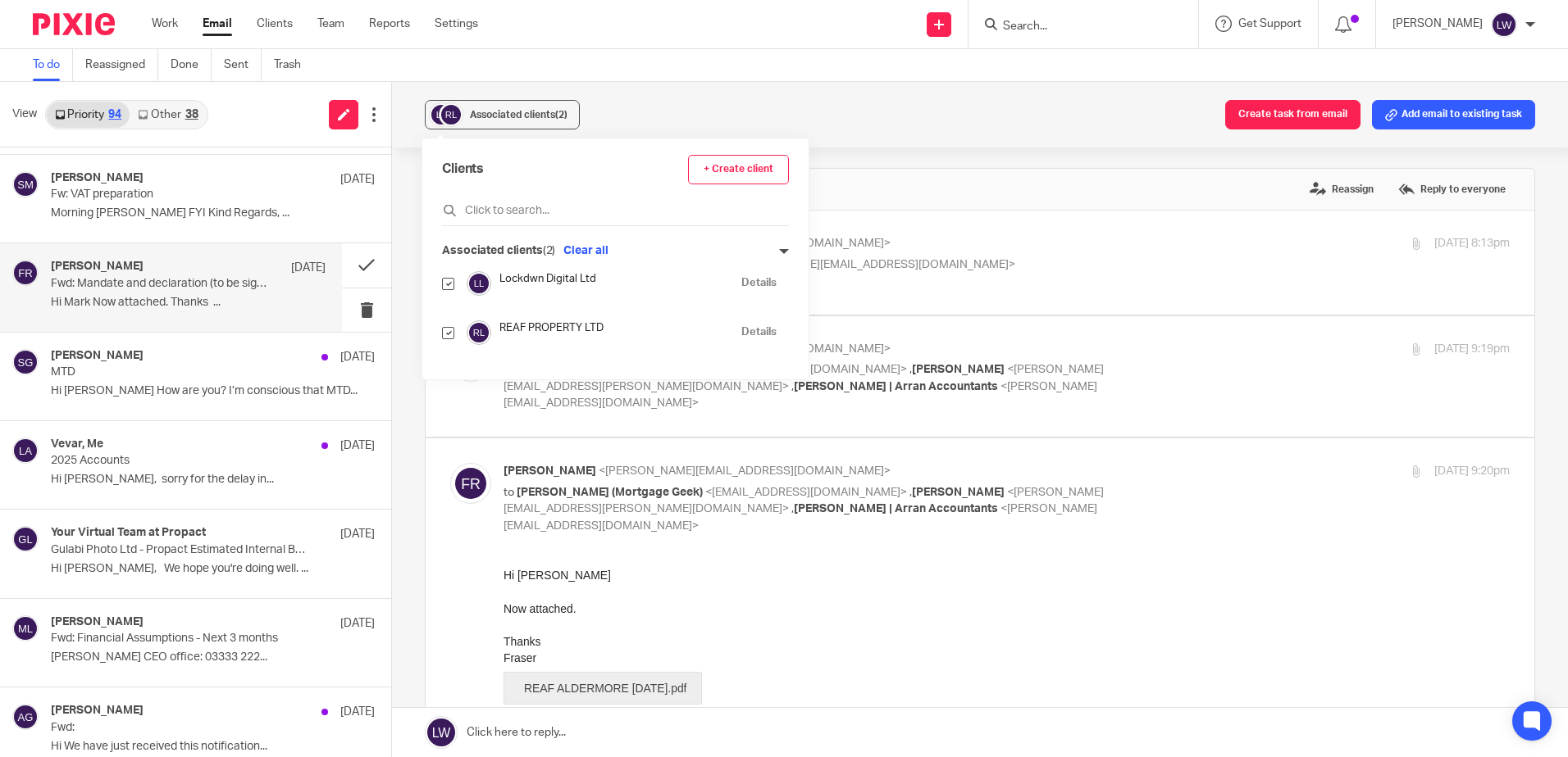
click at [446, 284] on input "checkbox" at bounding box center [448, 284] width 12 height 12
checkbox input "false"
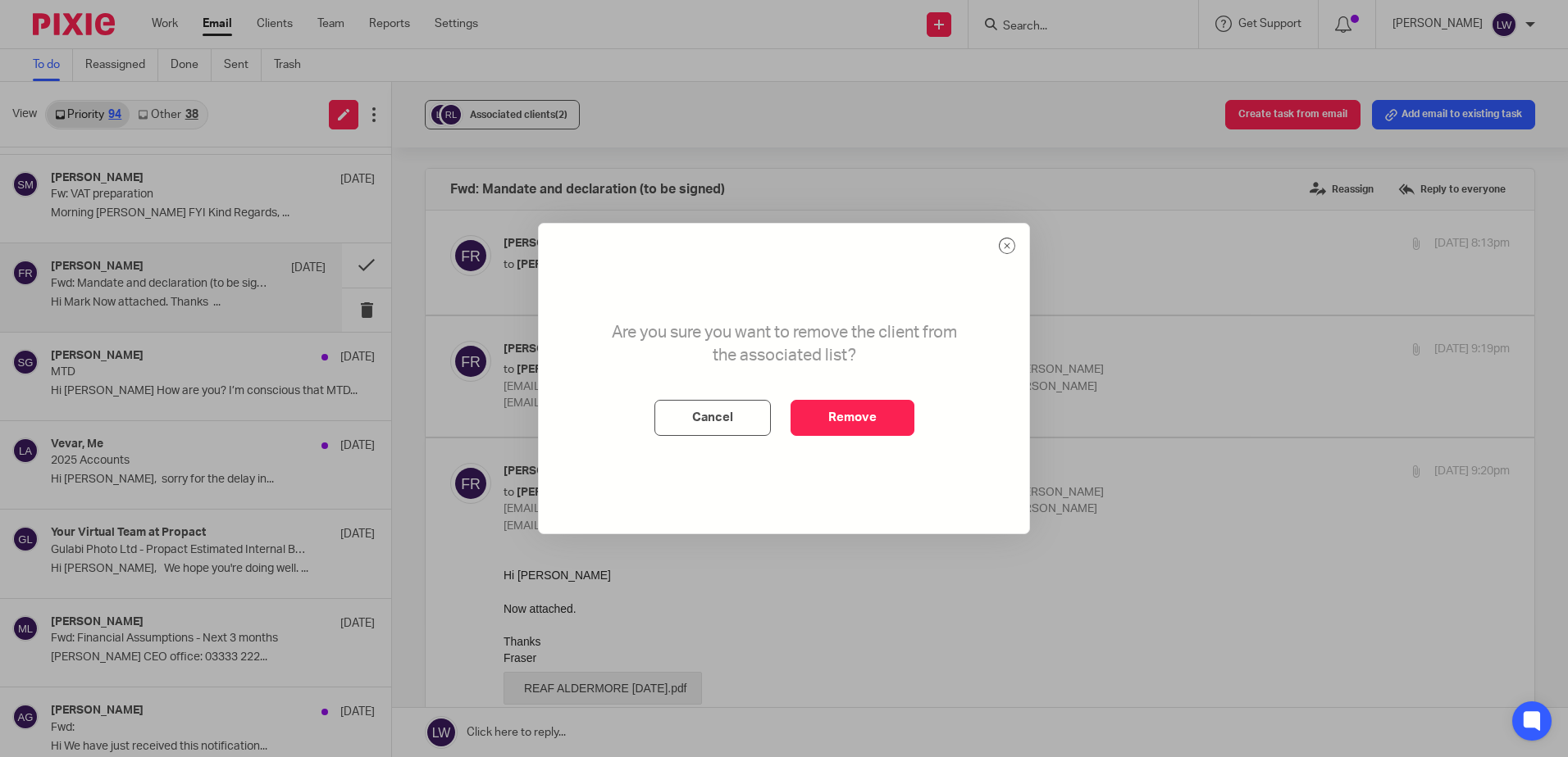
click at [834, 421] on button "Remove" at bounding box center [852, 418] width 124 height 36
click at [850, 406] on button "Remove" at bounding box center [852, 418] width 124 height 36
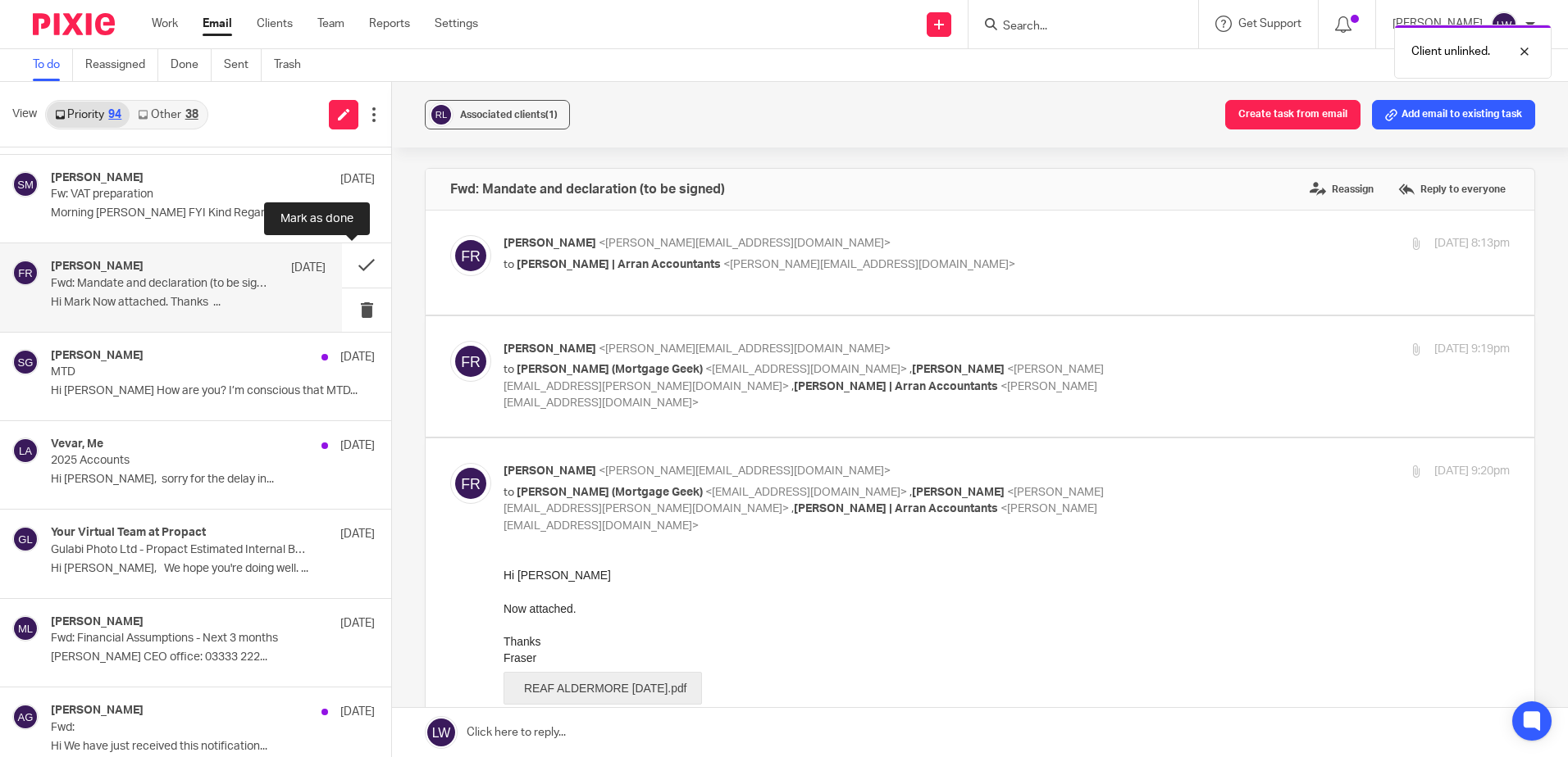
click at [346, 264] on button at bounding box center [366, 265] width 49 height 43
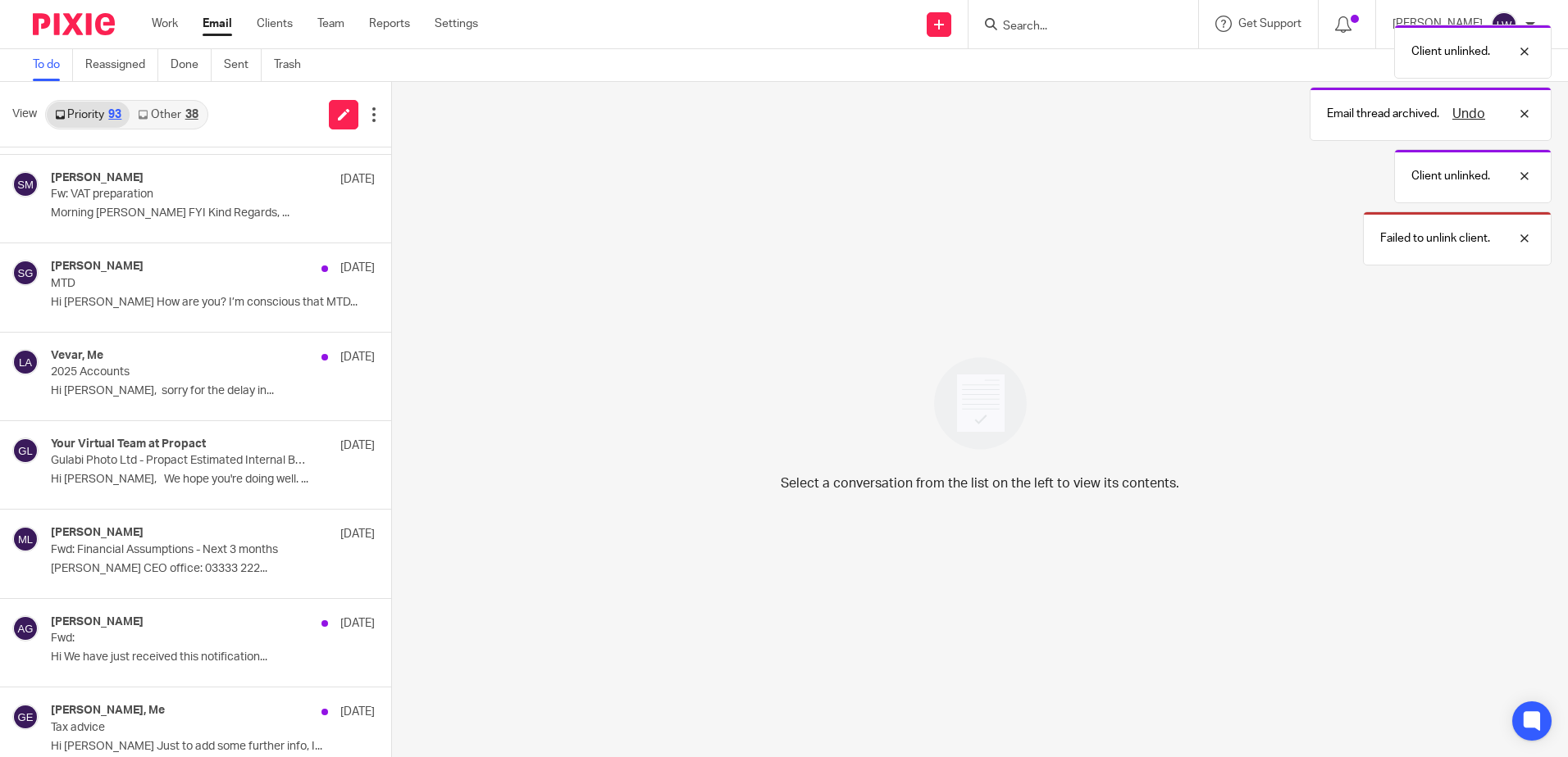
click at [196, 562] on p "Michelle Livingstone CEO office: 03333 222..." at bounding box center [212, 569] width 324 height 14
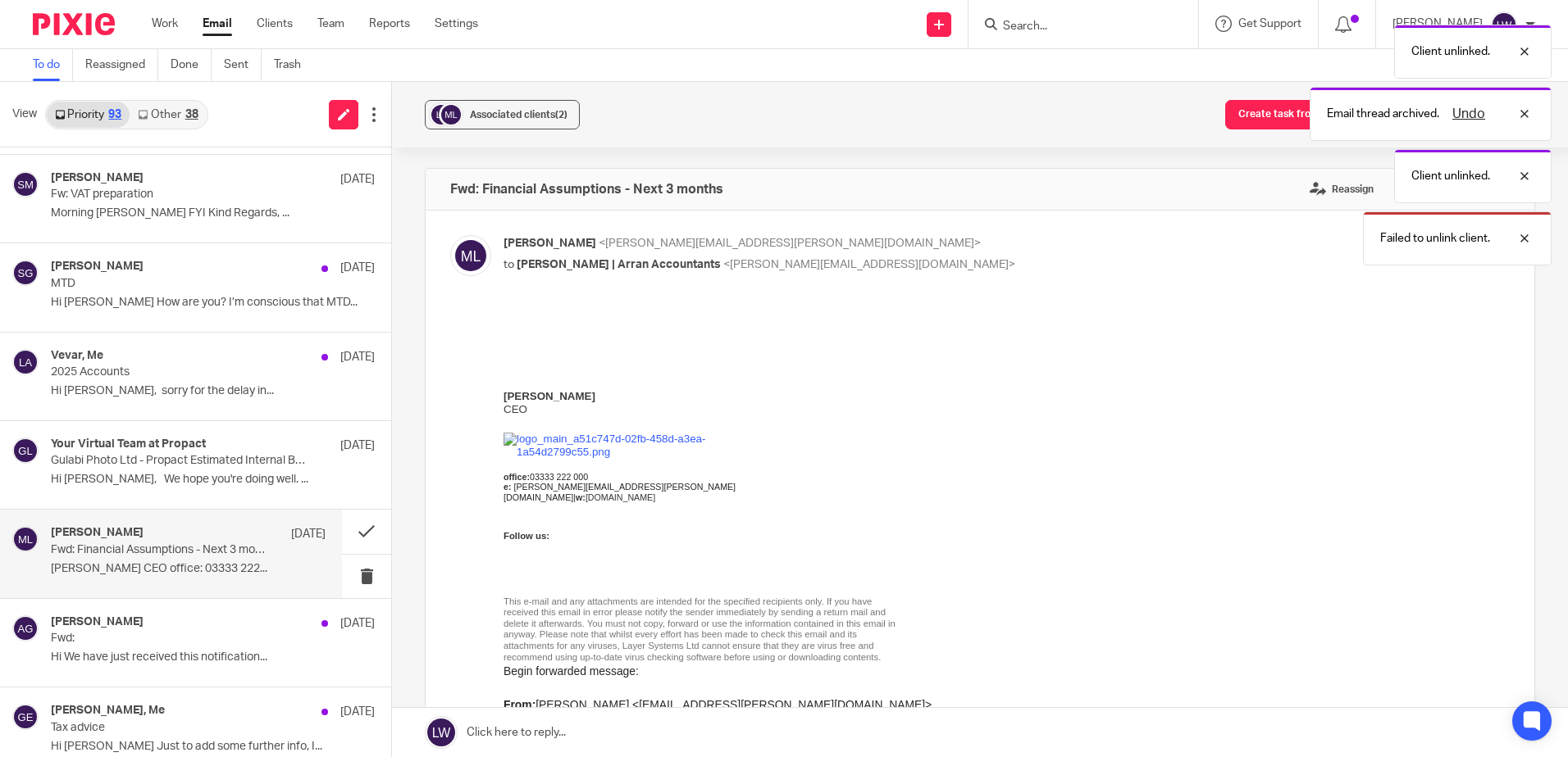
click at [521, 117] on span "Associated clients (2)" at bounding box center [518, 115] width 98 height 10
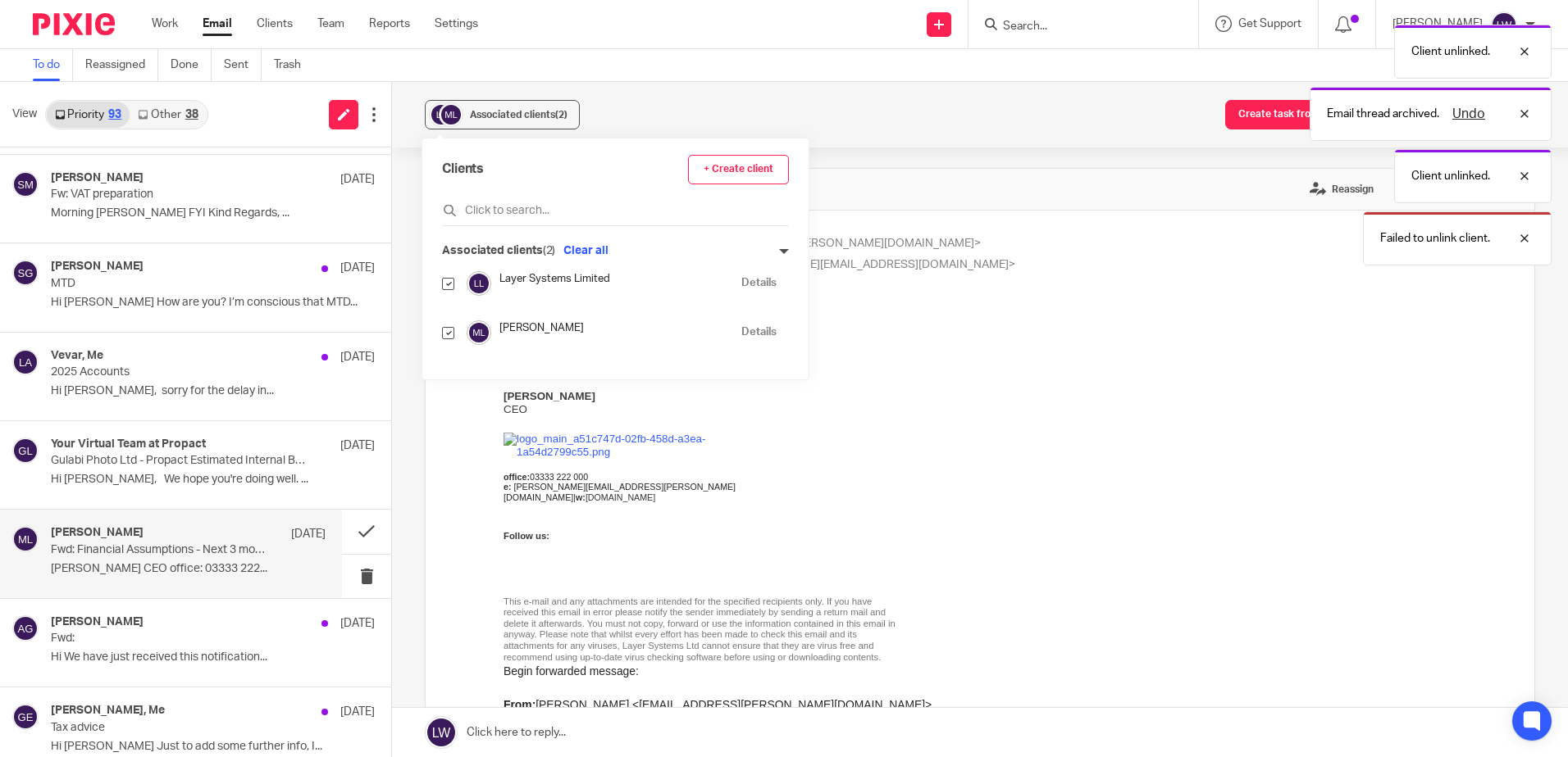
click at [448, 335] on input "checkbox" at bounding box center [448, 333] width 12 height 12
checkbox input "false"
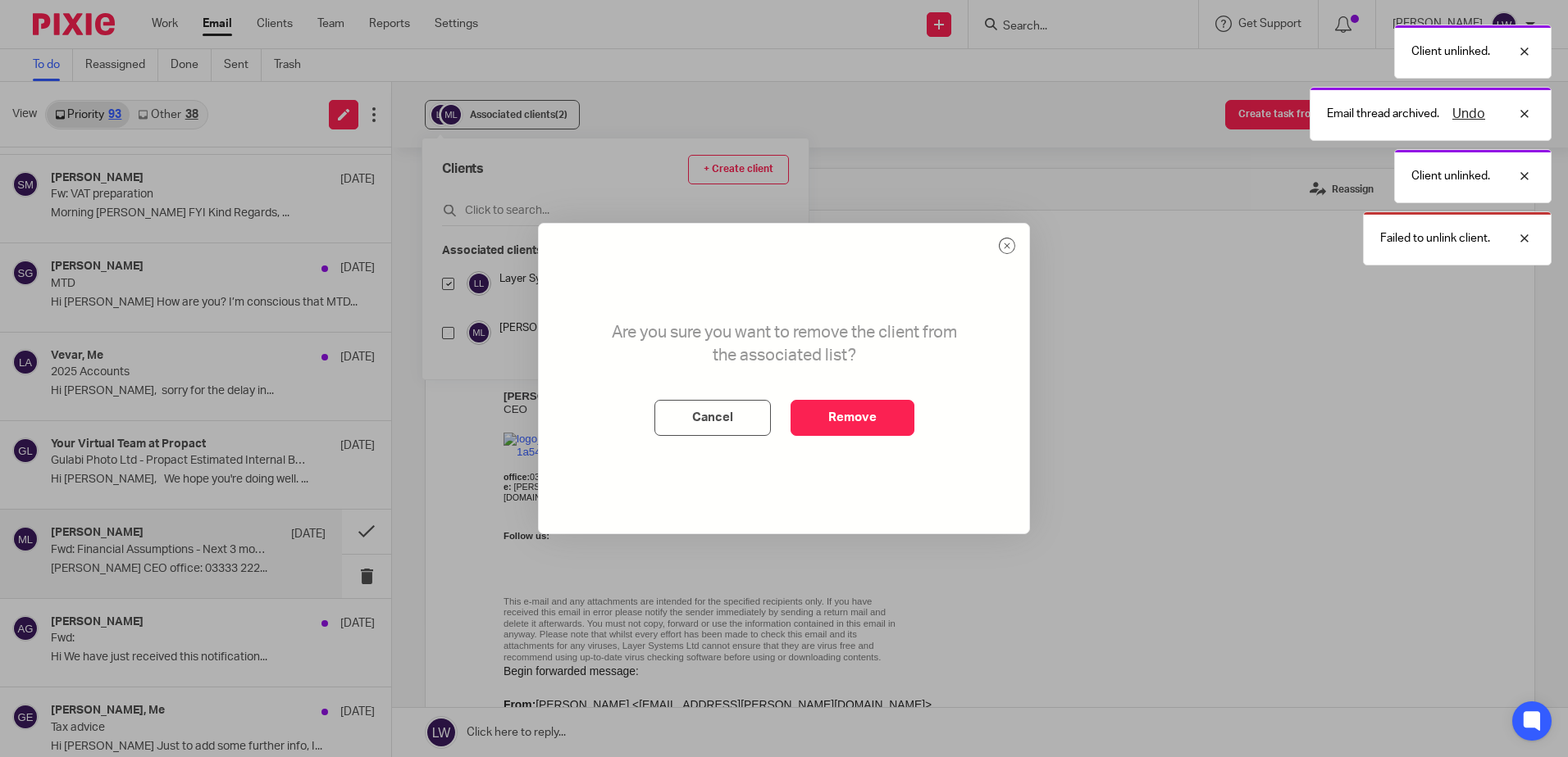
click at [849, 409] on button "Remove" at bounding box center [852, 418] width 124 height 36
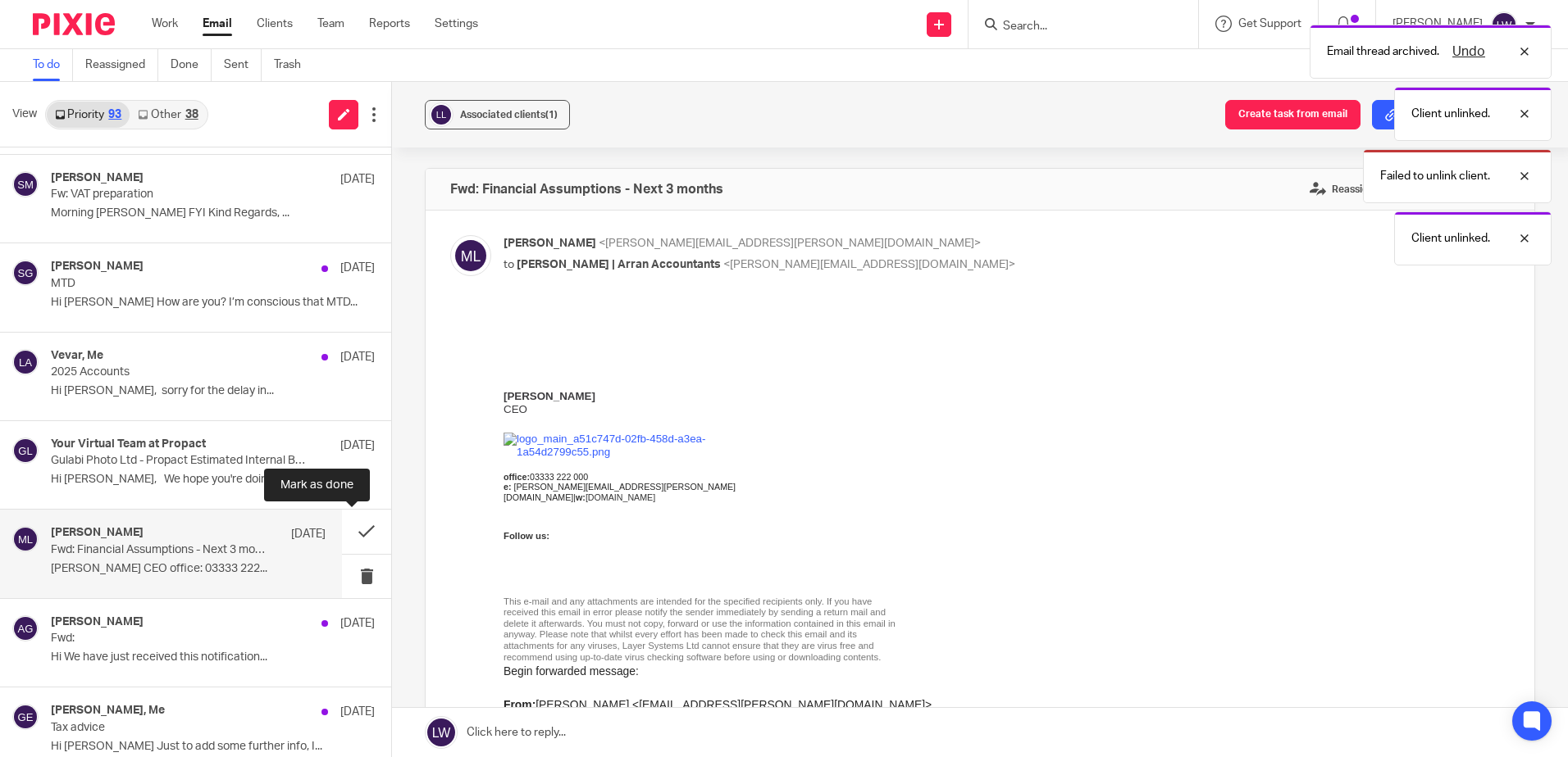
click at [348, 535] on button at bounding box center [366, 531] width 49 height 43
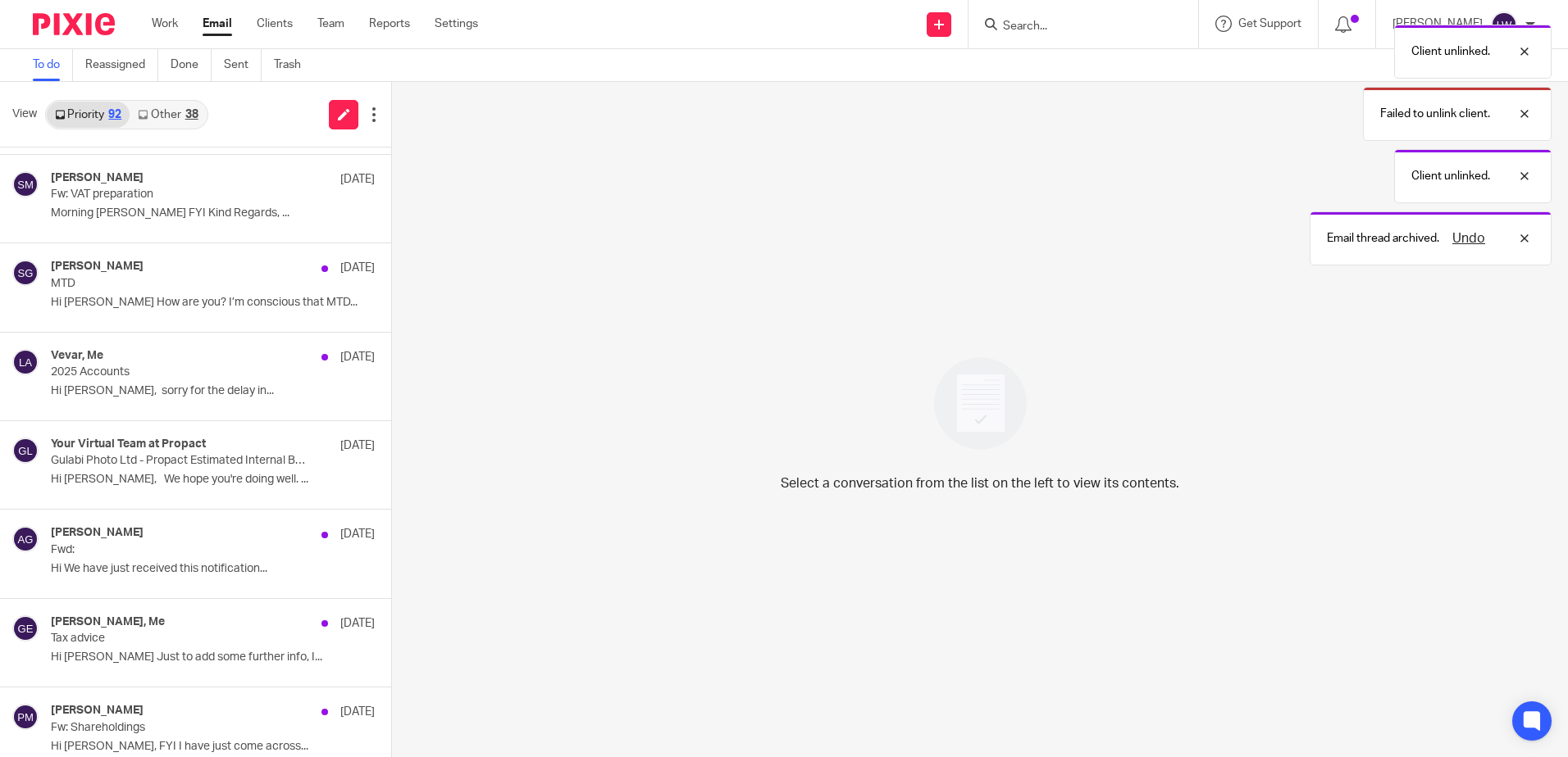
click at [156, 560] on div "Alberta Gutteridge 6 Oct Fwd: Hi We have just received this notification..." at bounding box center [212, 553] width 324 height 55
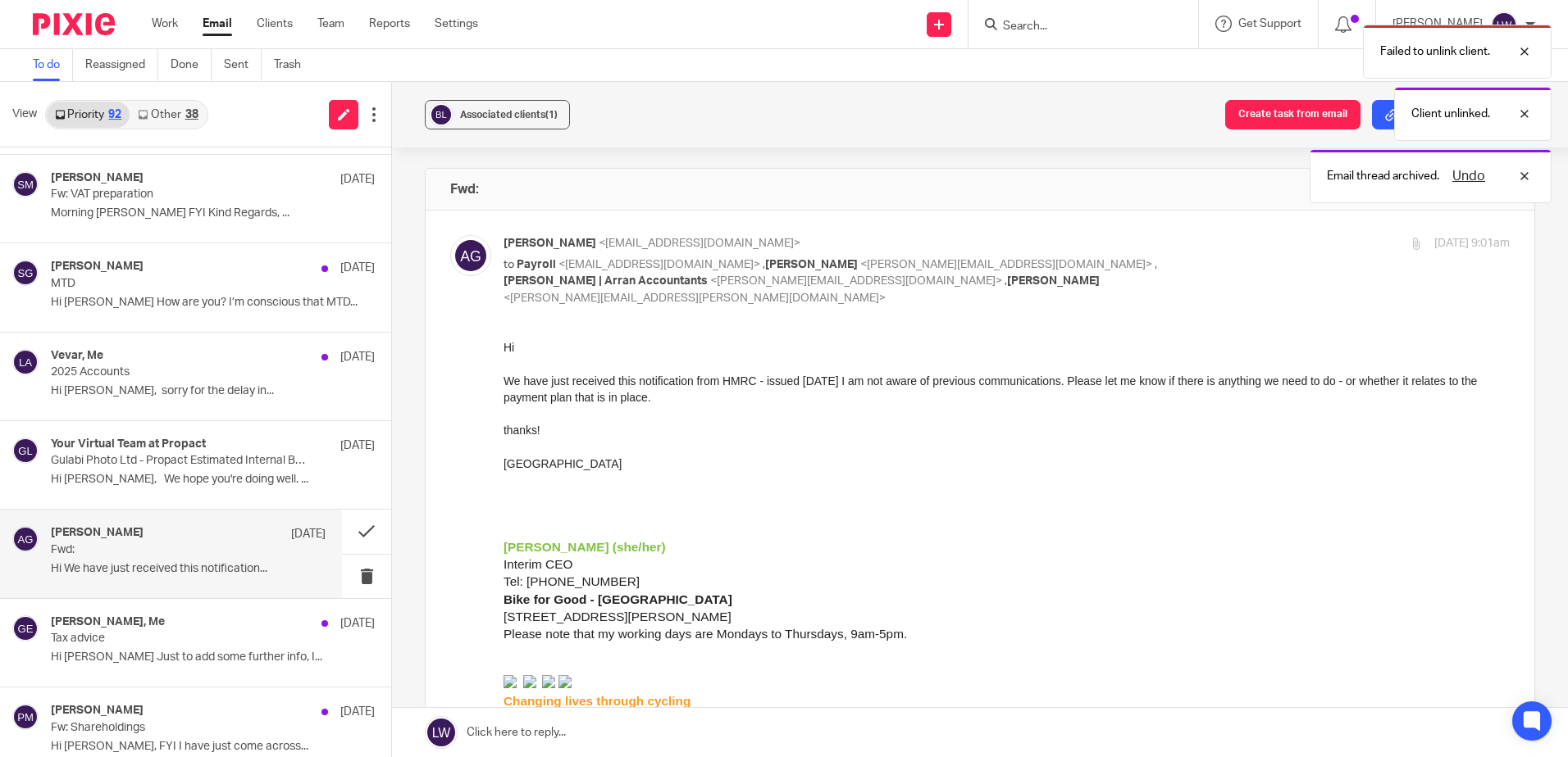
click at [478, 123] on button "Associated clients (1)" at bounding box center [497, 115] width 145 height 30
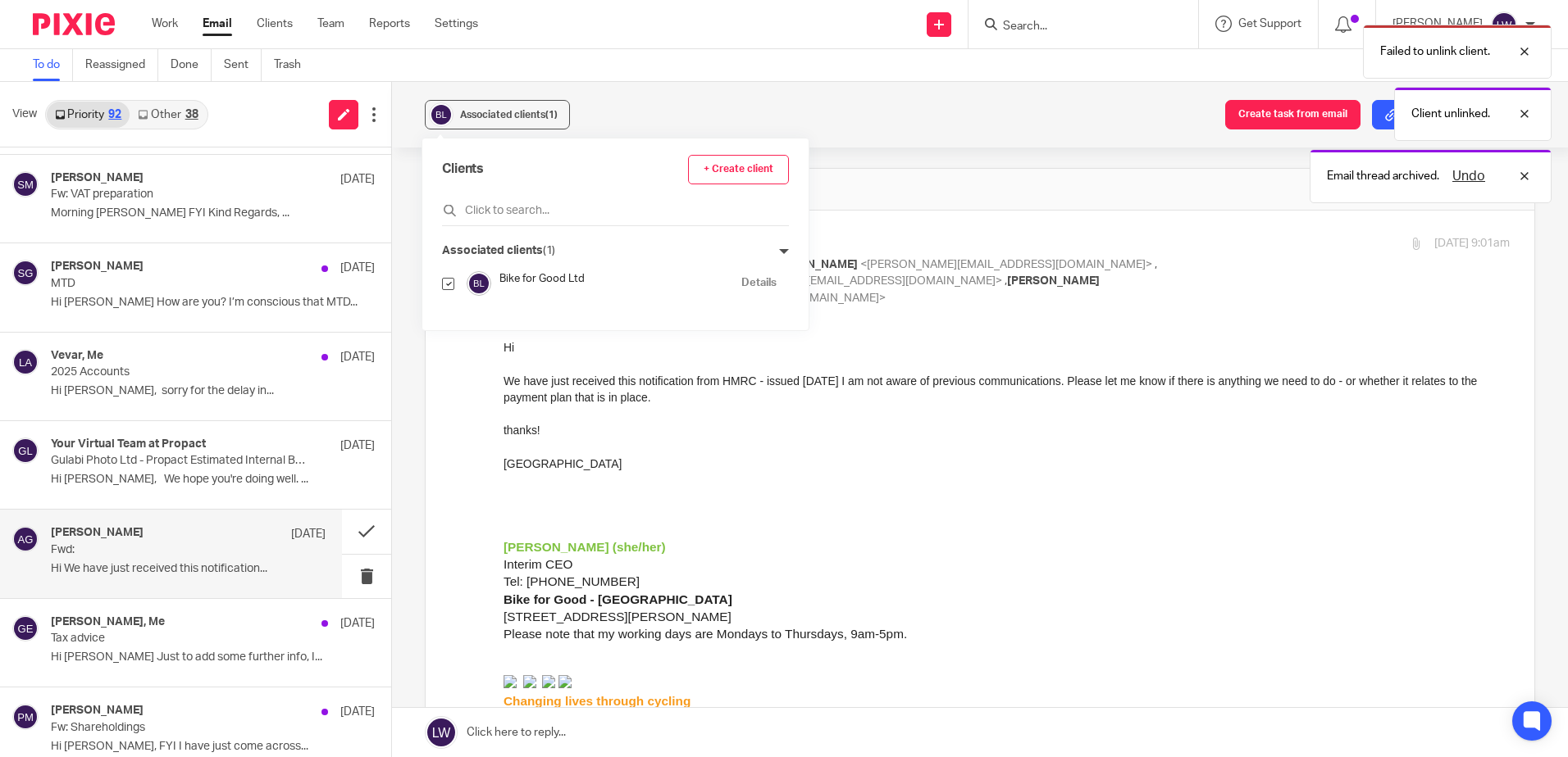
click at [829, 94] on div "Failed to unlink client. Client unlinked. Email thread archived. Undo" at bounding box center [1167, 110] width 767 height 187
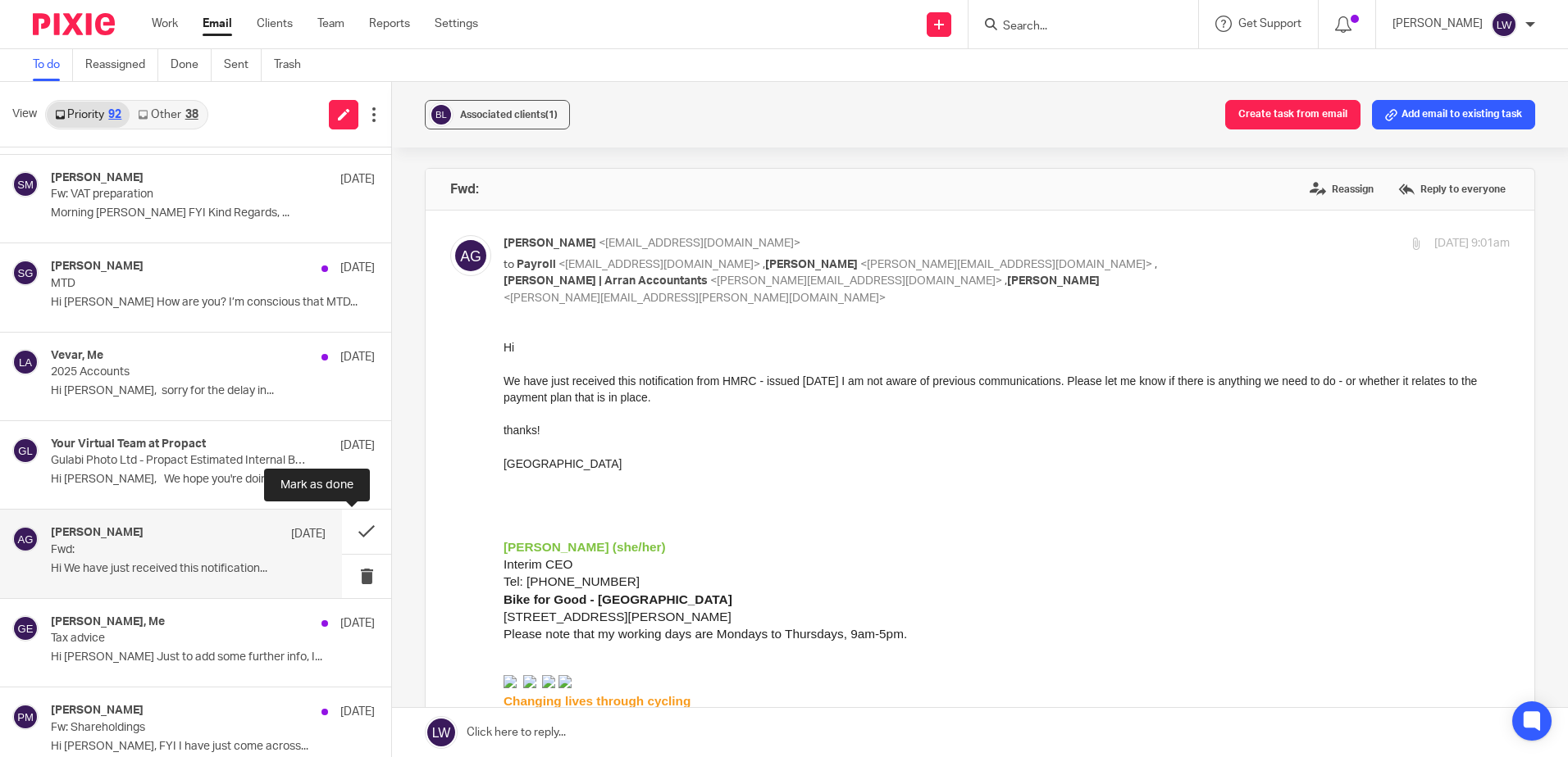
click at [348, 528] on button at bounding box center [366, 531] width 49 height 43
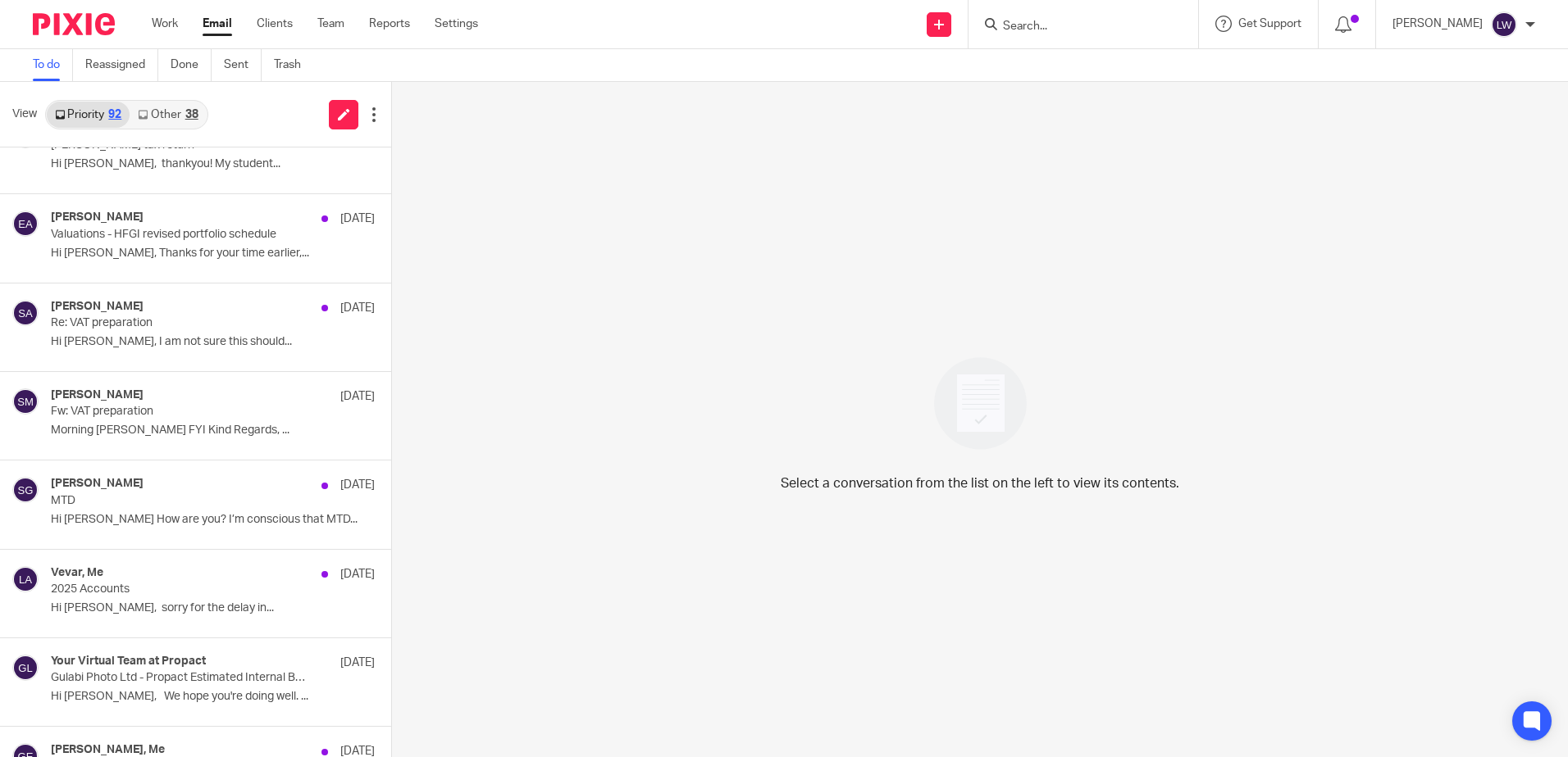
scroll to position [1967, 0]
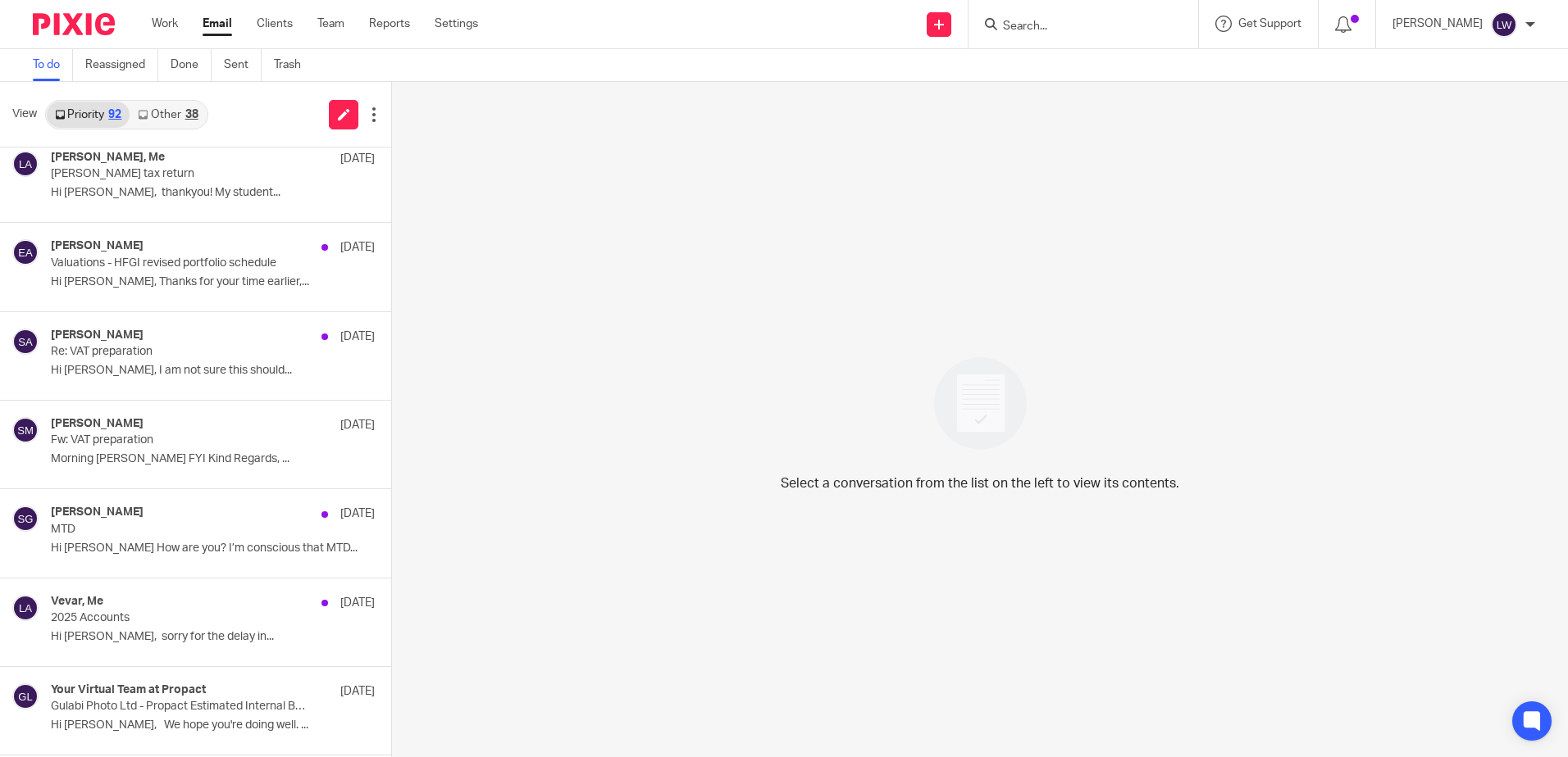
click at [176, 107] on link "Other 38" at bounding box center [167, 115] width 76 height 26
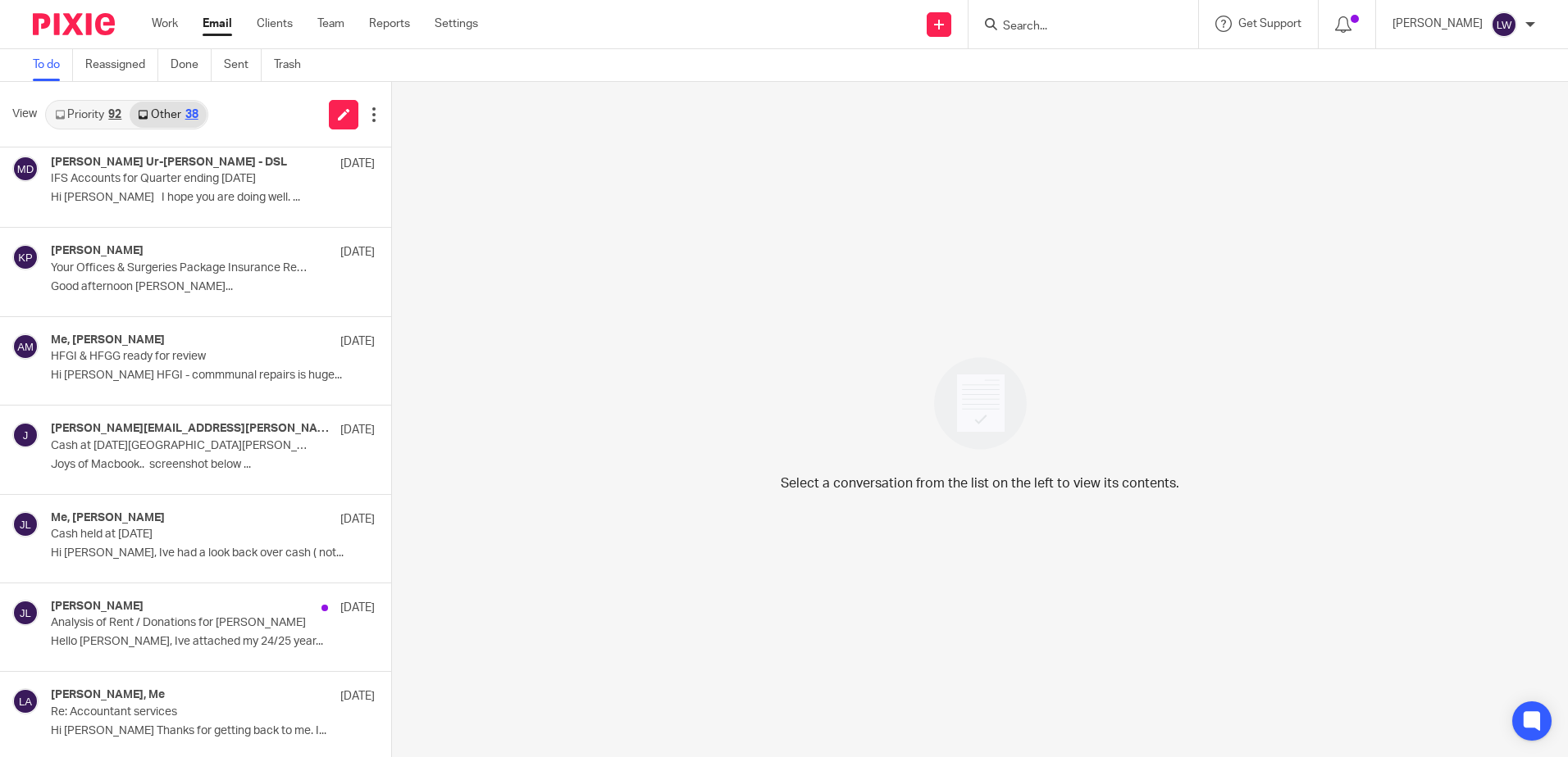
scroll to position [246, 0]
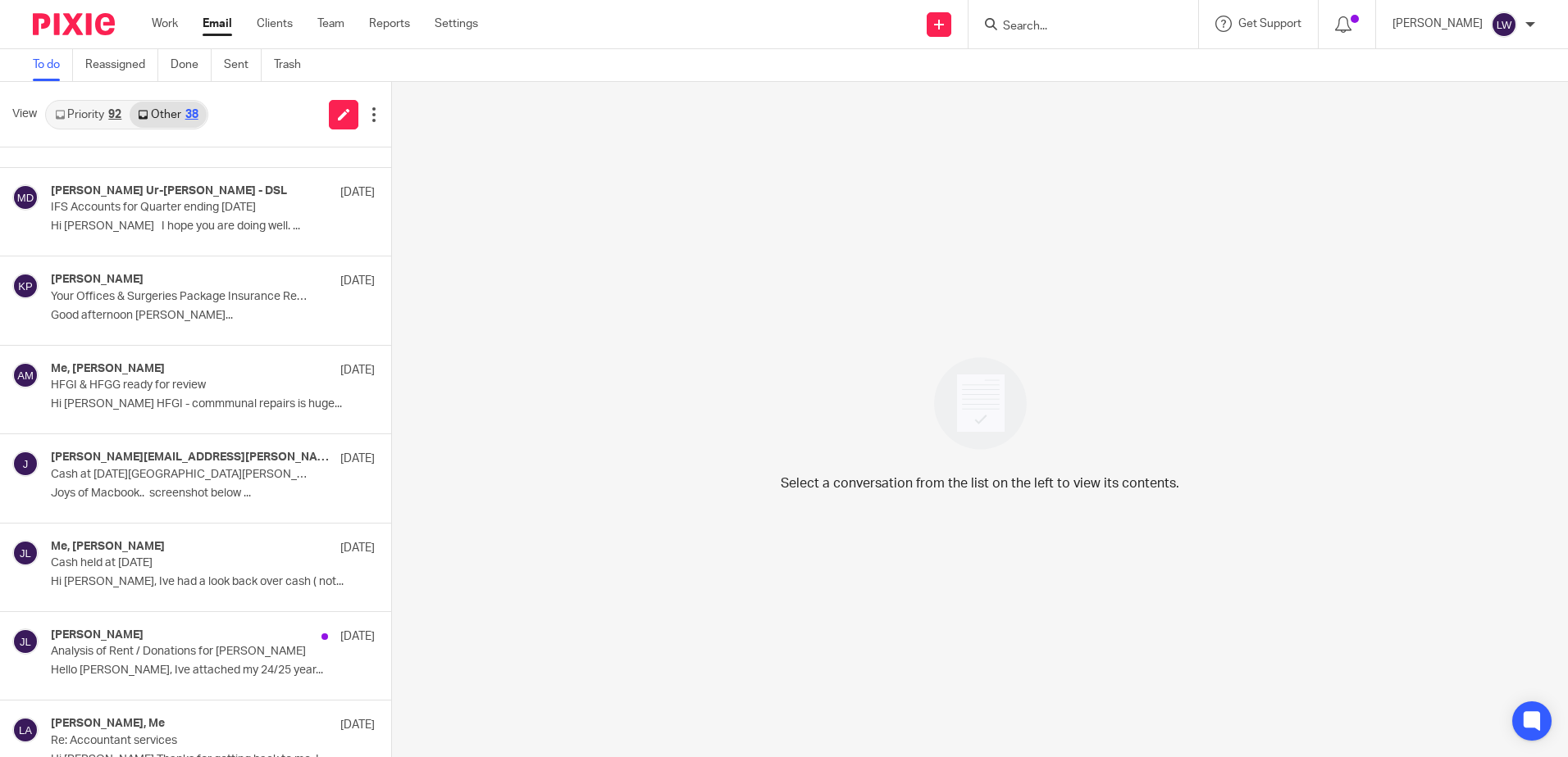
click at [75, 105] on link "Priority 92" at bounding box center [88, 115] width 82 height 26
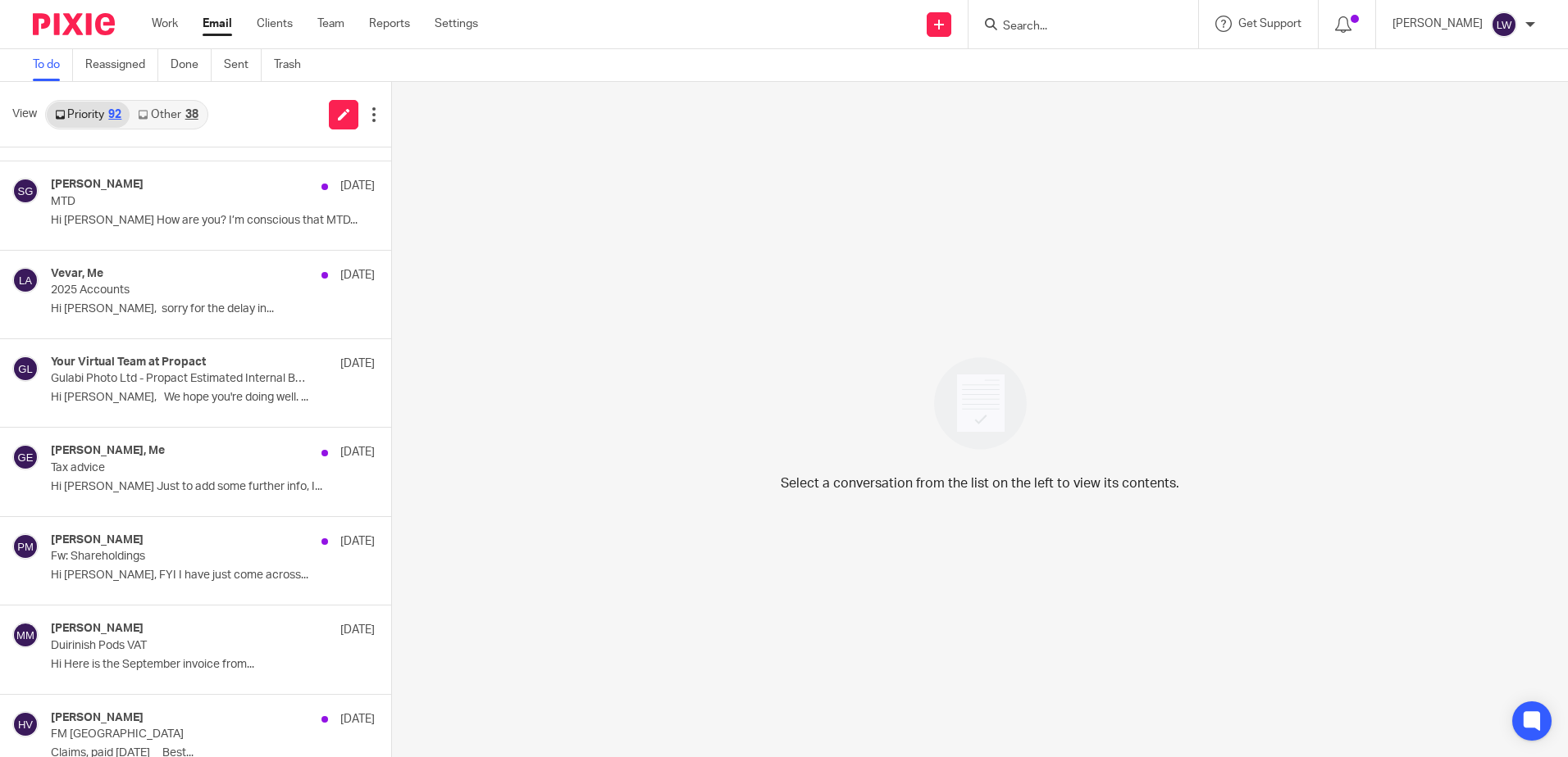
scroll to position [2131, 0]
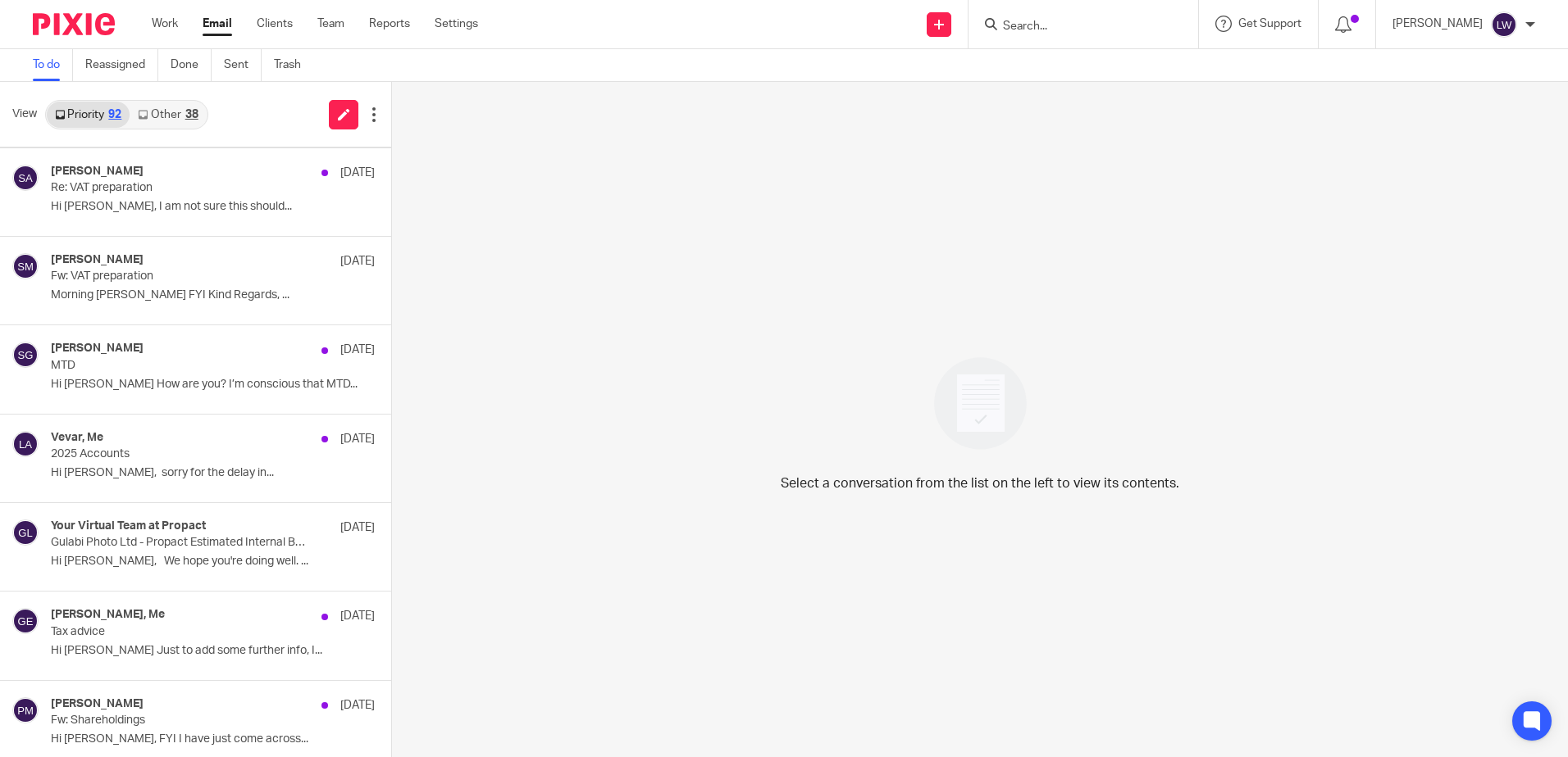
click at [221, 28] on link "Email" at bounding box center [217, 23] width 30 height 16
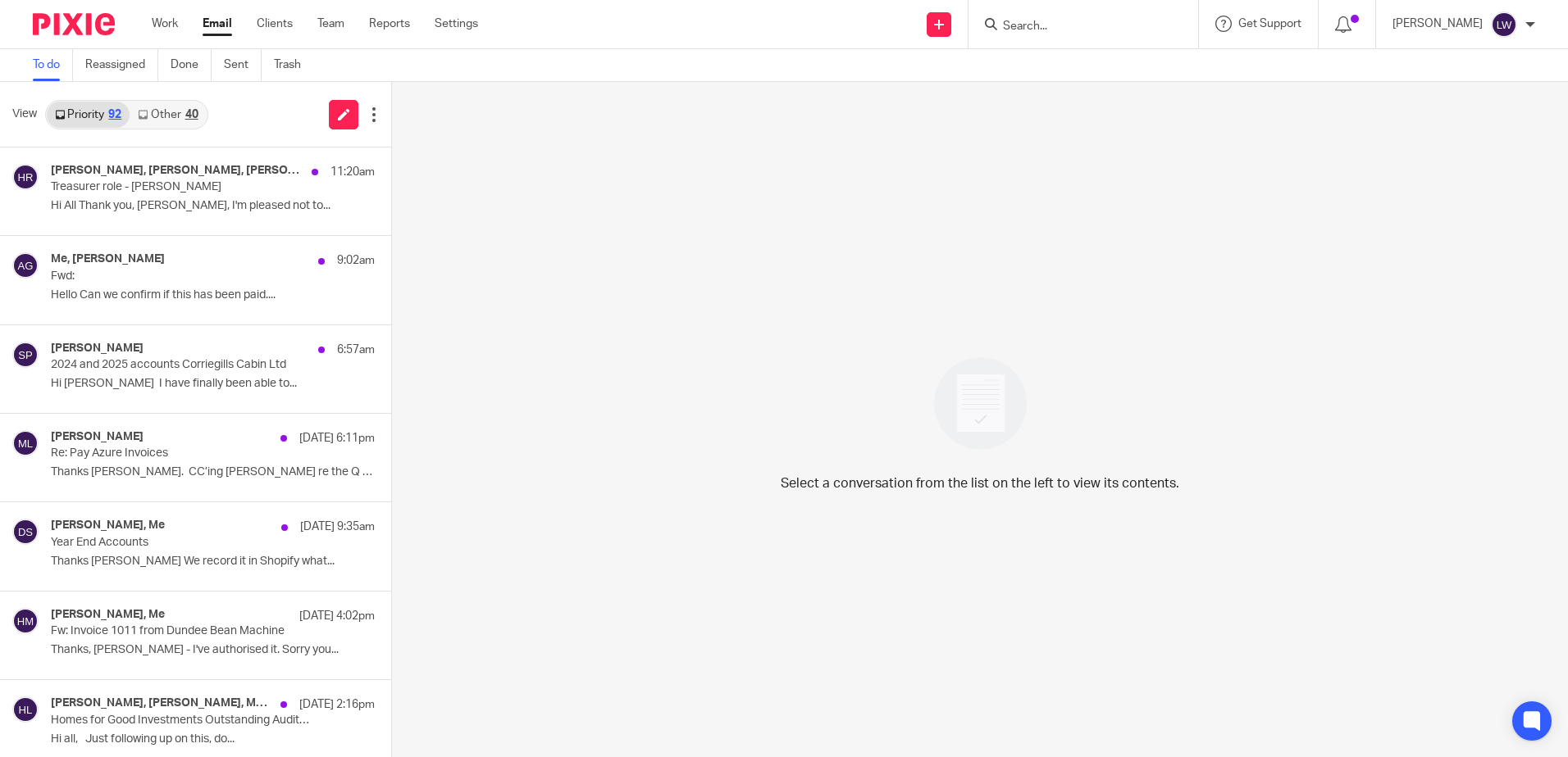
click at [221, 29] on link "Email" at bounding box center [217, 23] width 30 height 16
click at [181, 108] on link "Other 40" at bounding box center [167, 115] width 76 height 26
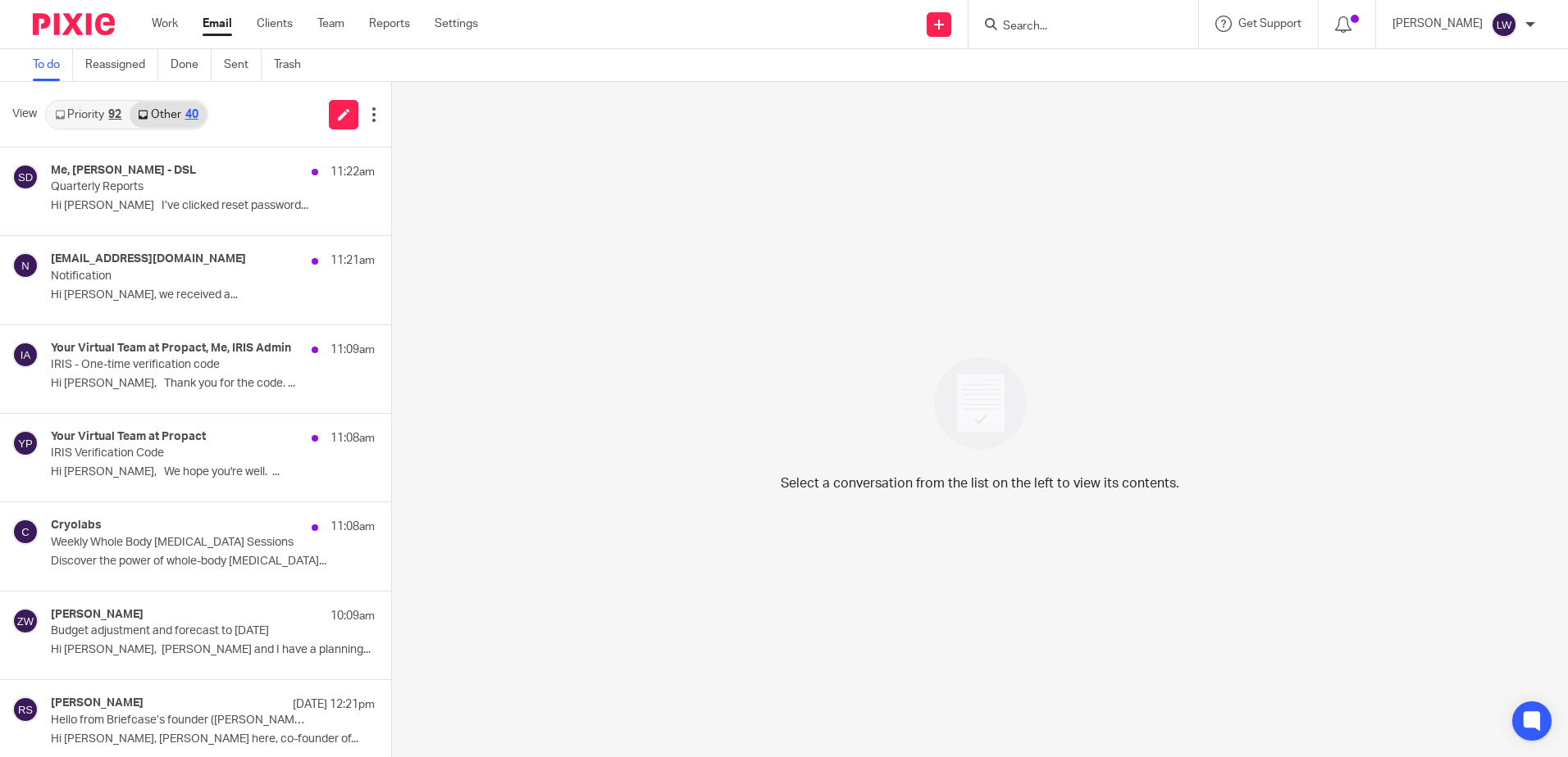
drag, startPoint x: 133, startPoint y: 210, endPoint x: 198, endPoint y: 210, distance: 65.0
click at [133, 210] on p "Hi [PERSON_NAME] I’ve clicked reset password..." at bounding box center [212, 206] width 324 height 14
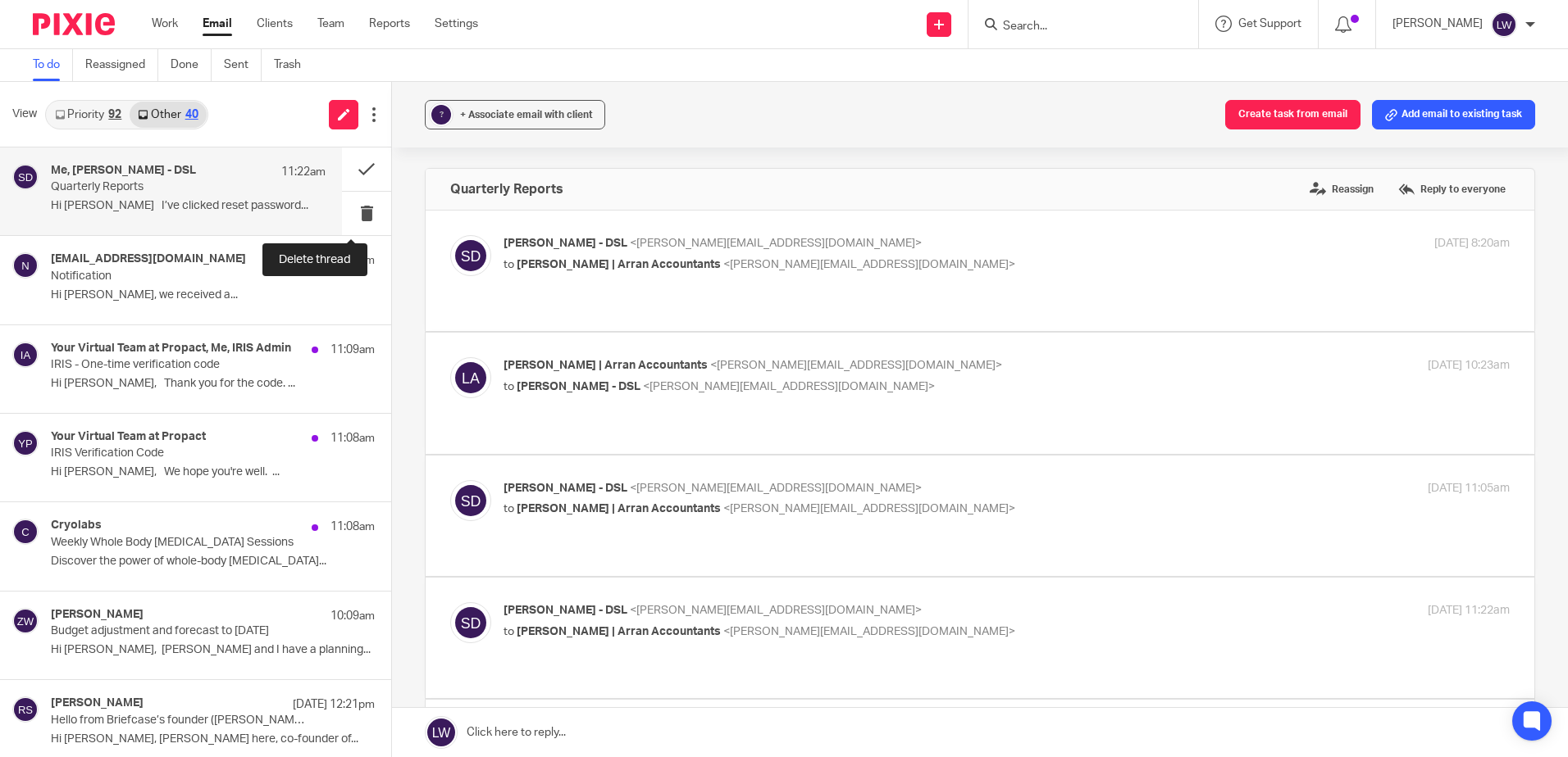
click at [354, 214] on button at bounding box center [366, 213] width 49 height 43
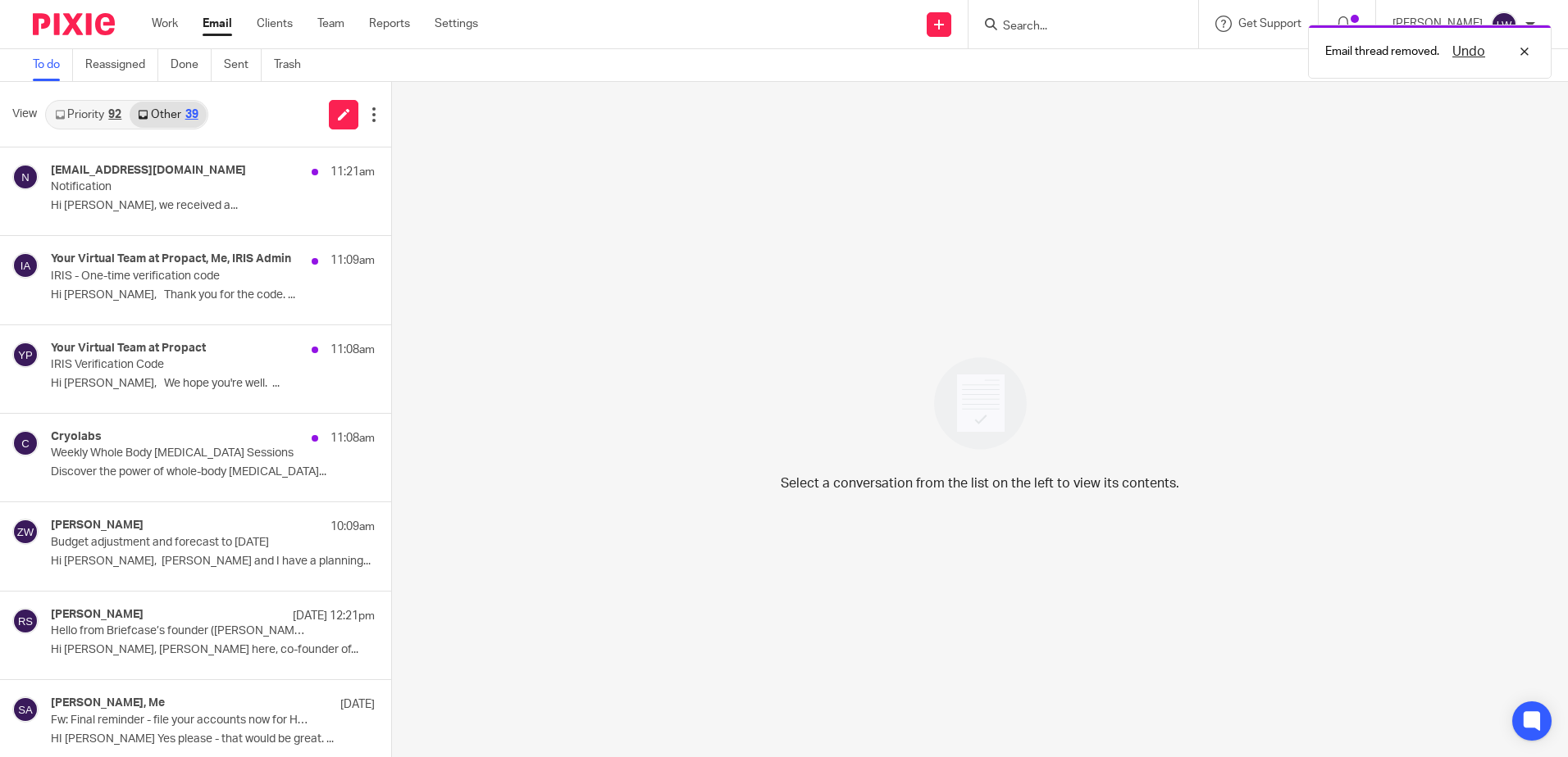
click at [197, 206] on p "Hi [PERSON_NAME], we received a..." at bounding box center [212, 206] width 324 height 14
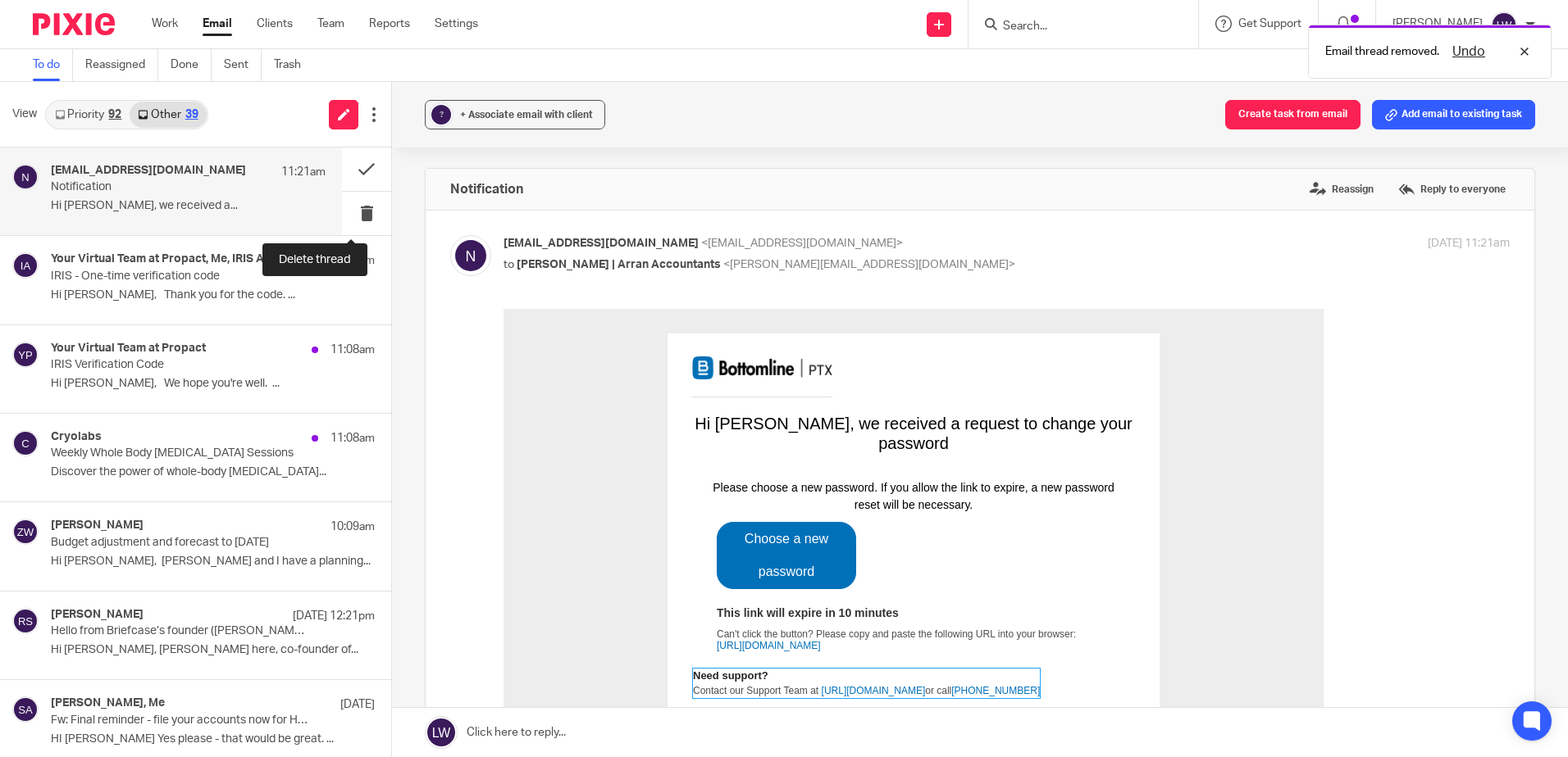
click at [343, 212] on button at bounding box center [366, 213] width 49 height 43
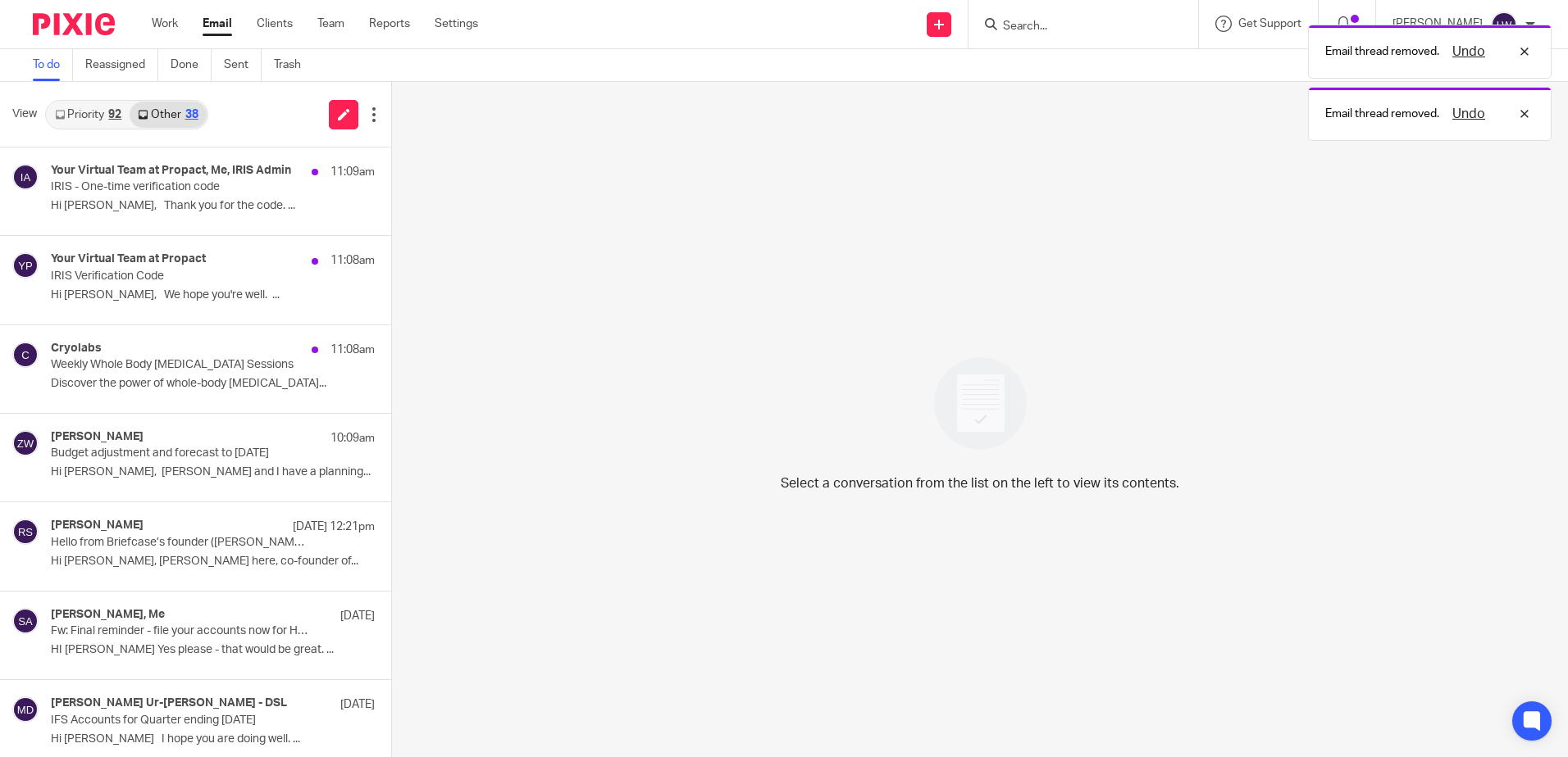
click at [182, 207] on p "Hi [PERSON_NAME], Thank you for the code. ..." at bounding box center [212, 206] width 324 height 14
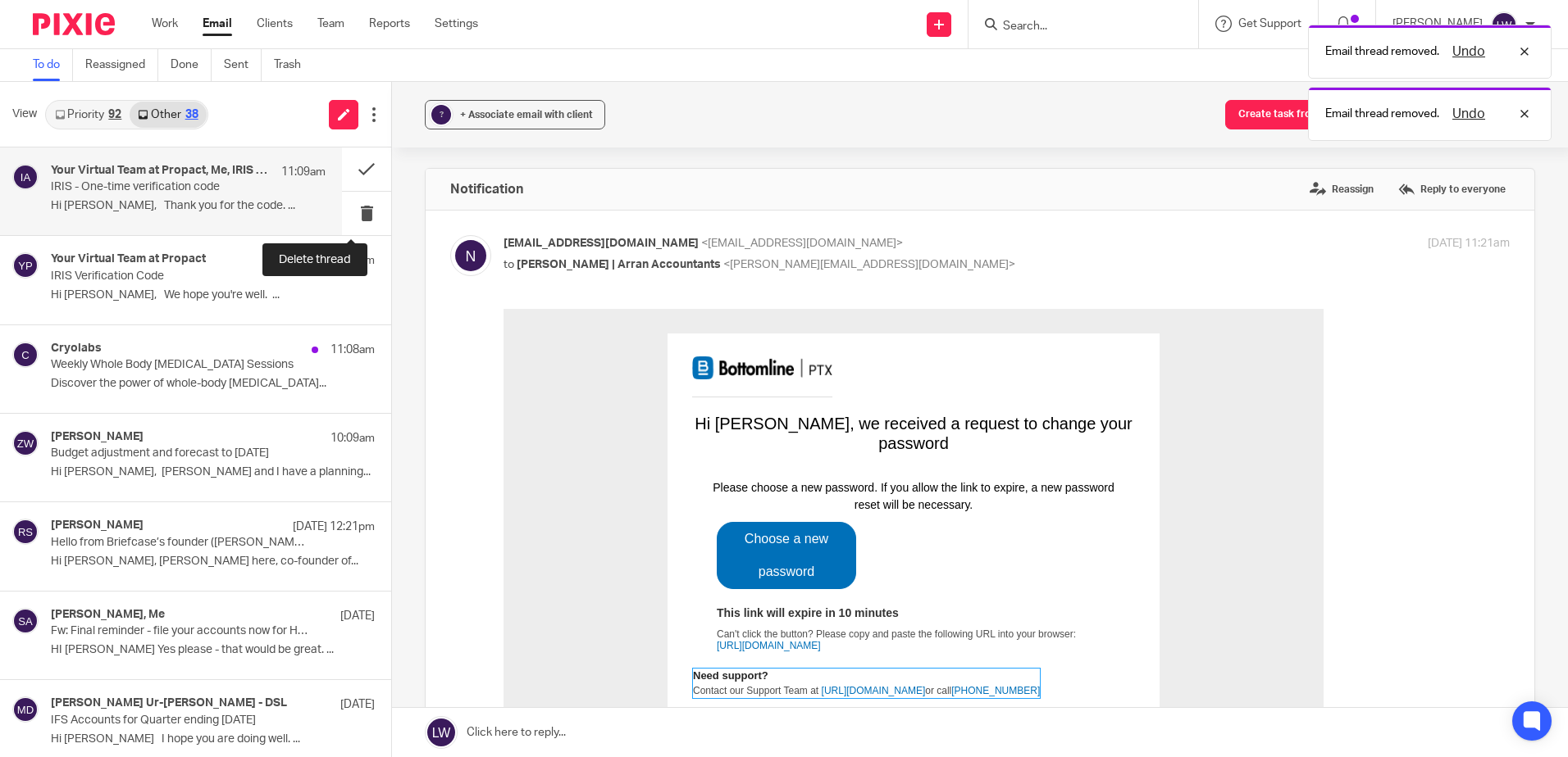
click at [342, 210] on button at bounding box center [366, 213] width 49 height 43
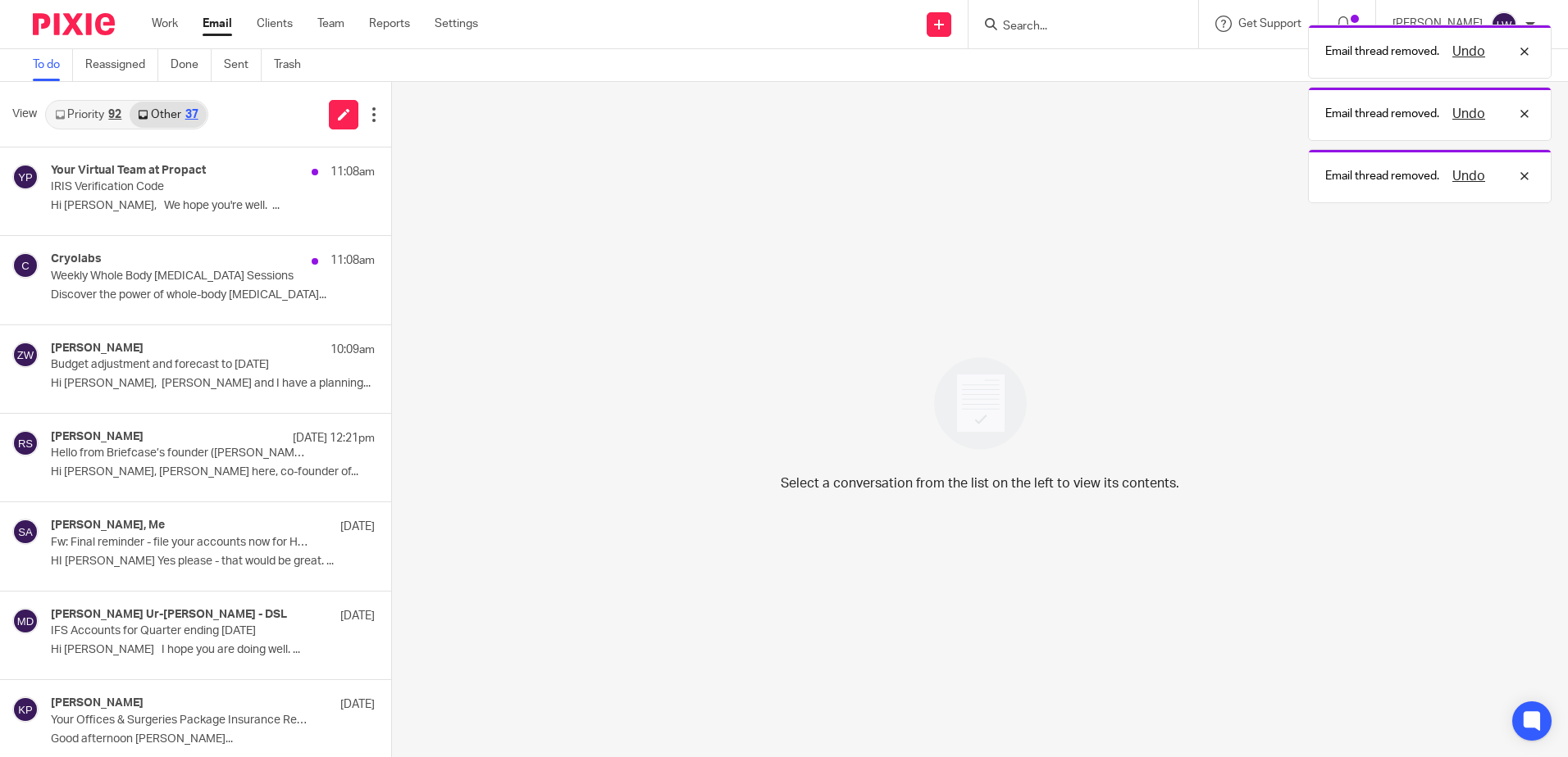
click at [117, 209] on p "Hi [PERSON_NAME], We hope you're well. ..." at bounding box center [212, 206] width 324 height 14
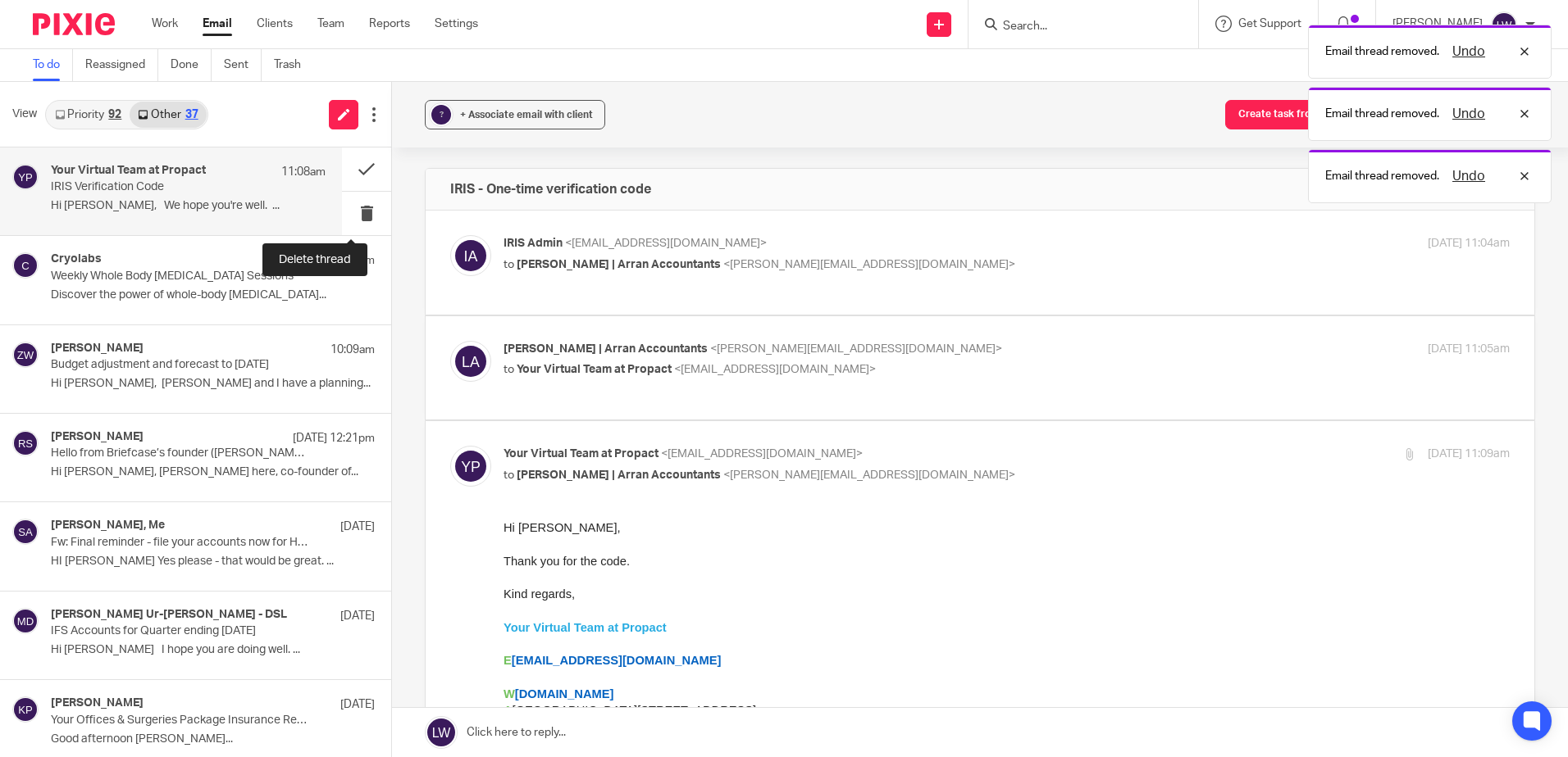
click at [354, 212] on button at bounding box center [366, 213] width 49 height 43
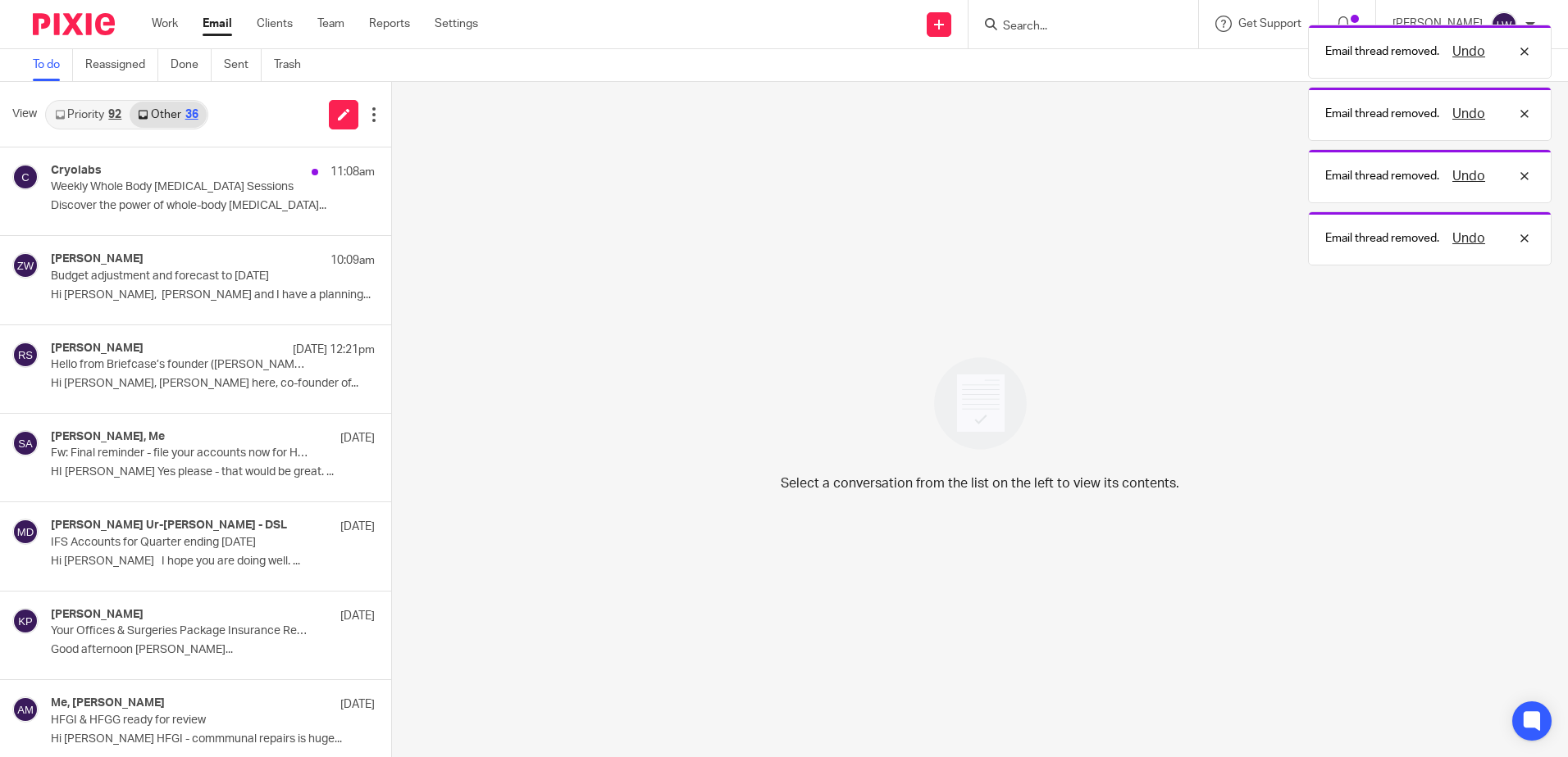
click at [170, 195] on div "Cryolabs 11:08am Weekly Whole Body [MEDICAL_DATA] Sessions Discover the power o…" at bounding box center [212, 191] width 324 height 55
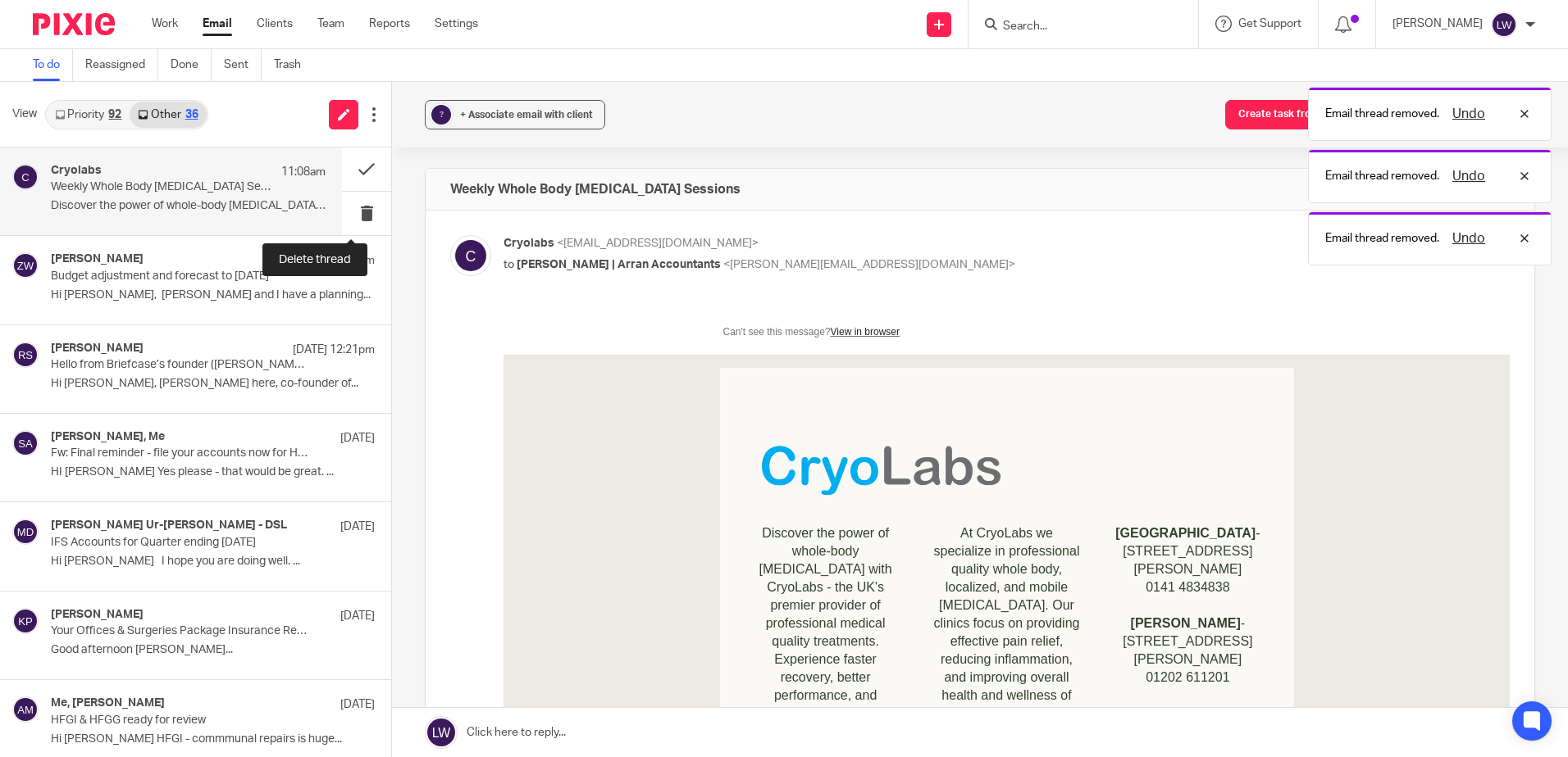
click at [353, 210] on button at bounding box center [366, 213] width 49 height 43
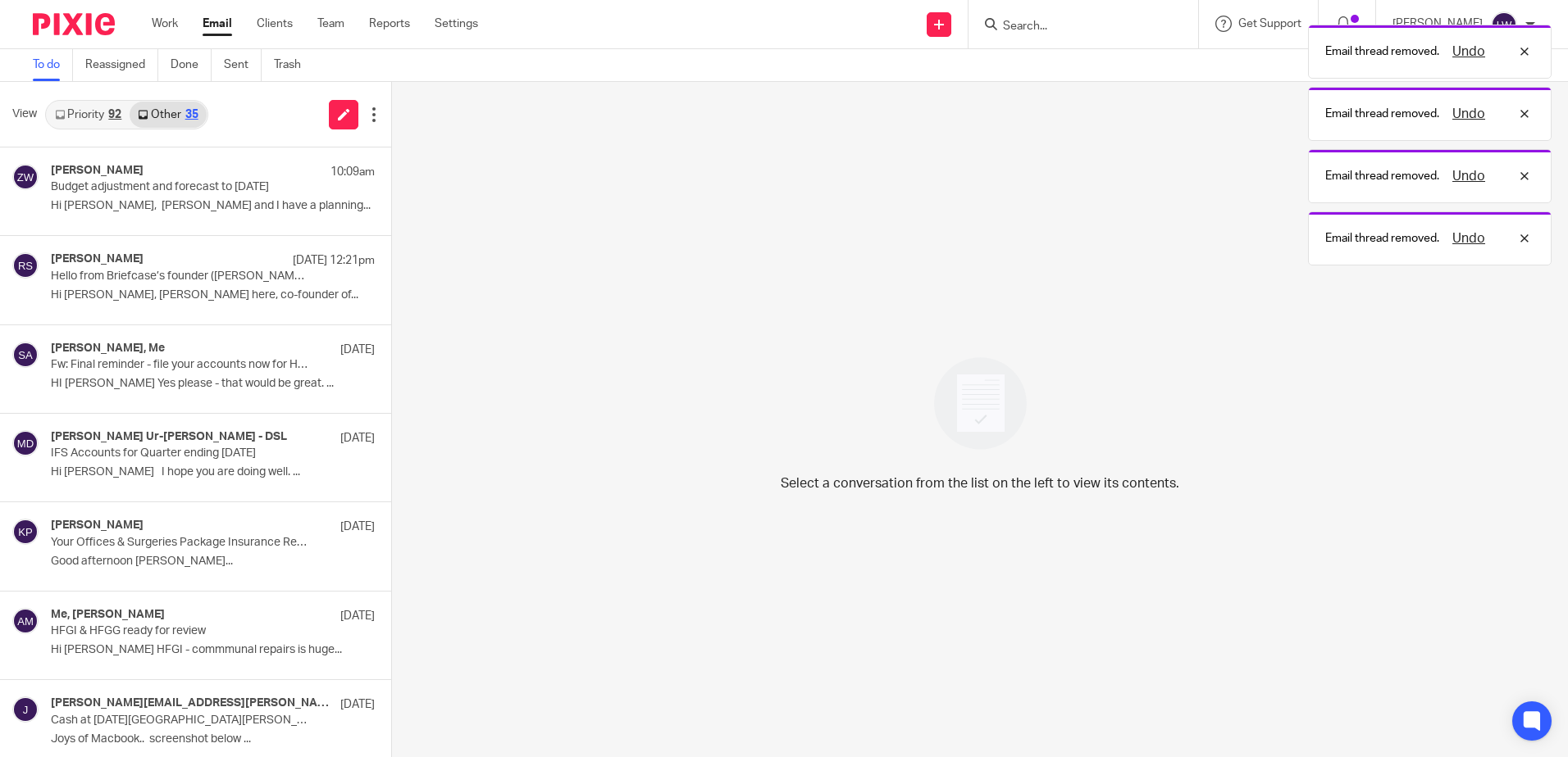
click at [103, 109] on link "Priority 92" at bounding box center [88, 115] width 82 height 26
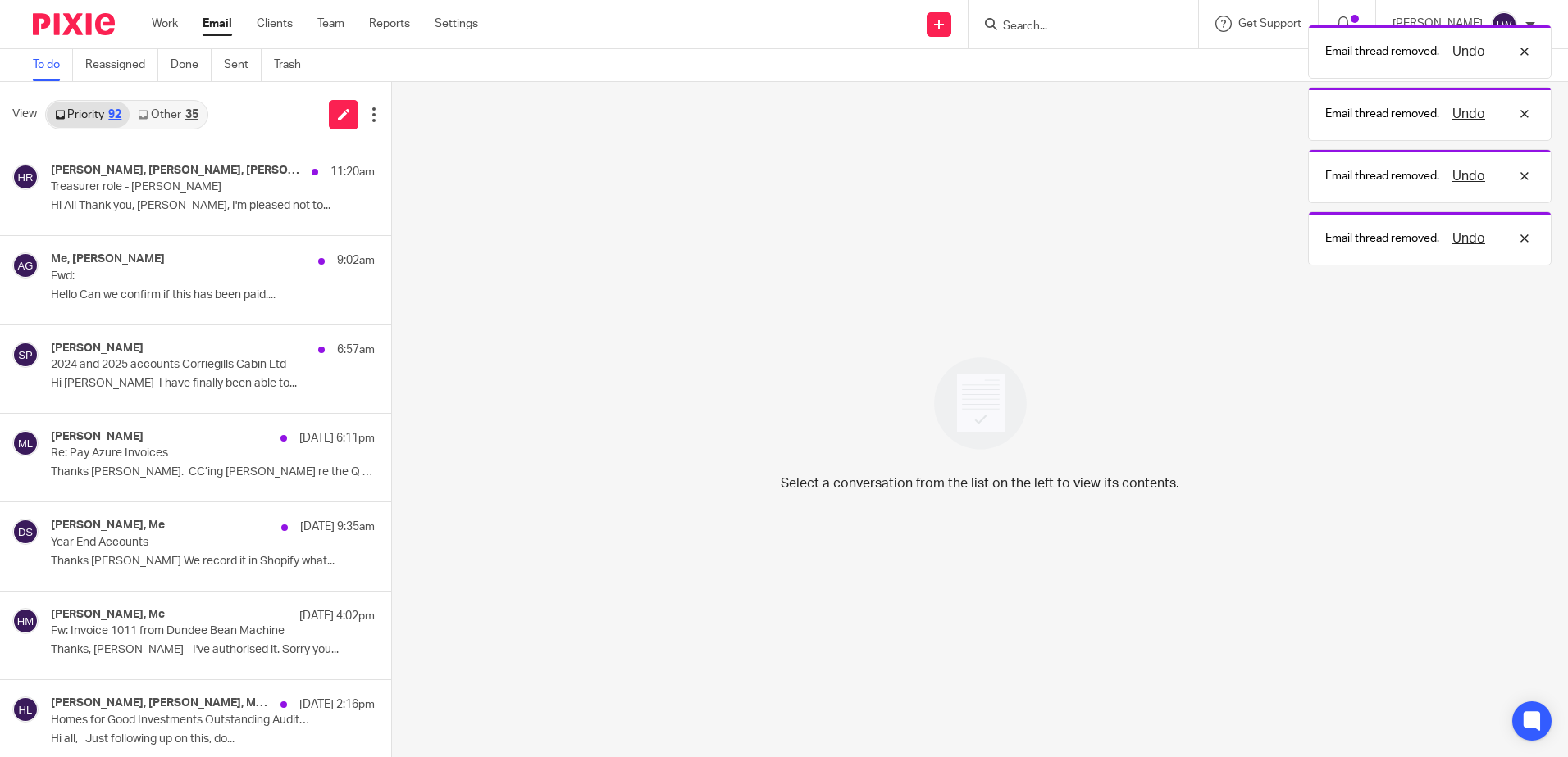
click at [121, 183] on p "Treasurer role - [PERSON_NAME]" at bounding box center [180, 187] width 259 height 14
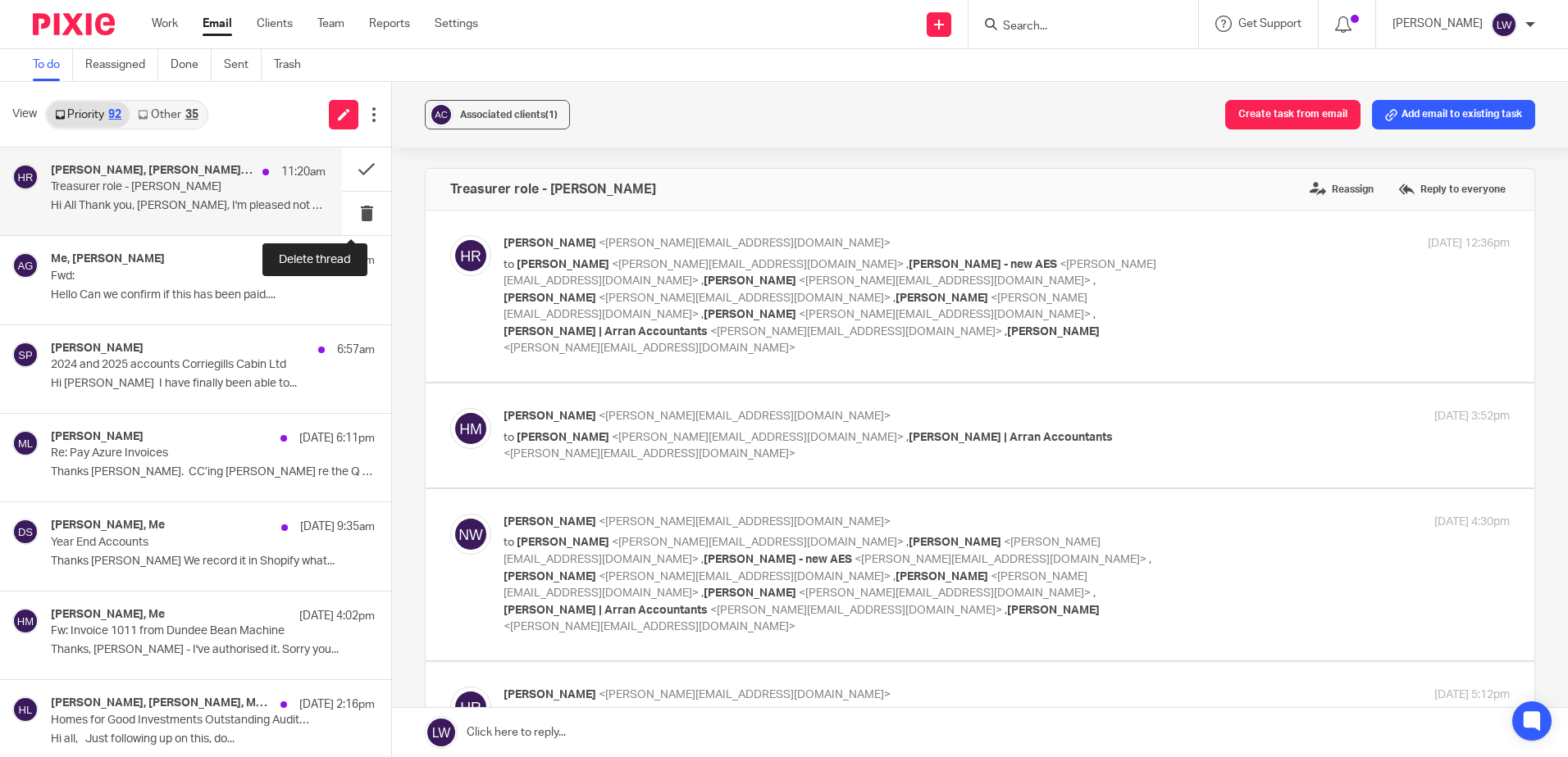
click at [351, 211] on button at bounding box center [366, 213] width 49 height 43
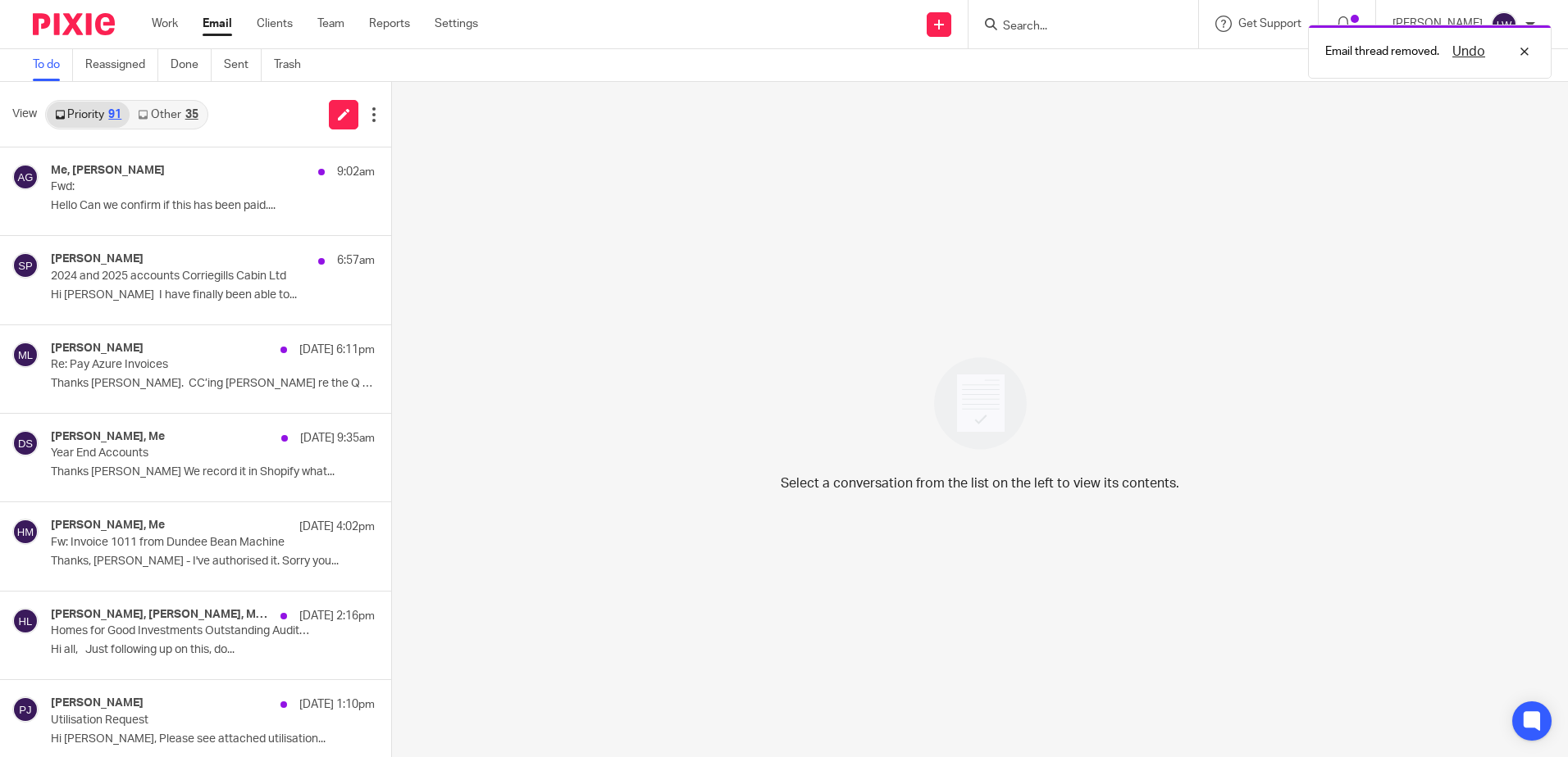
click at [198, 212] on p "Hello Can we confirm if this has been paid...." at bounding box center [212, 206] width 324 height 14
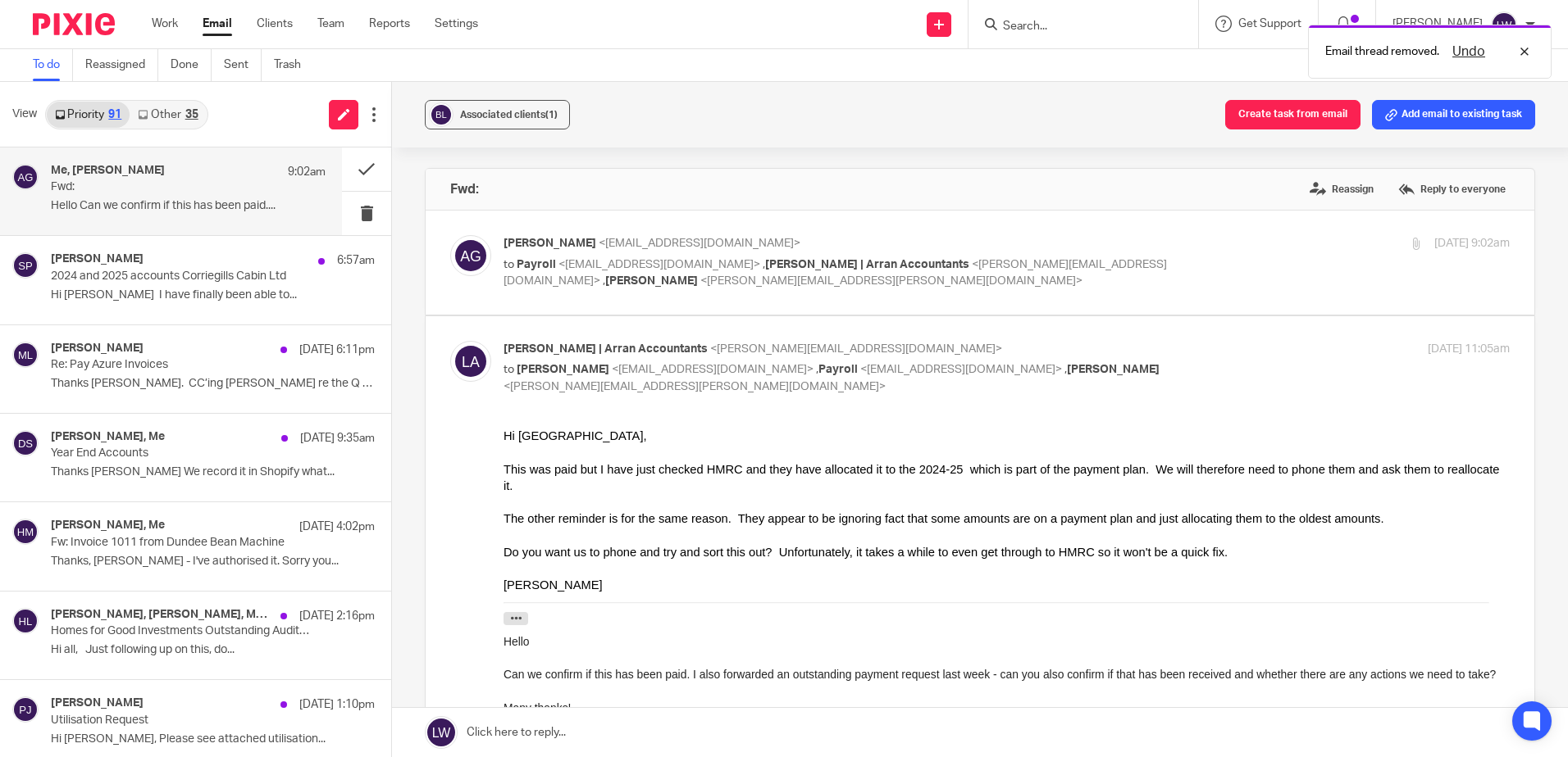
click at [490, 113] on span "Associated clients (1)" at bounding box center [508, 115] width 98 height 10
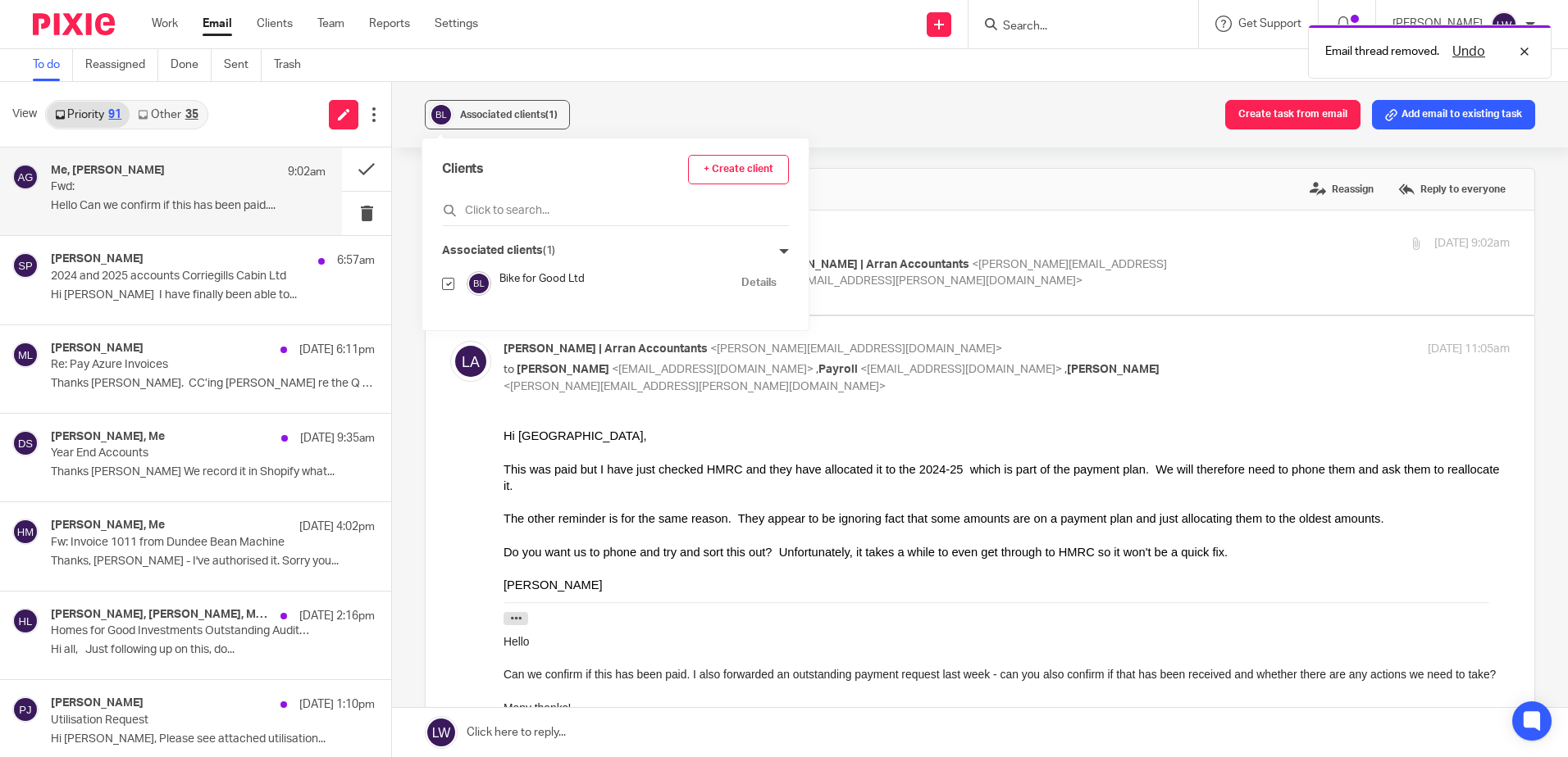
click at [693, 127] on div "Associated clients (1) Create task from email Add email to existing task" at bounding box center [979, 114] width 1175 height 65
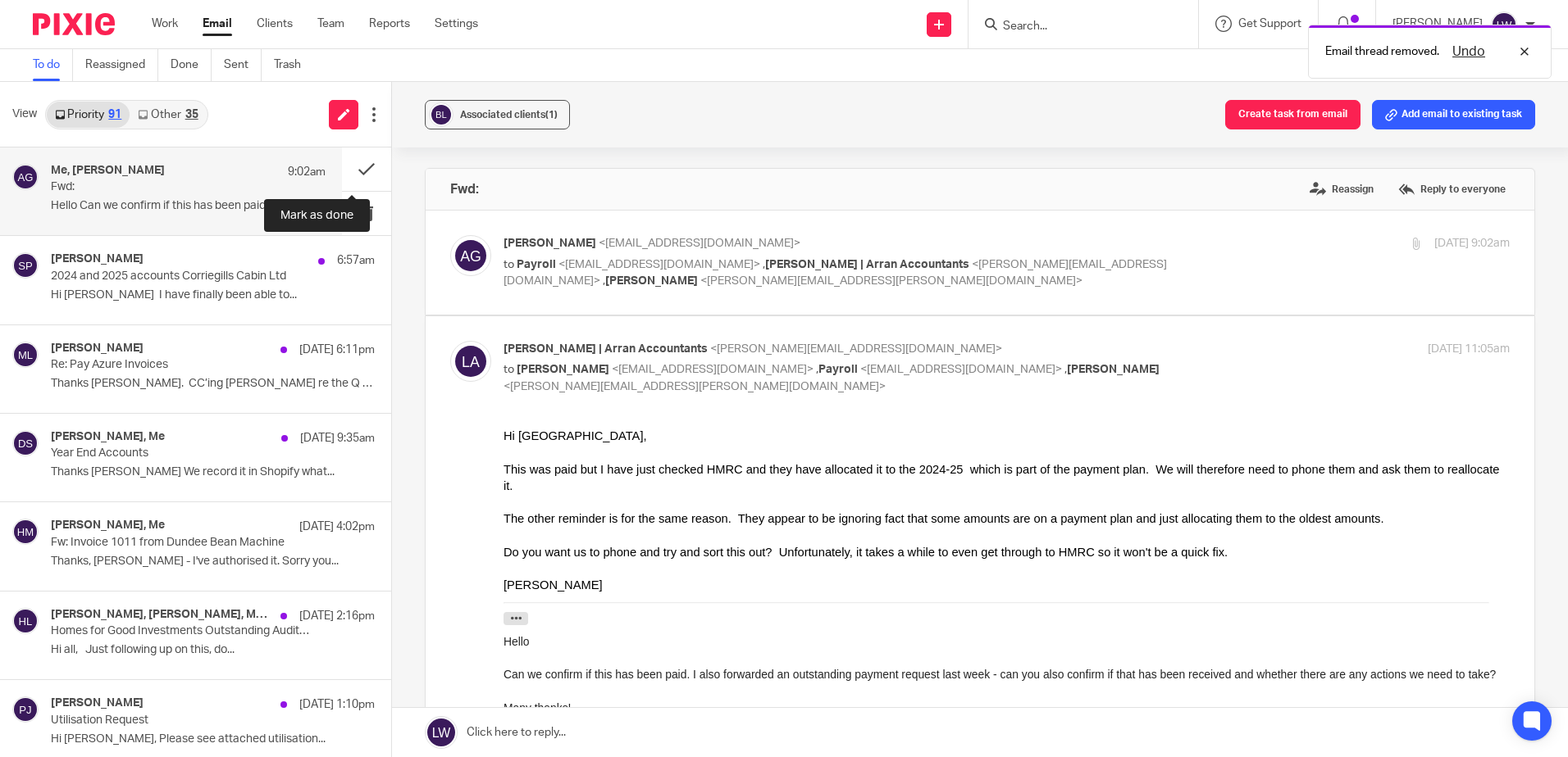
click at [355, 164] on button at bounding box center [366, 169] width 49 height 43
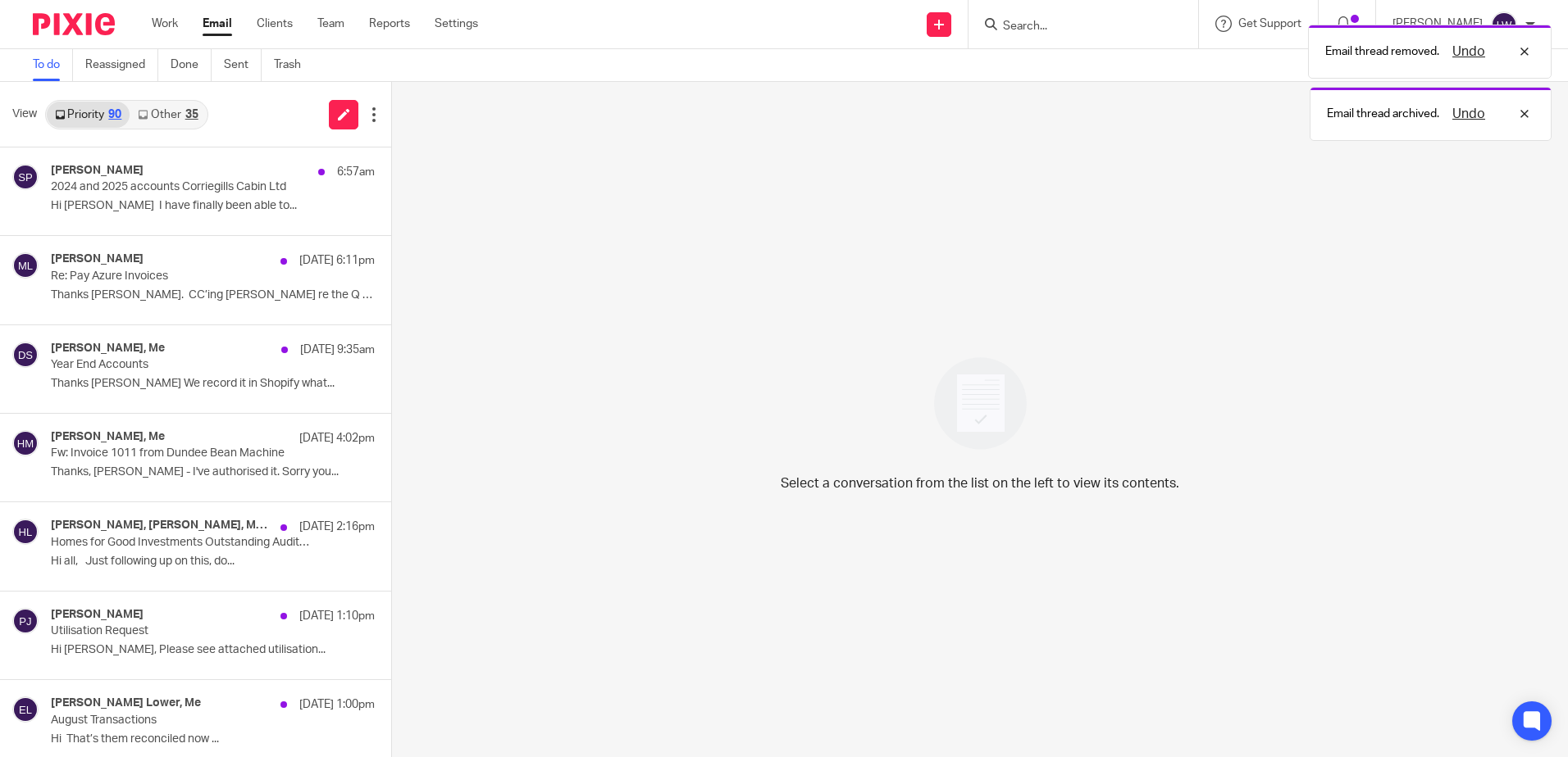
click at [156, 278] on p "Re: Pay Azure Invoices" at bounding box center [180, 276] width 259 height 14
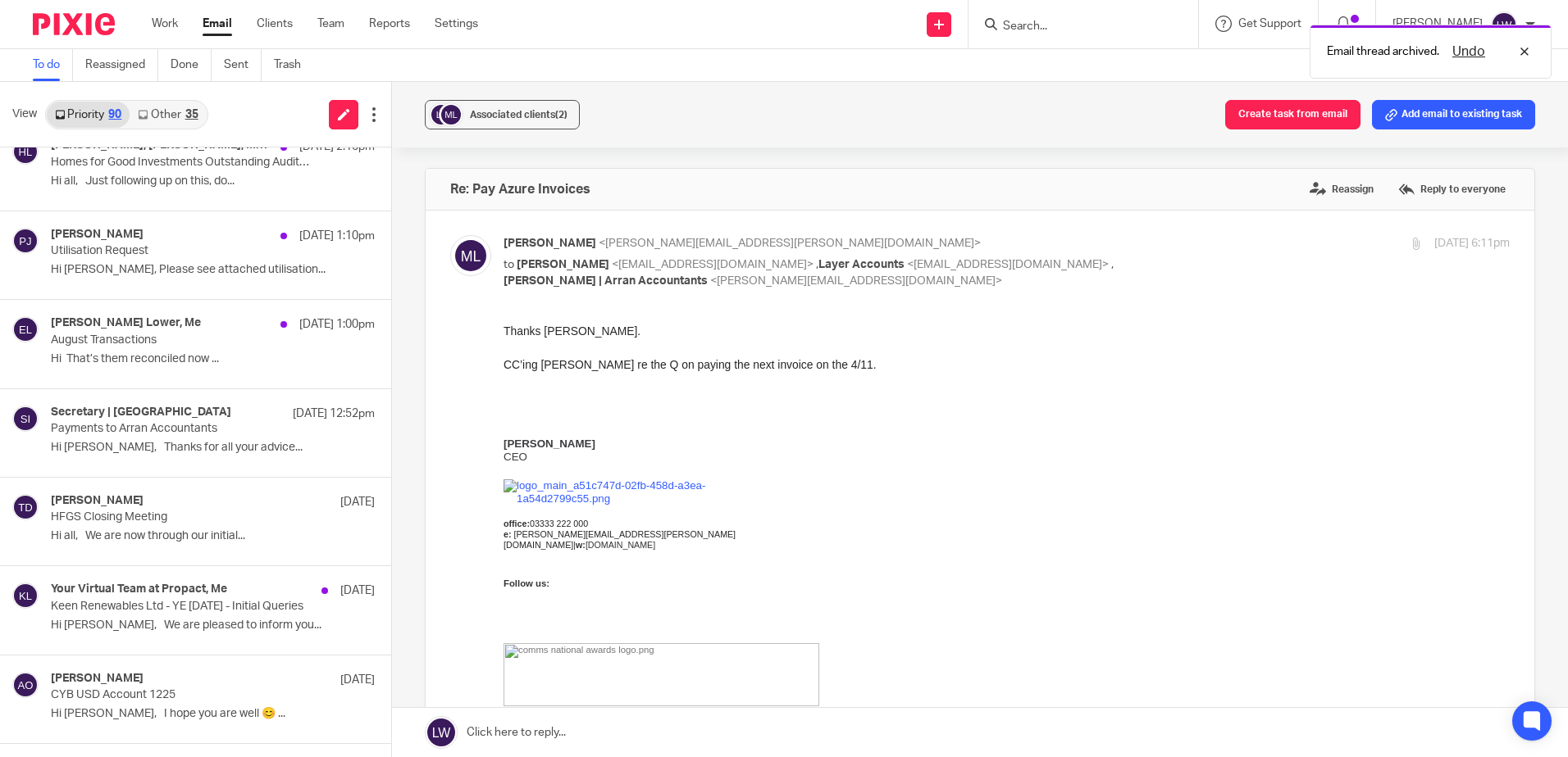
scroll to position [410, 0]
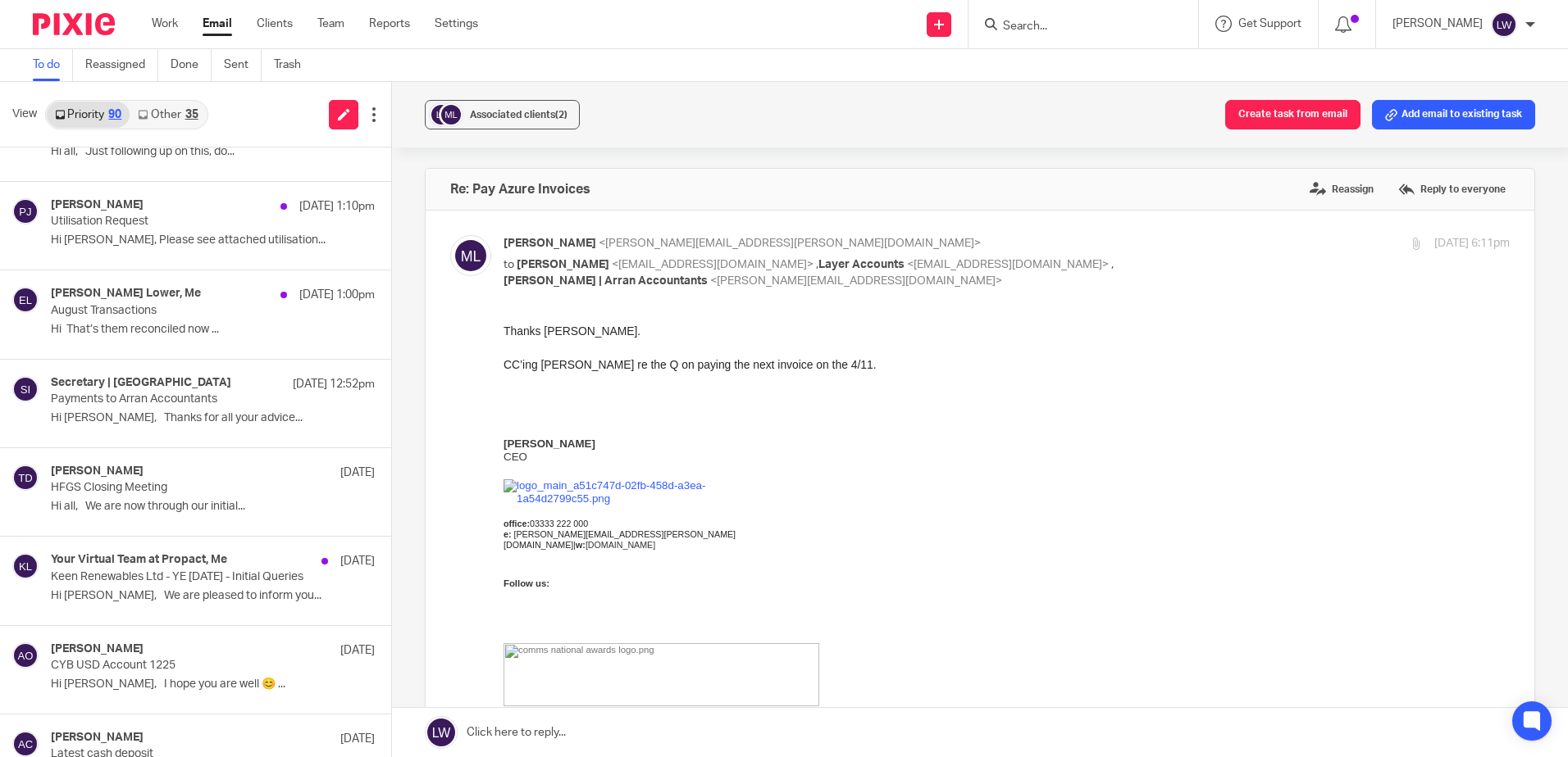
click at [217, 20] on link "Email" at bounding box center [217, 23] width 30 height 16
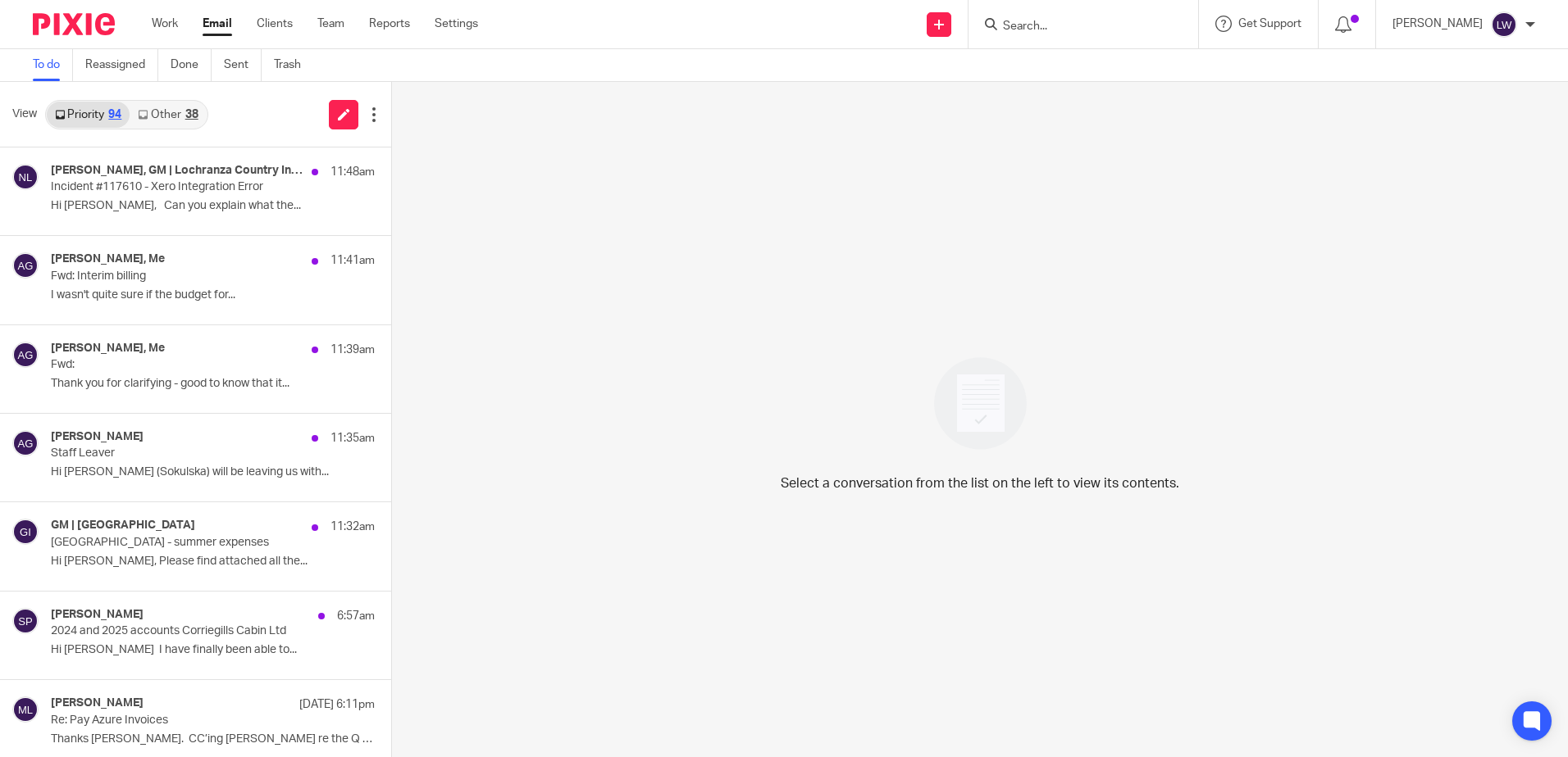
click at [191, 375] on div "[PERSON_NAME], Me 11:39am Fwd: Thank you for clarifying - good to know that it.…" at bounding box center [212, 369] width 324 height 55
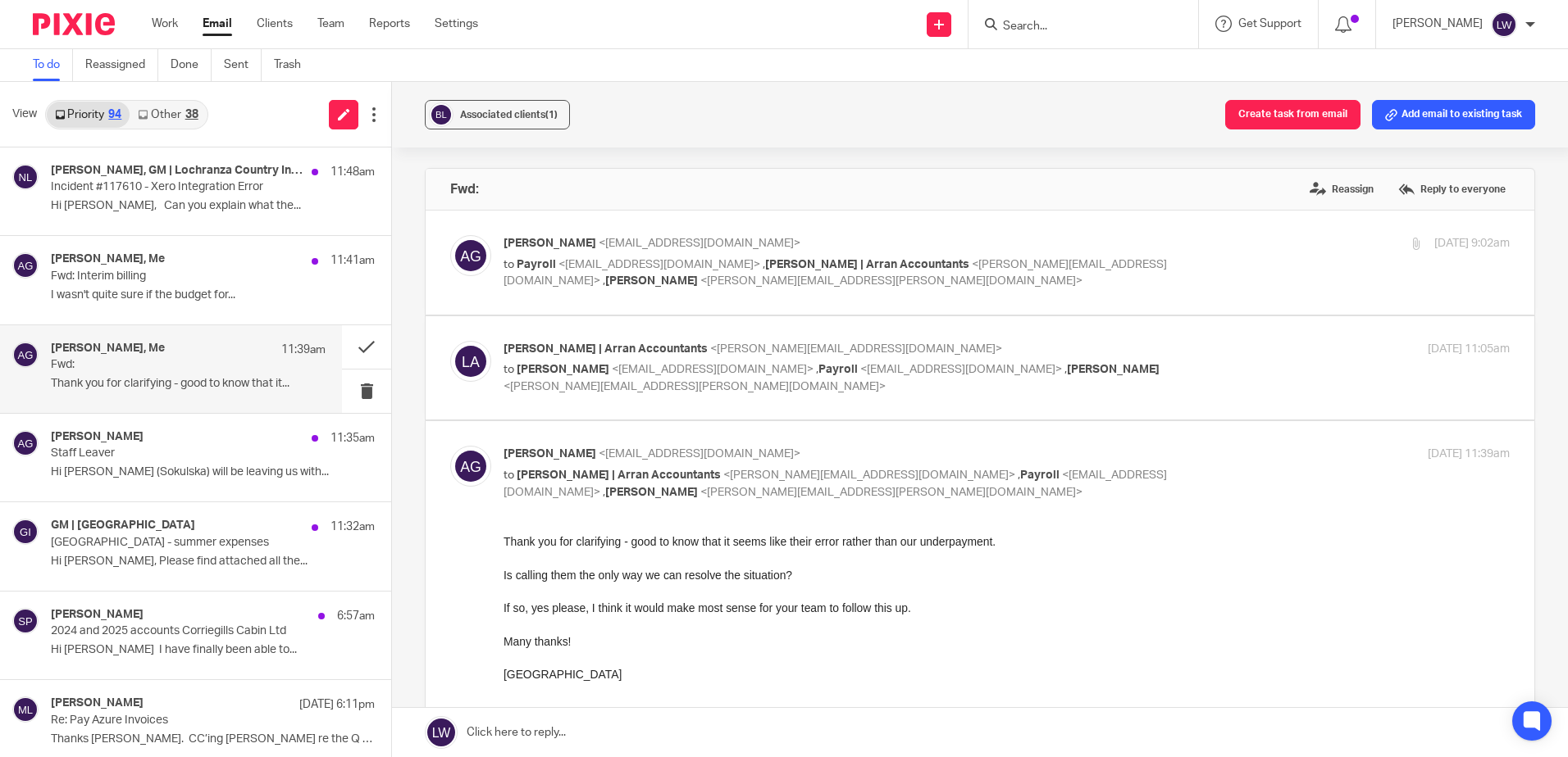
click at [192, 371] on p "Fwd:" at bounding box center [161, 365] width 220 height 14
click at [163, 281] on p "Fwd: Interim billing" at bounding box center [180, 276] width 259 height 14
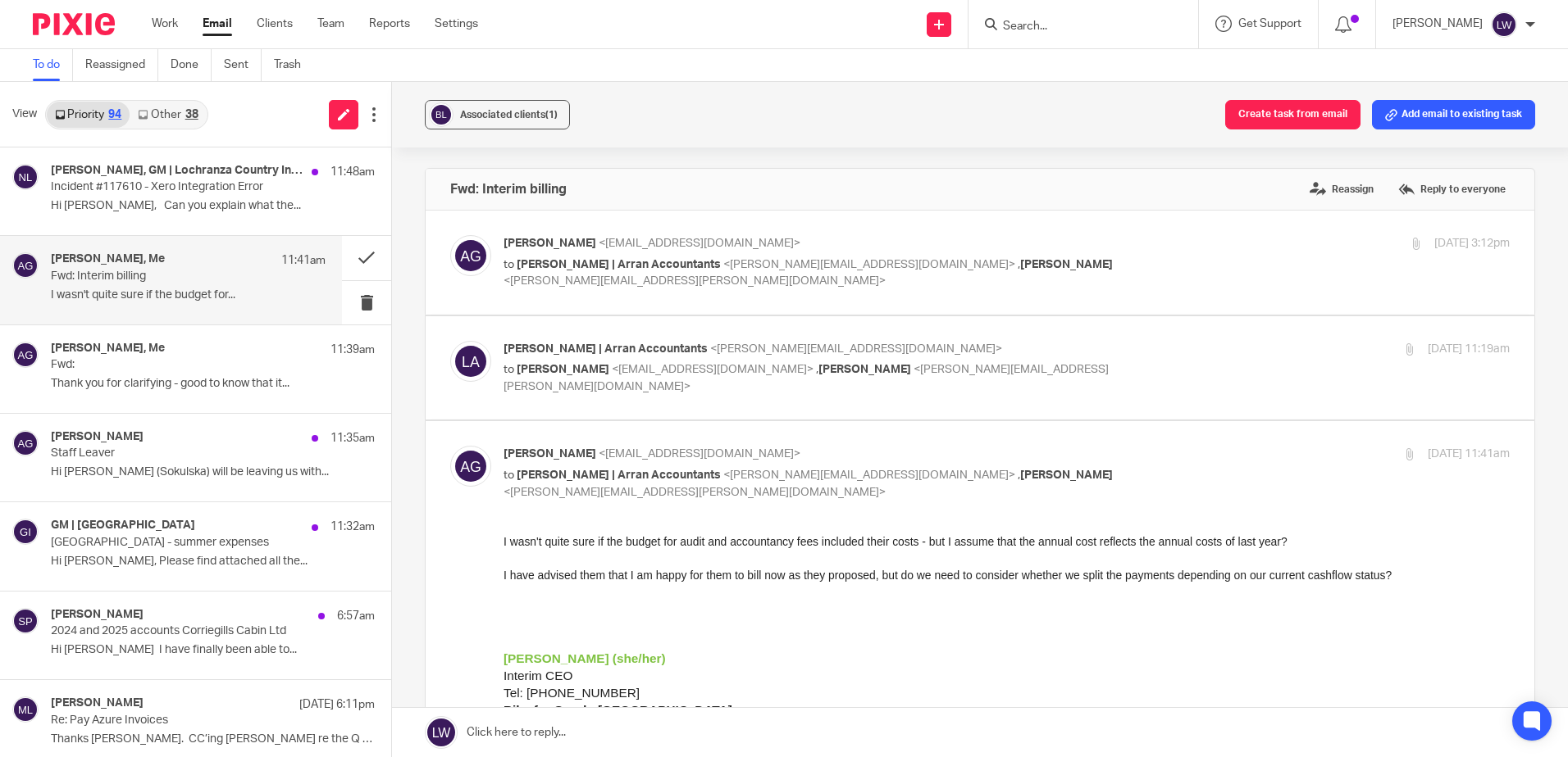
click at [173, 196] on div "[PERSON_NAME], GM | Lochranza Country Inn, [PERSON_NAME], Me, RST EPoS Helpdesk…" at bounding box center [212, 191] width 324 height 55
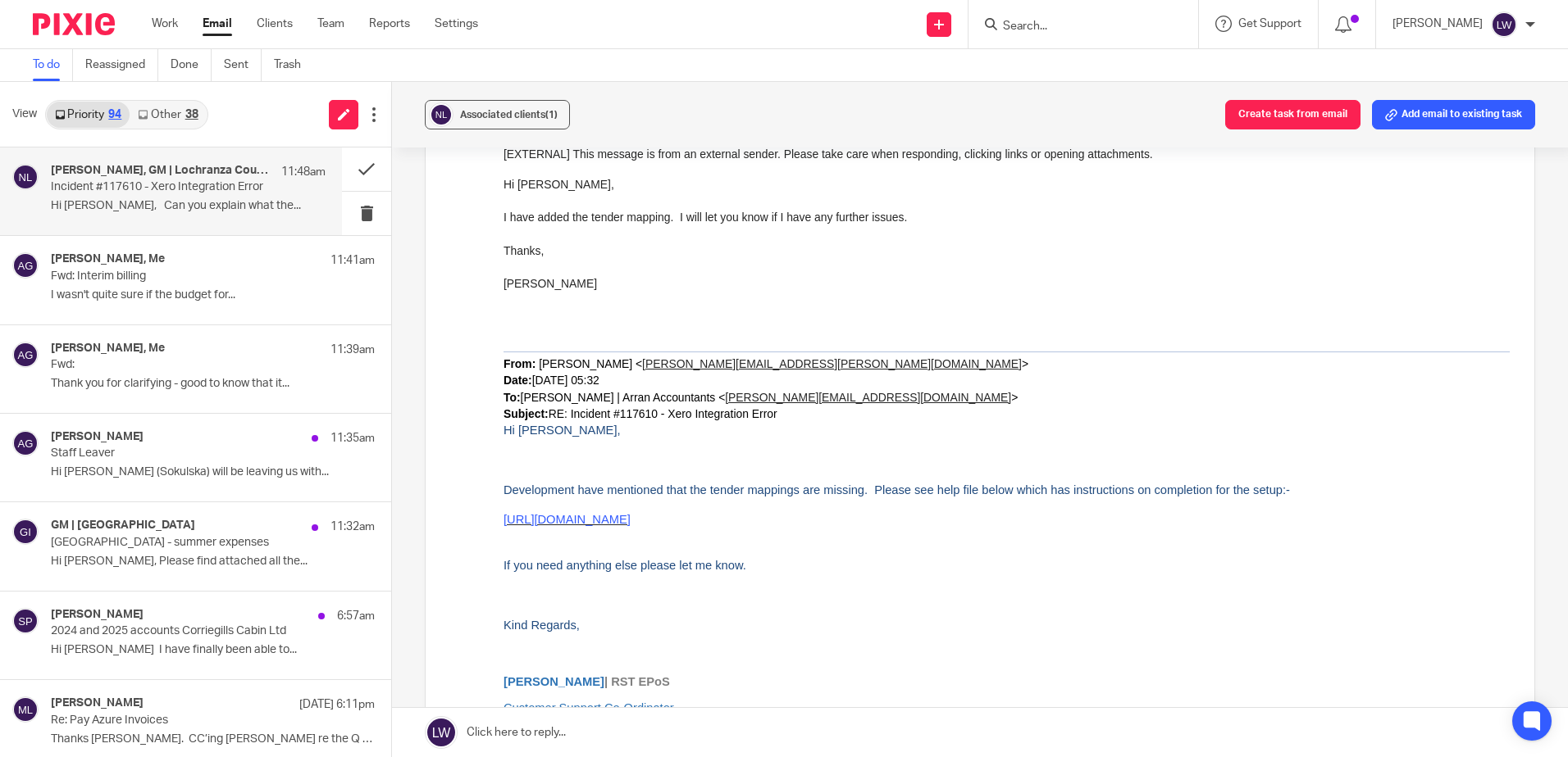
scroll to position [4754, 0]
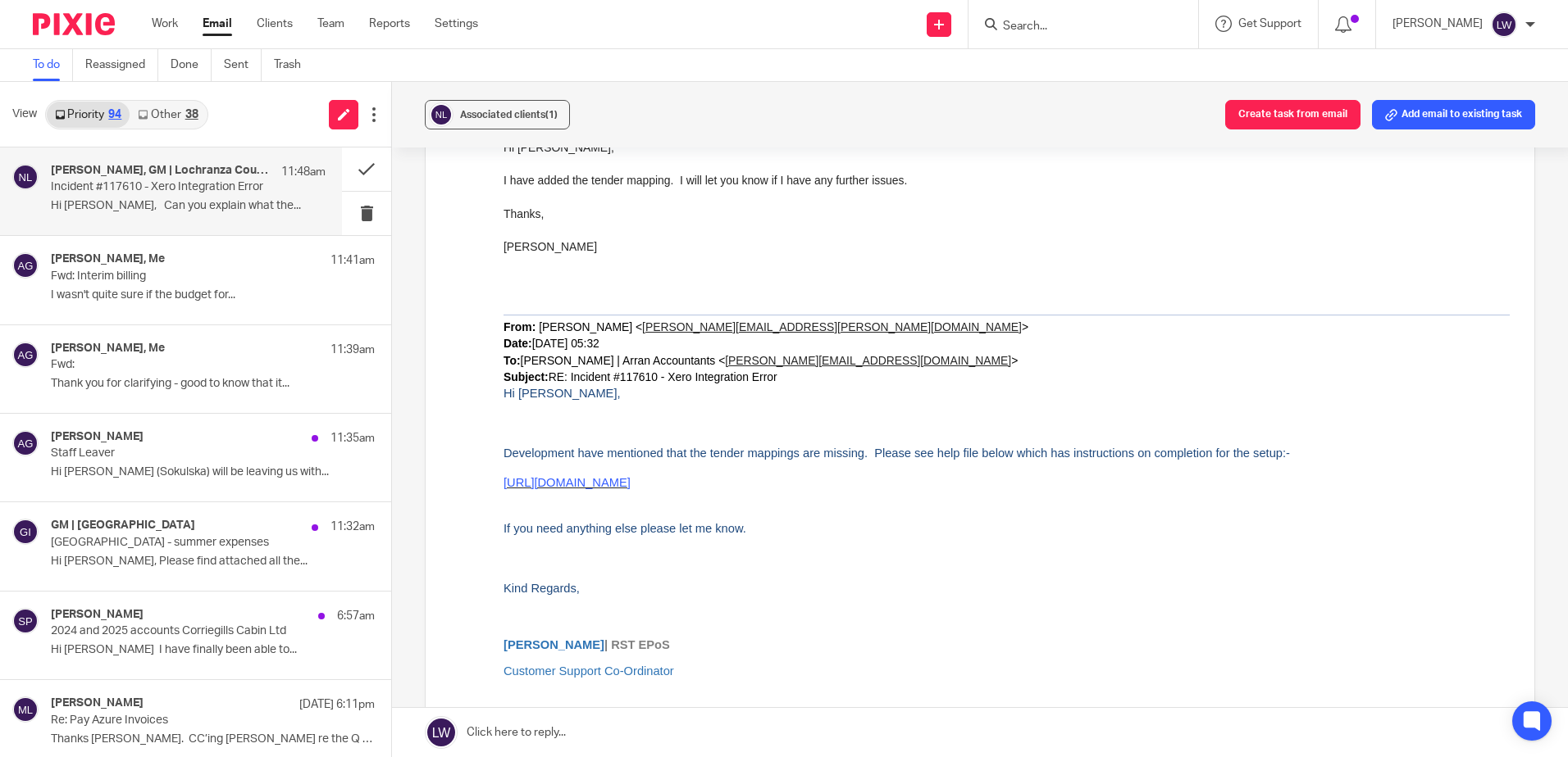
click at [156, 570] on div "GM | [GEOGRAPHIC_DATA] 11:32am [GEOGRAPHIC_DATA] - summer expenses Hi [PERSON_N…" at bounding box center [212, 546] width 324 height 55
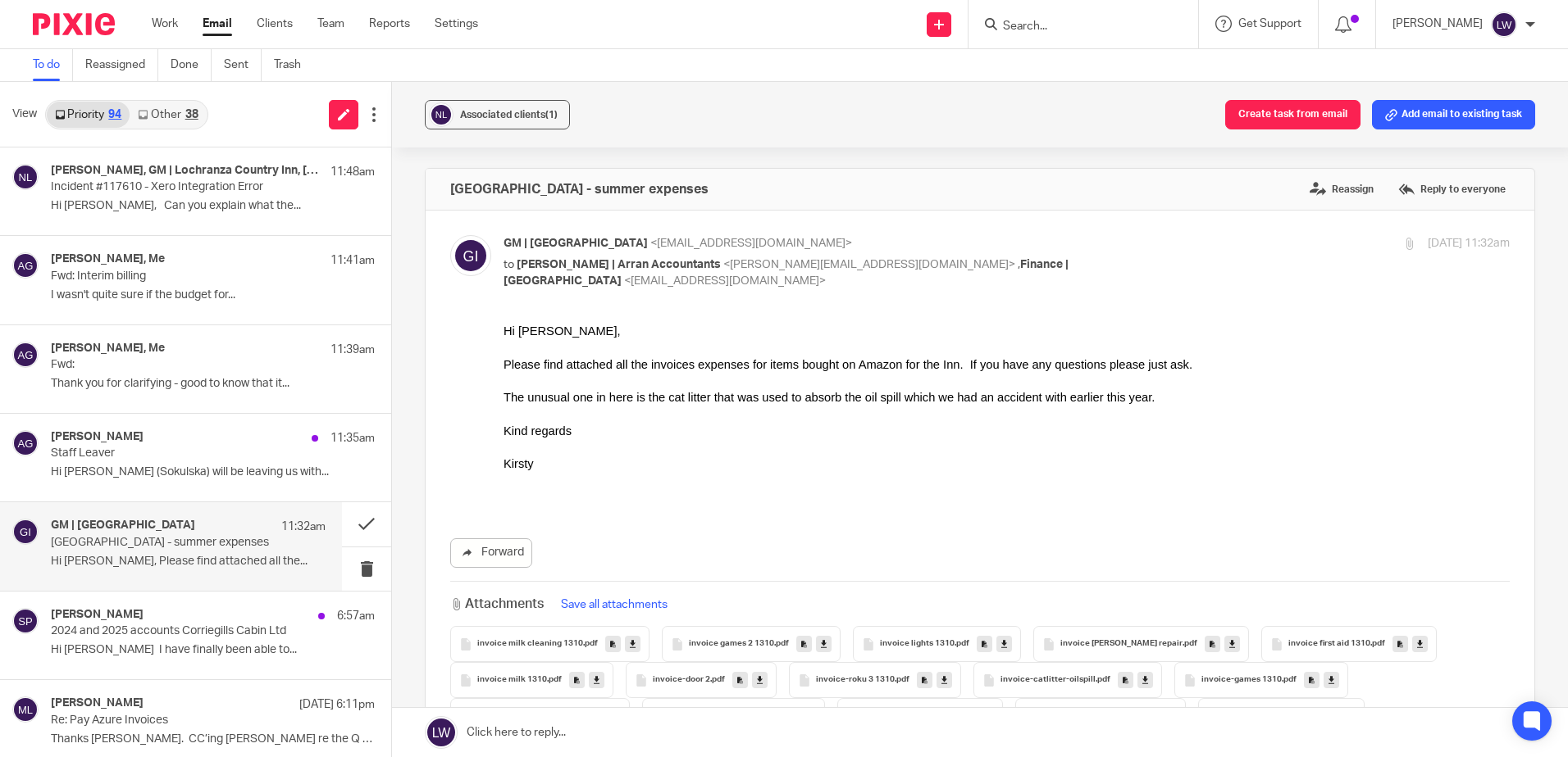
scroll to position [0, 0]
click at [151, 637] on p "2024 and 2025 accounts Corriegills Cabin Ltd" at bounding box center [180, 631] width 259 height 14
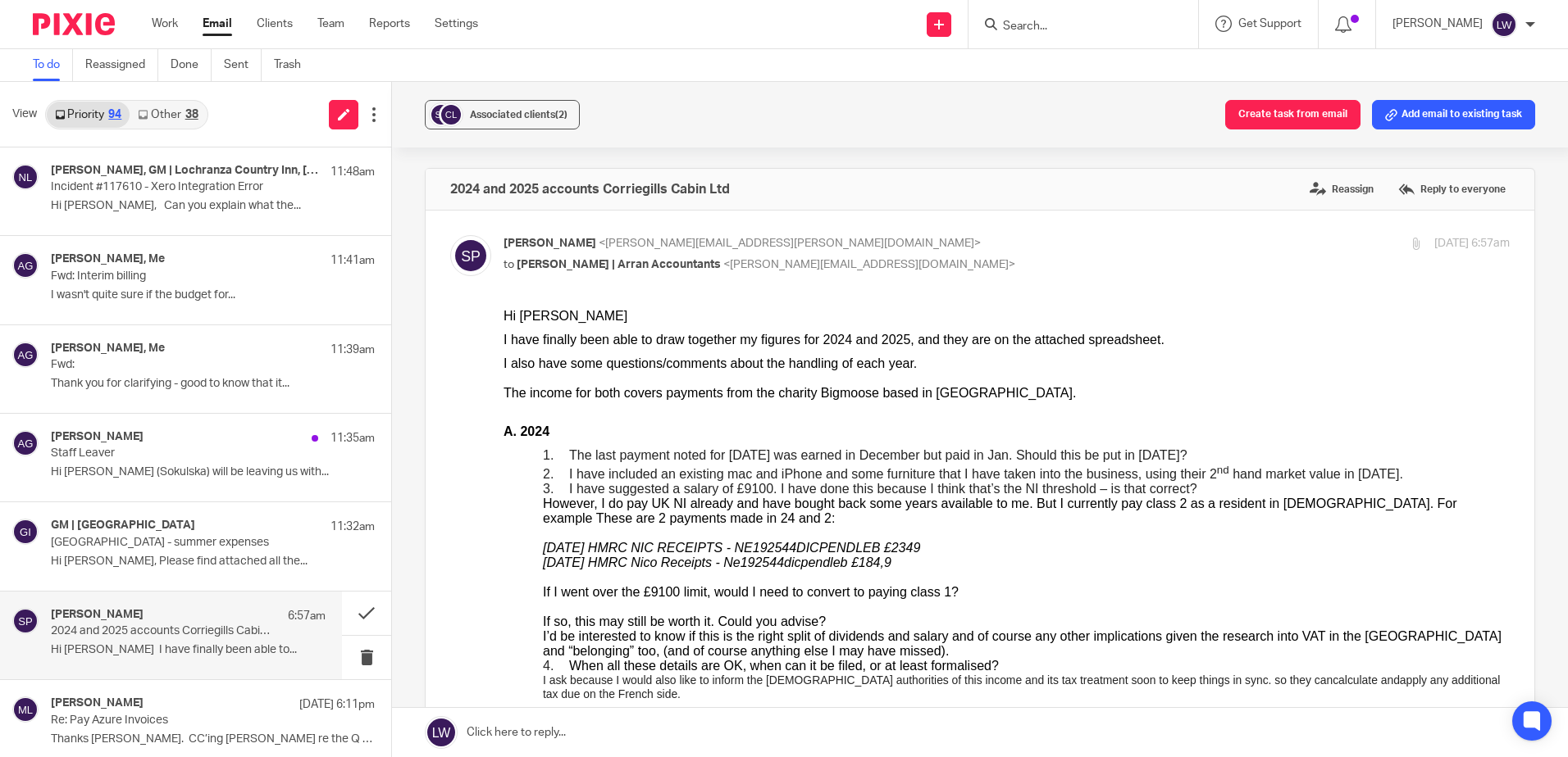
click at [186, 102] on link "Other 38" at bounding box center [167, 115] width 76 height 26
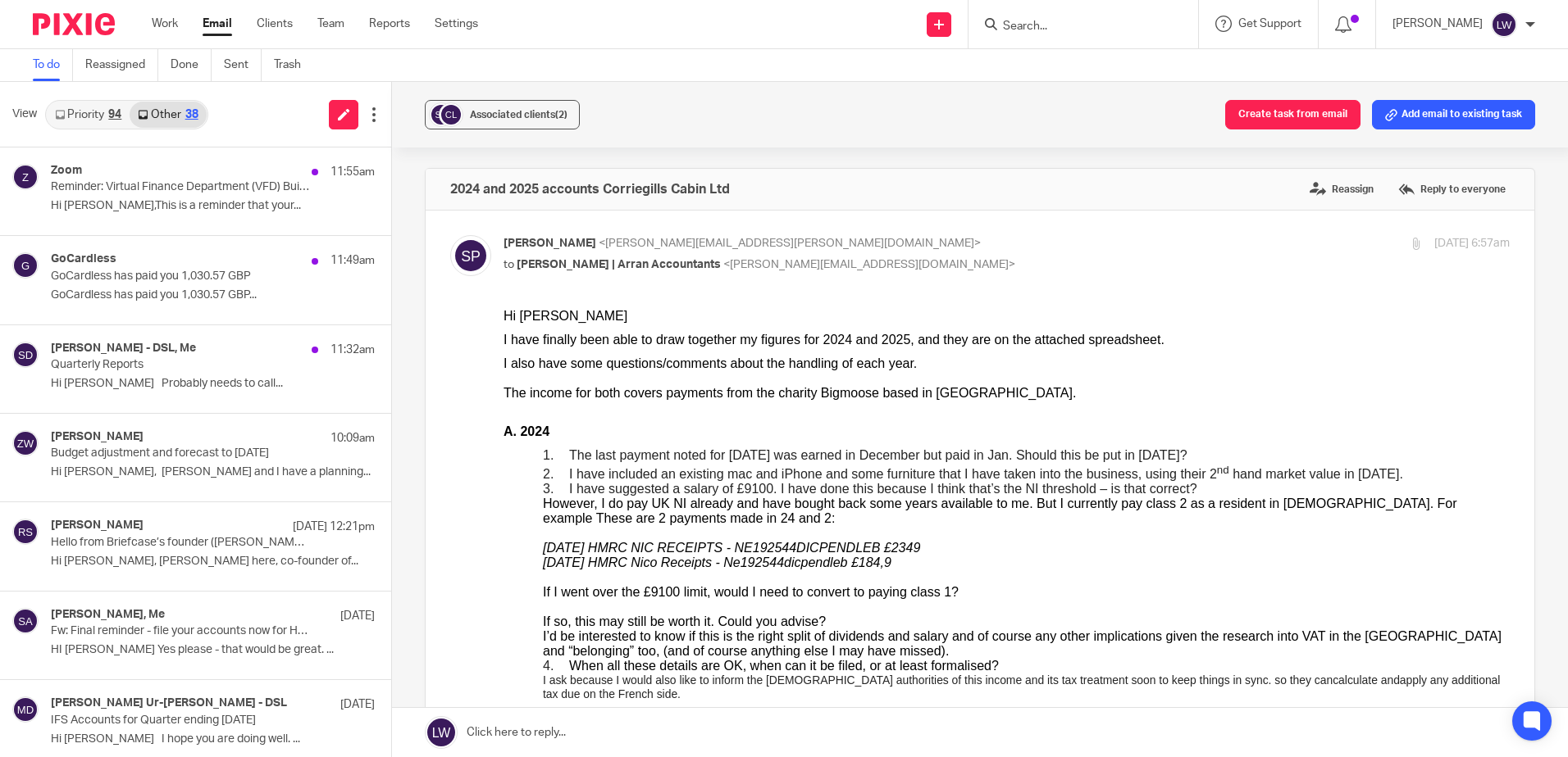
click at [177, 208] on p "Hi [PERSON_NAME],This is a reminder that your..." at bounding box center [212, 206] width 324 height 14
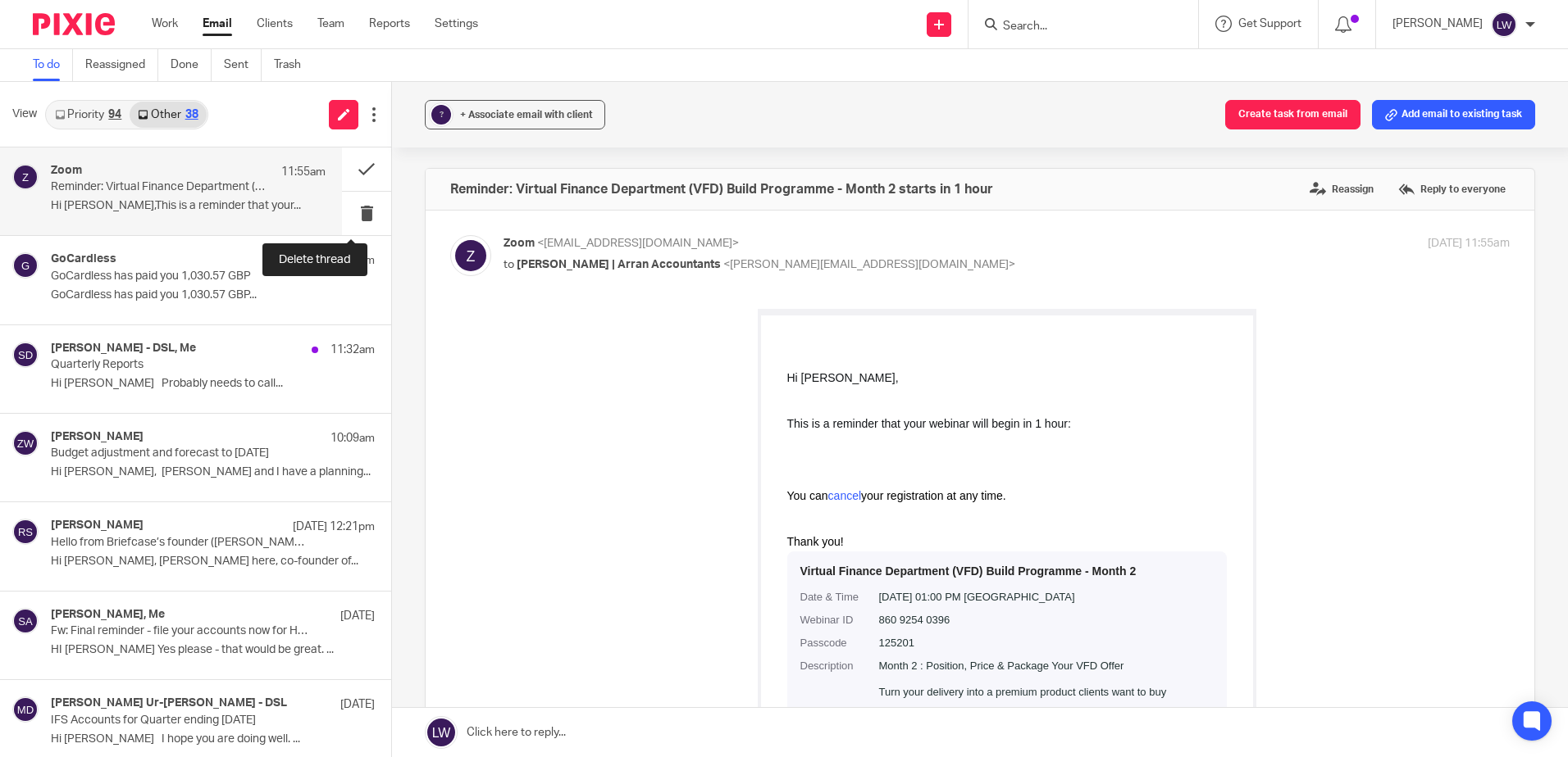
click at [354, 208] on button at bounding box center [366, 213] width 49 height 43
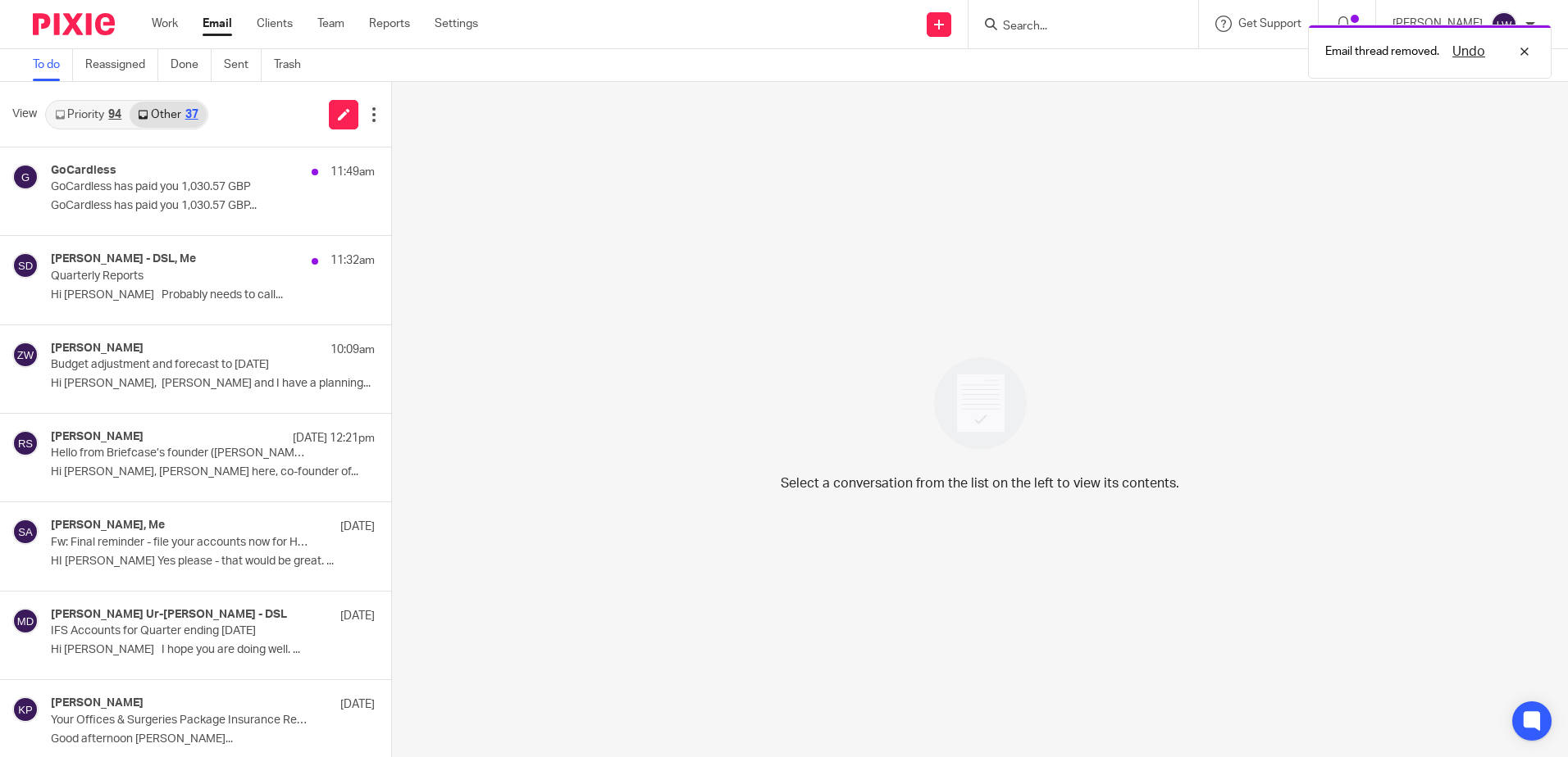
click at [230, 198] on div "GoCardless 11:49am GoCardless has paid you 1,030.57 GBP GoCardless has paid you…" at bounding box center [212, 191] width 324 height 55
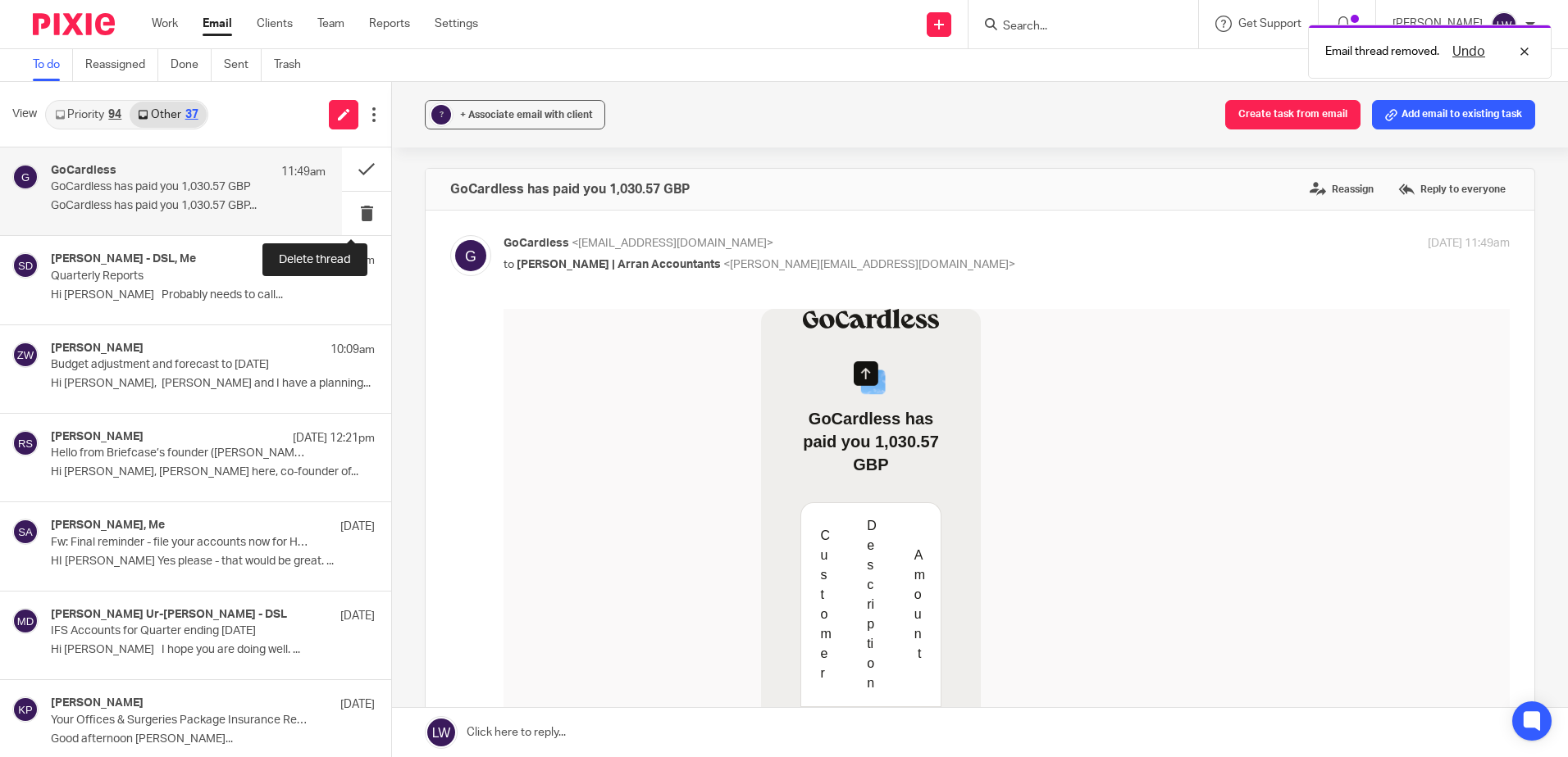
click at [351, 210] on button at bounding box center [366, 213] width 49 height 43
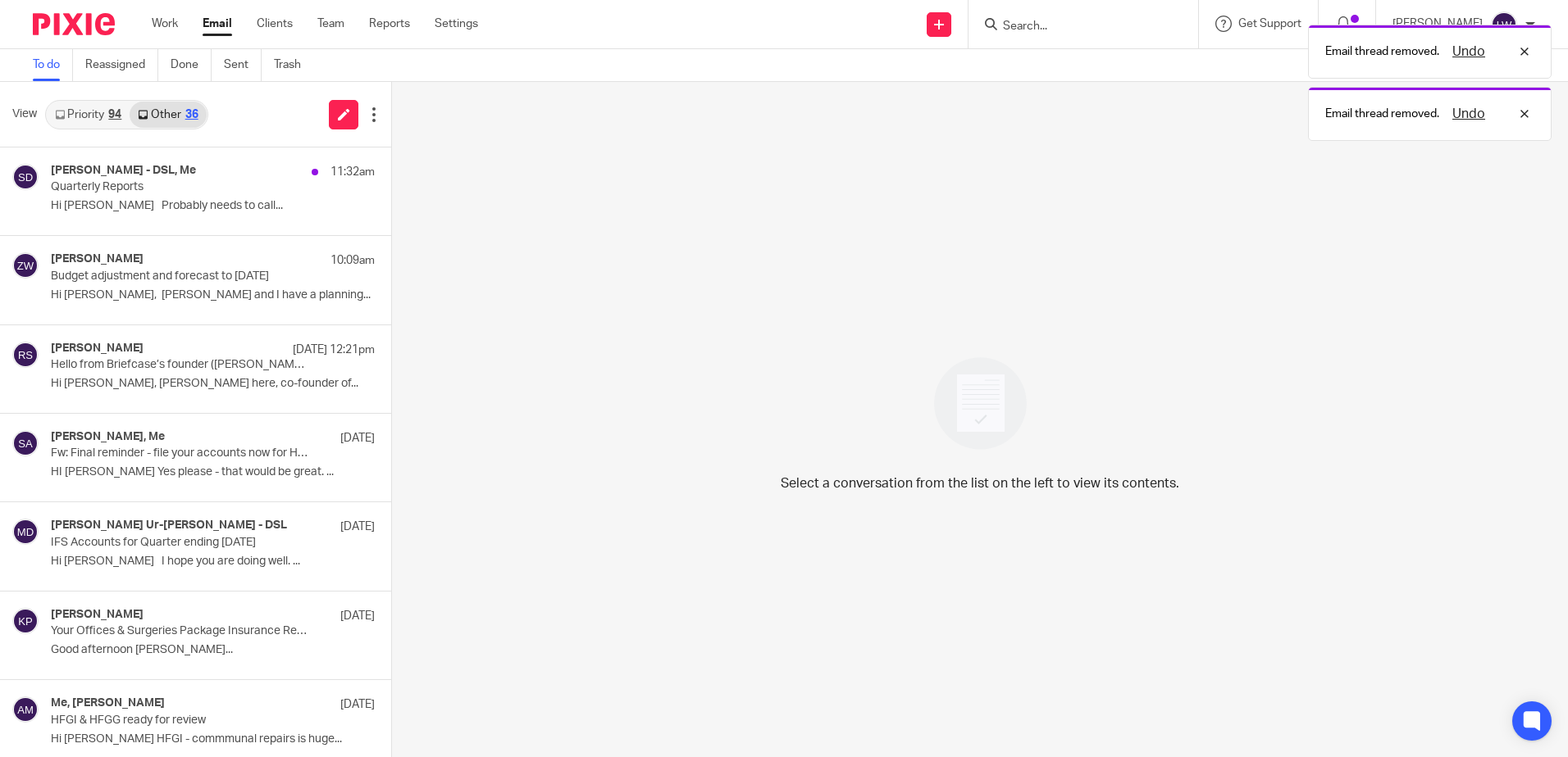
click at [195, 206] on p "Hi [PERSON_NAME] Probably needs to call..." at bounding box center [212, 206] width 324 height 14
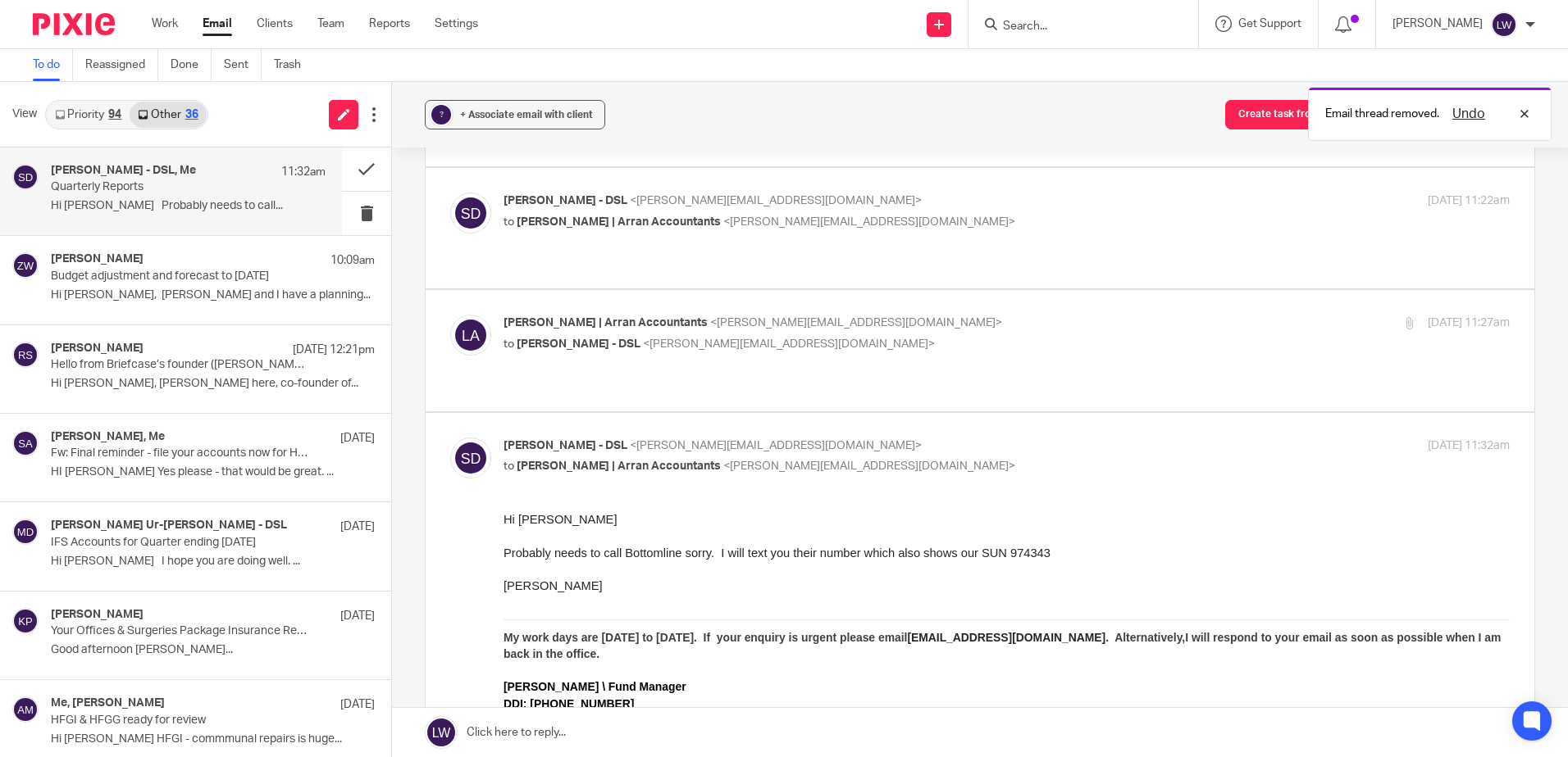
scroll to position [492, 0]
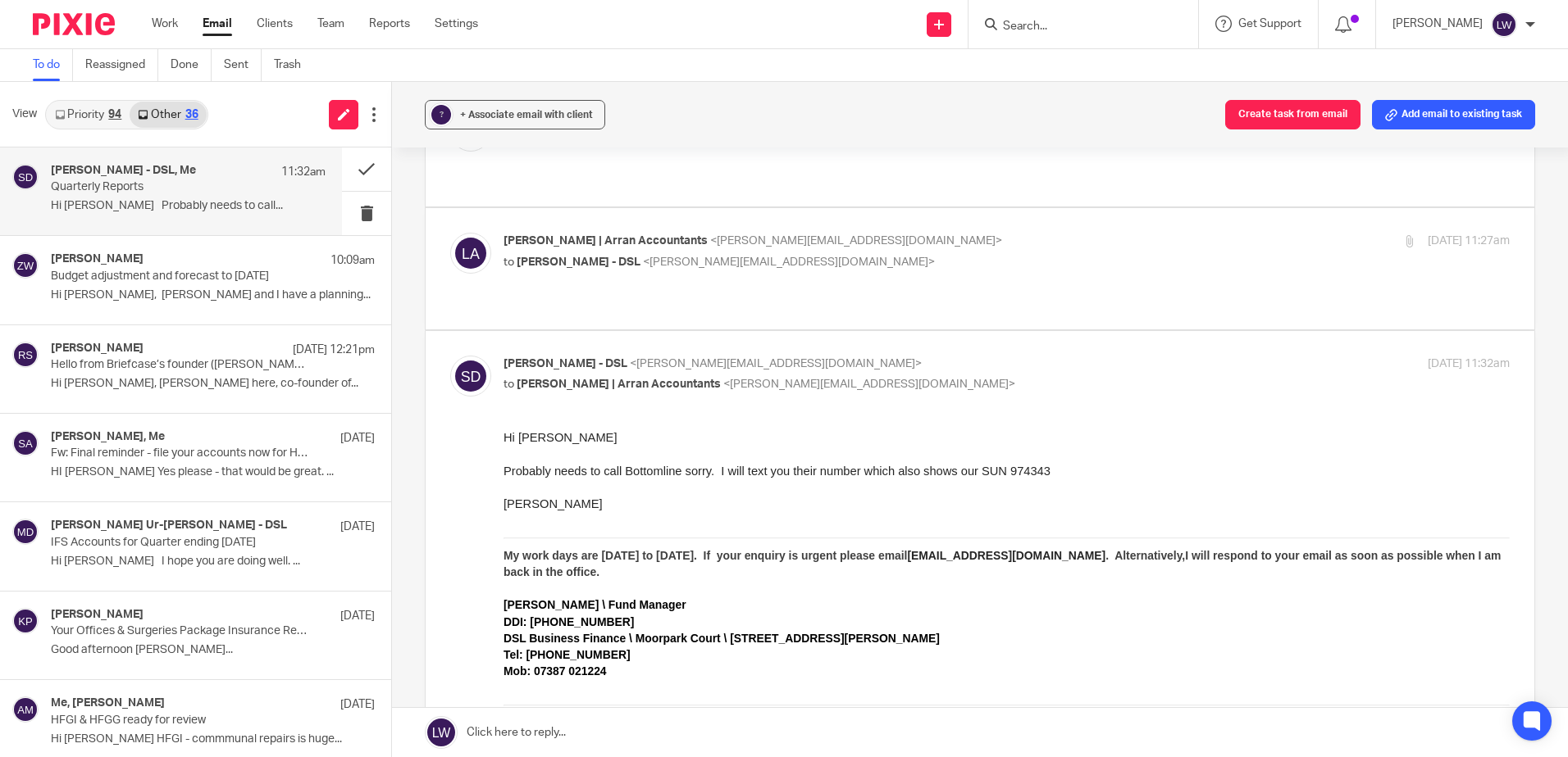
click at [235, 299] on p "Hi [PERSON_NAME], [PERSON_NAME] and I have a planning..." at bounding box center [212, 296] width 324 height 14
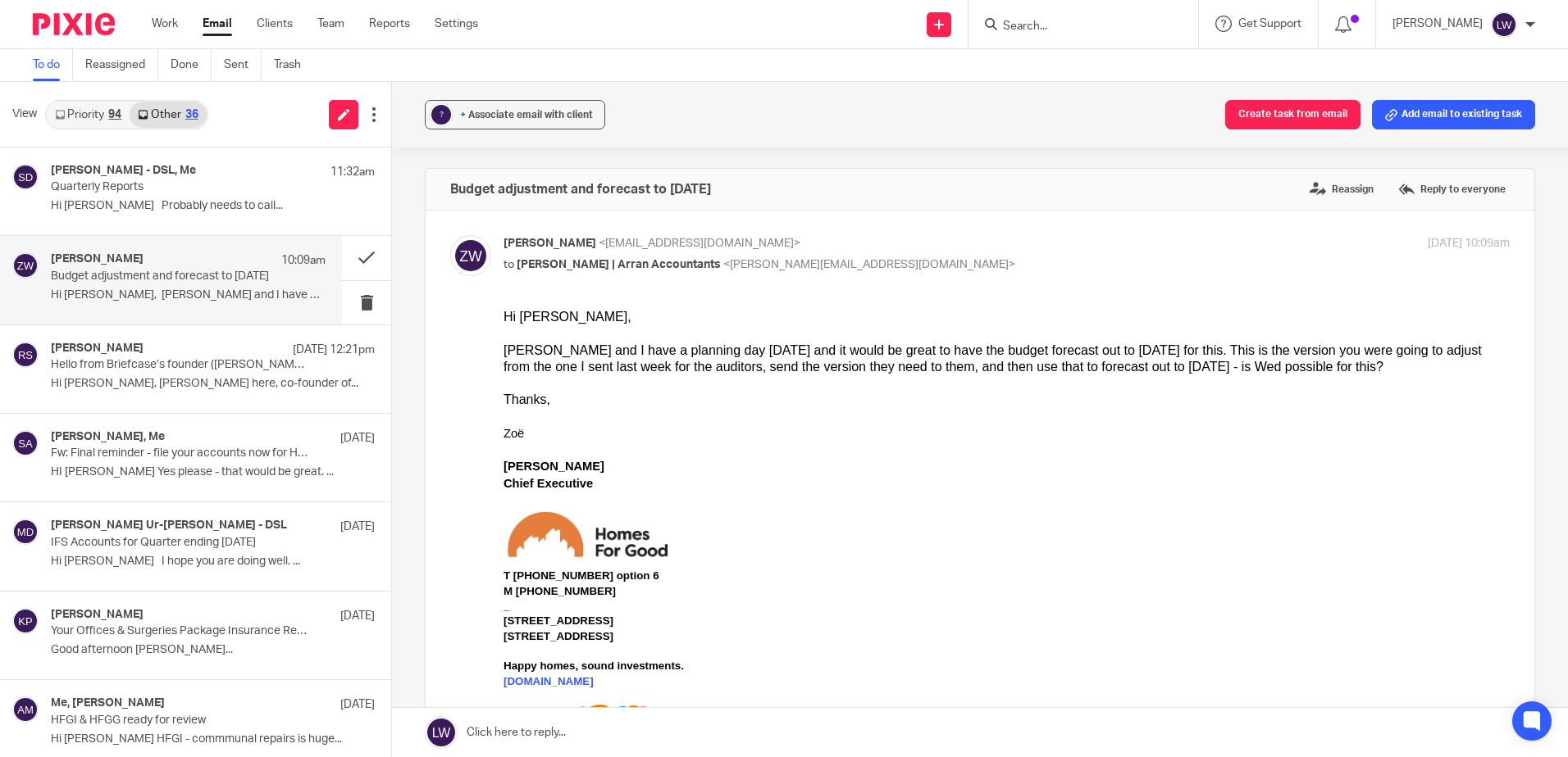
scroll to position [0, 0]
